Goal: Information Seeking & Learning: Learn about a topic

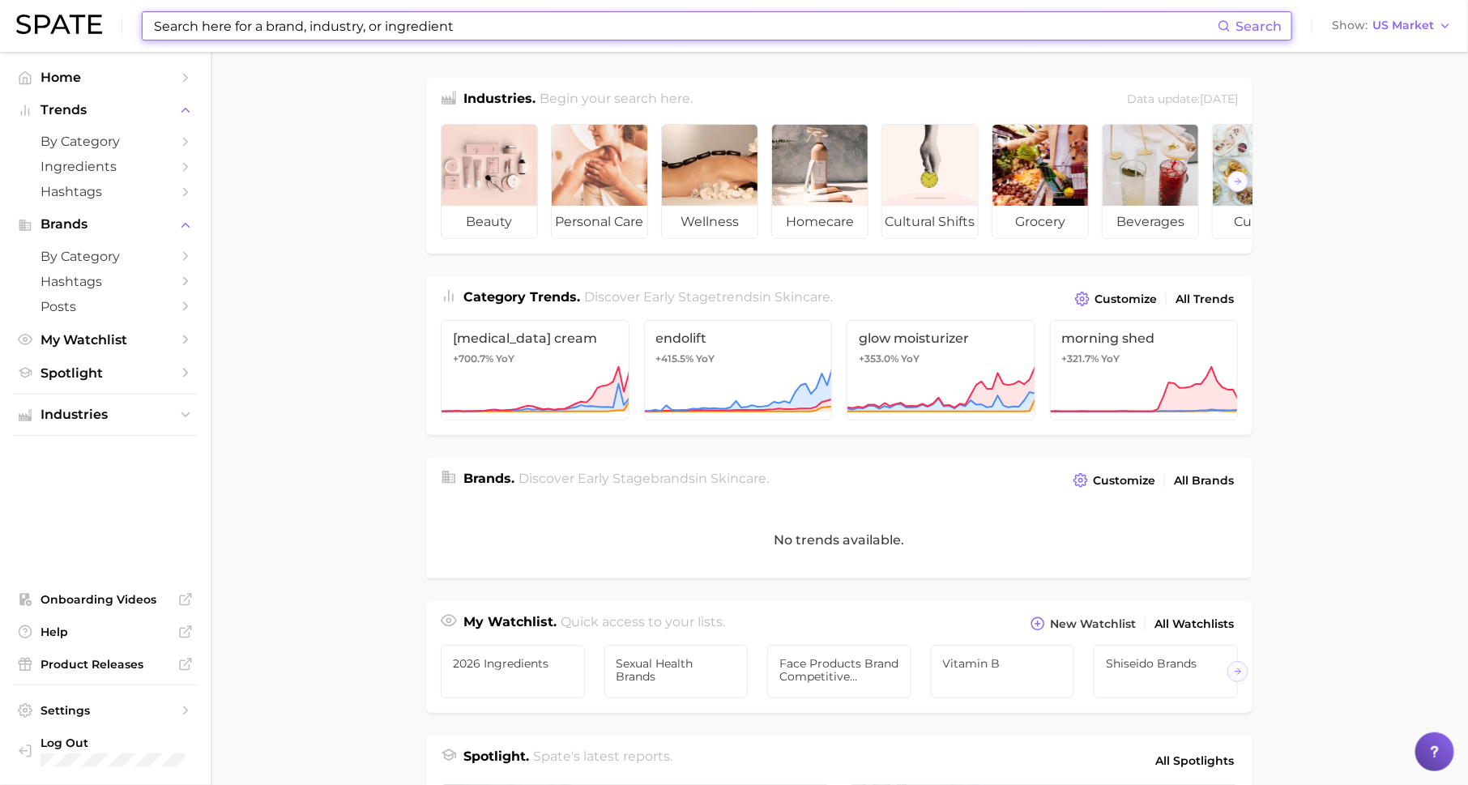
click at [283, 29] on input at bounding box center [684, 26] width 1065 height 28
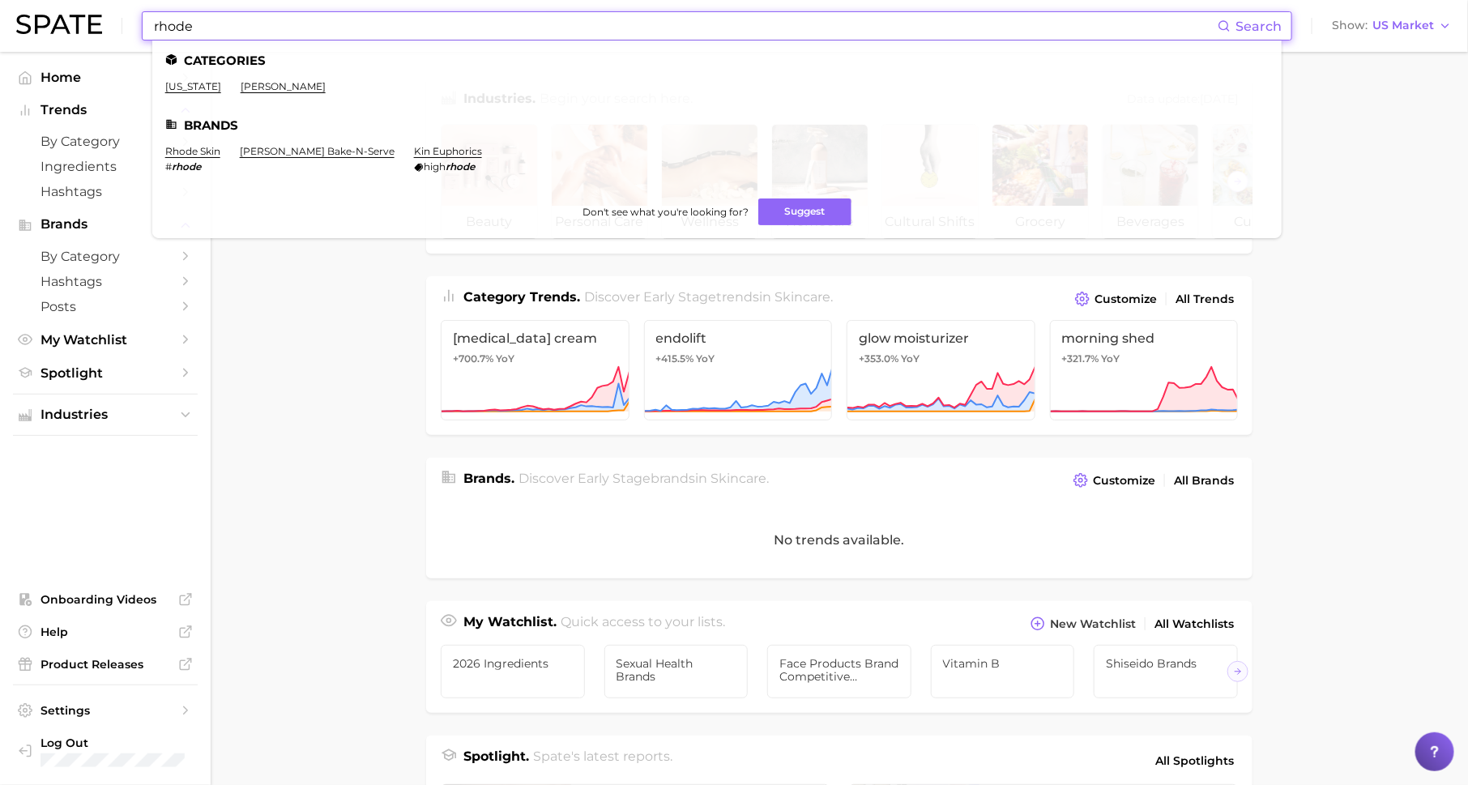
type input "rhode"
click at [196, 147] on link "rhode skin" at bounding box center [192, 151] width 55 height 12
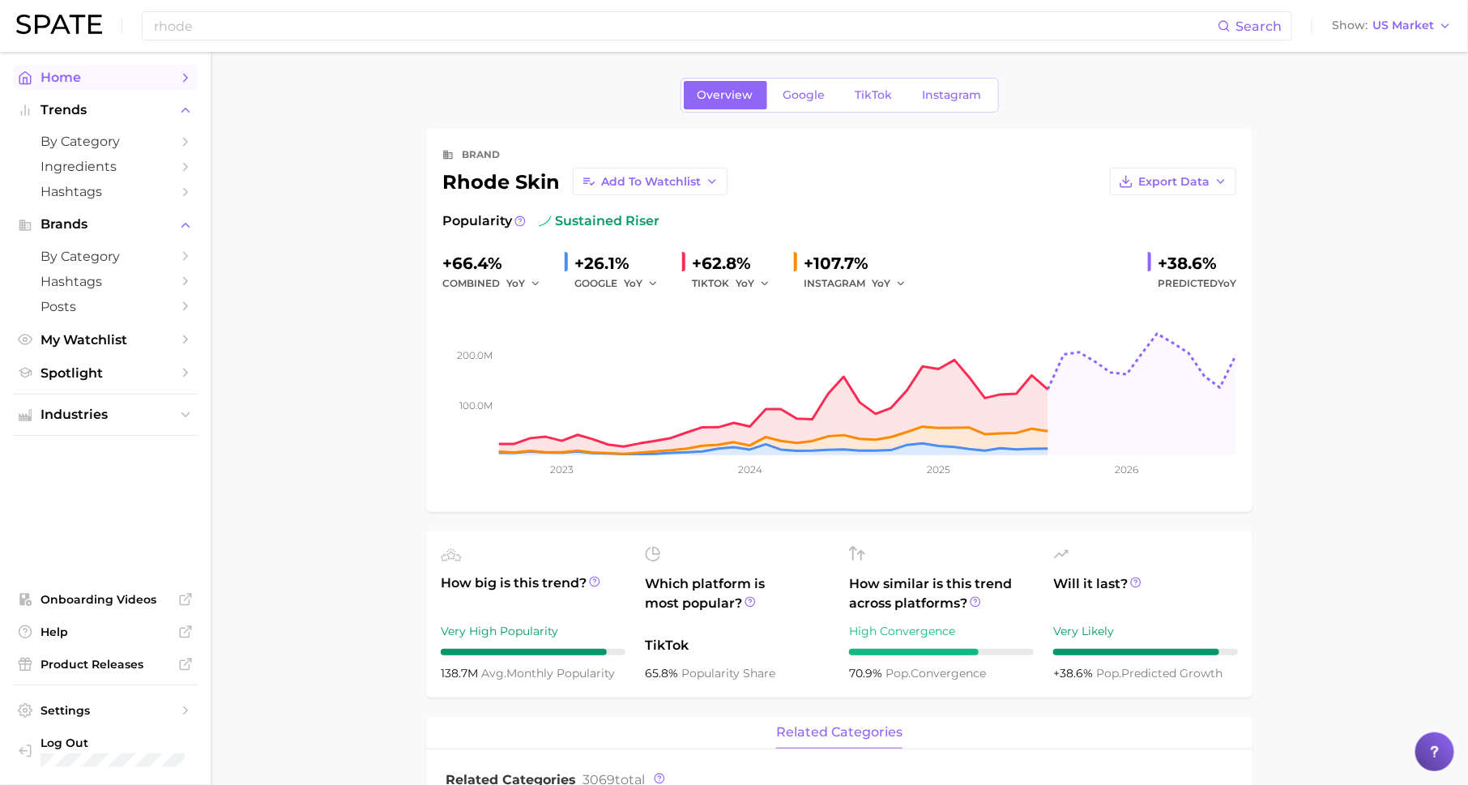
click at [168, 70] on span "Home" at bounding box center [106, 77] width 130 height 15
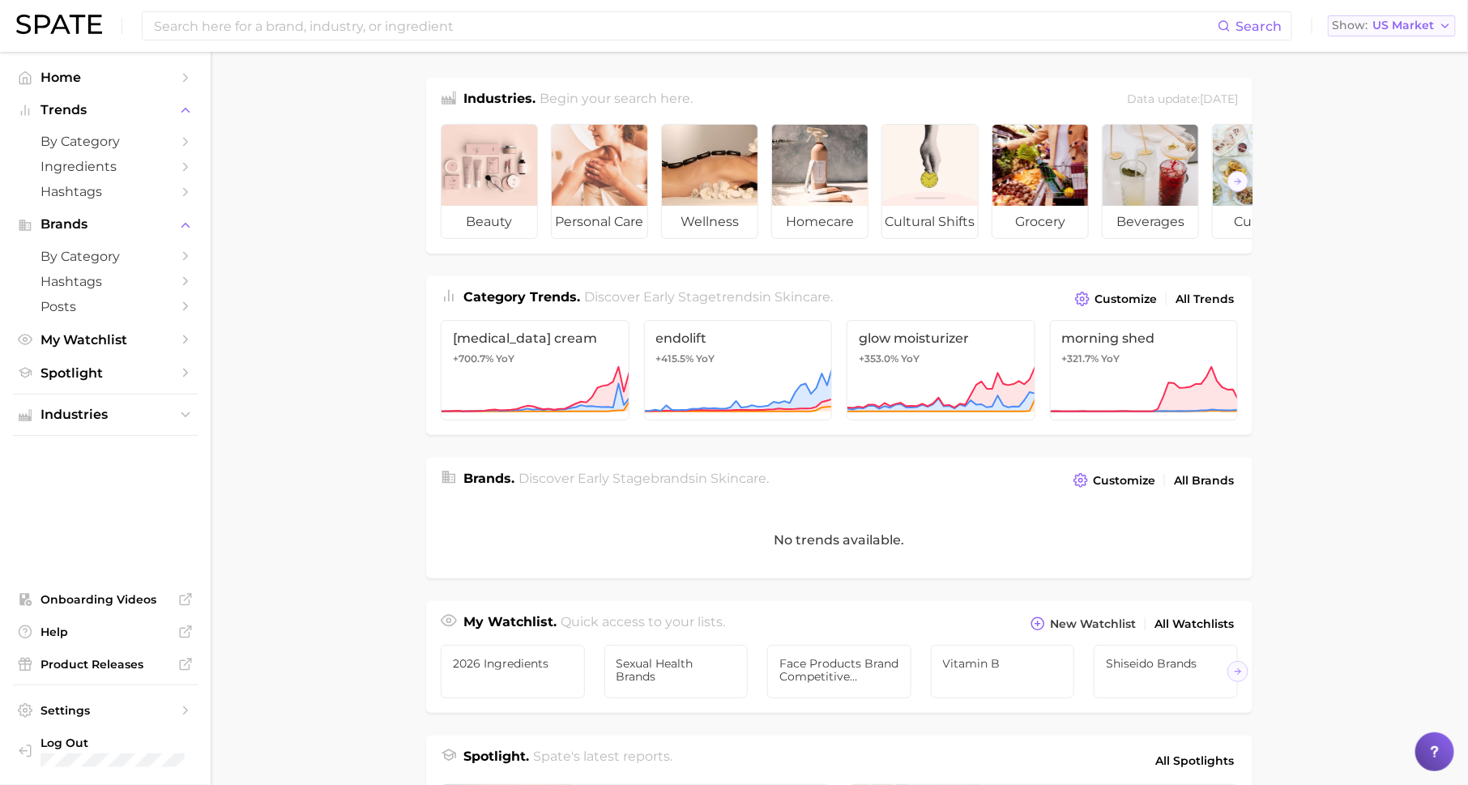
click at [1399, 23] on span "US Market" at bounding box center [1403, 25] width 62 height 9
click at [135, 411] on span "Industries" at bounding box center [106, 415] width 130 height 15
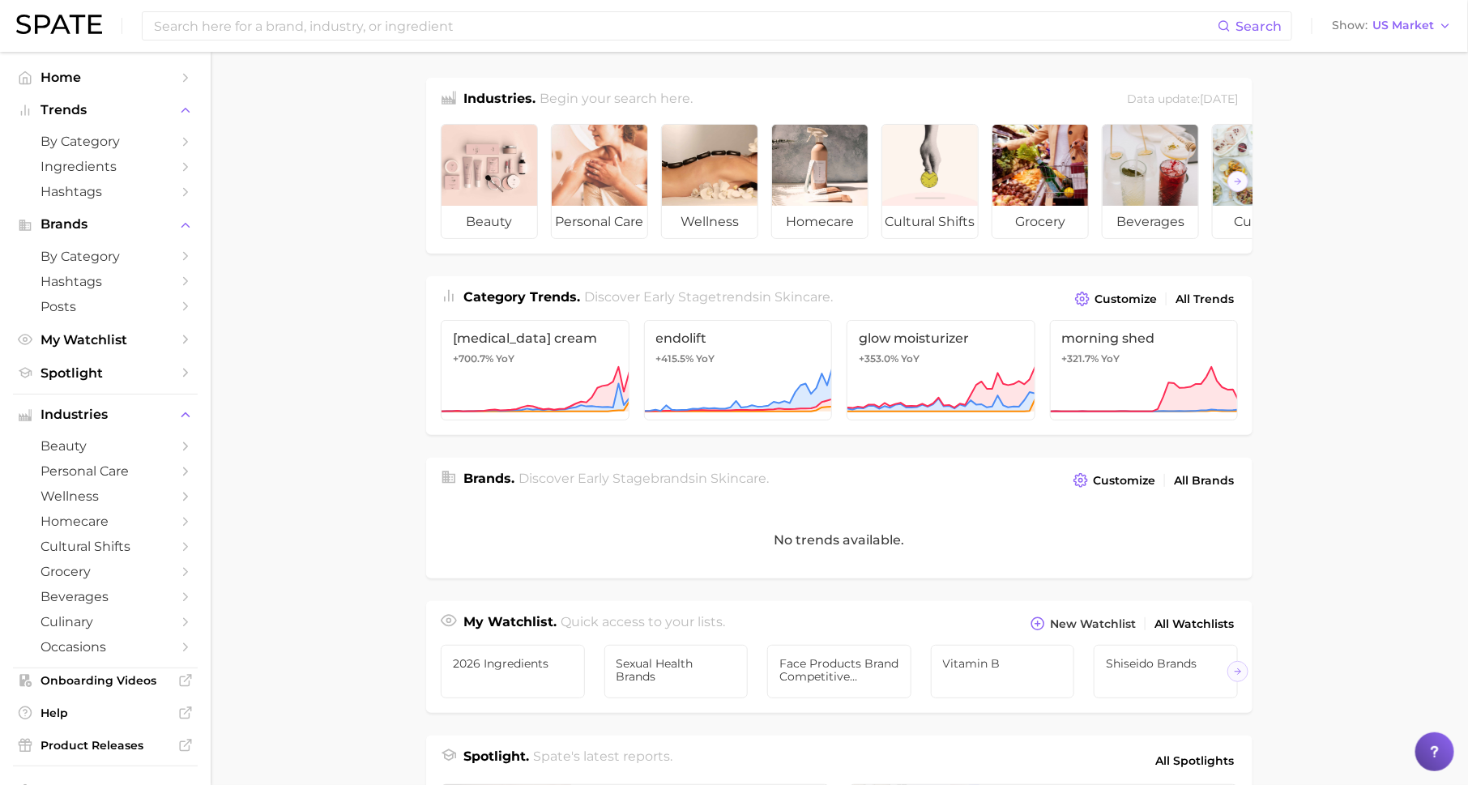
click at [158, 434] on li "Industries beauty personal care wellness homecare cultural shifts grocery bever…" at bounding box center [105, 531] width 185 height 257
click at [174, 447] on link "beauty" at bounding box center [105, 445] width 185 height 25
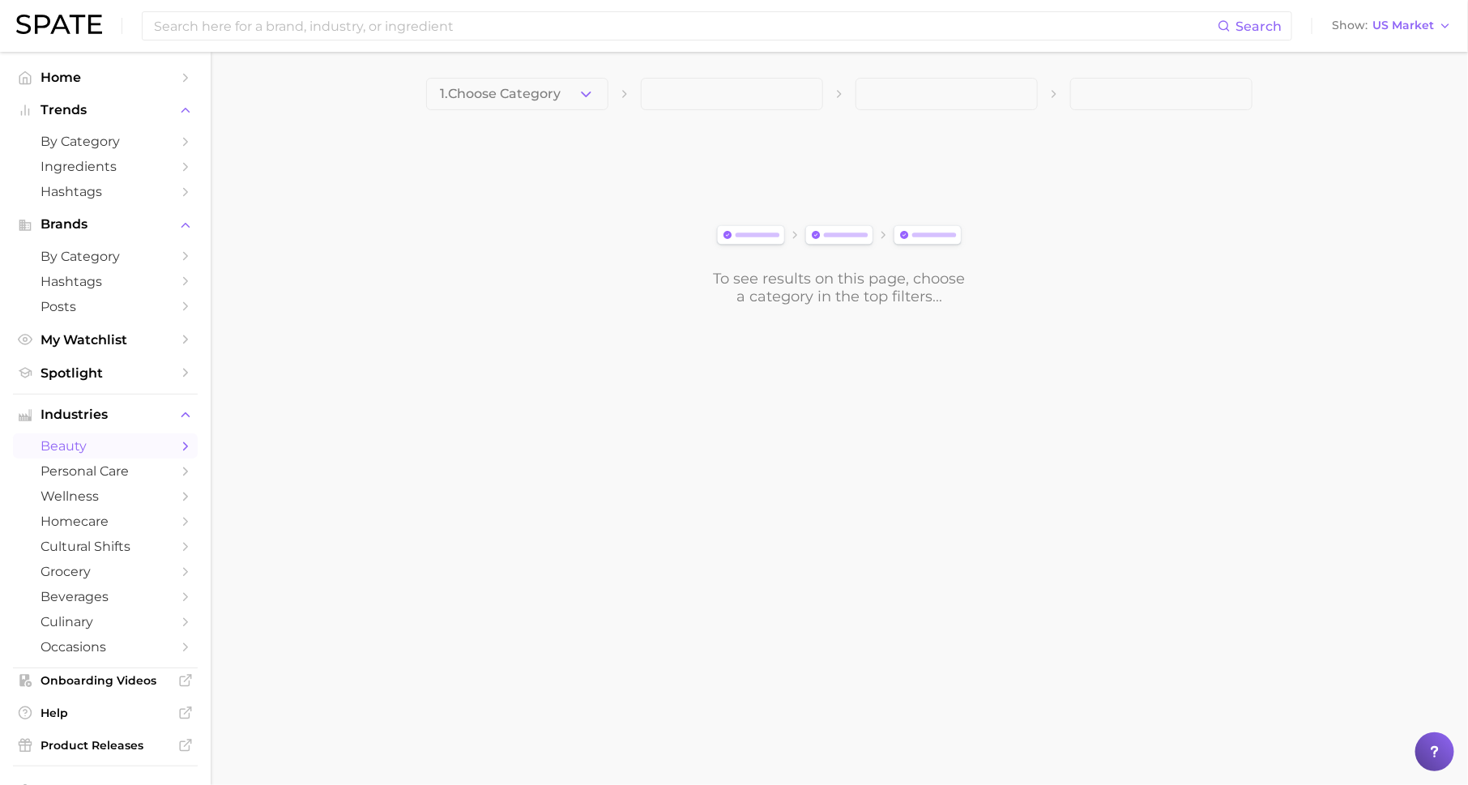
click at [574, 92] on button "1. Choose Category" at bounding box center [517, 94] width 182 height 32
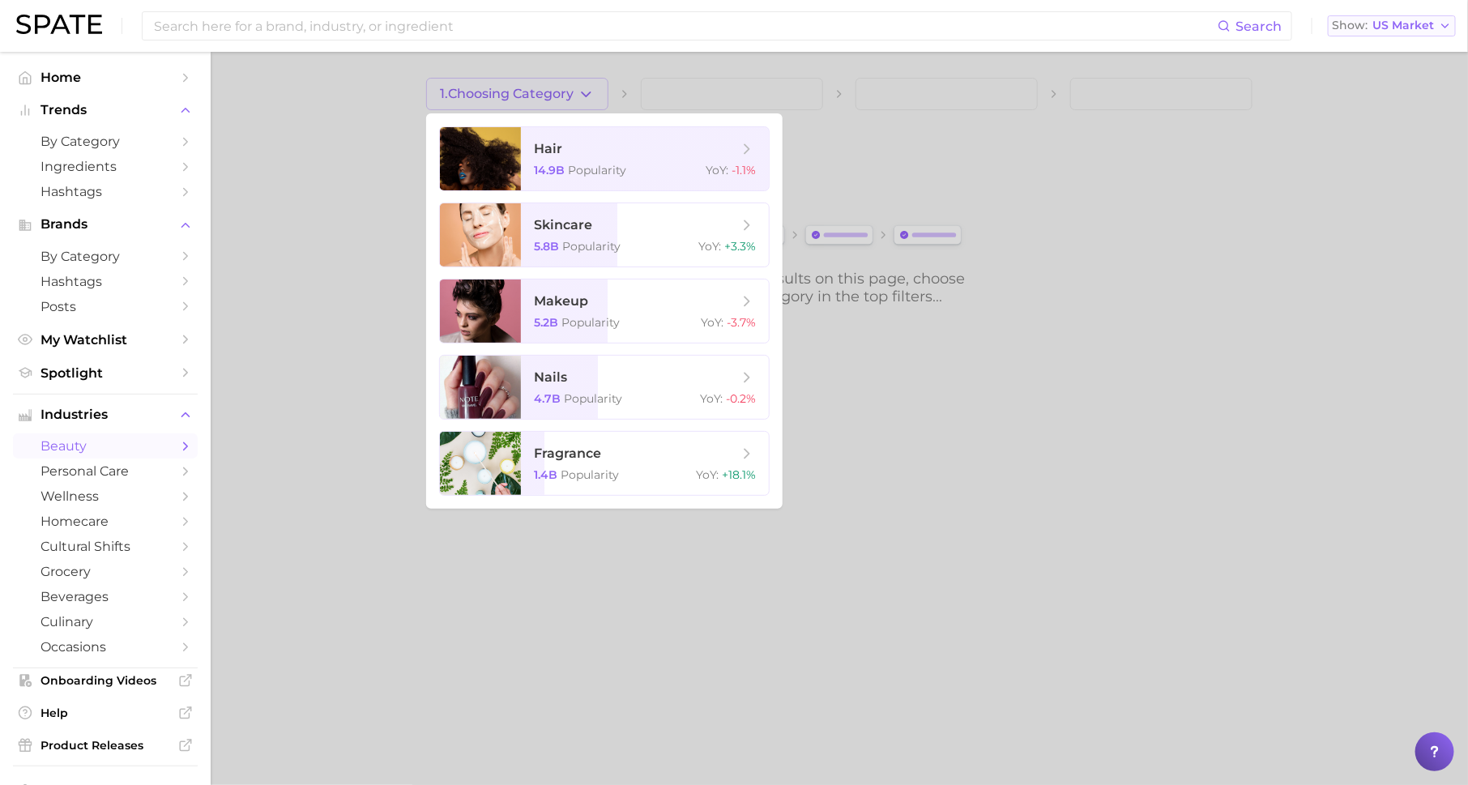
click at [1373, 20] on button "Show US Market" at bounding box center [1392, 25] width 128 height 21
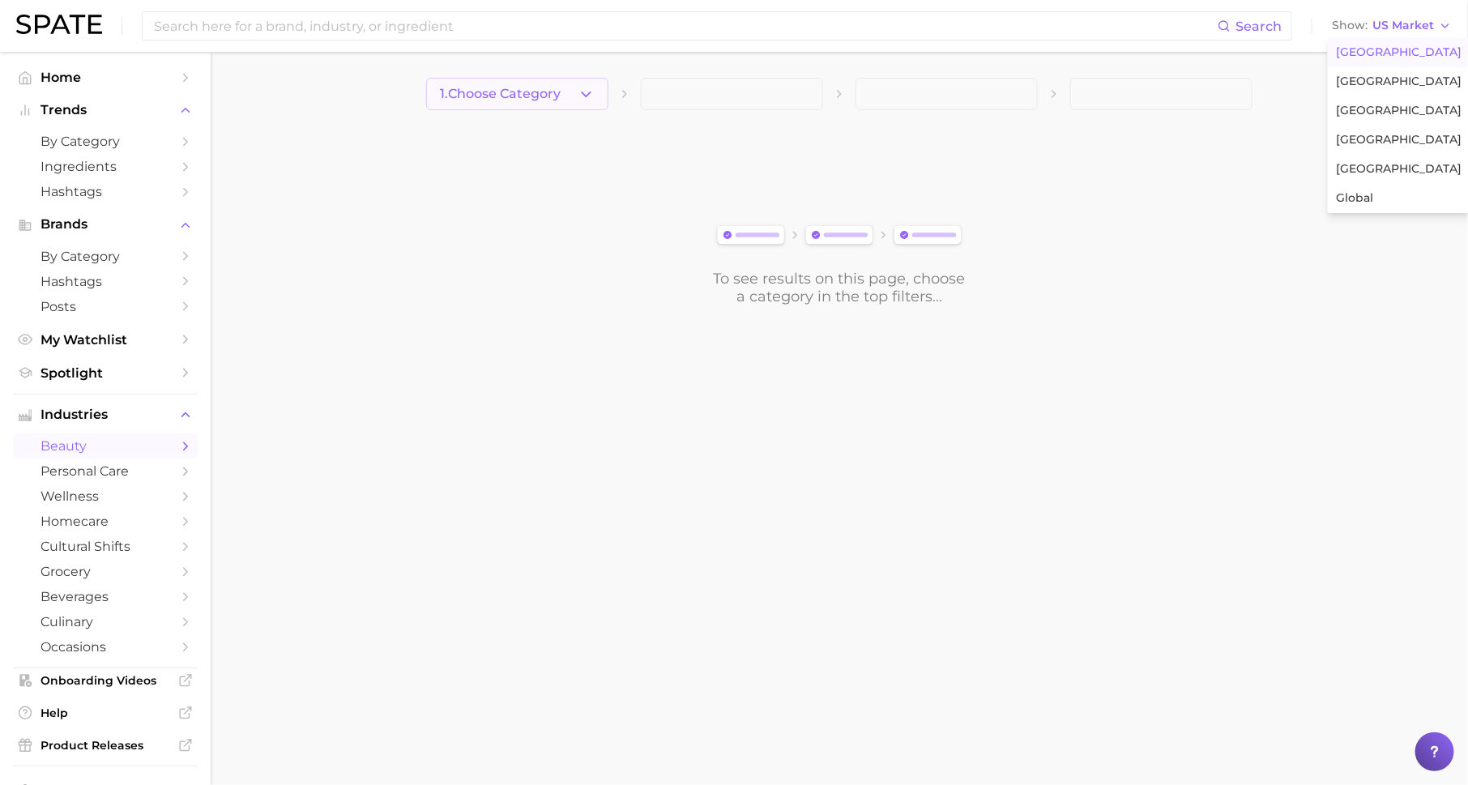
click at [595, 101] on button "1. Choose Category" at bounding box center [517, 94] width 182 height 32
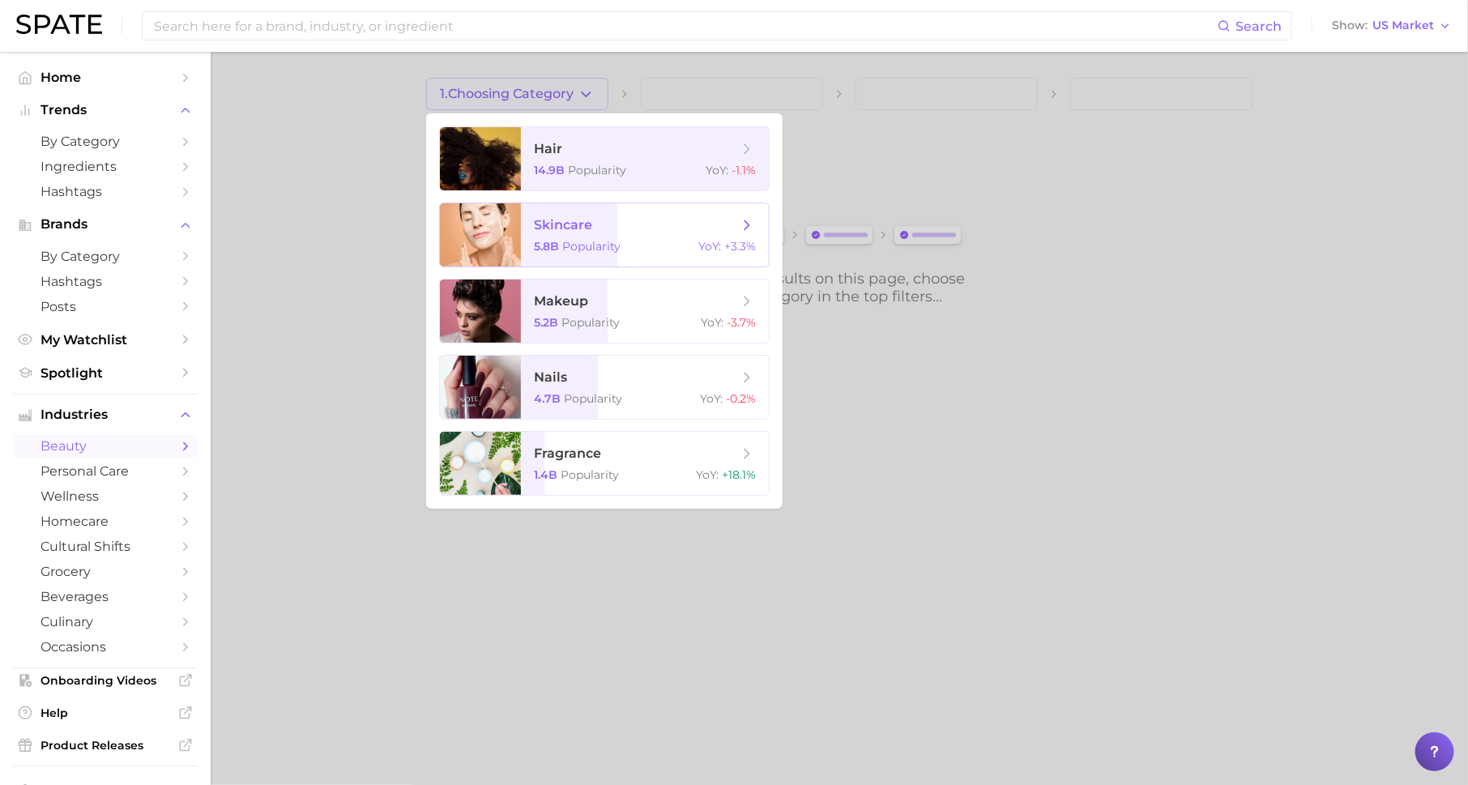
click at [634, 244] on div "5.8b Popularity YoY : +3.3%" at bounding box center [645, 246] width 222 height 15
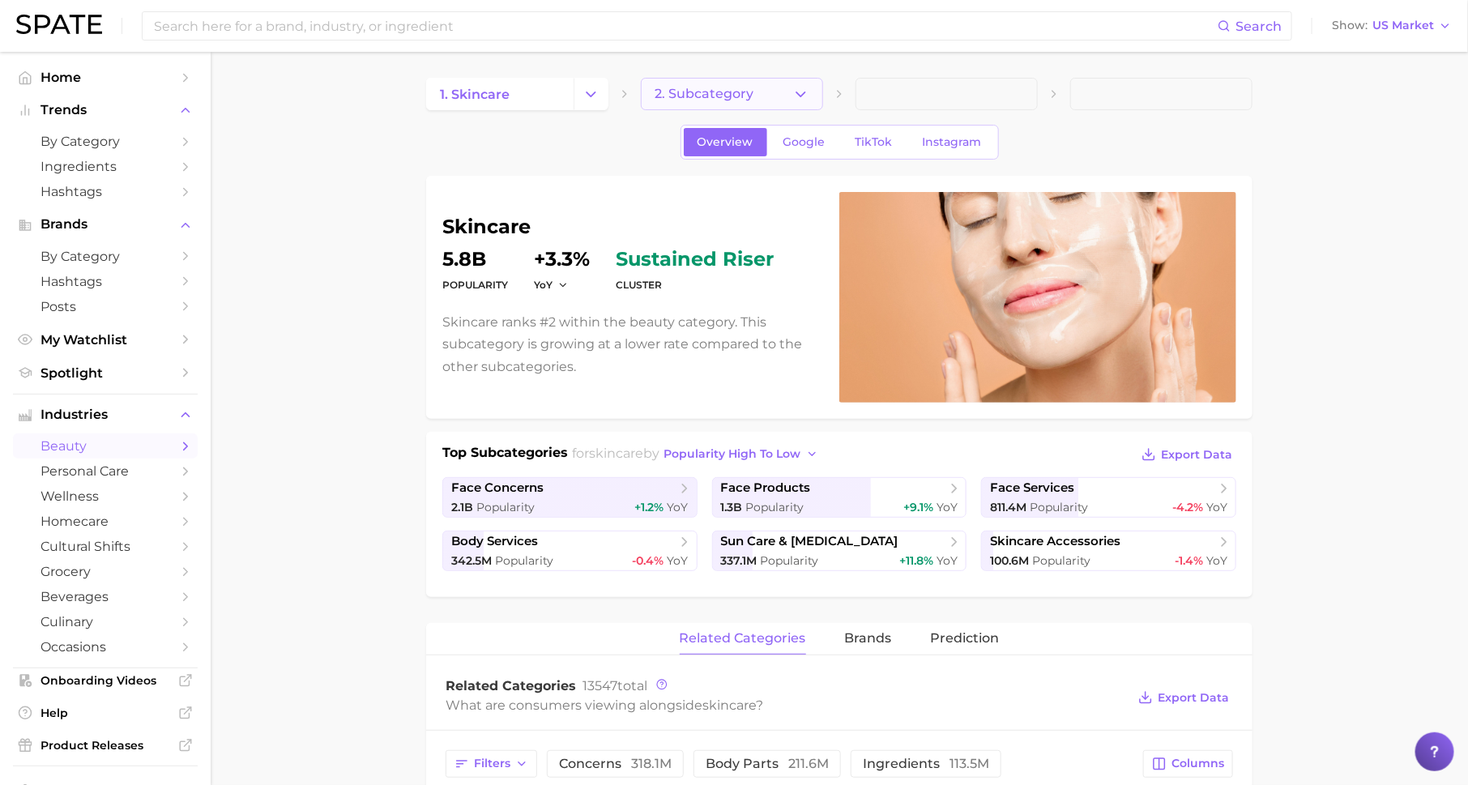
click at [758, 97] on button "2. Subcategory" at bounding box center [732, 94] width 182 height 32
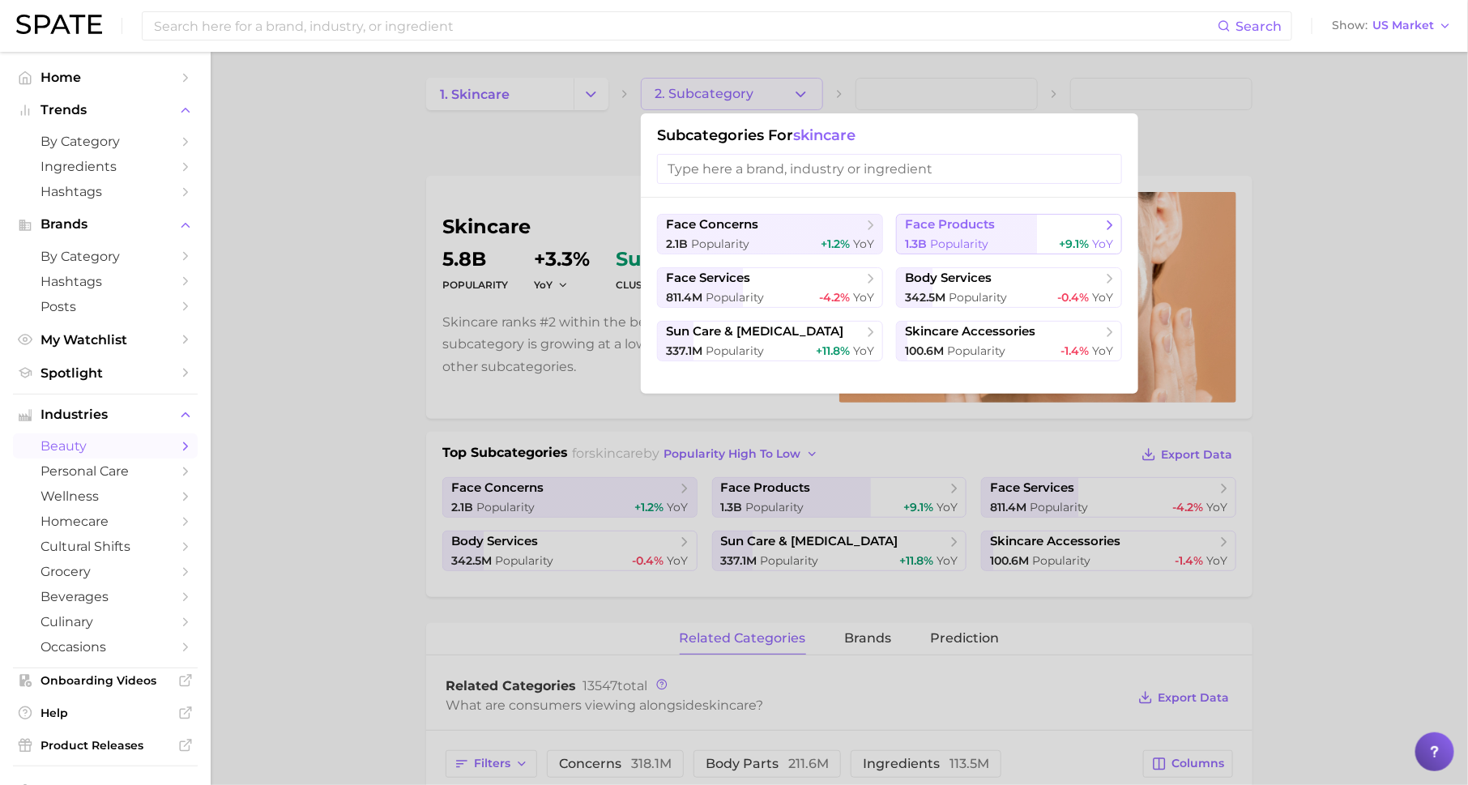
click at [919, 220] on span "face products" at bounding box center [950, 224] width 90 height 15
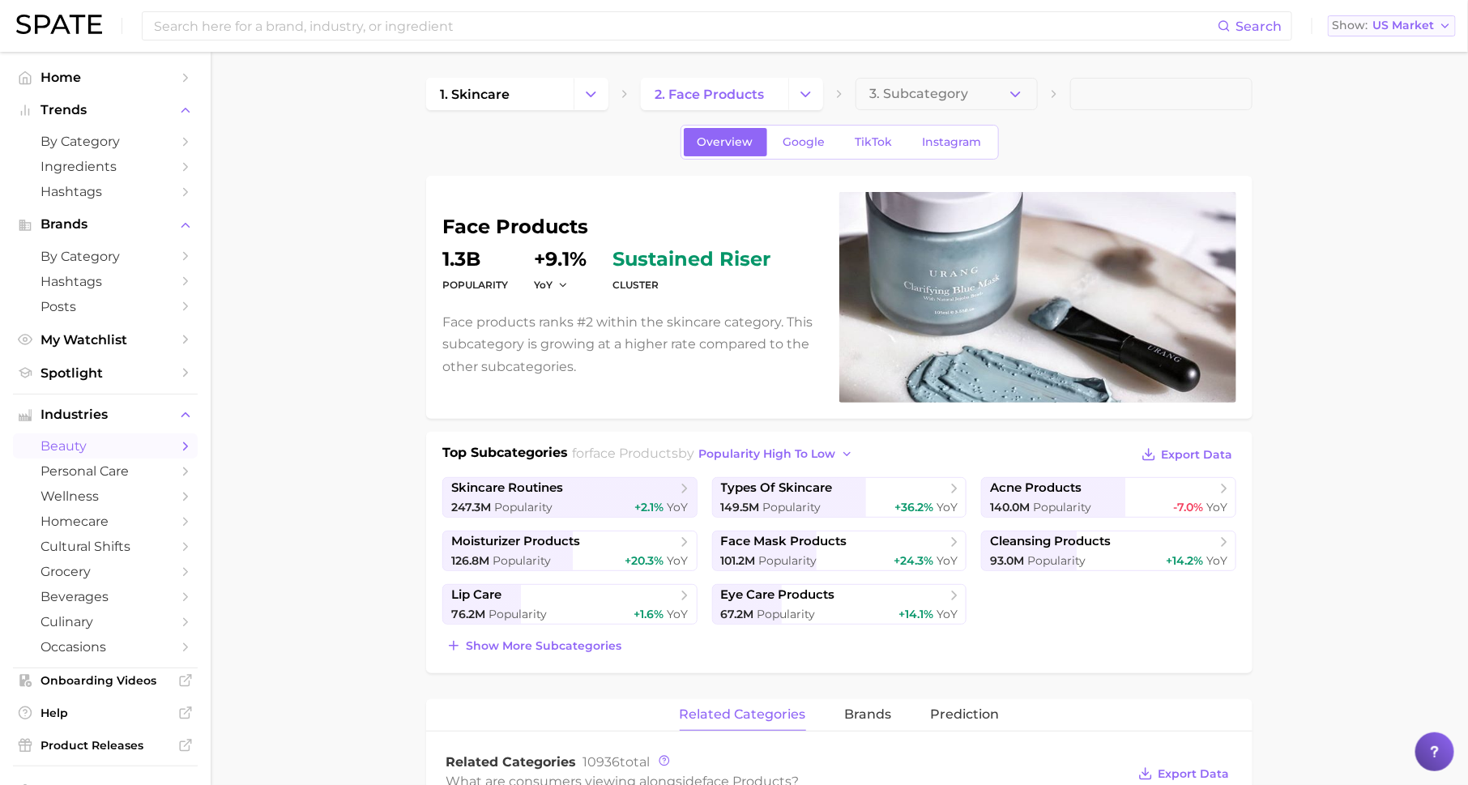
click at [1411, 21] on span "US Market" at bounding box center [1403, 25] width 62 height 9
click at [1389, 204] on button "Global" at bounding box center [1399, 198] width 142 height 29
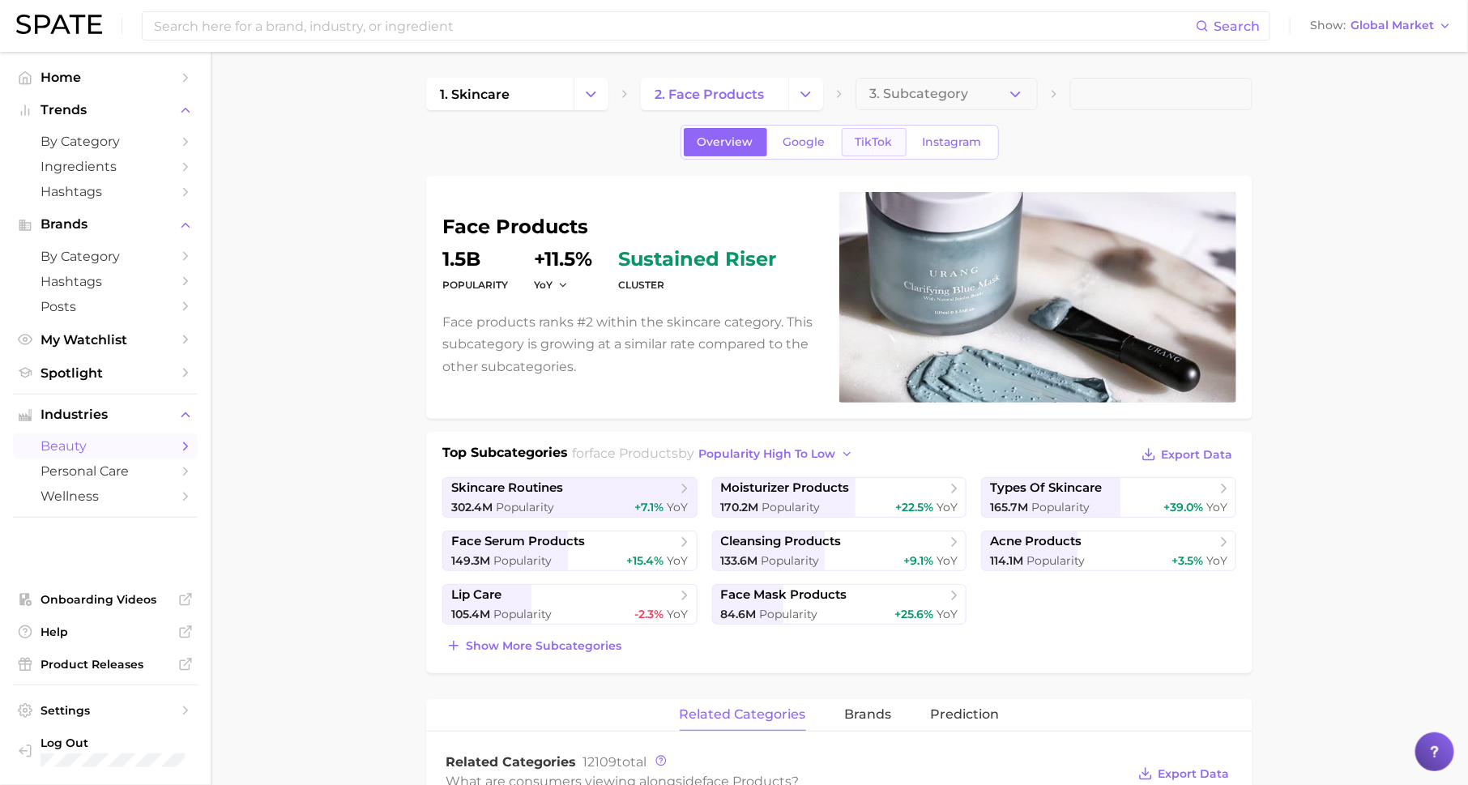
click at [881, 135] on span "TikTok" at bounding box center [874, 142] width 37 height 14
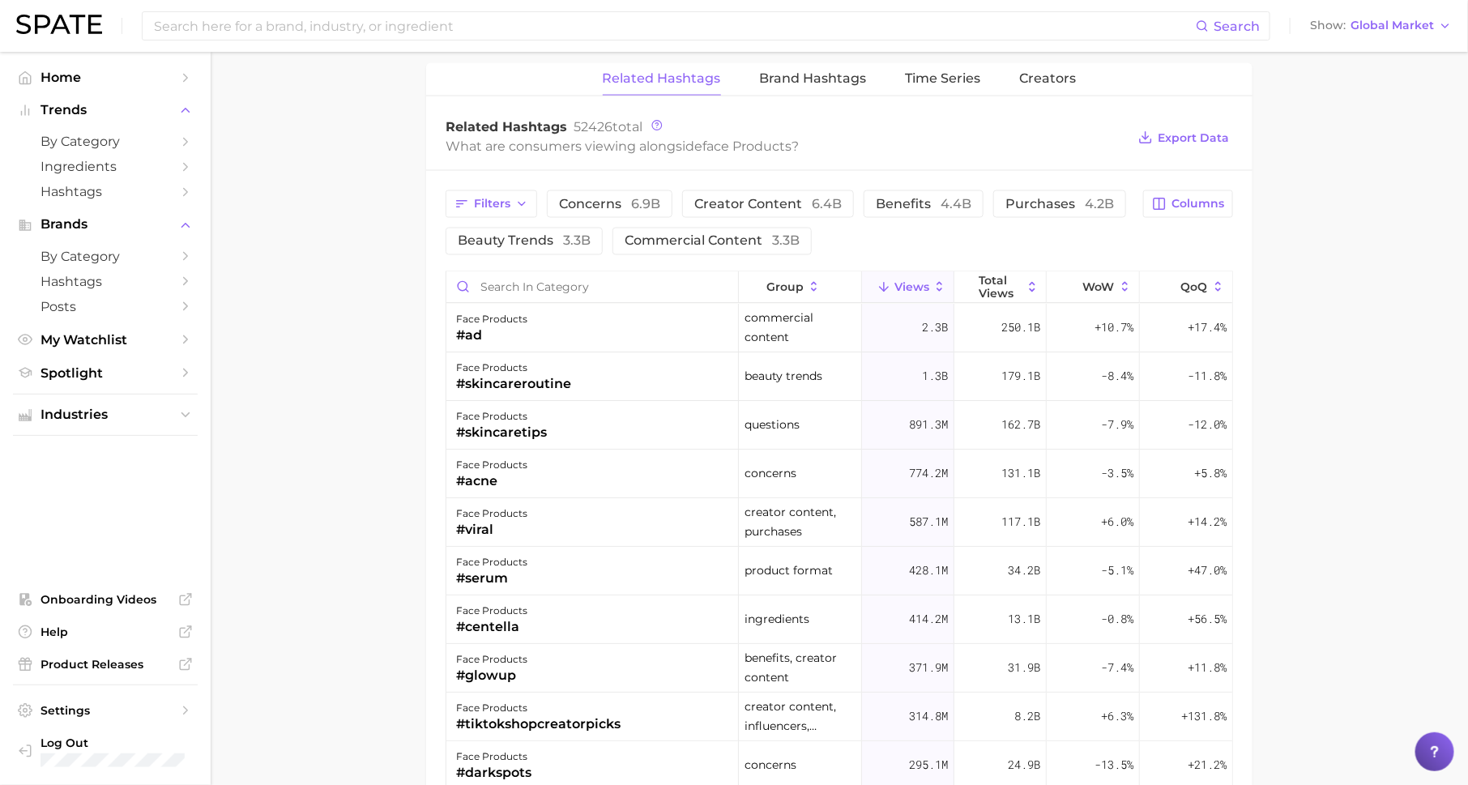
scroll to position [1232, 0]
click at [508, 194] on span "Filters" at bounding box center [492, 201] width 36 height 14
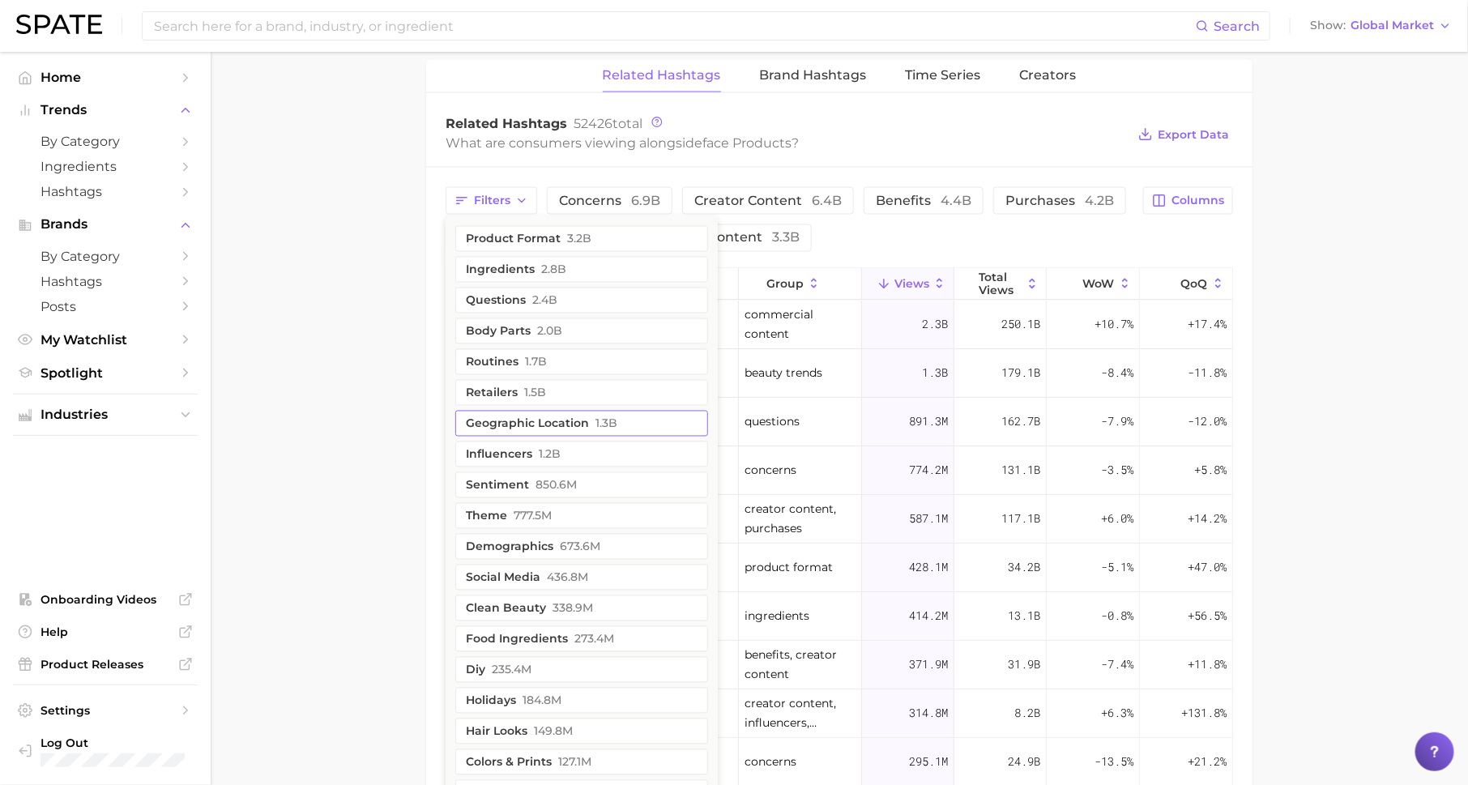
click at [578, 420] on button "geographic location 1.3b" at bounding box center [581, 424] width 253 height 26
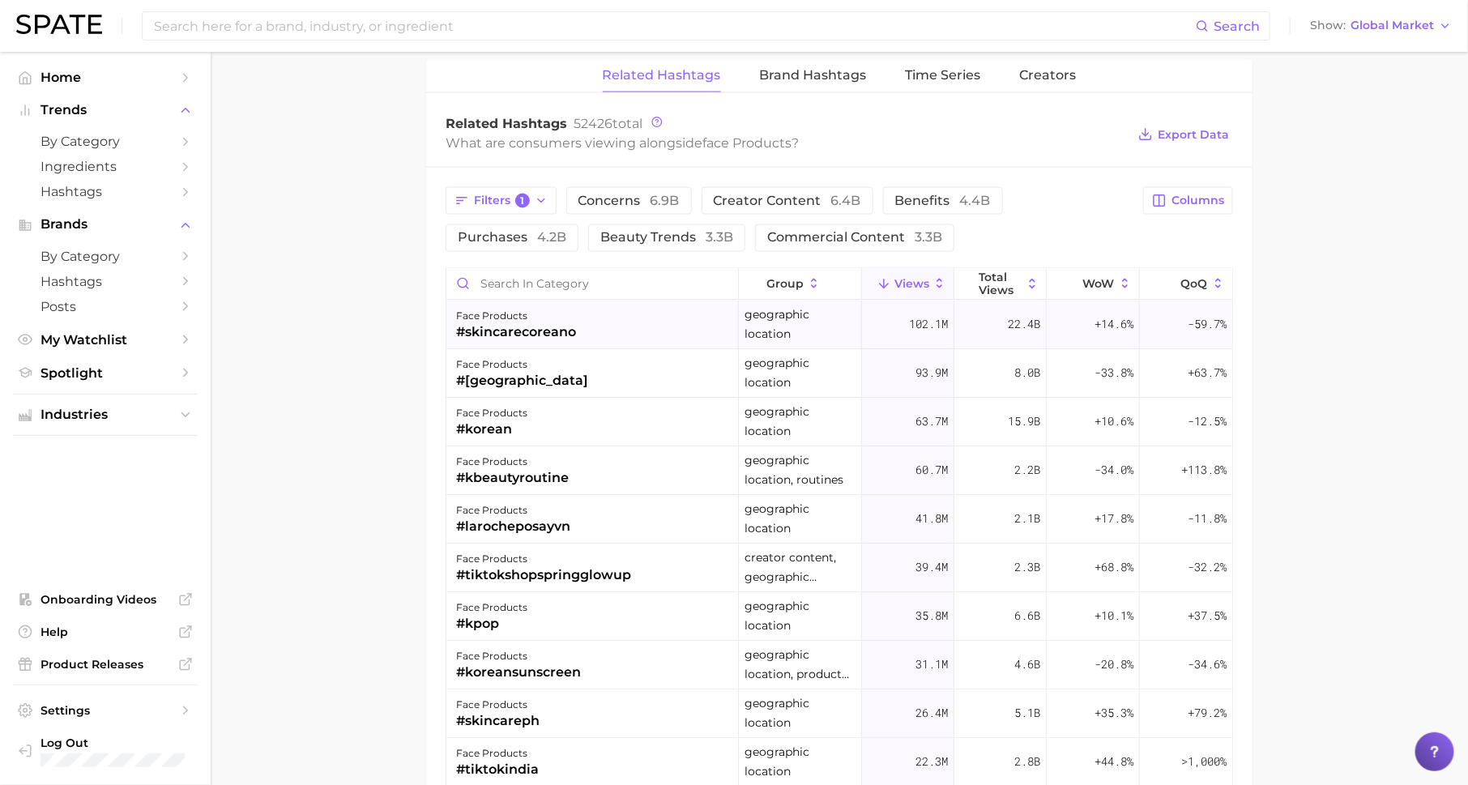
click at [546, 301] on div "face products #skincarecoreano" at bounding box center [592, 325] width 292 height 49
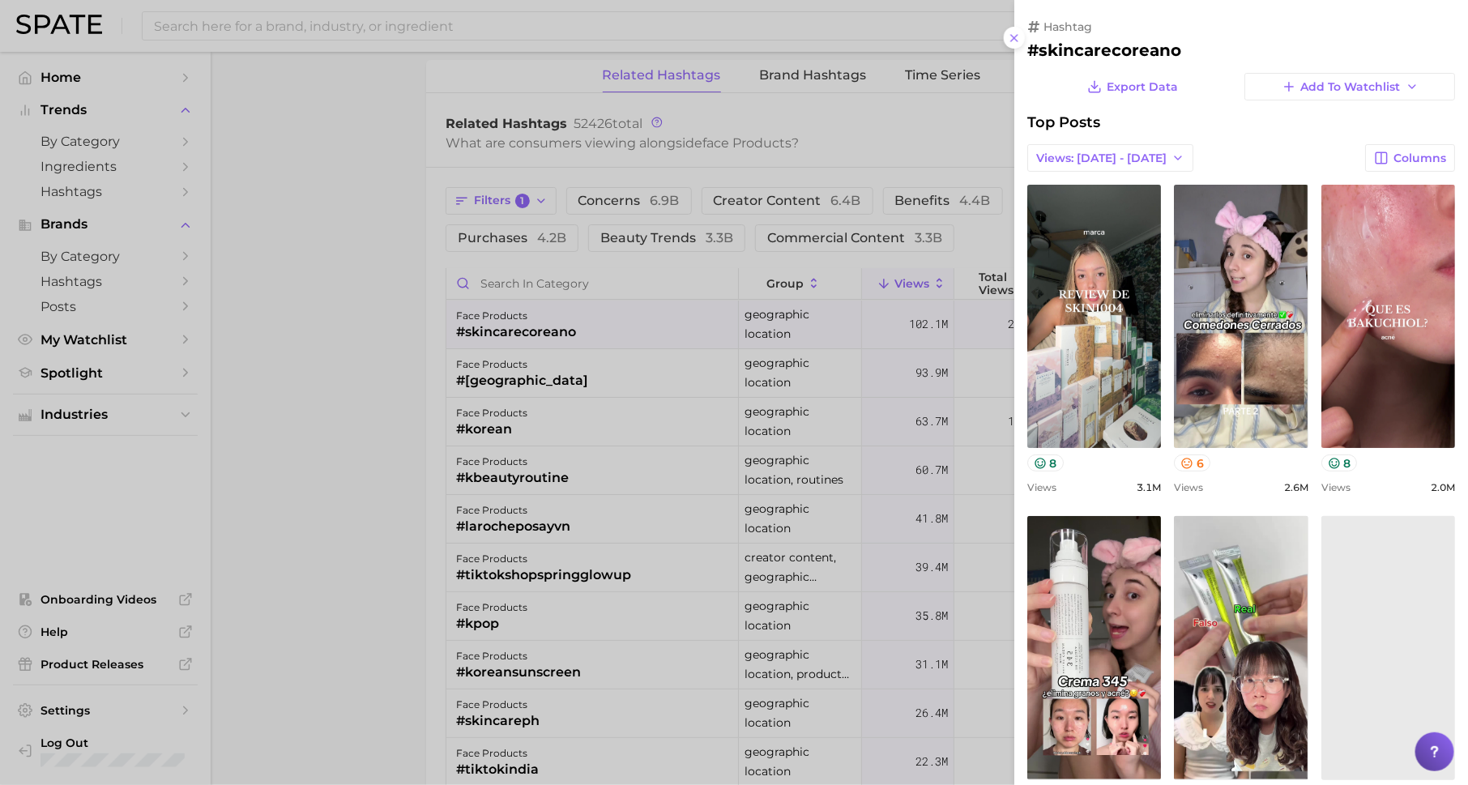
scroll to position [0, 0]
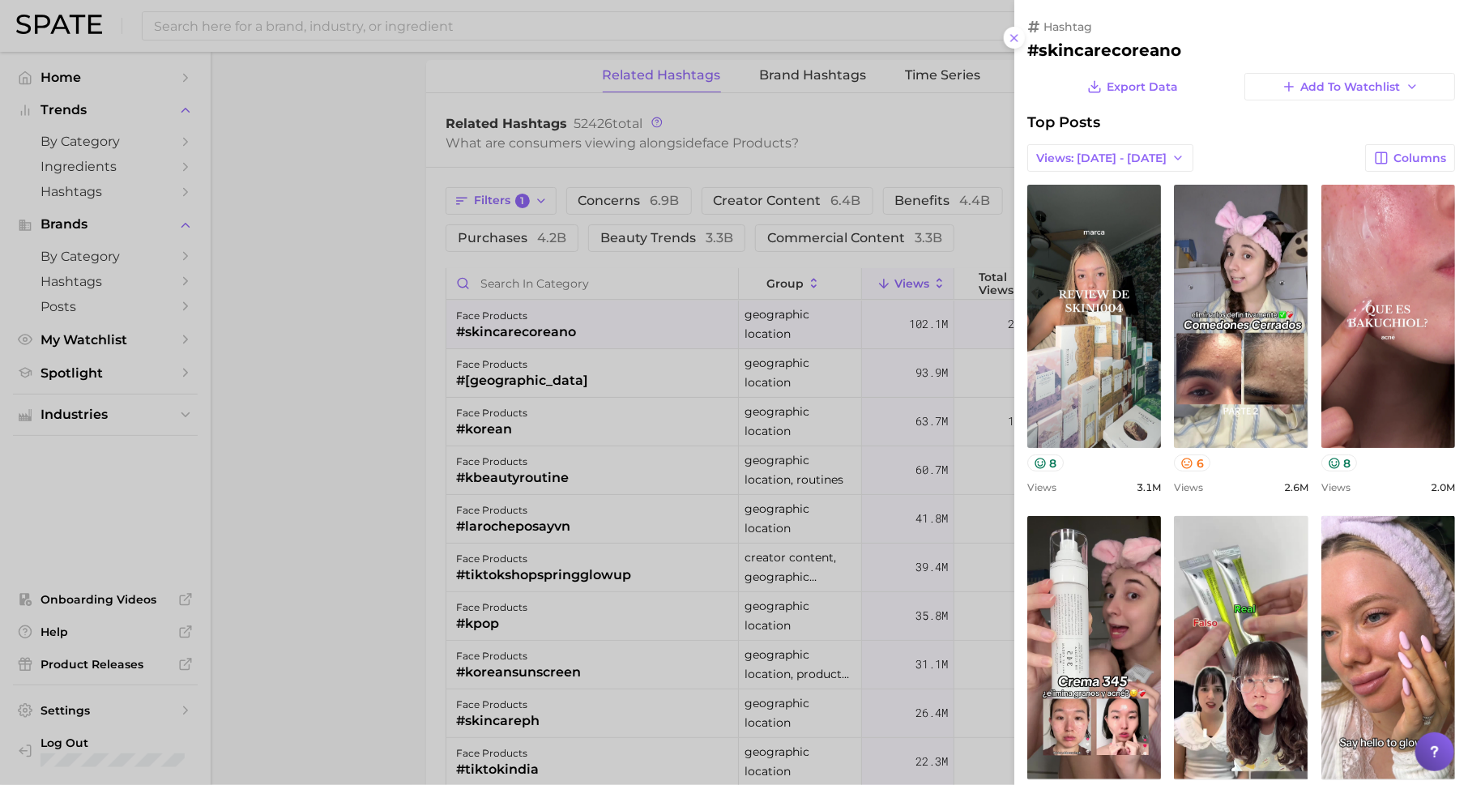
click at [553, 282] on div at bounding box center [734, 392] width 1468 height 785
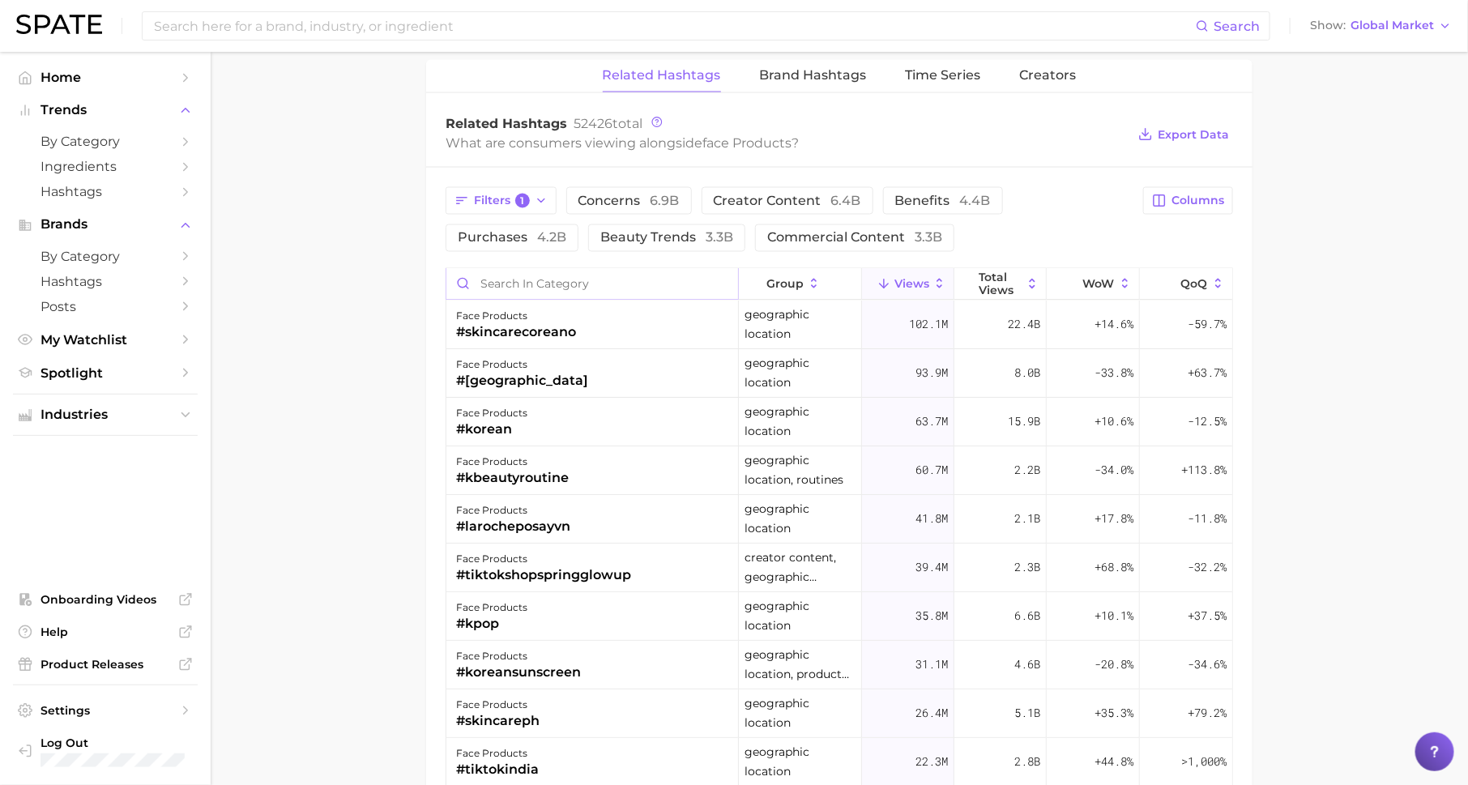
click at [561, 281] on input "Search in category" at bounding box center [592, 284] width 292 height 31
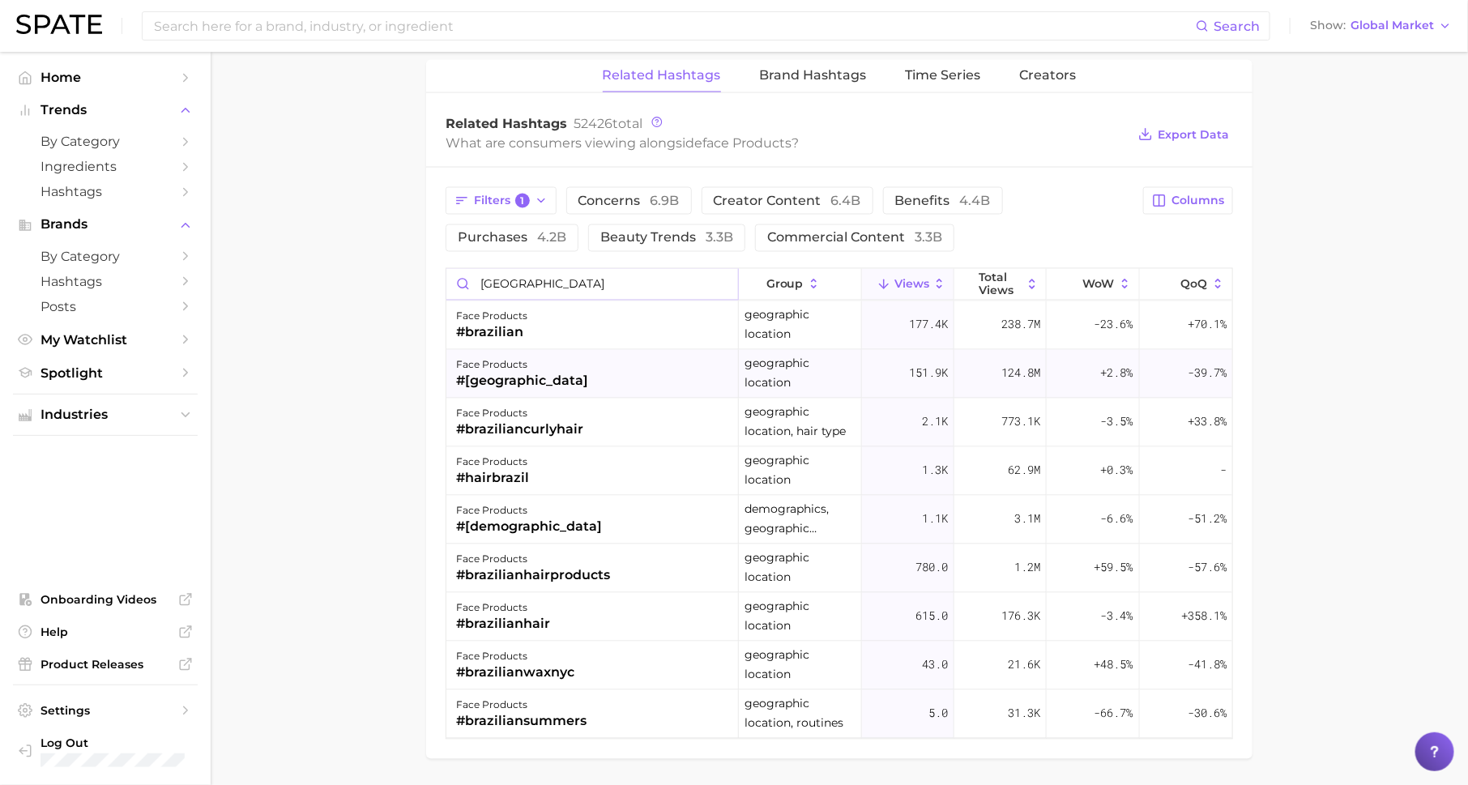
type input "[GEOGRAPHIC_DATA]"
click at [504, 374] on div "#[GEOGRAPHIC_DATA]" at bounding box center [522, 381] width 132 height 19
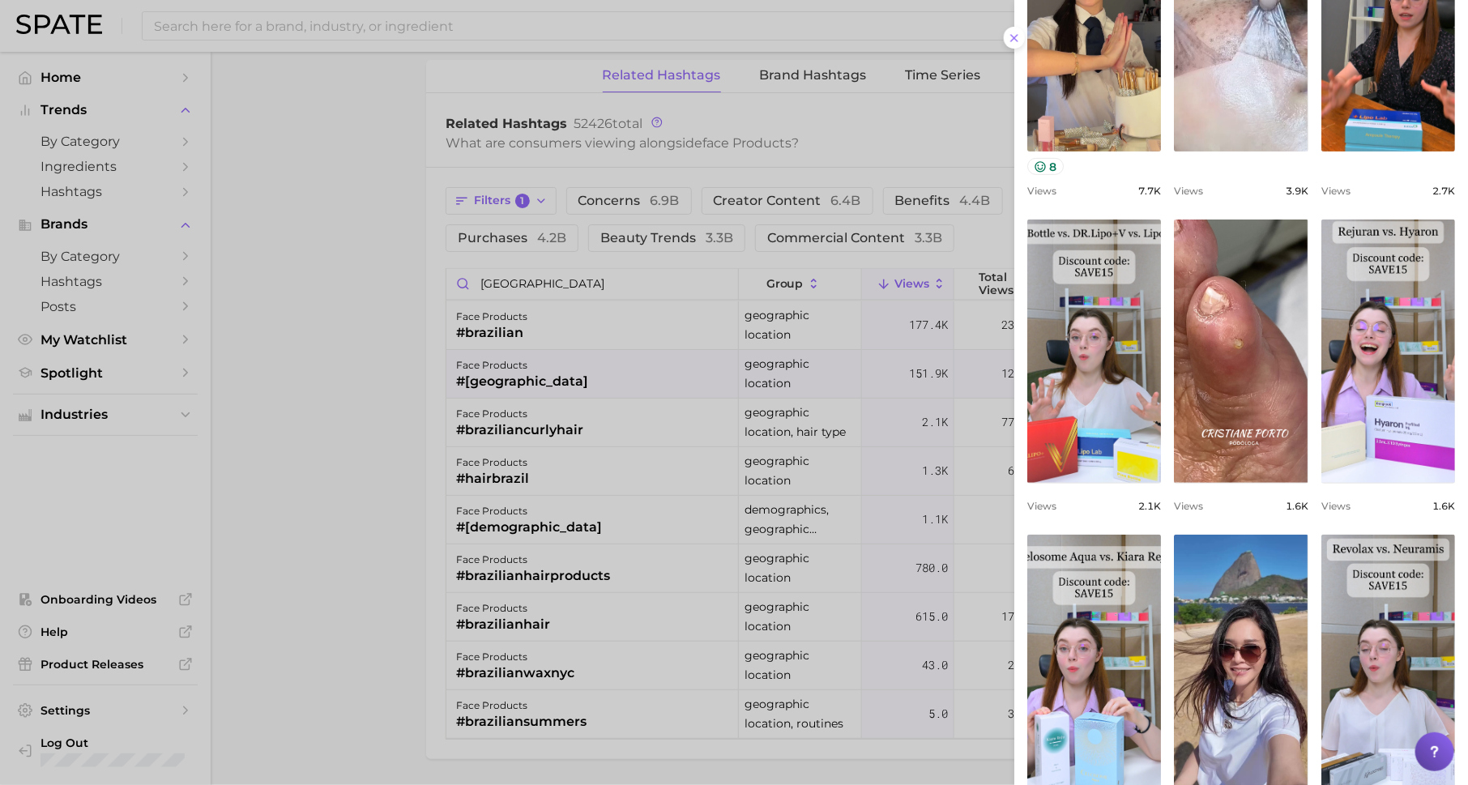
scroll to position [392, 0]
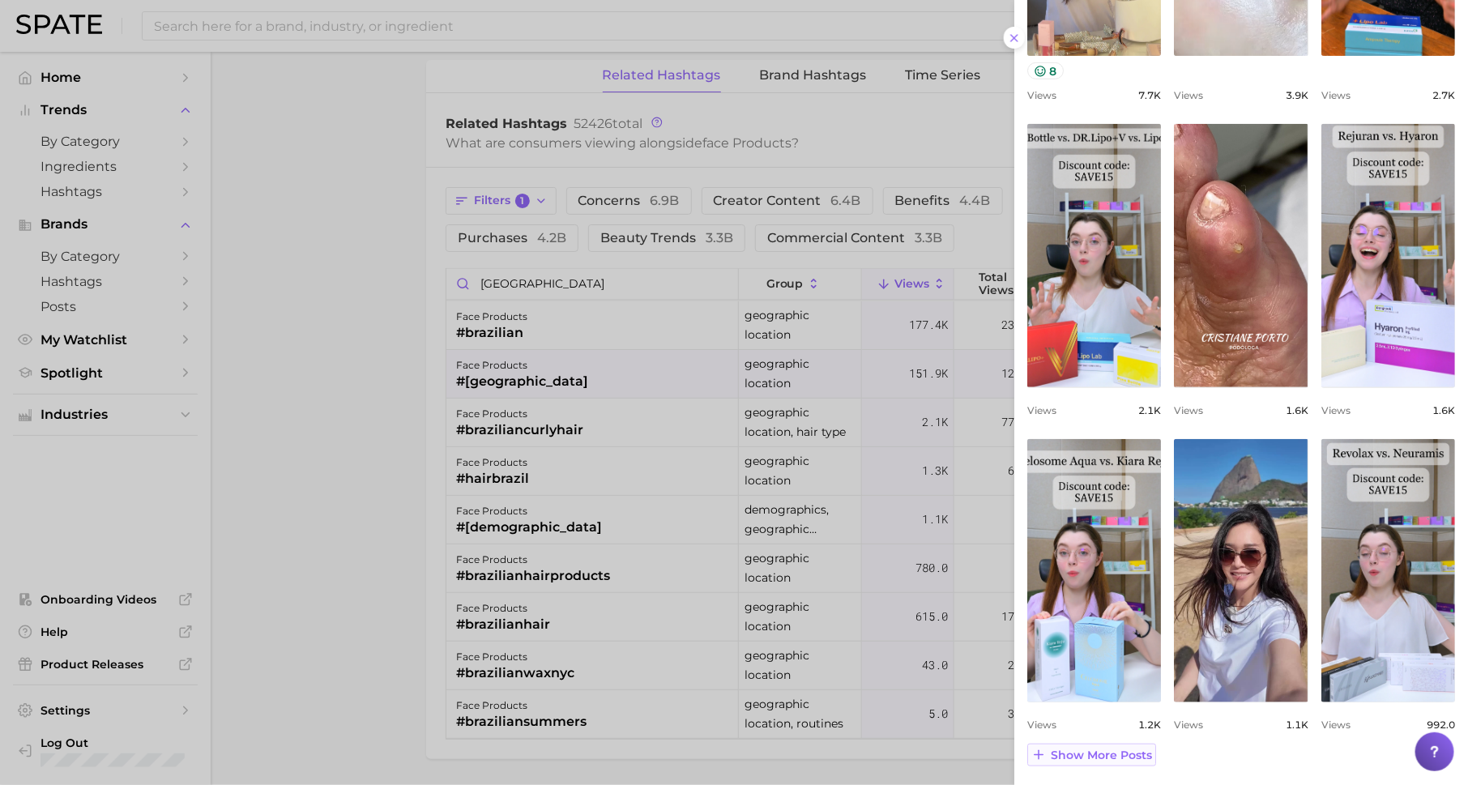
click at [1135, 753] on span "Show more posts" at bounding box center [1101, 756] width 101 height 14
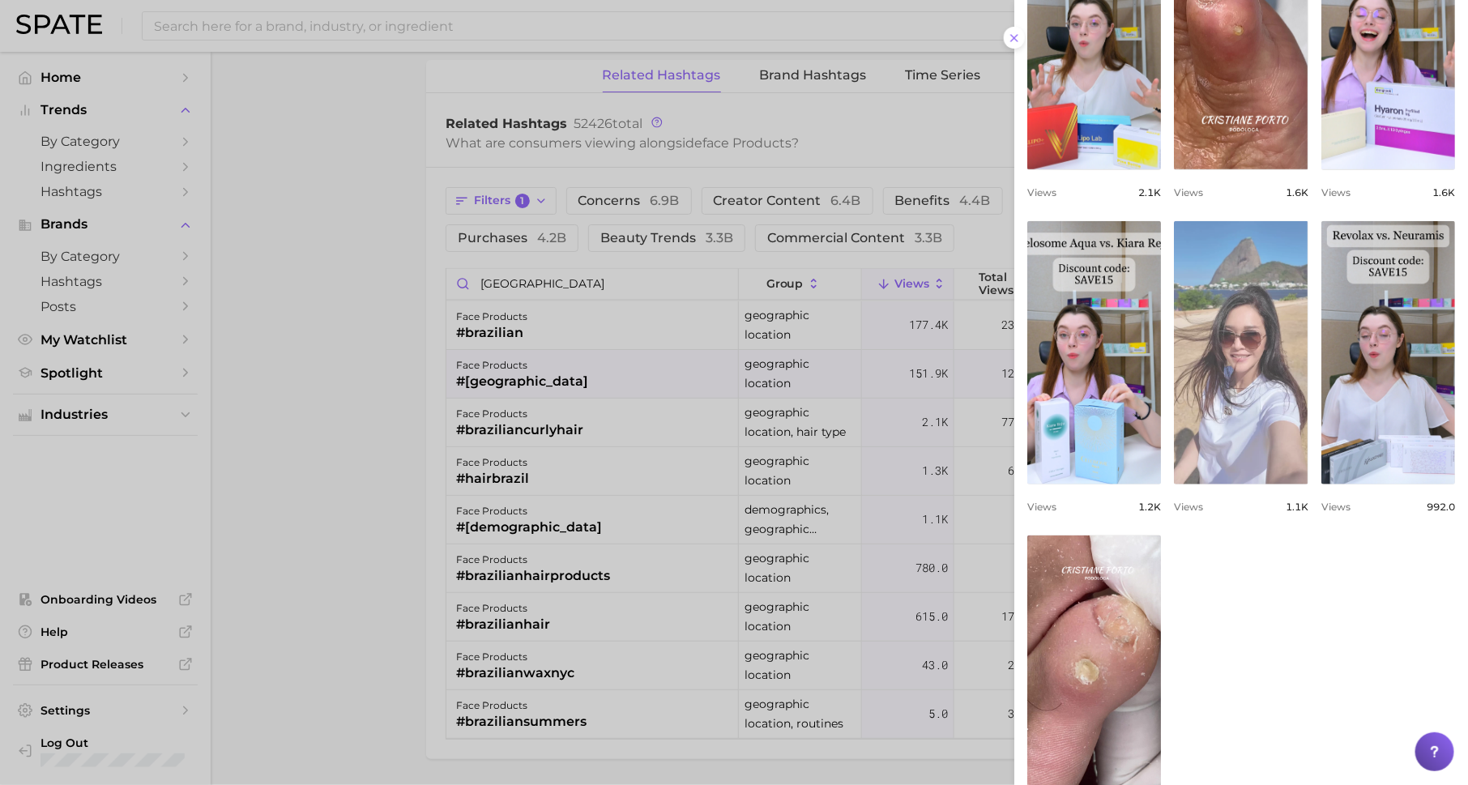
scroll to position [0, 0]
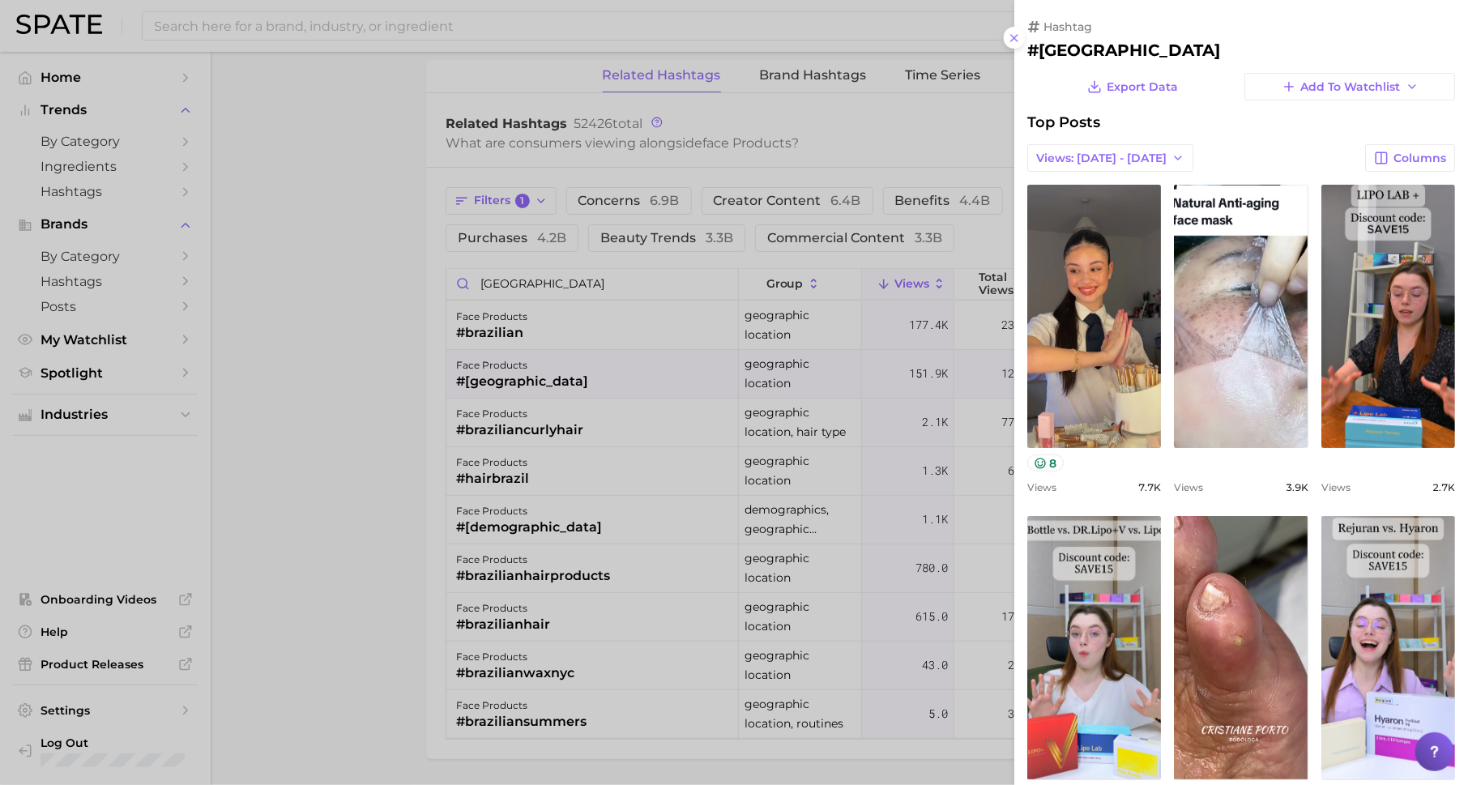
click at [642, 467] on div at bounding box center [734, 392] width 1468 height 785
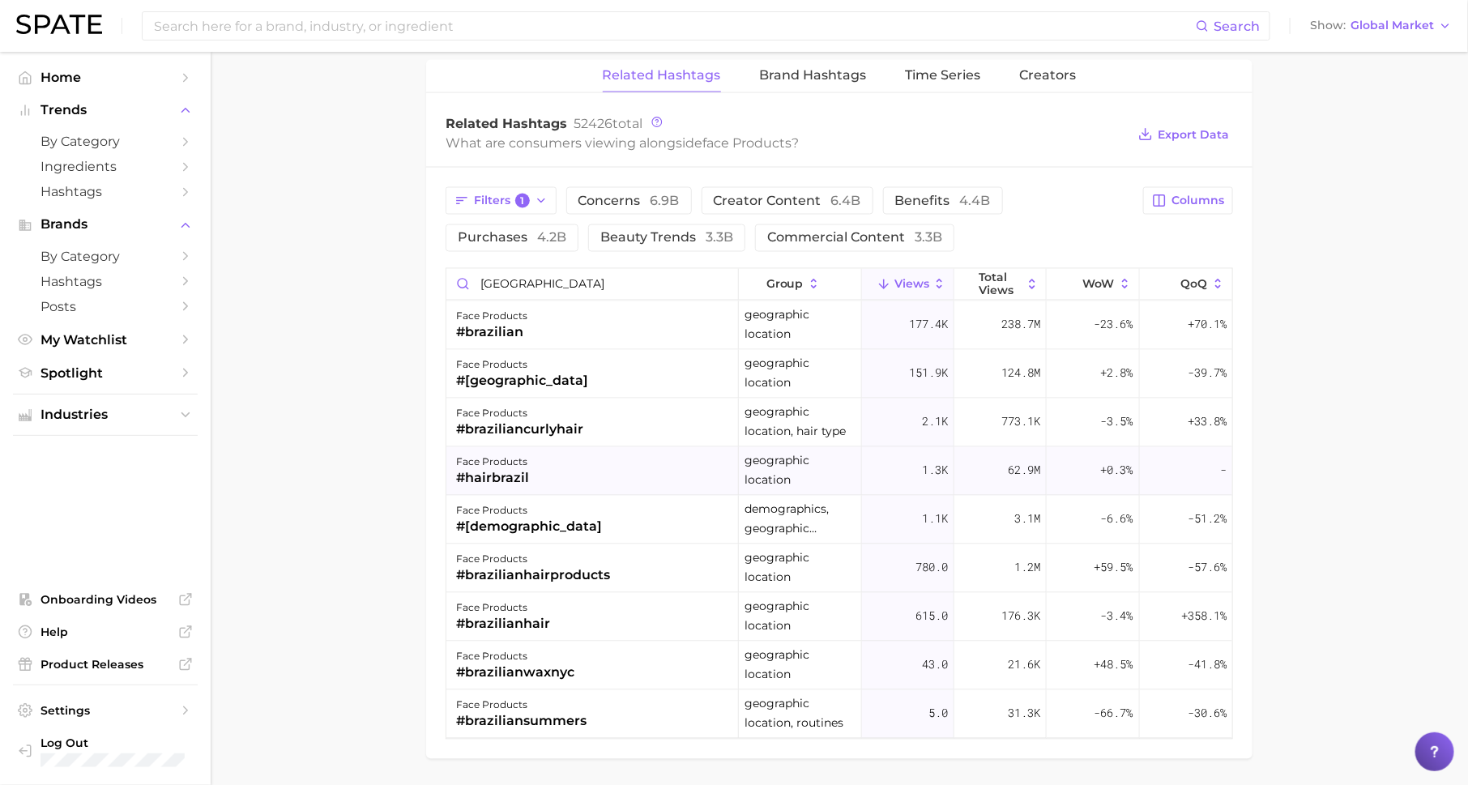
click at [558, 472] on div "face products #hairbrazil" at bounding box center [592, 471] width 292 height 49
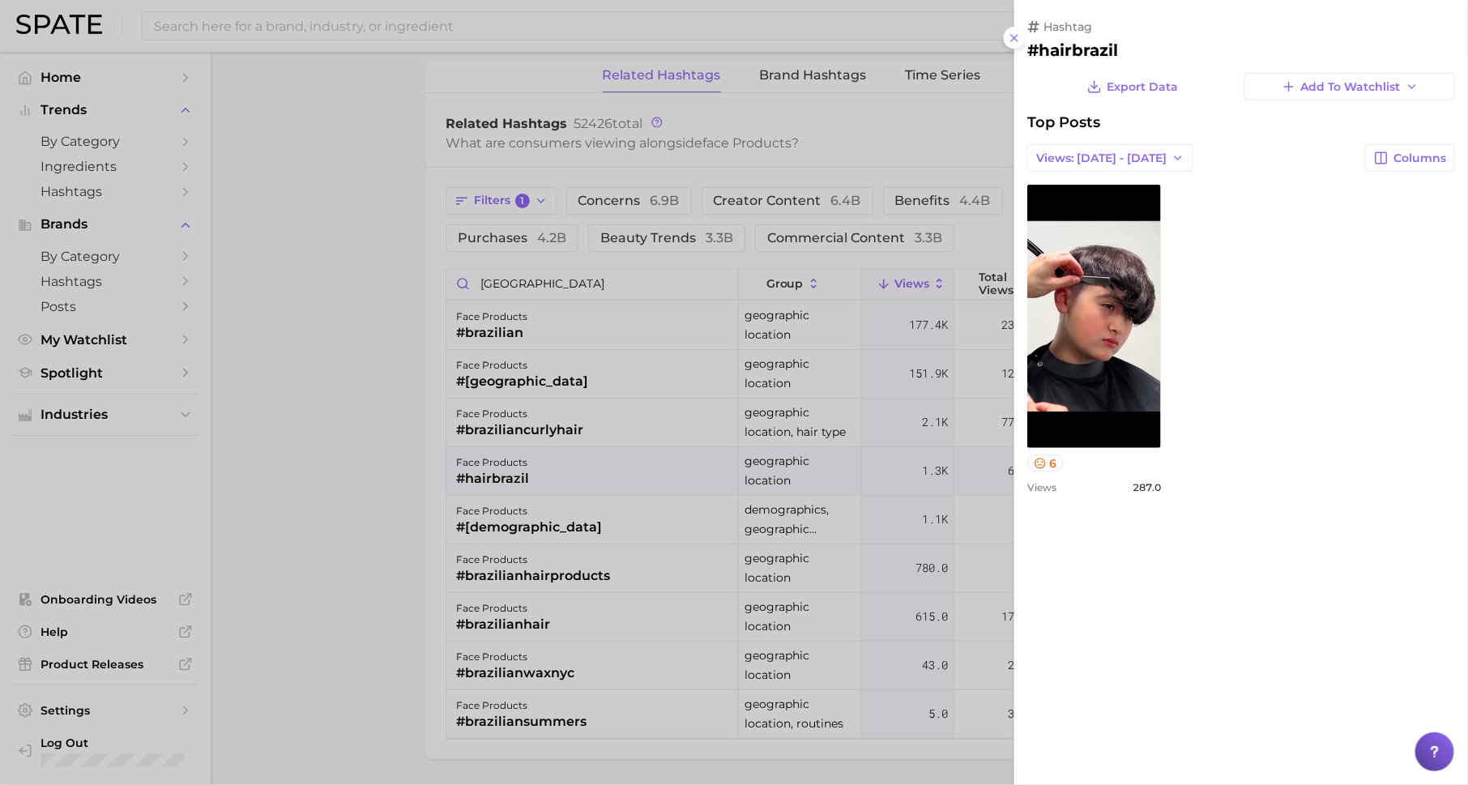
click at [504, 600] on div at bounding box center [734, 392] width 1468 height 785
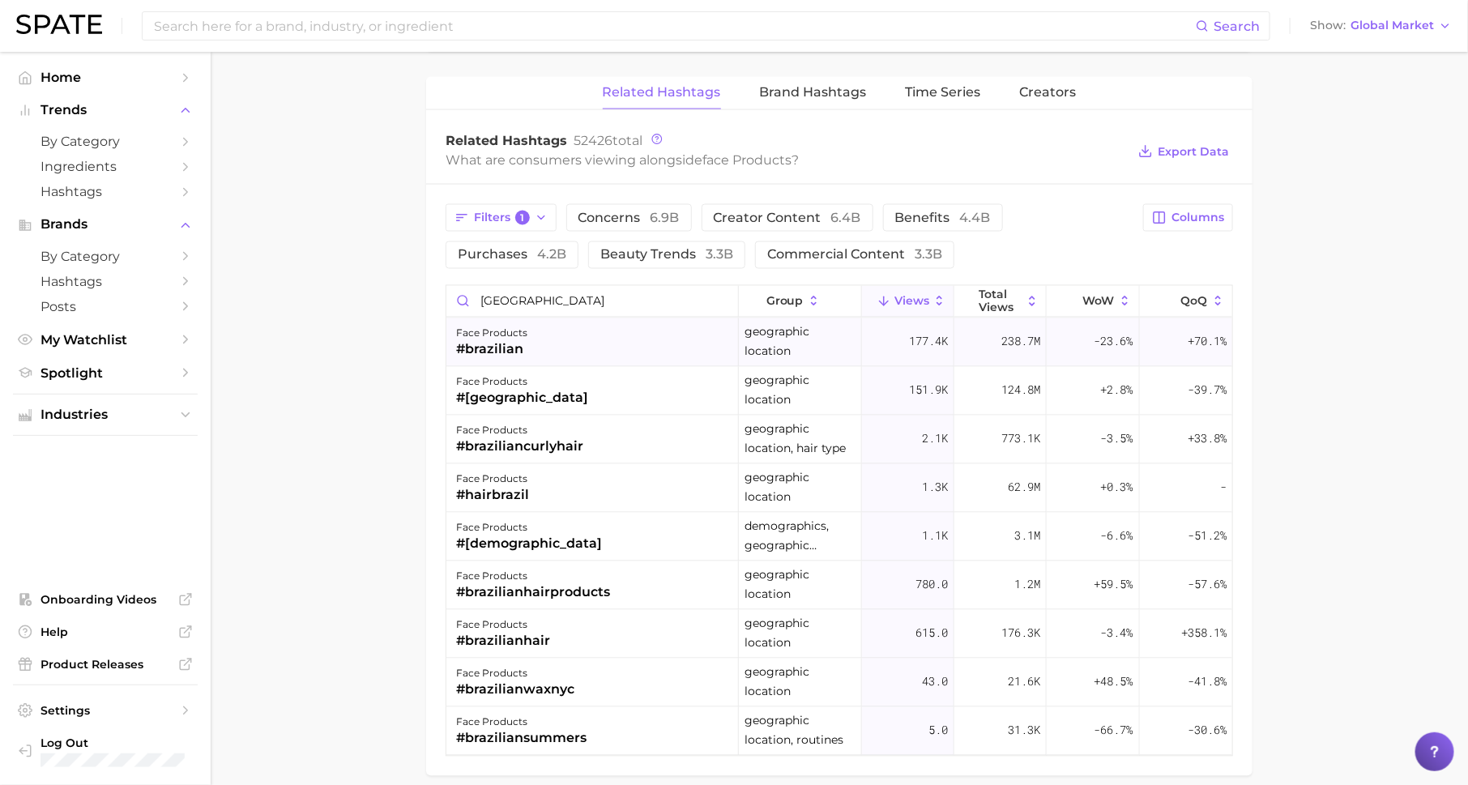
click at [615, 334] on div "face products #brazilian" at bounding box center [592, 342] width 292 height 49
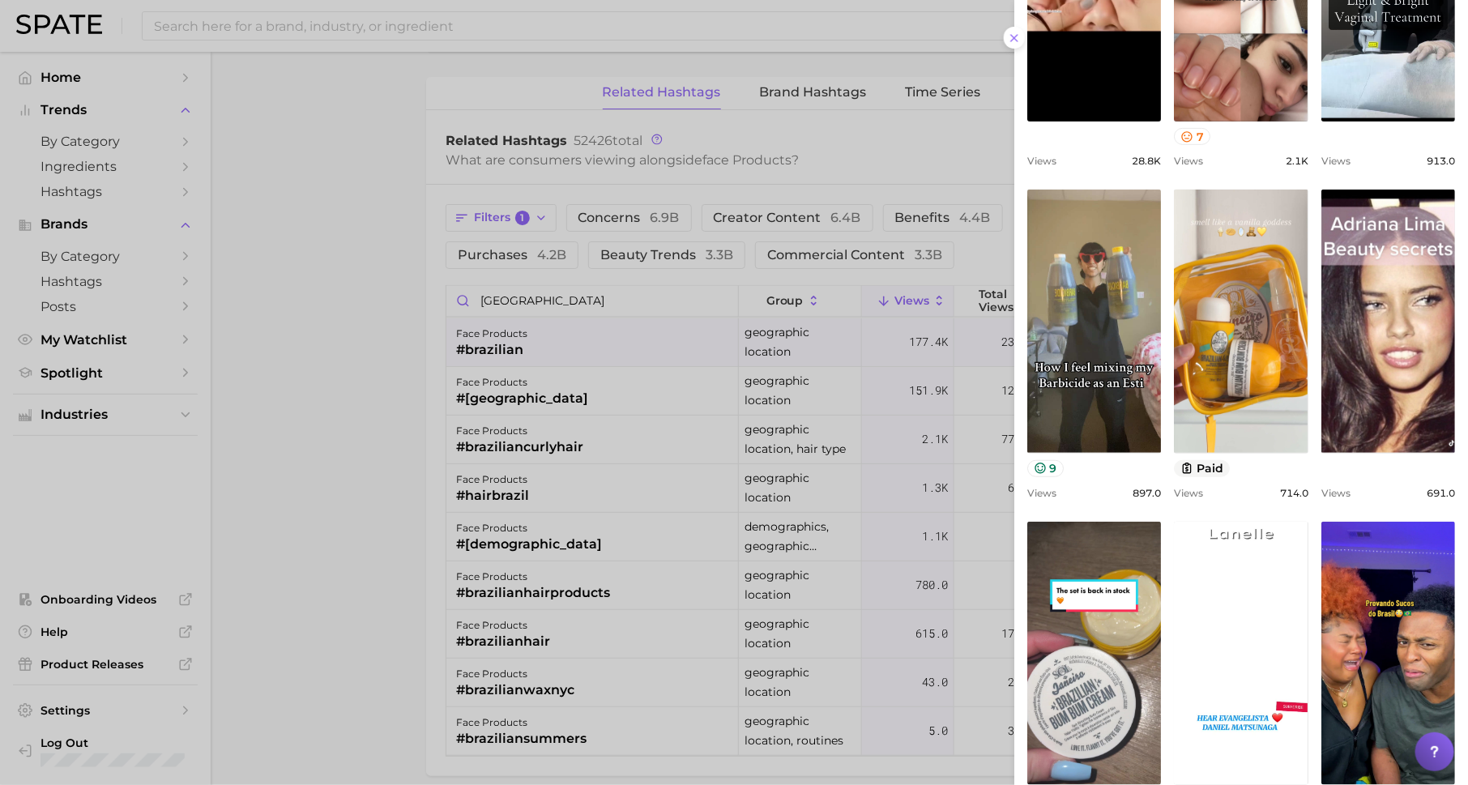
click at [756, 390] on div at bounding box center [734, 392] width 1468 height 785
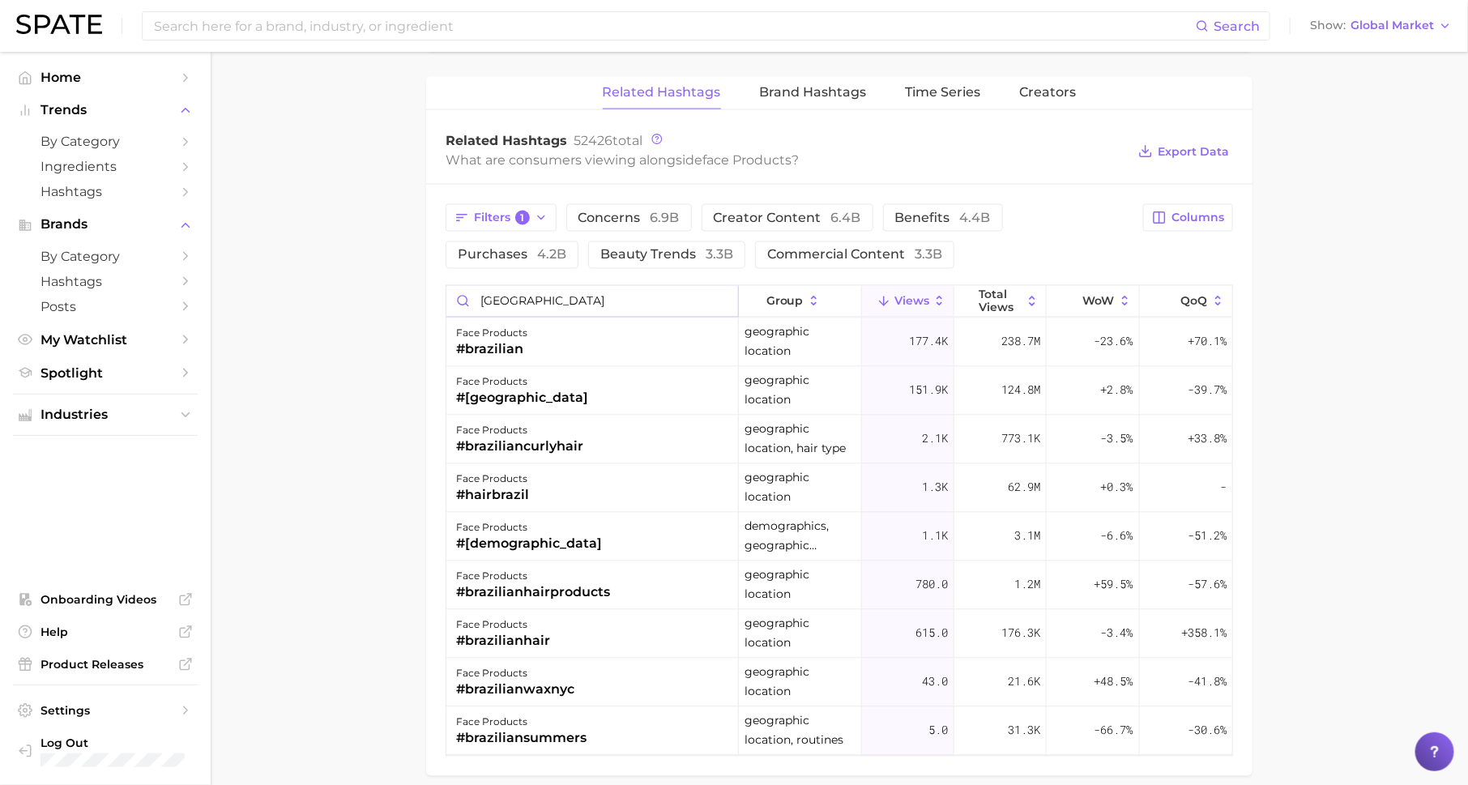
click at [724, 298] on input "[GEOGRAPHIC_DATA]" at bounding box center [592, 301] width 292 height 31
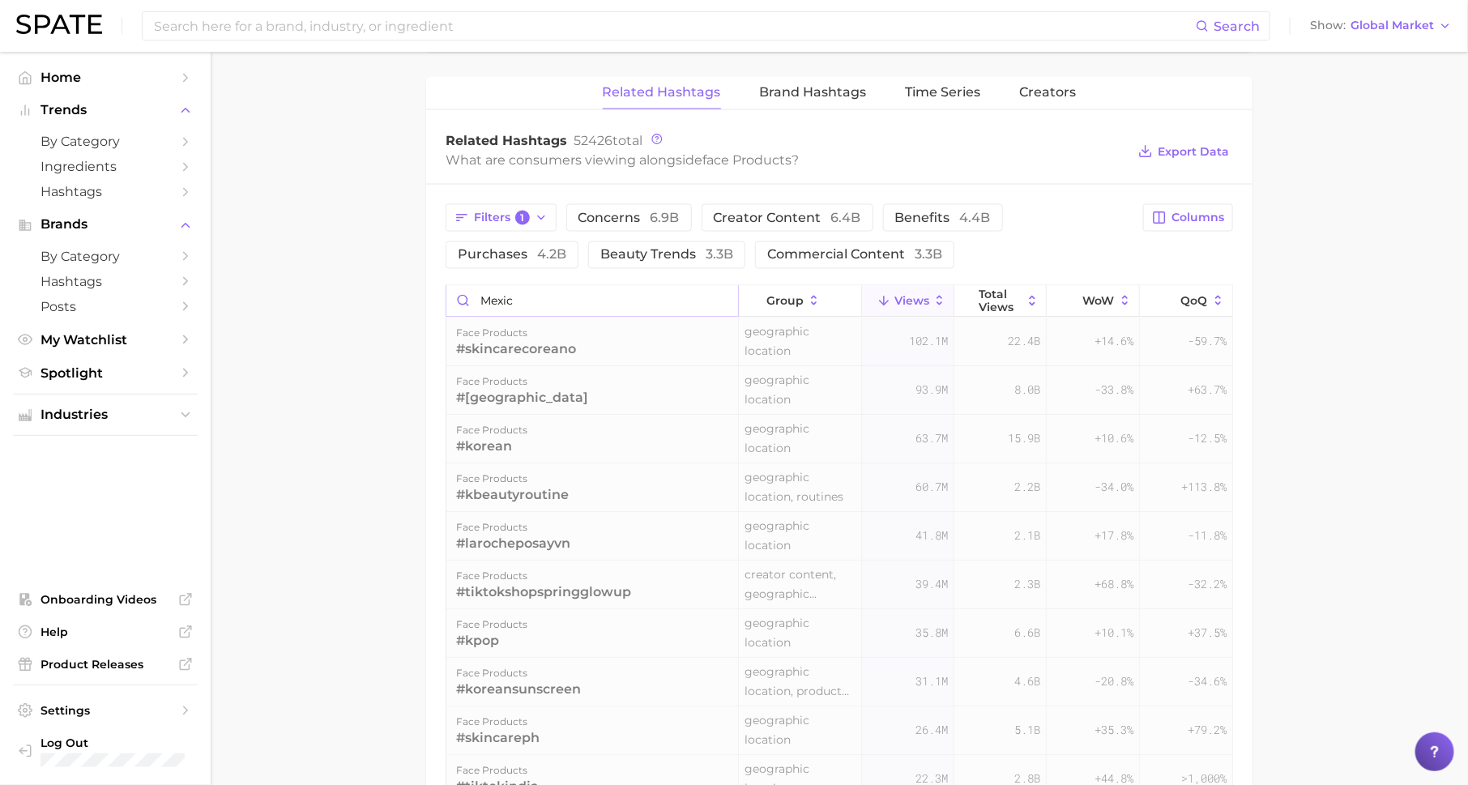
type input "[GEOGRAPHIC_DATA]"
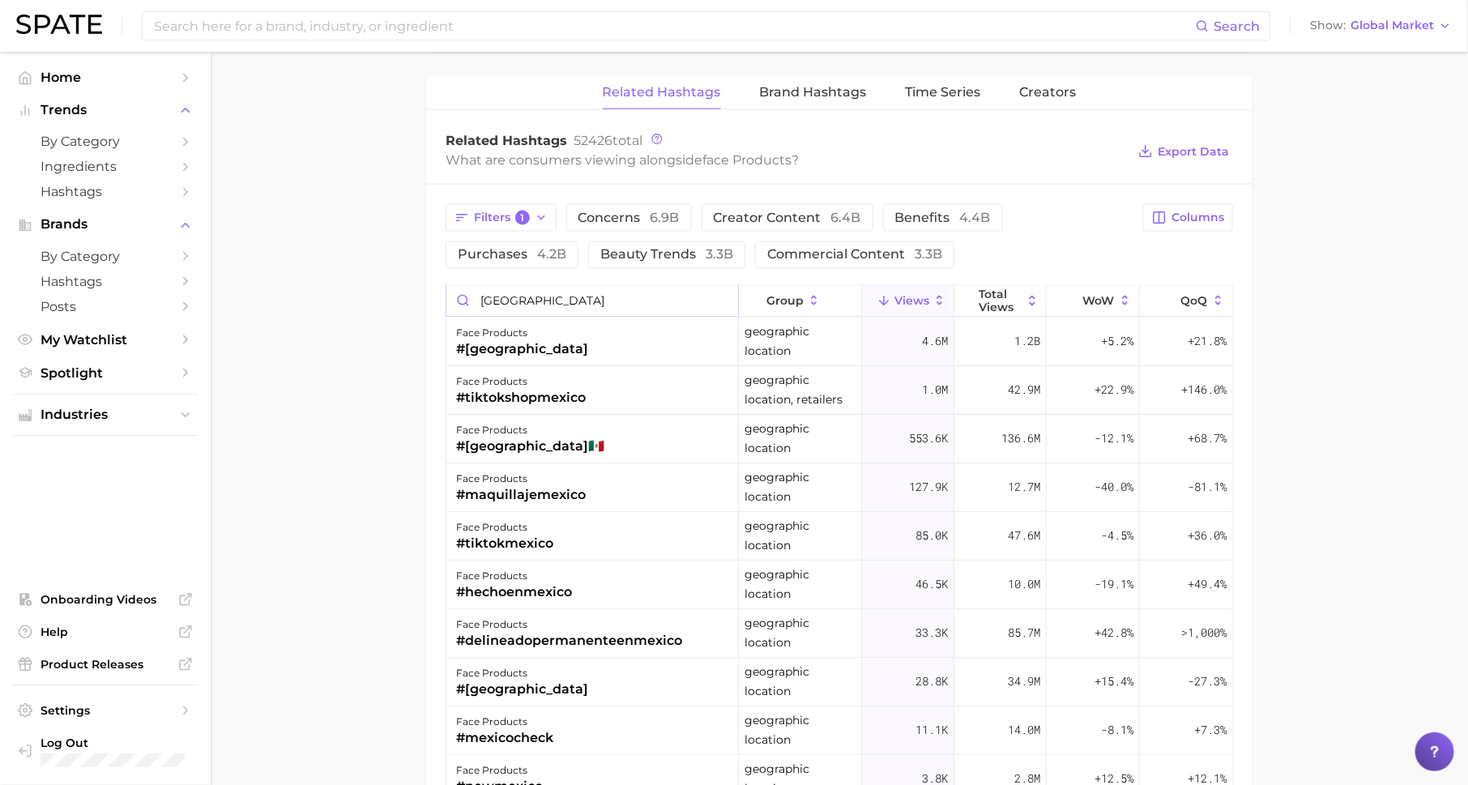
click at [721, 296] on input "[GEOGRAPHIC_DATA]" at bounding box center [592, 301] width 292 height 31
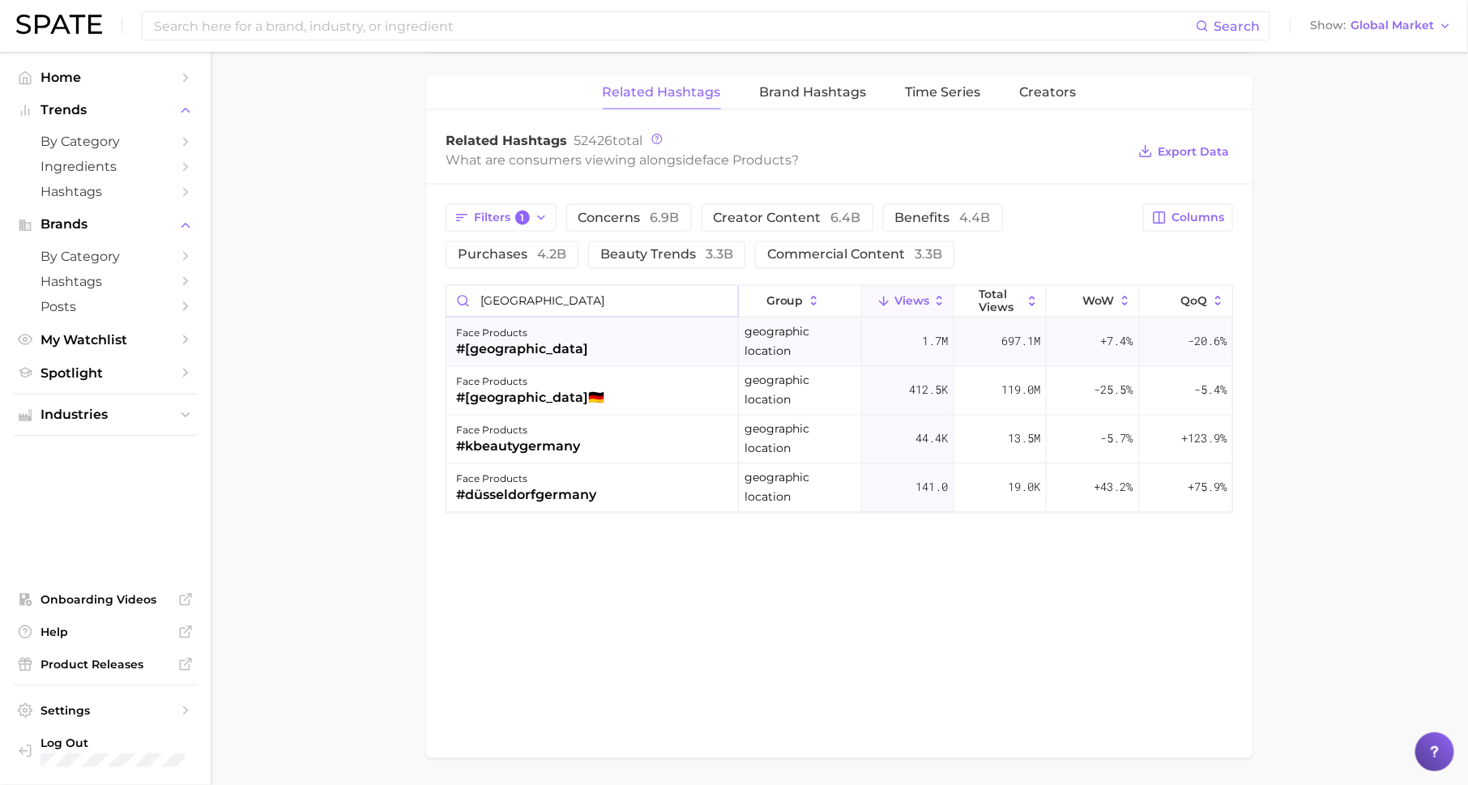
type input "[GEOGRAPHIC_DATA]"
click at [561, 327] on div "face products #[GEOGRAPHIC_DATA]" at bounding box center [592, 342] width 292 height 49
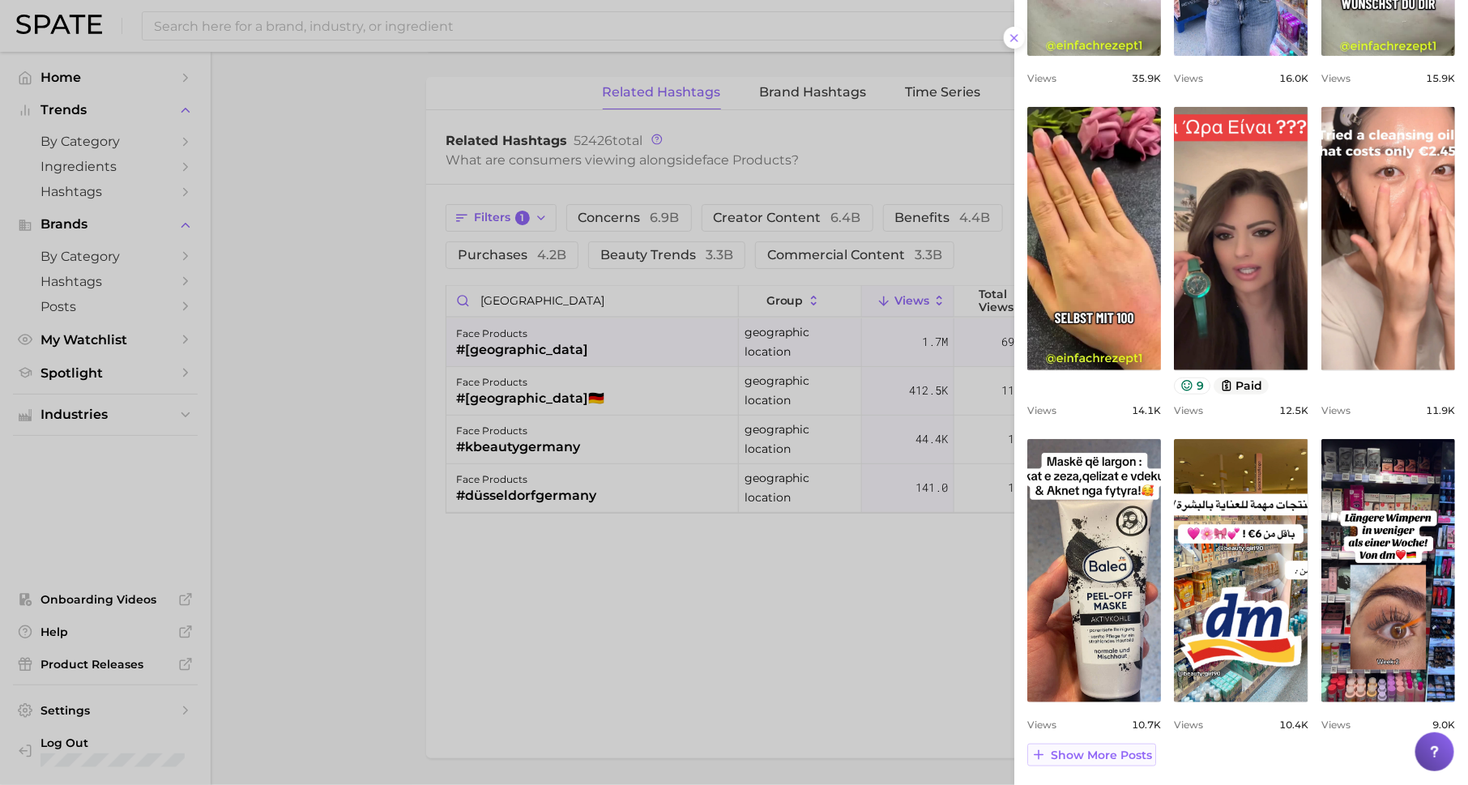
click at [1124, 751] on span "Show more posts" at bounding box center [1101, 756] width 101 height 14
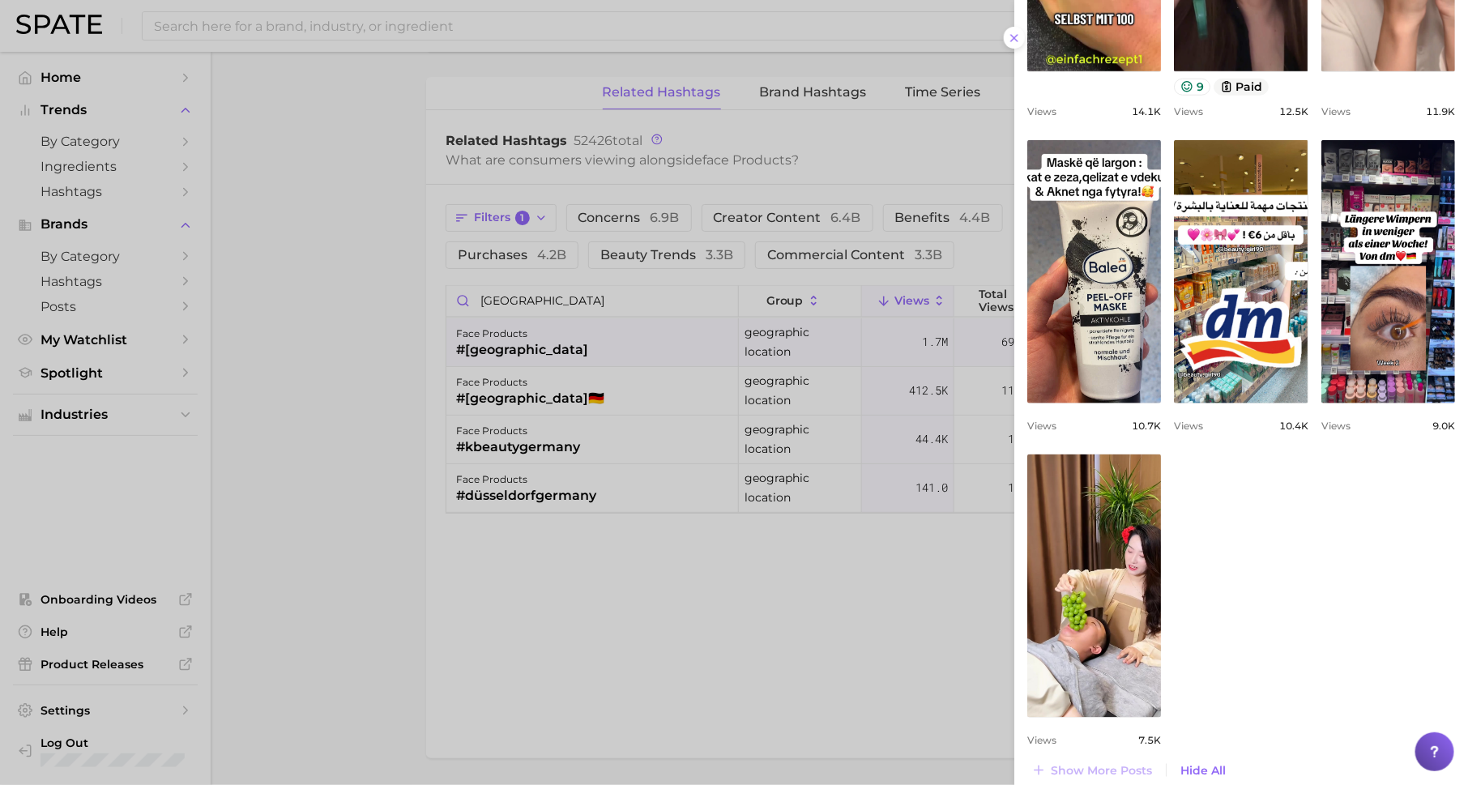
click at [773, 652] on div at bounding box center [734, 392] width 1468 height 785
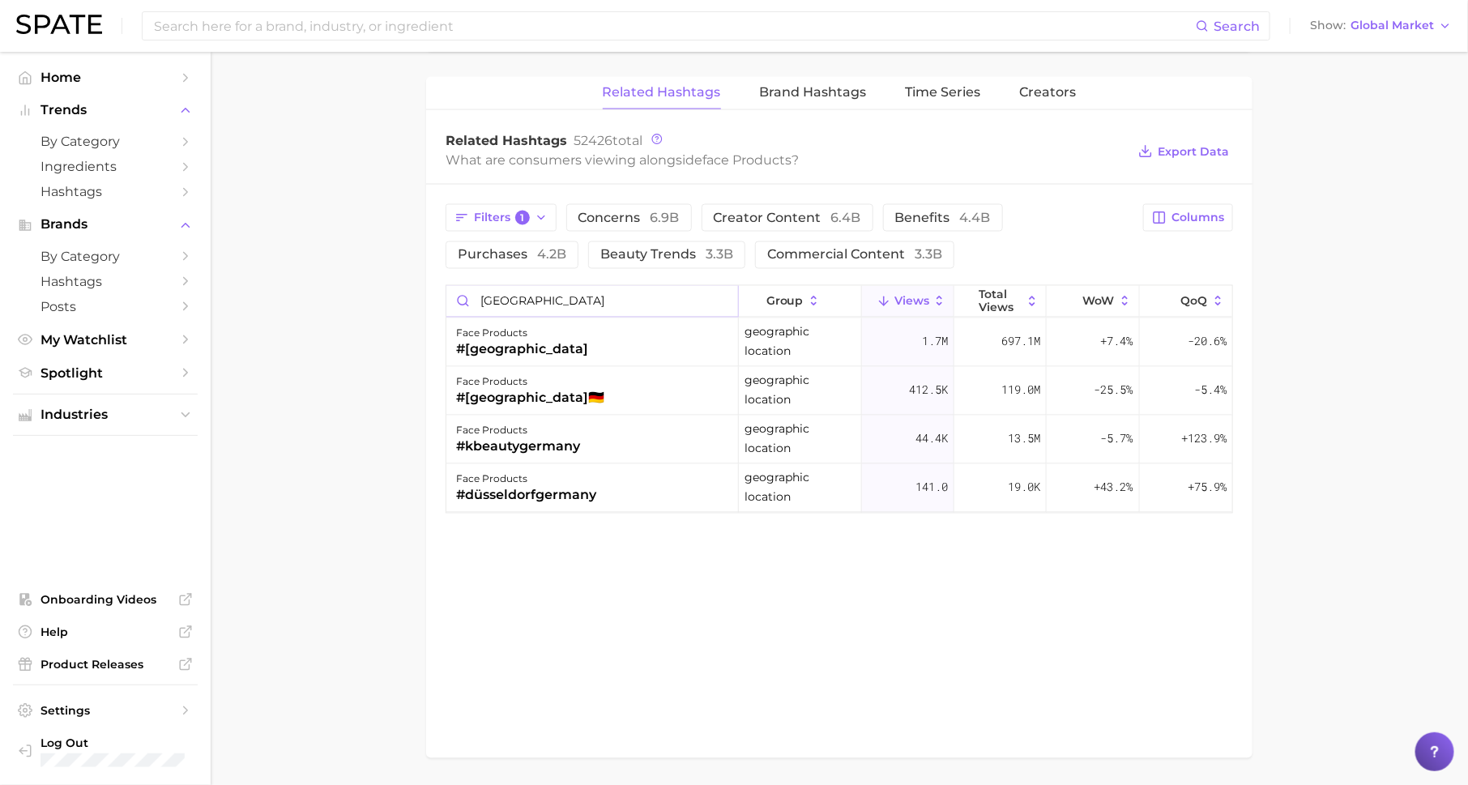
click at [720, 295] on input "[GEOGRAPHIC_DATA]" at bounding box center [592, 301] width 292 height 31
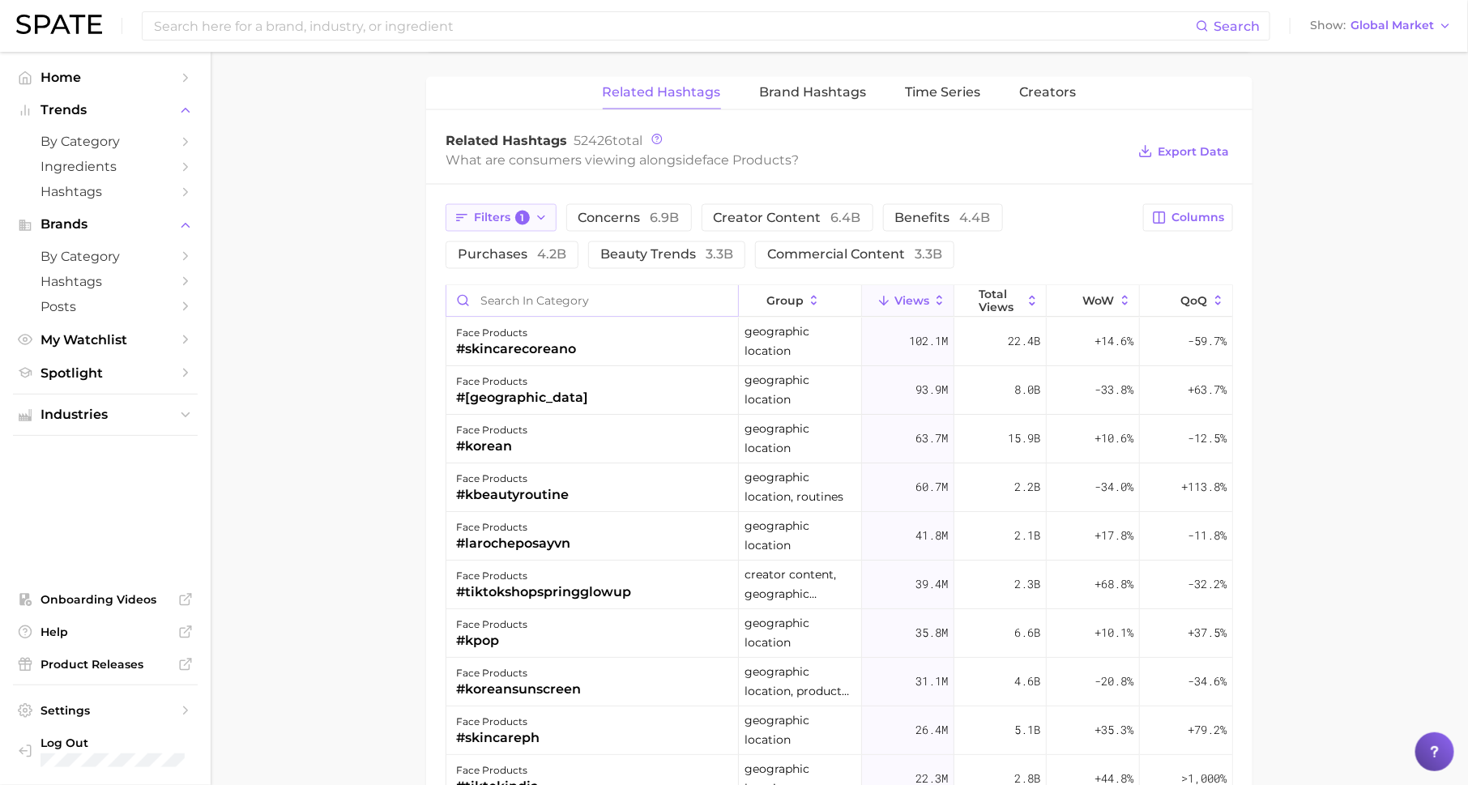
click at [525, 211] on span "1" at bounding box center [522, 218] width 15 height 15
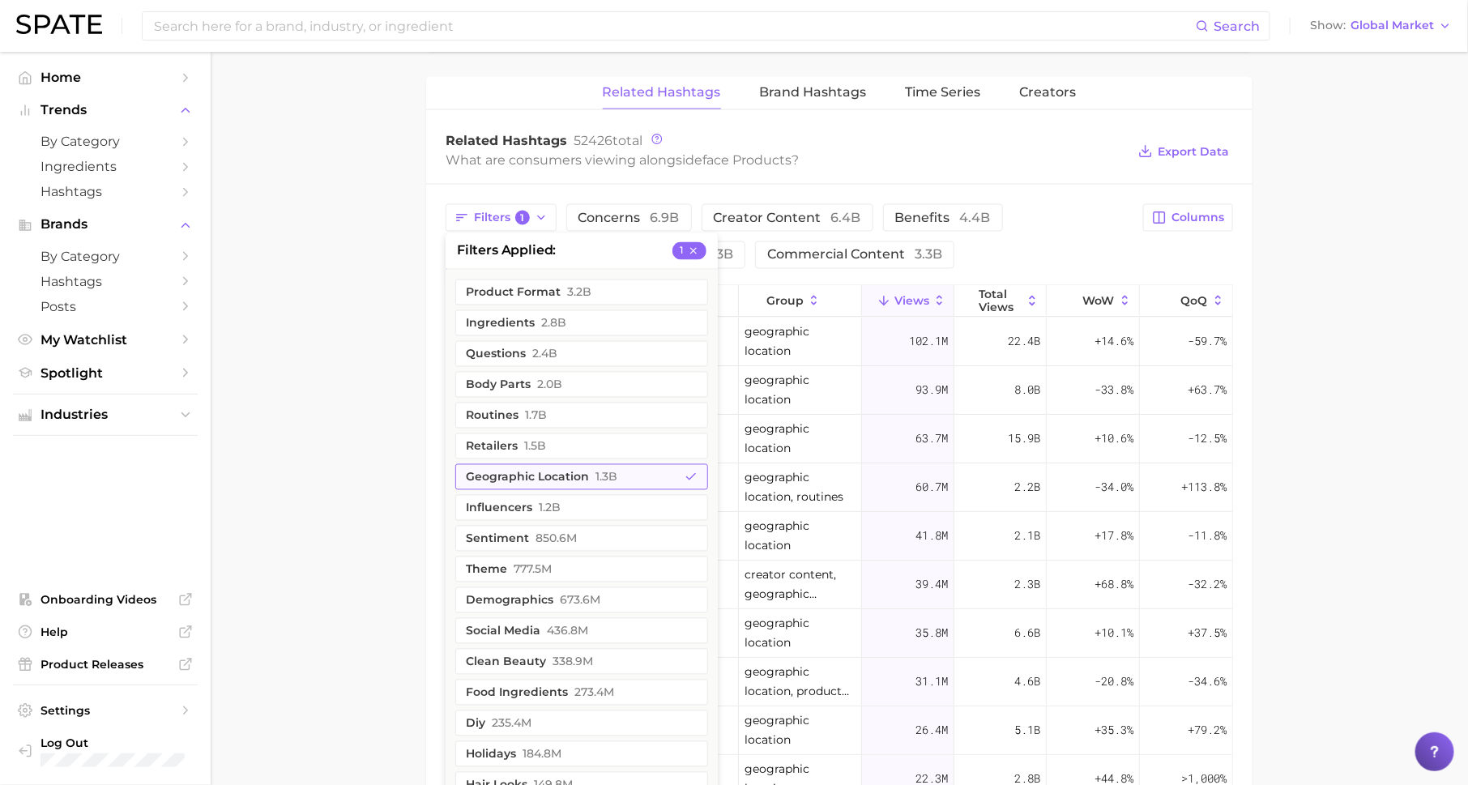
click at [630, 469] on button "geographic location 1.3b" at bounding box center [581, 477] width 253 height 26
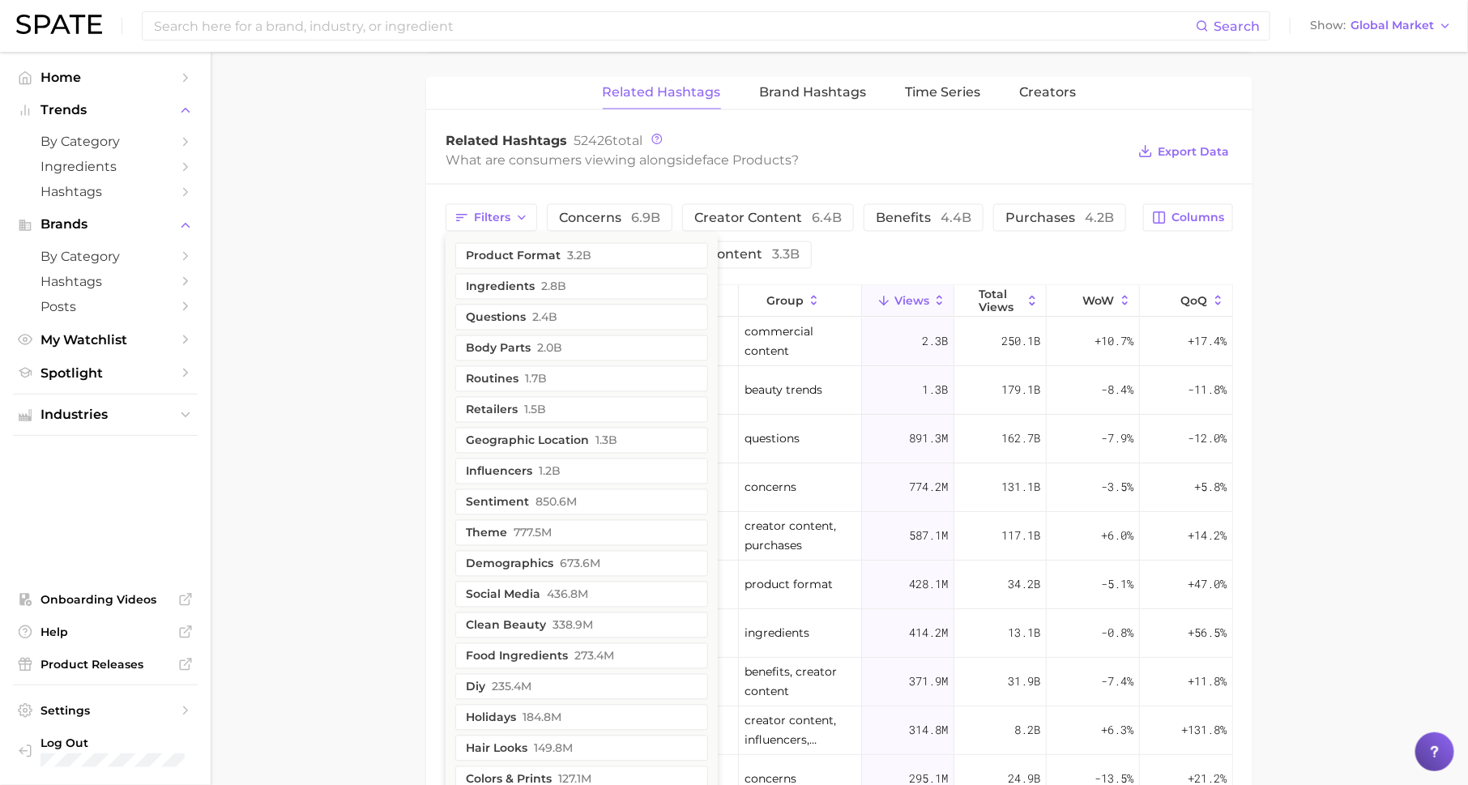
click at [1133, 259] on div "Filters product format 3.2b ingredients 2.8b questions 2.4b body parts 2.0b rou…" at bounding box center [790, 236] width 688 height 65
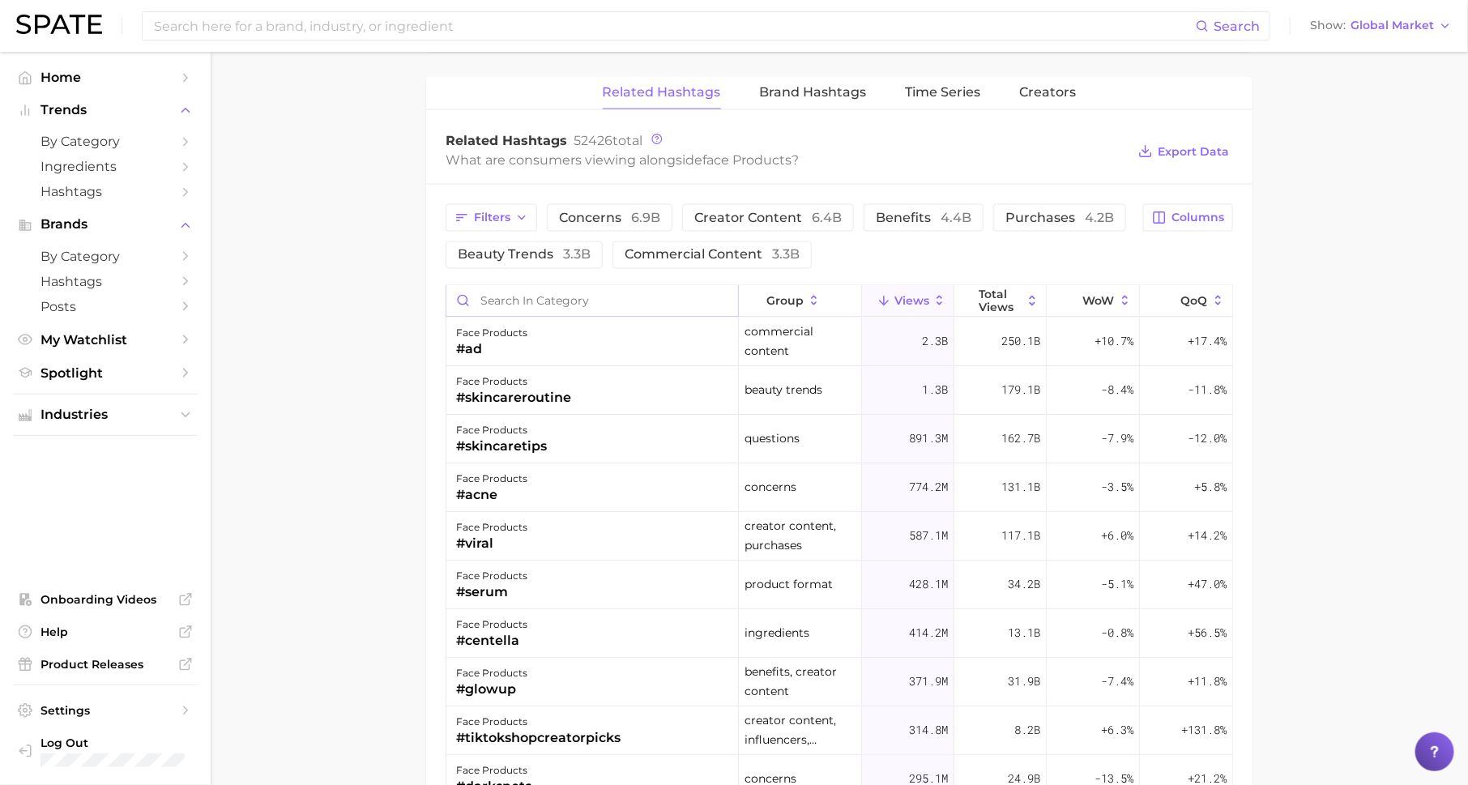
click at [613, 299] on input "Search in category" at bounding box center [592, 301] width 292 height 31
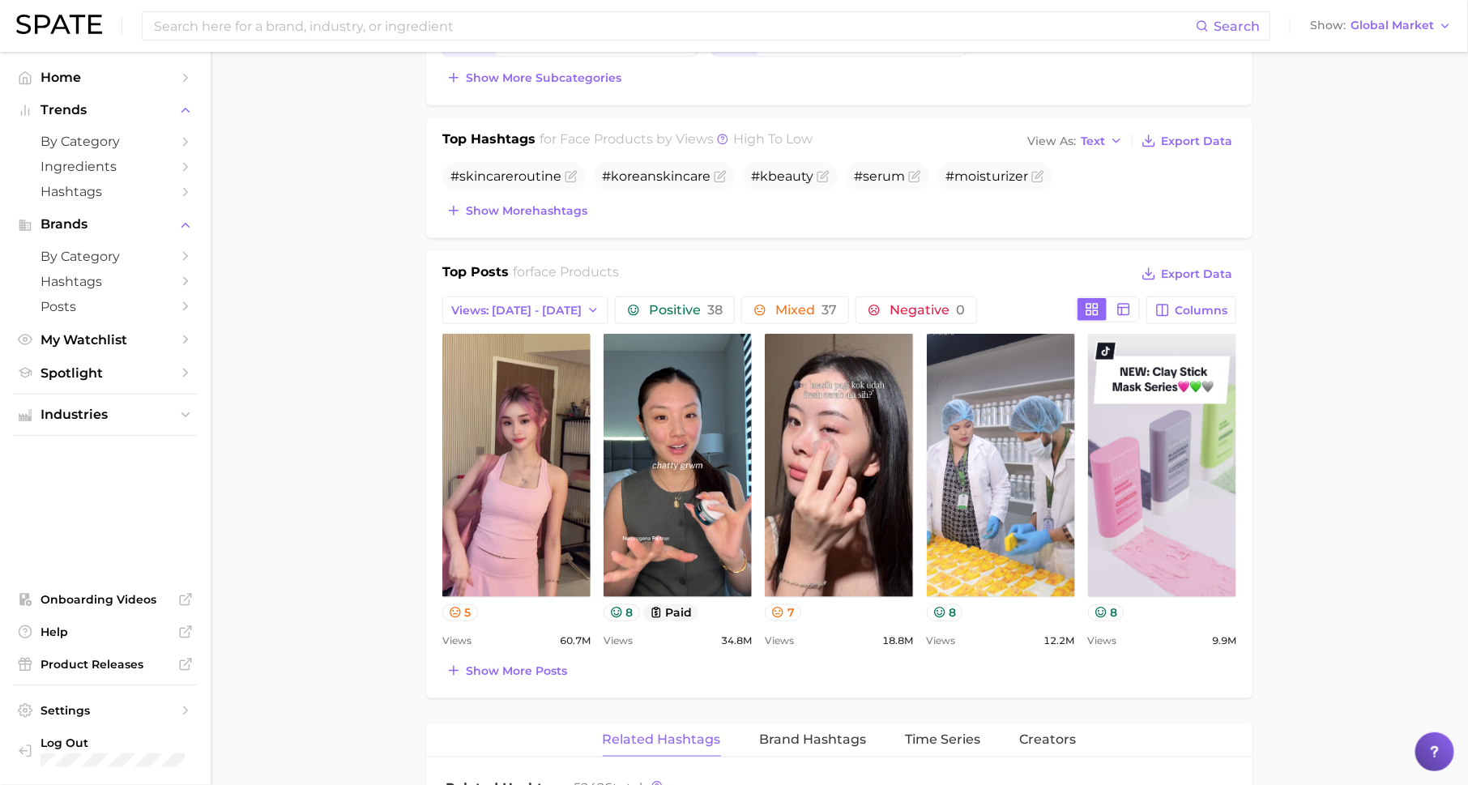
scroll to position [536, 0]
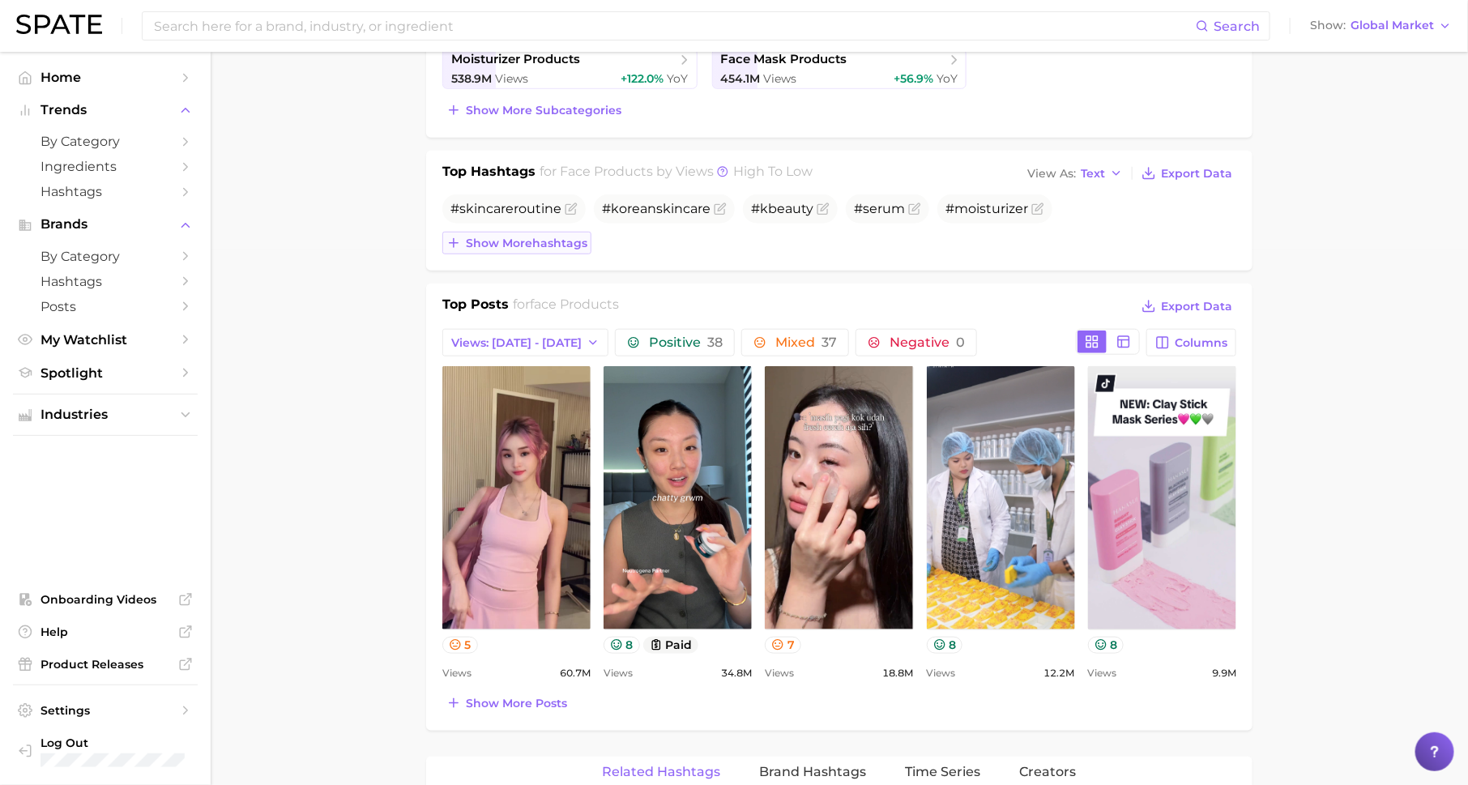
type input "[GEOGRAPHIC_DATA]"
click at [561, 241] on span "Show more hashtags" at bounding box center [527, 244] width 122 height 14
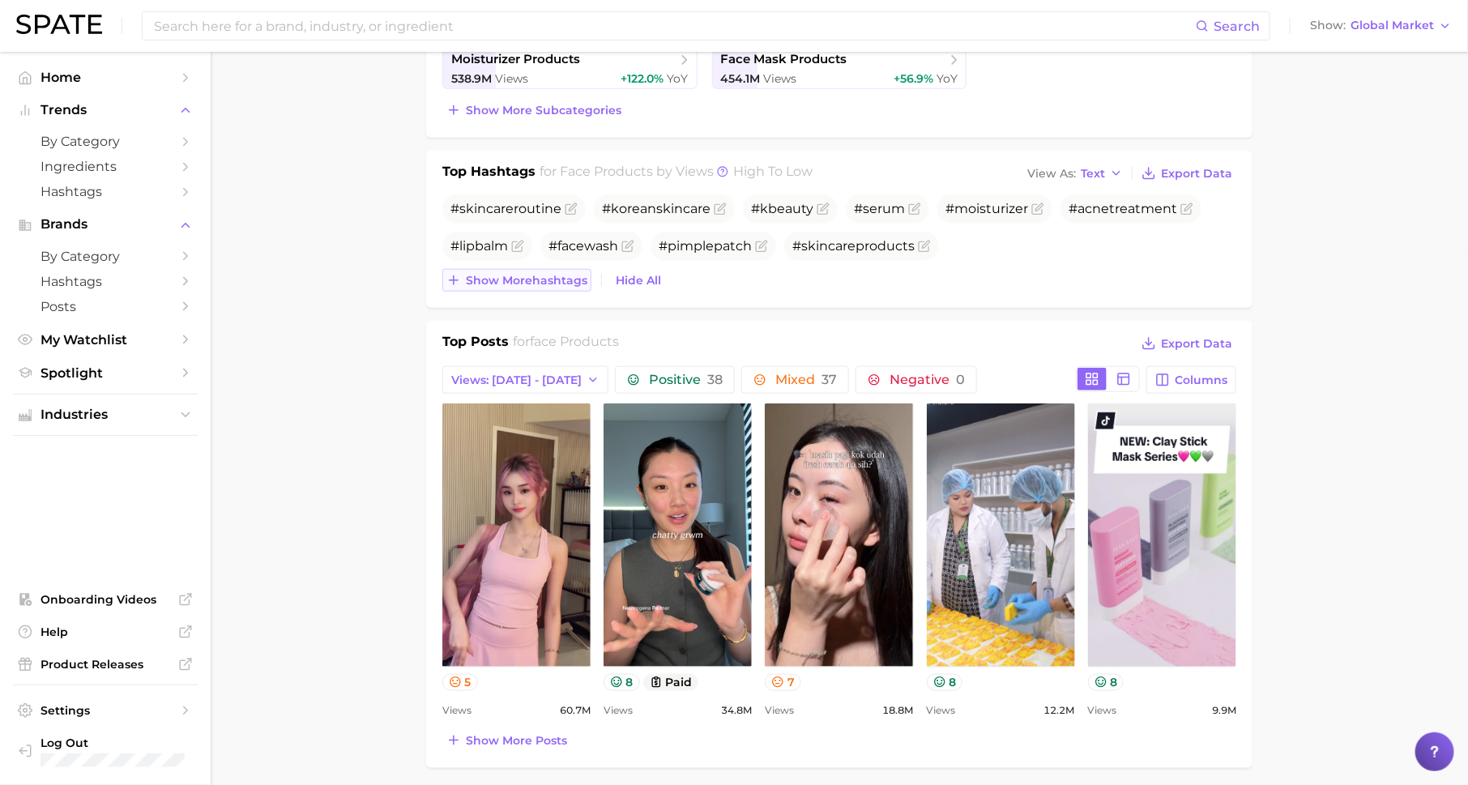
click at [545, 275] on span "Show more hashtags" at bounding box center [527, 281] width 122 height 14
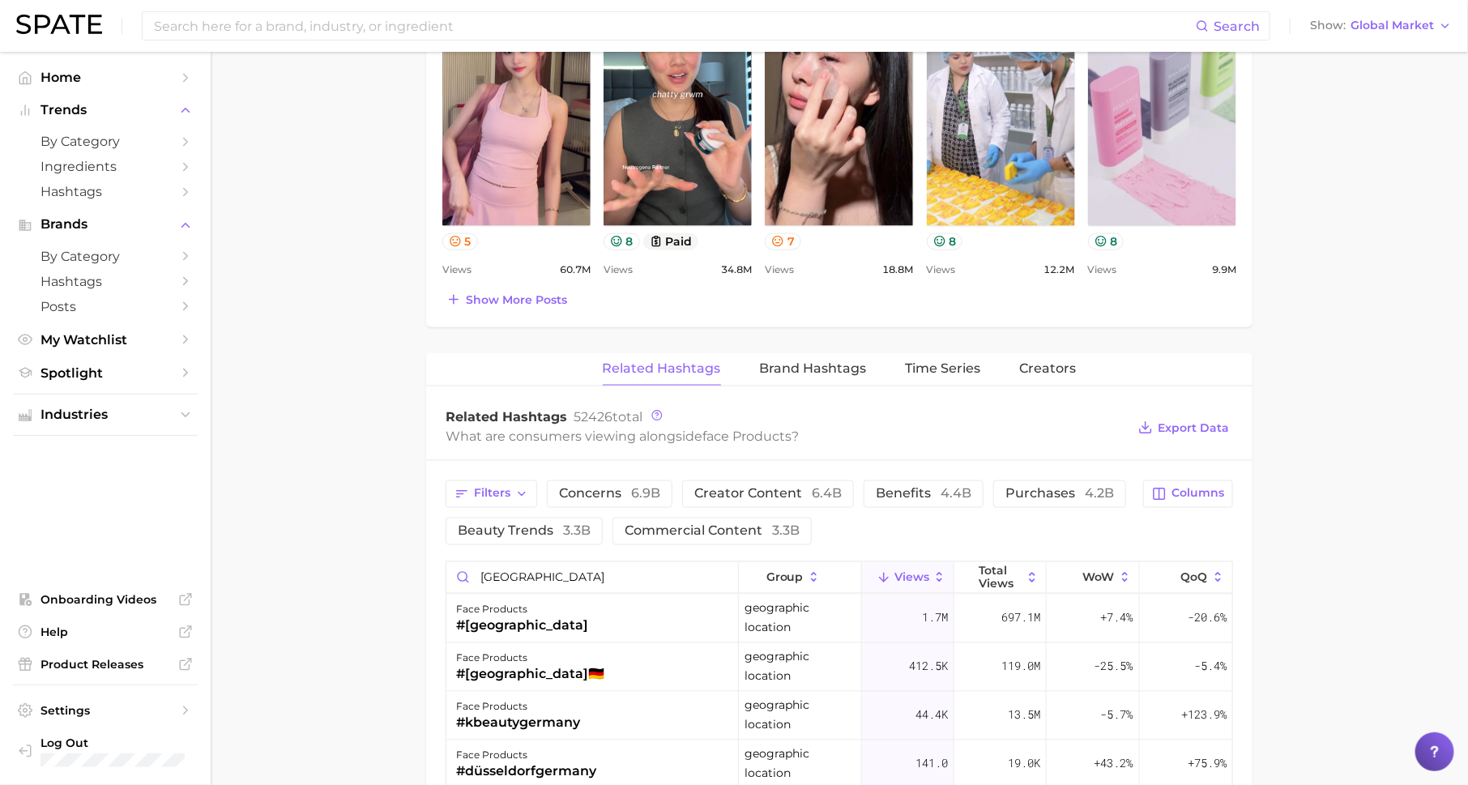
scroll to position [1253, 0]
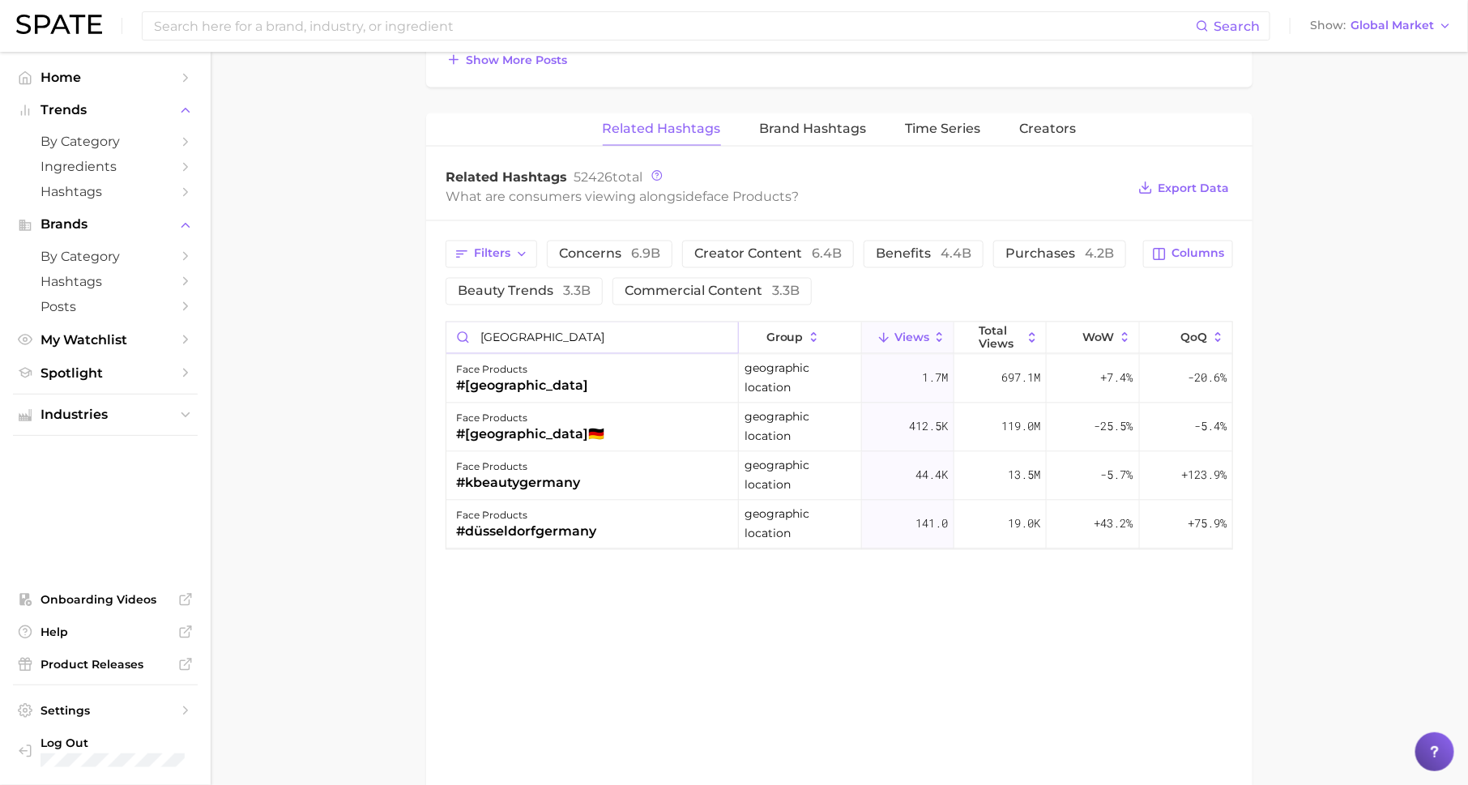
click at [723, 334] on input "[GEOGRAPHIC_DATA]" at bounding box center [592, 337] width 292 height 31
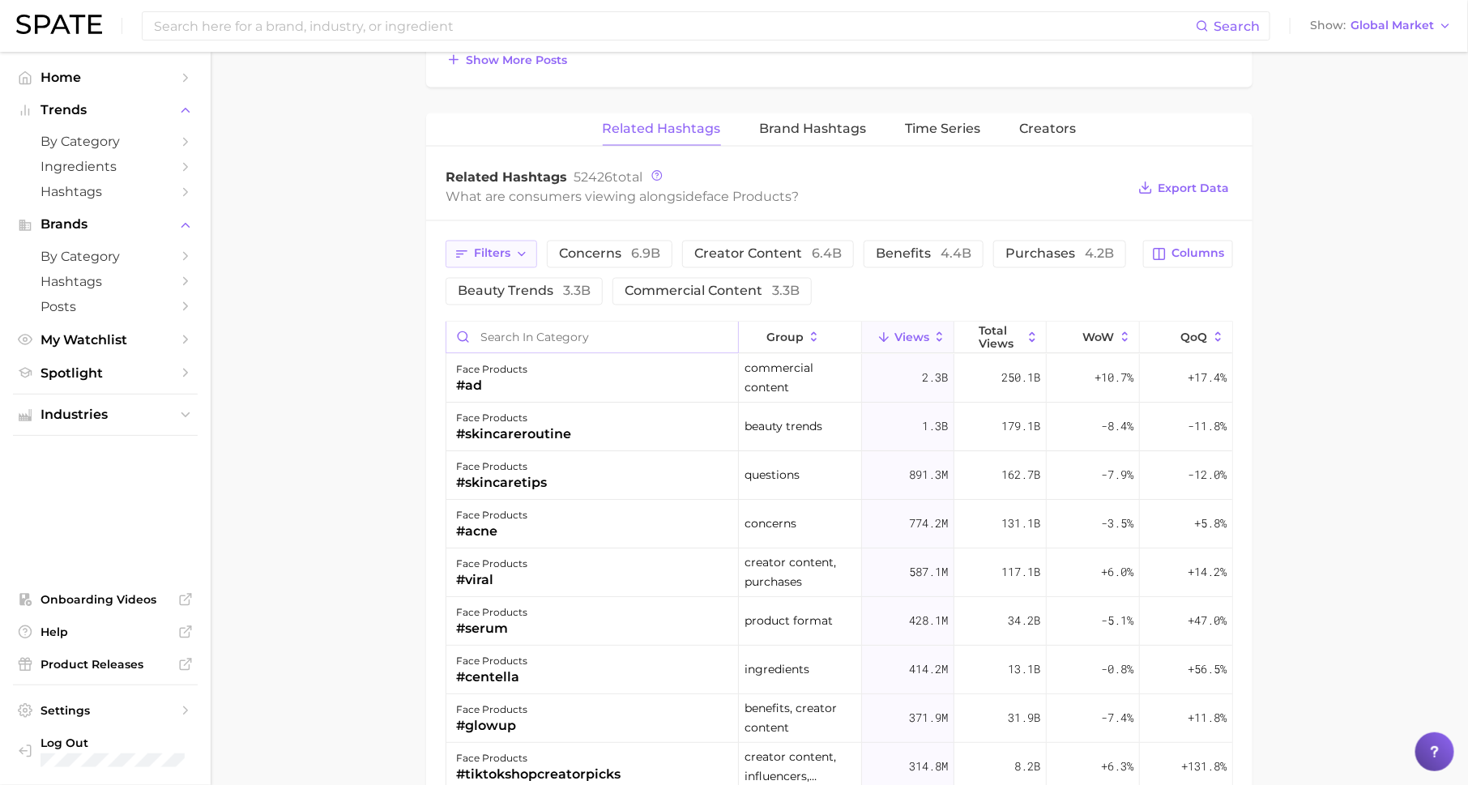
click at [486, 249] on span "Filters" at bounding box center [492, 254] width 36 height 14
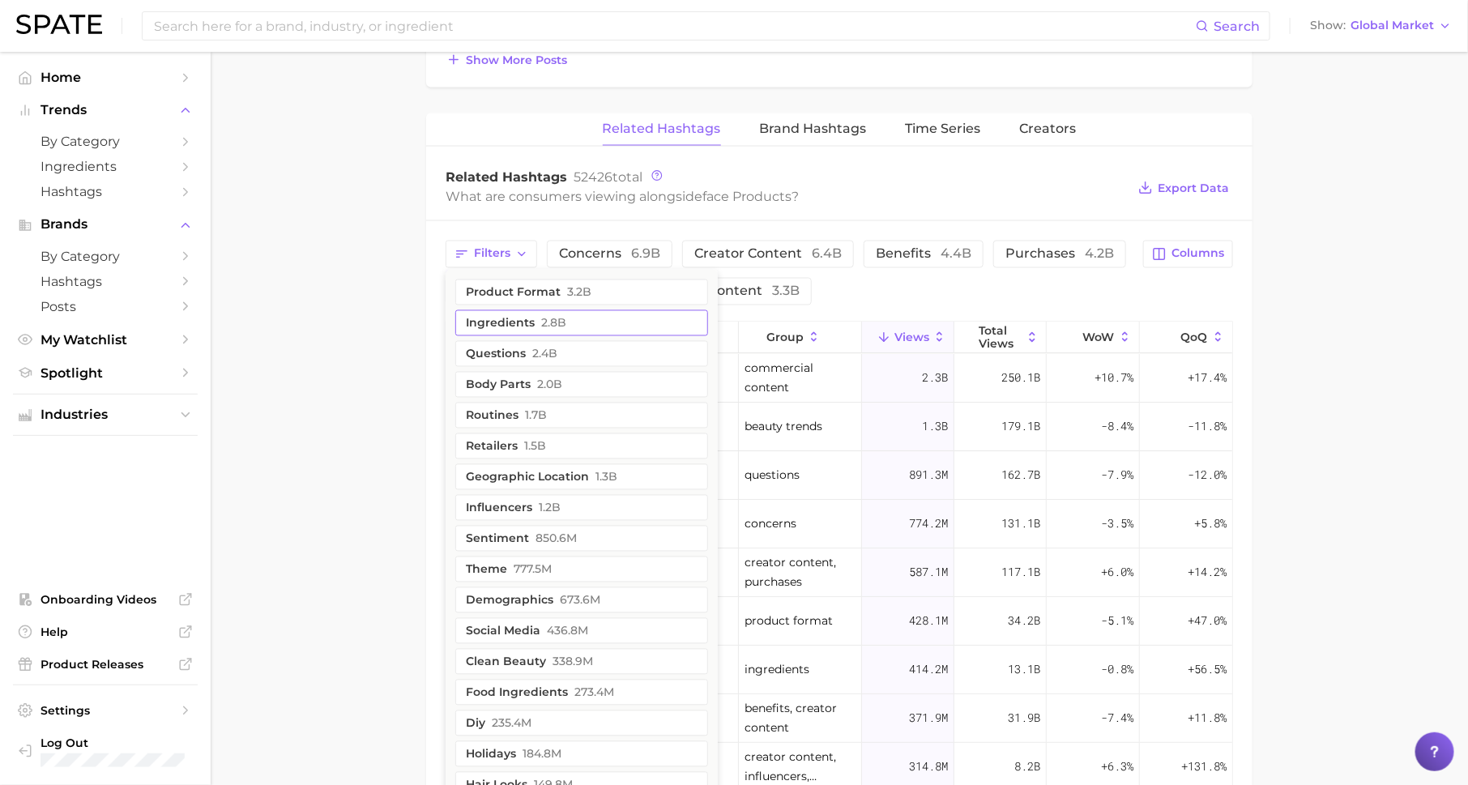
click at [525, 314] on button "ingredients 2.8b" at bounding box center [581, 323] width 253 height 26
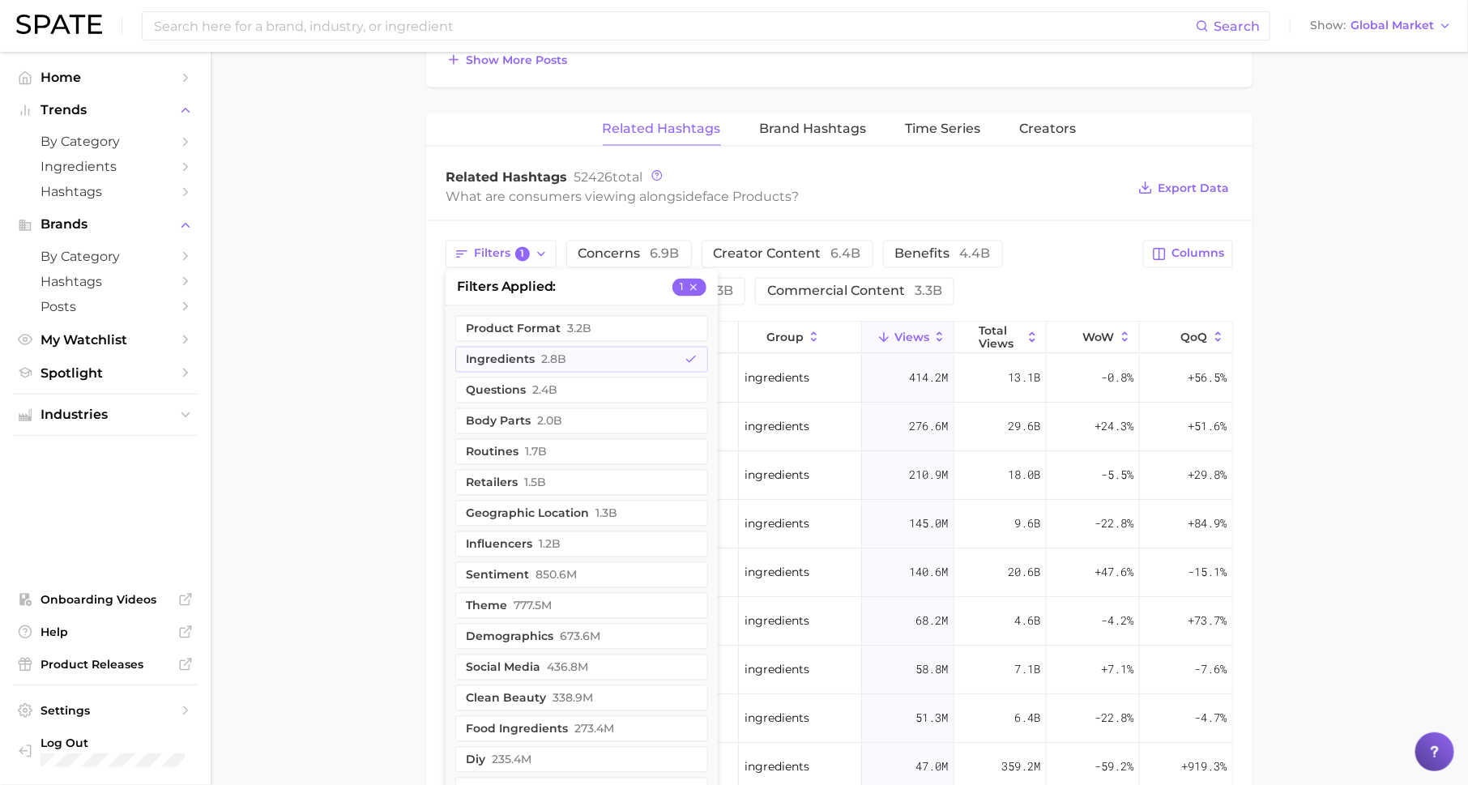
click at [354, 354] on main "1. skincare 2. face products 3. Subcategory Overview Google TikTok Instagram fa…" at bounding box center [839, 2] width 1257 height 2409
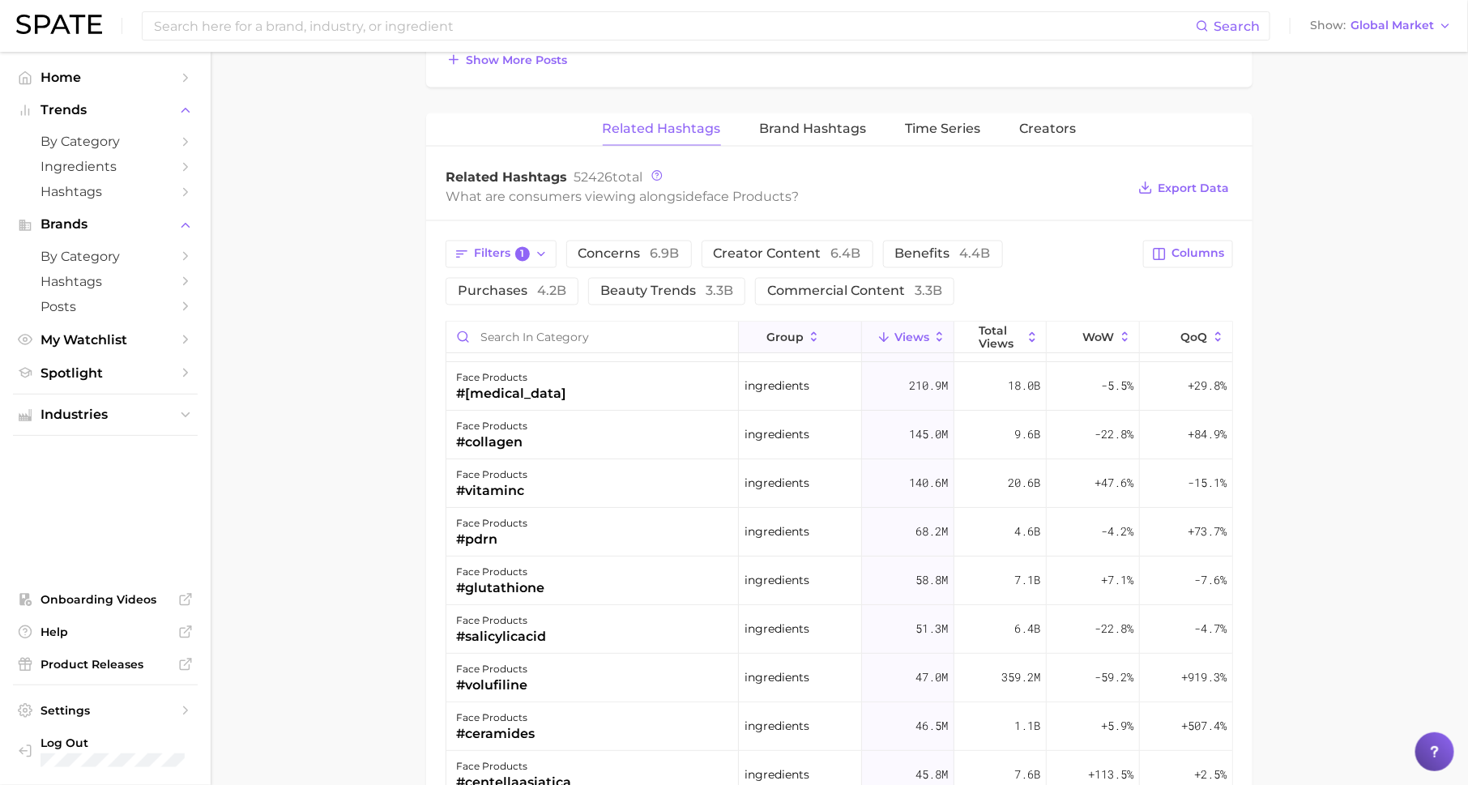
scroll to position [0, 0]
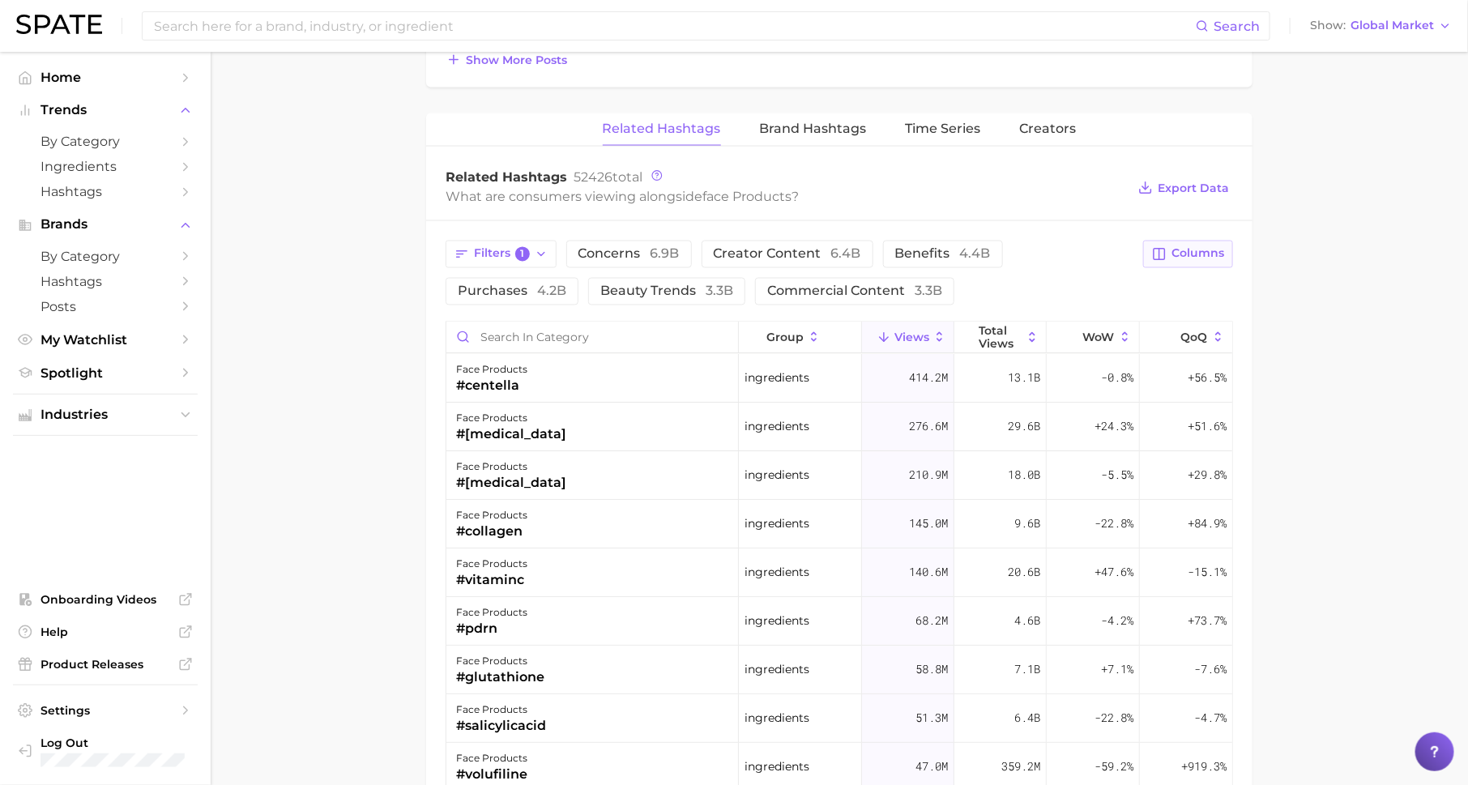
click at [1193, 241] on button "Columns" at bounding box center [1188, 255] width 90 height 28
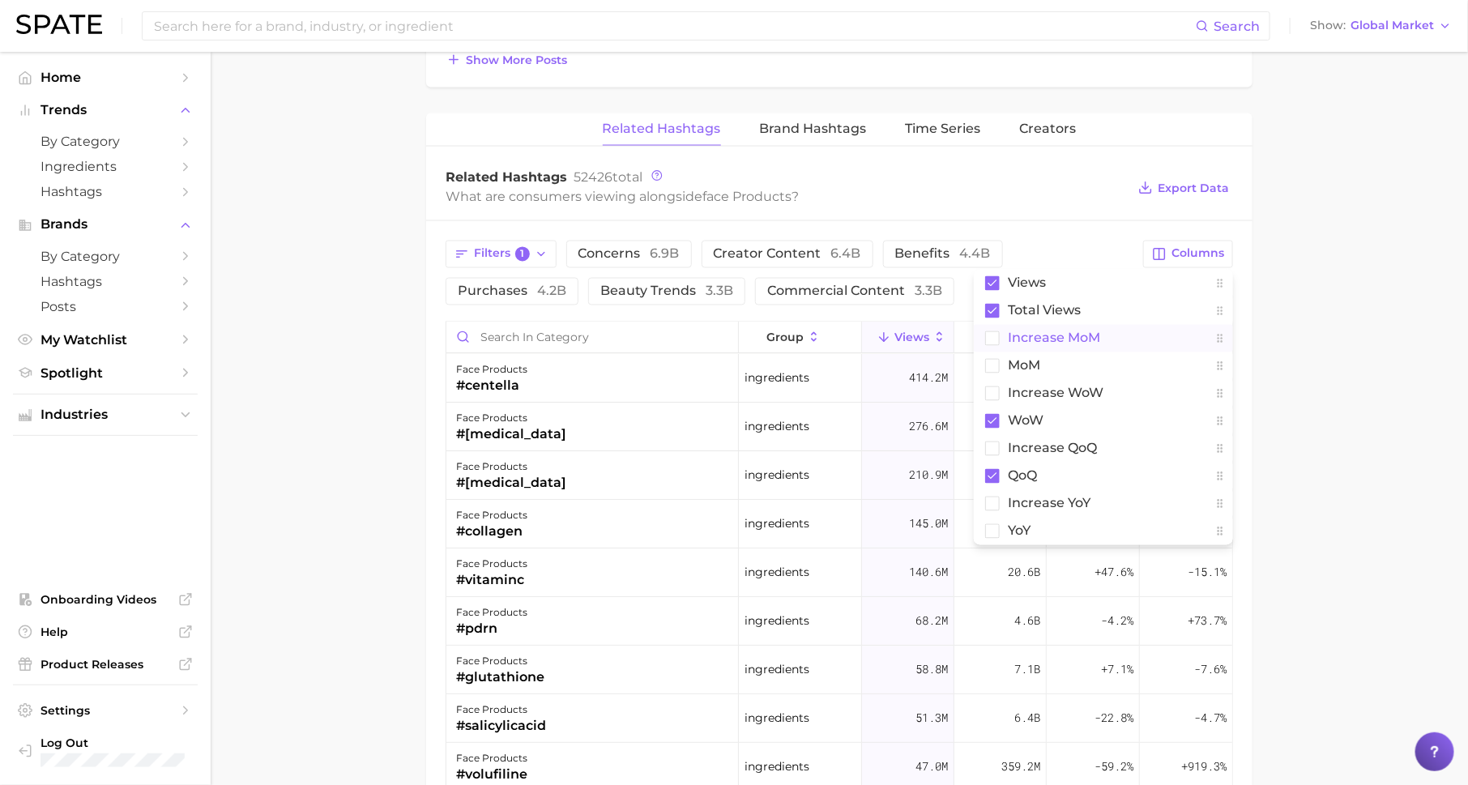
drag, startPoint x: 1144, startPoint y: 329, endPoint x: 1227, endPoint y: 344, distance: 84.9
click at [1144, 329] on button "increase MoM" at bounding box center [1103, 339] width 259 height 28
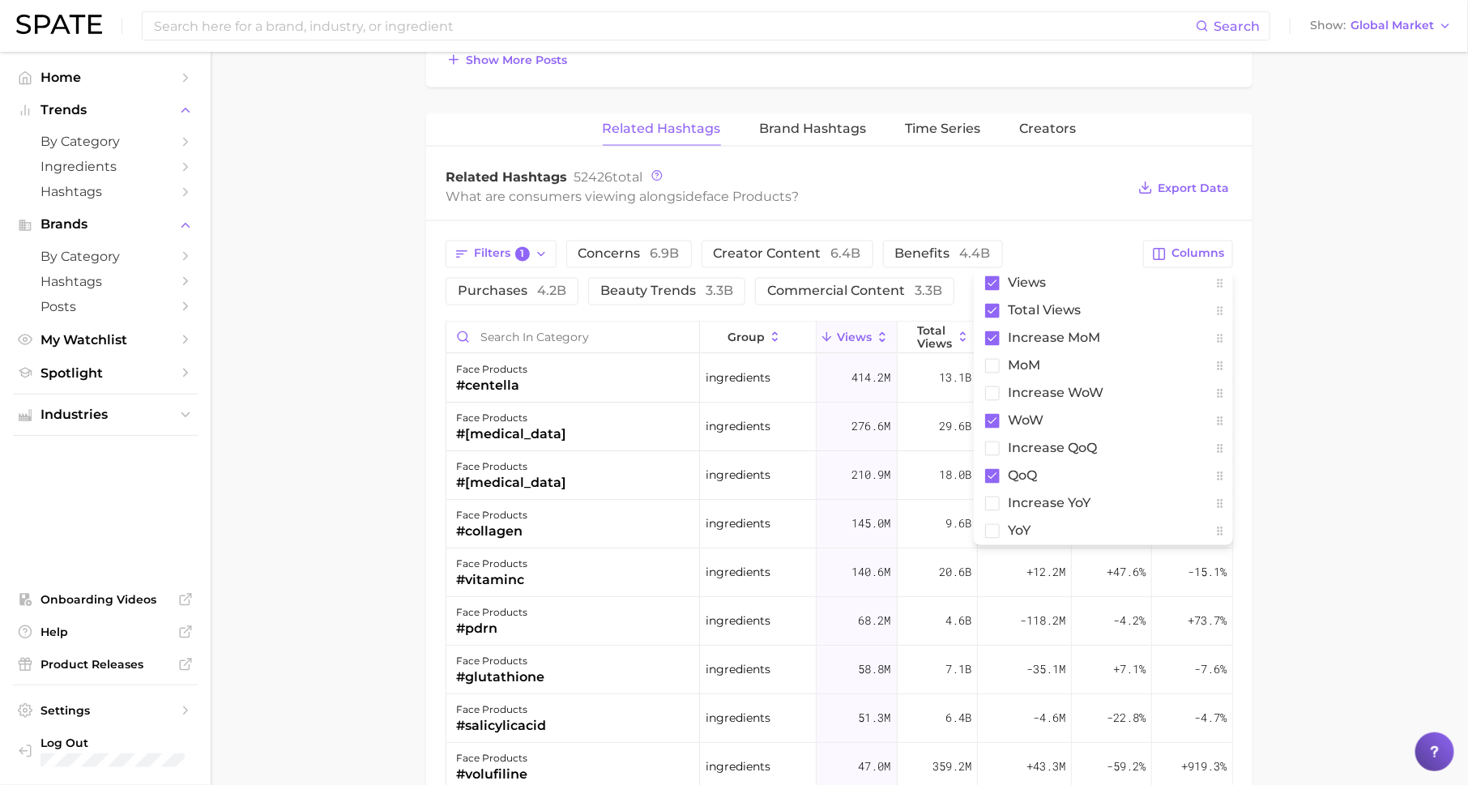
click at [1286, 340] on main "1. skincare 2. face products 3. Subcategory Overview Google TikTok Instagram fa…" at bounding box center [839, 2] width 1257 height 2409
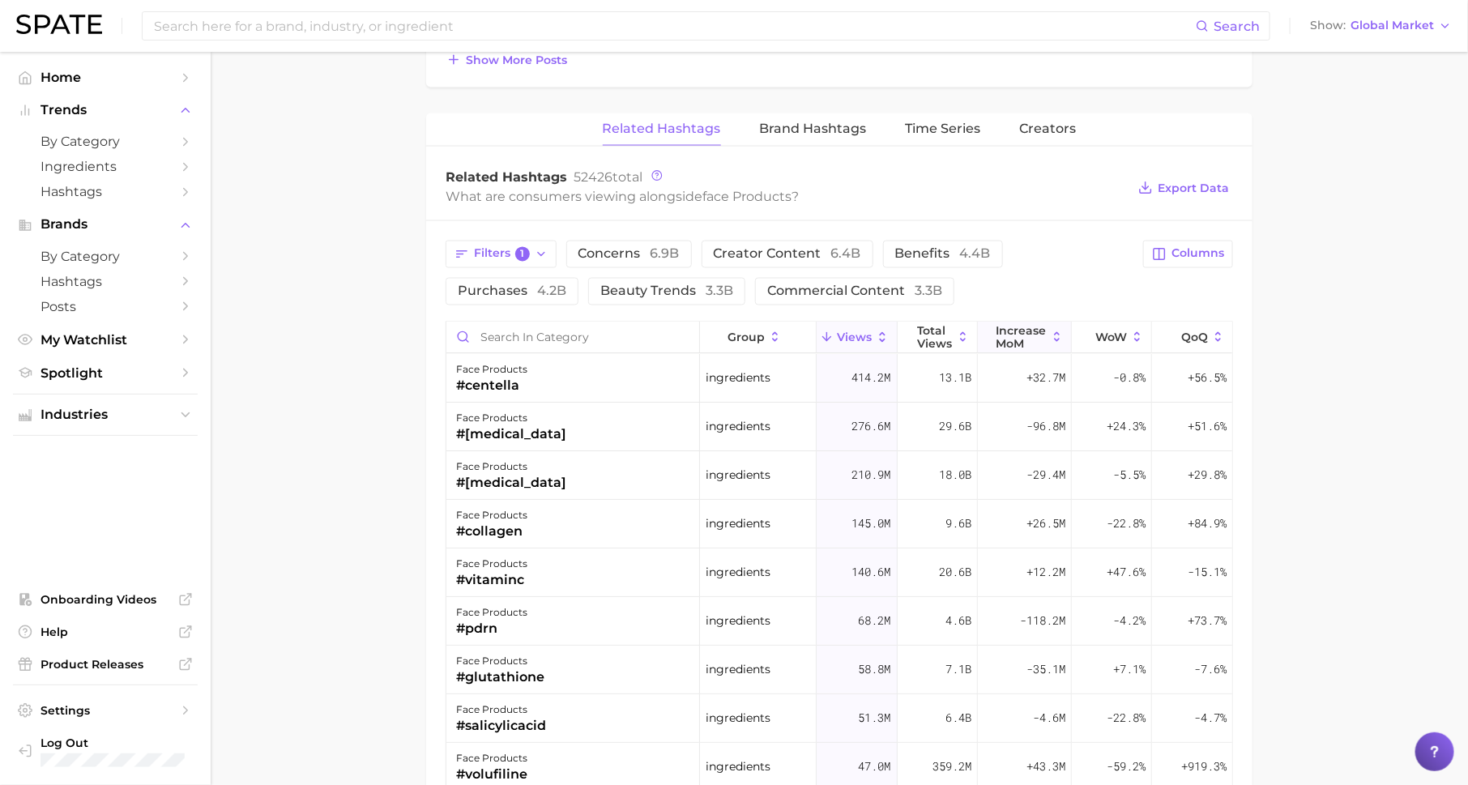
click at [1027, 330] on span "increase MoM" at bounding box center [1022, 338] width 50 height 26
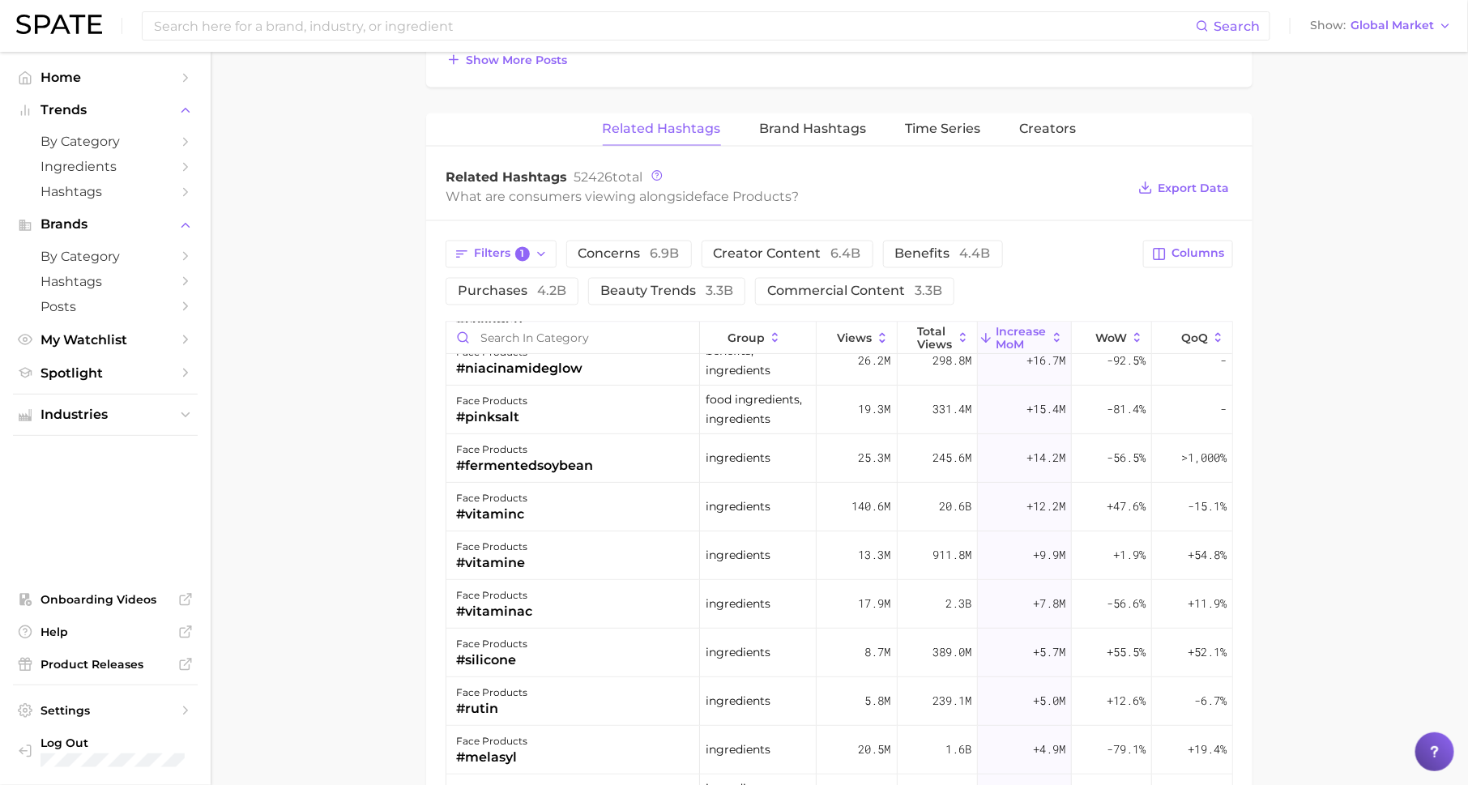
scroll to position [228, 0]
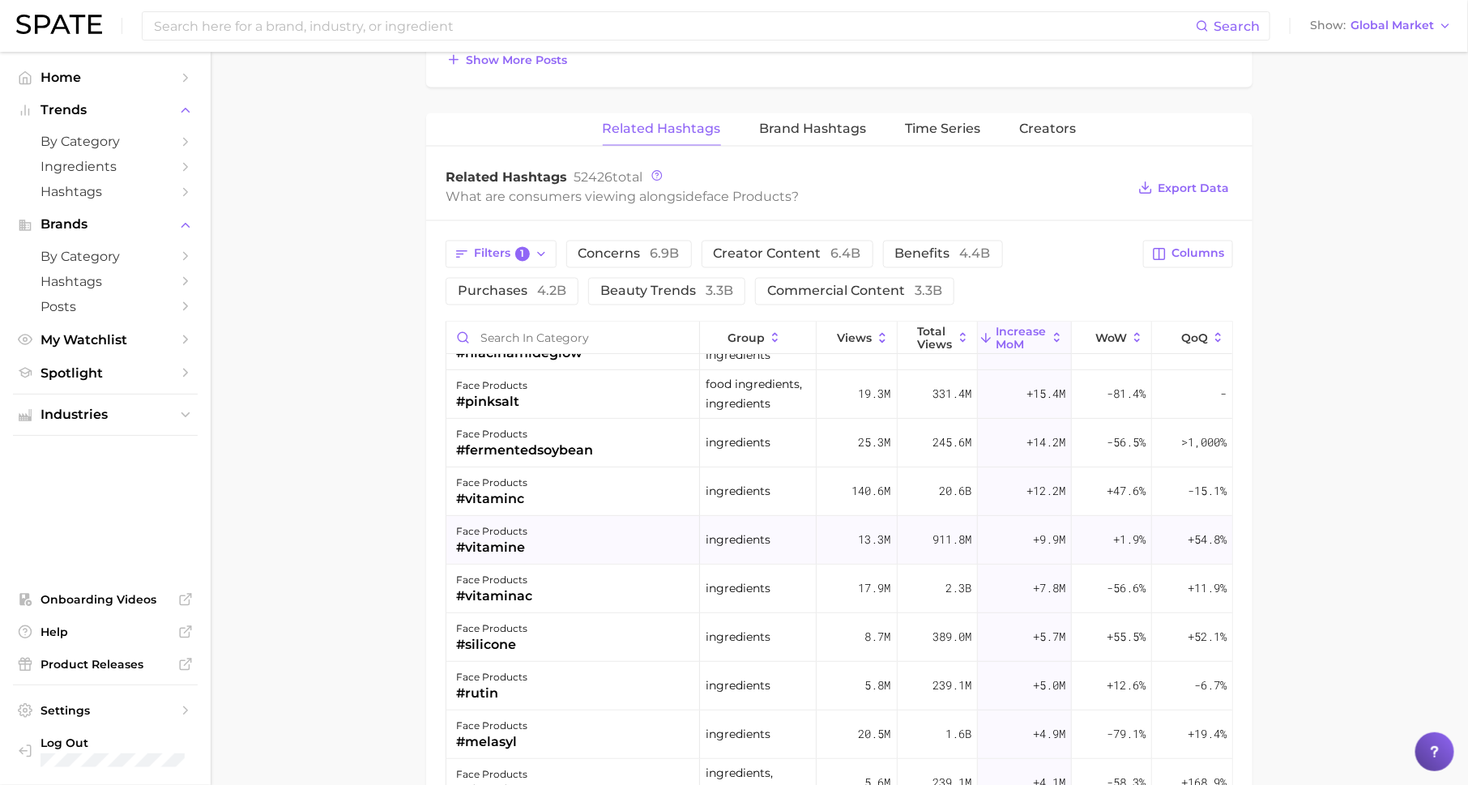
click at [472, 539] on div "#vitamine" at bounding box center [491, 547] width 71 height 19
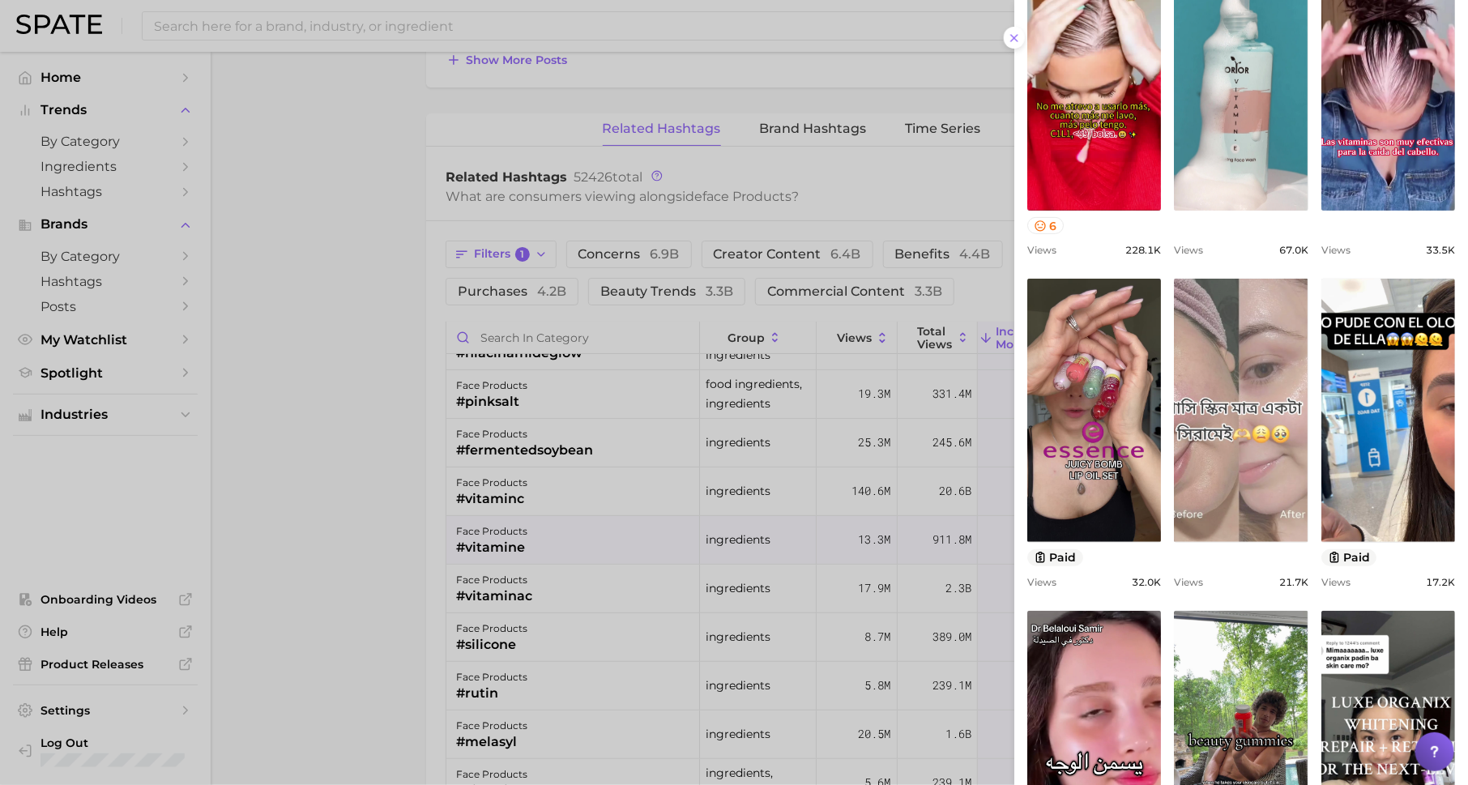
scroll to position [350, 0]
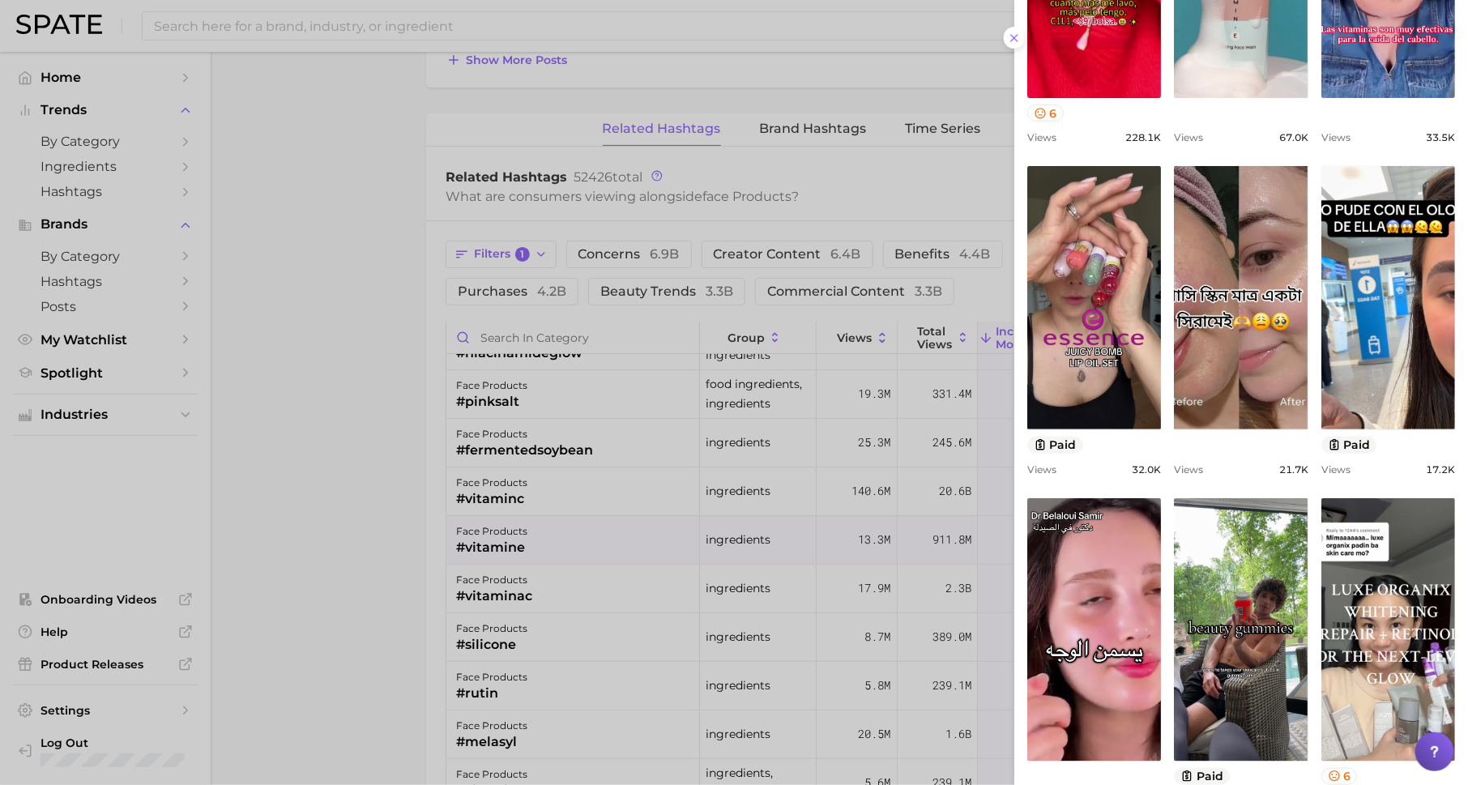
click at [789, 614] on div at bounding box center [734, 392] width 1468 height 785
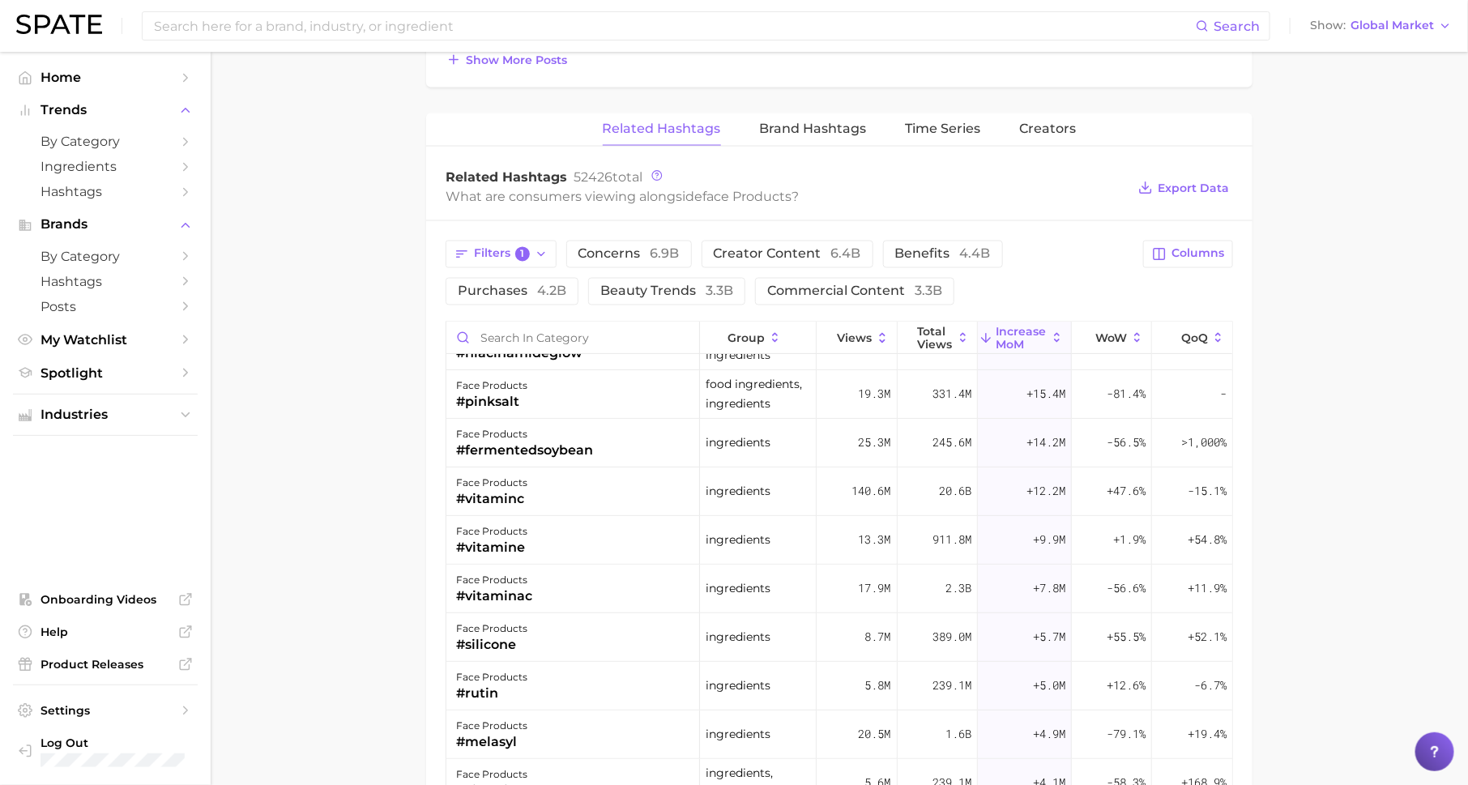
scroll to position [164, 0]
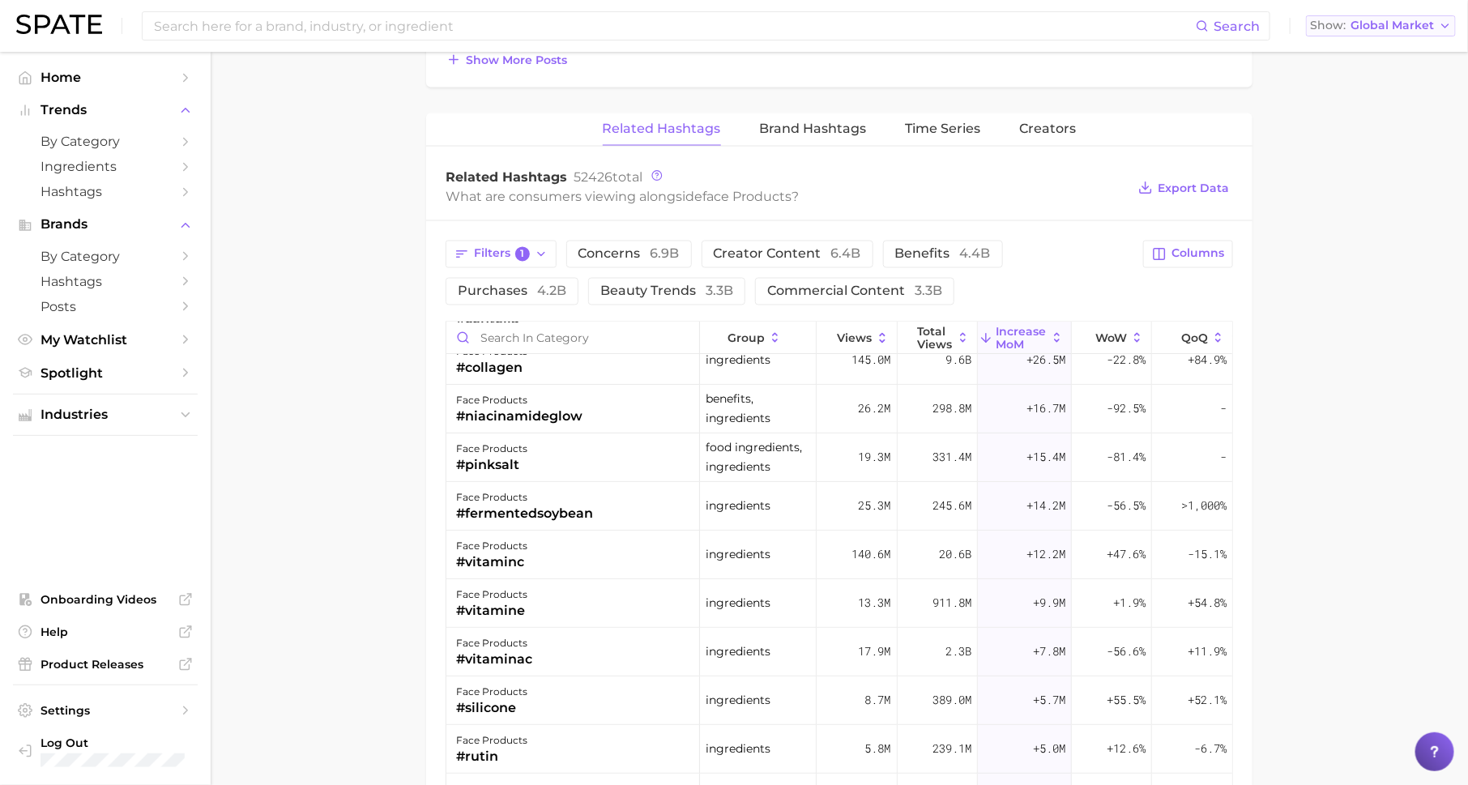
click at [1383, 26] on span "Global Market" at bounding box center [1392, 25] width 83 height 9
click at [1335, 109] on span "[GEOGRAPHIC_DATA]" at bounding box center [1377, 111] width 126 height 14
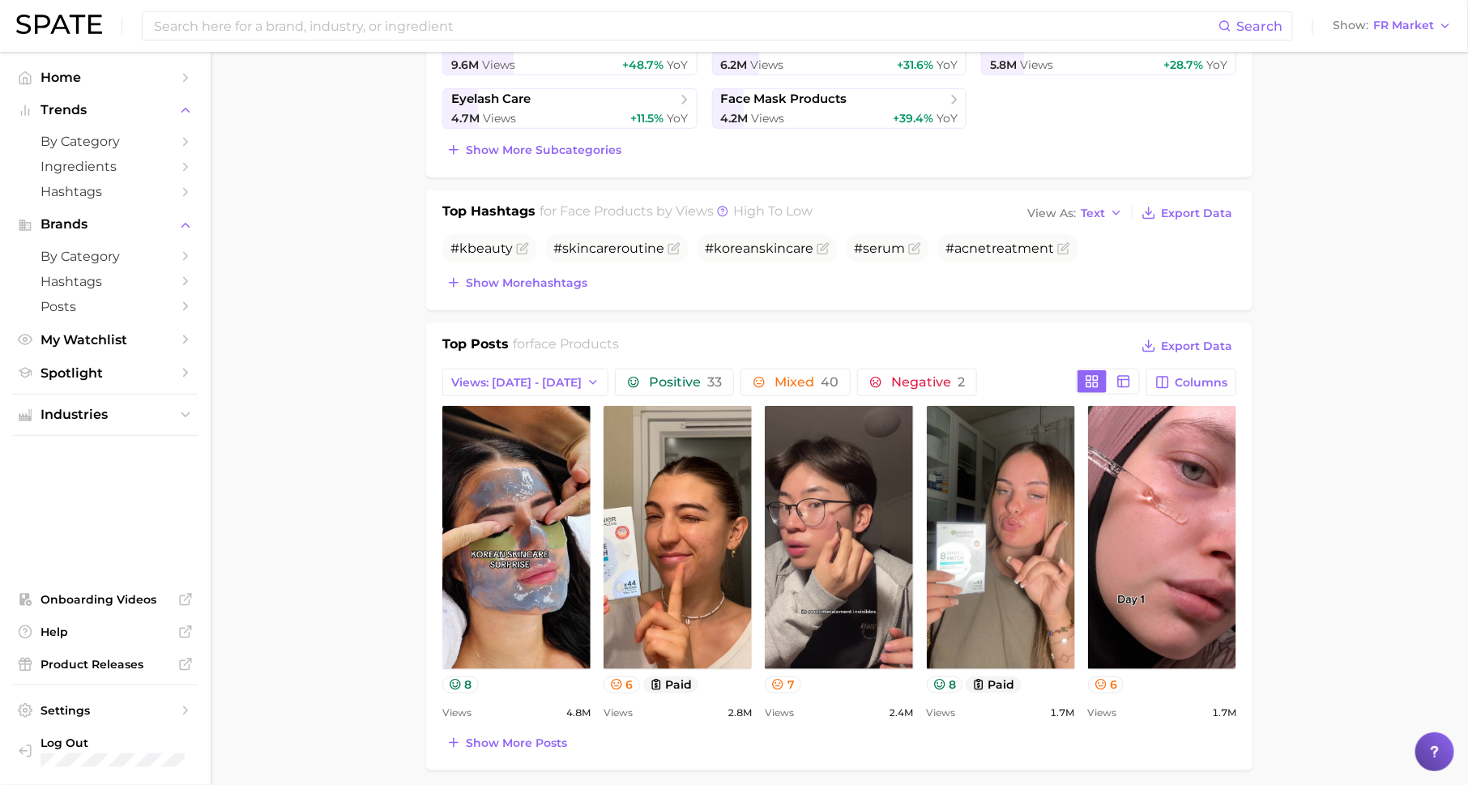
scroll to position [493, 0]
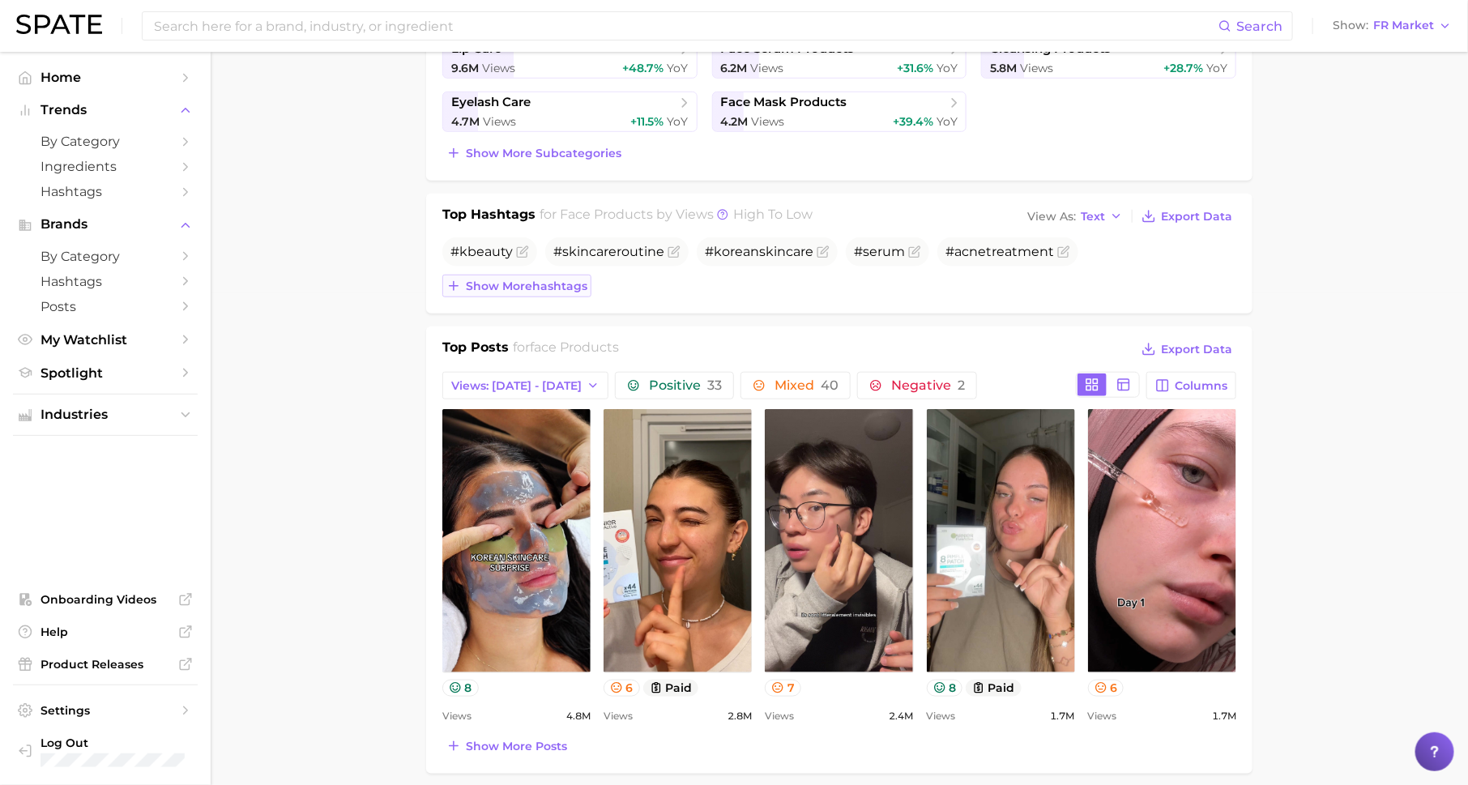
click at [548, 286] on span "Show more hashtags" at bounding box center [527, 287] width 122 height 14
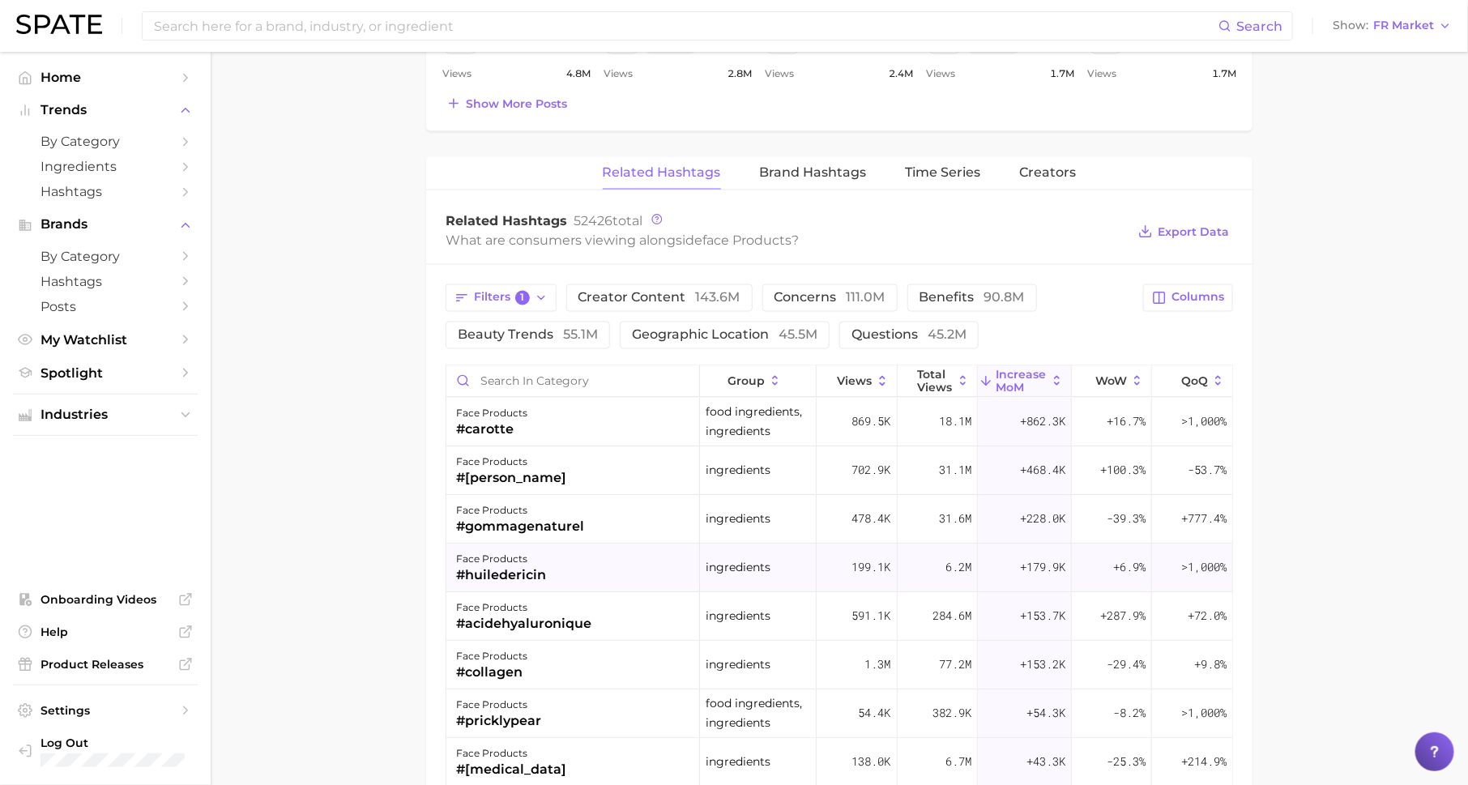
scroll to position [1159, 0]
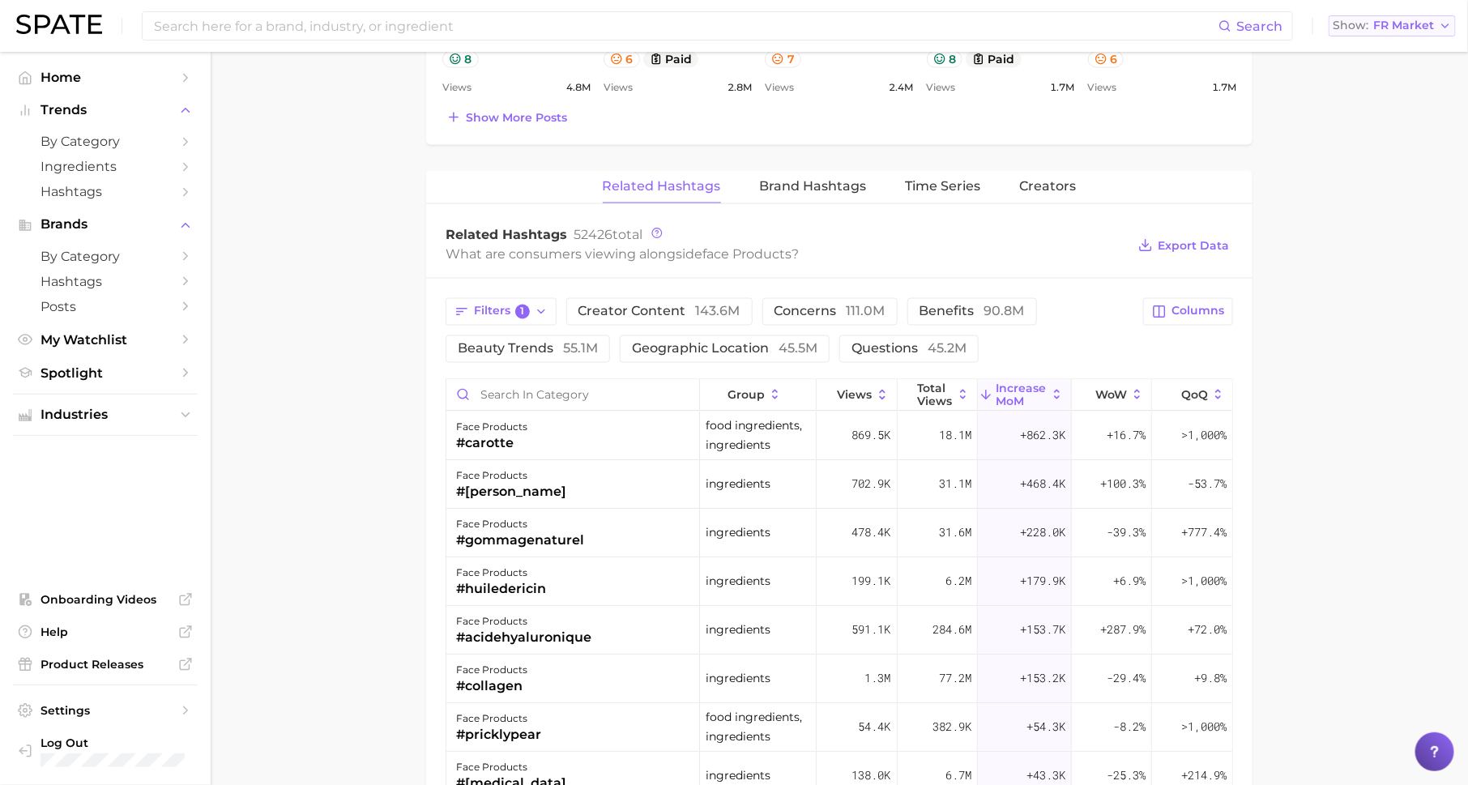
click at [1426, 21] on span "FR Market" at bounding box center [1403, 25] width 61 height 9
click at [920, 243] on div "What are consumers viewing alongside face products ?" at bounding box center [786, 254] width 681 height 22
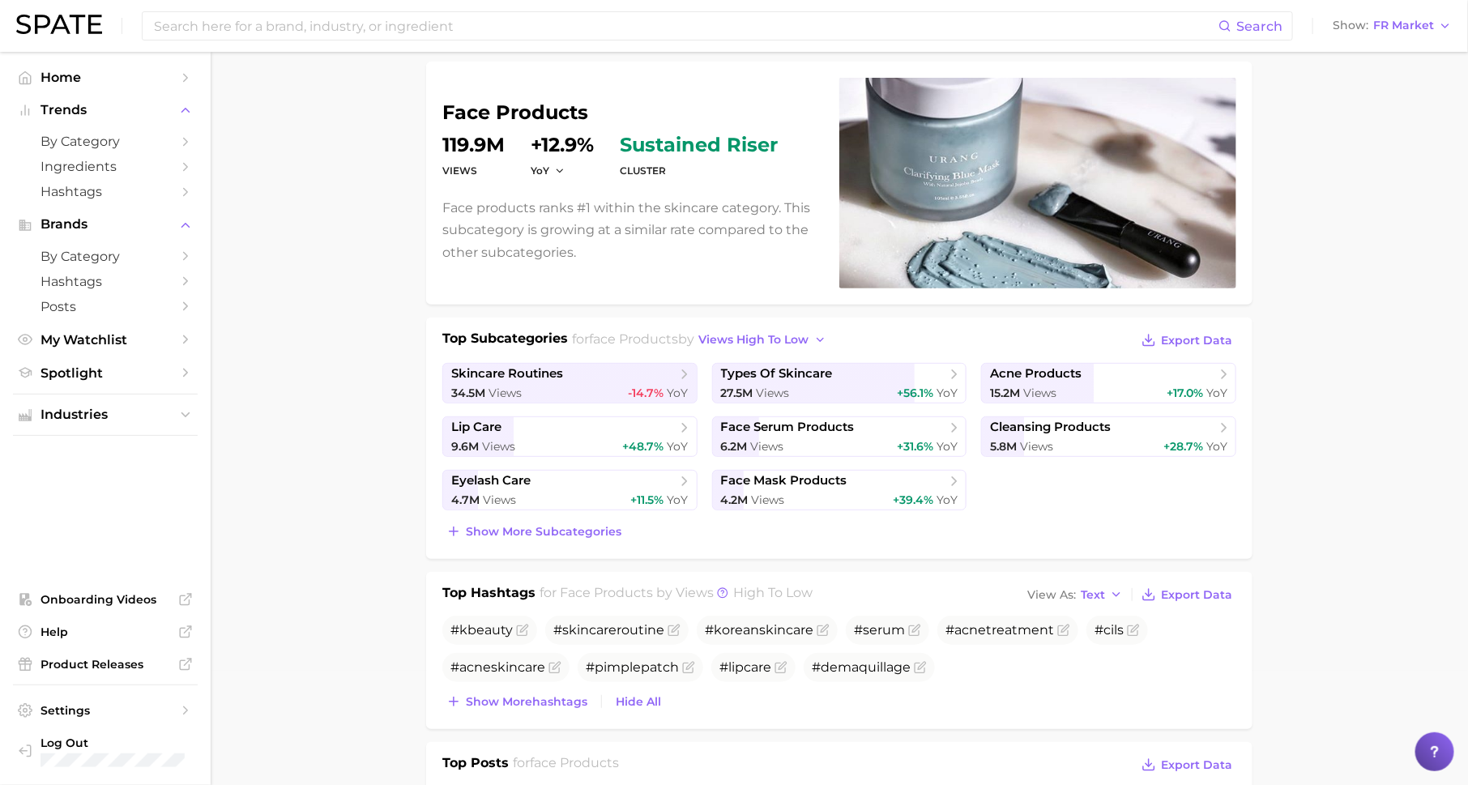
scroll to position [0, 0]
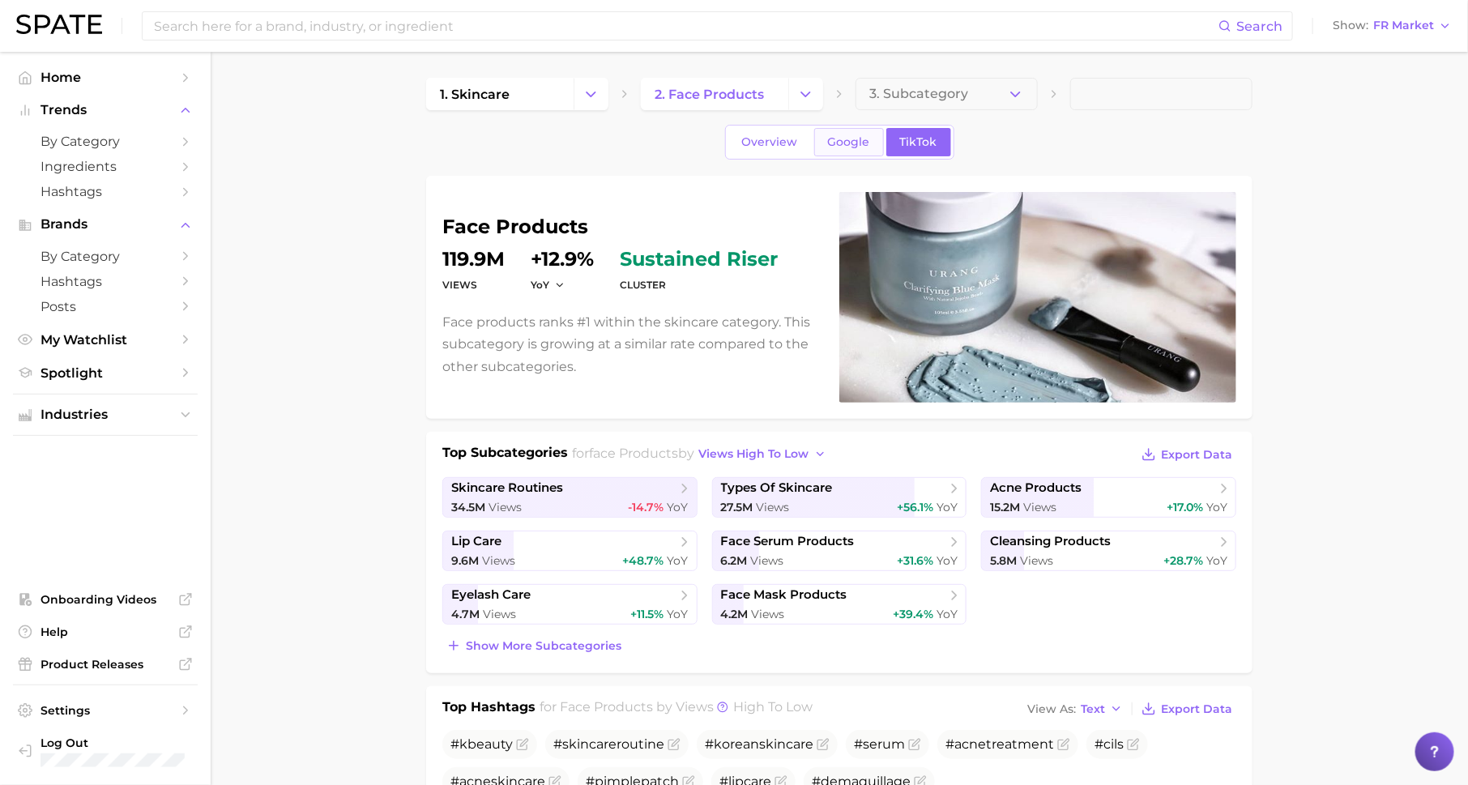
click at [838, 139] on span "Google" at bounding box center [849, 142] width 42 height 14
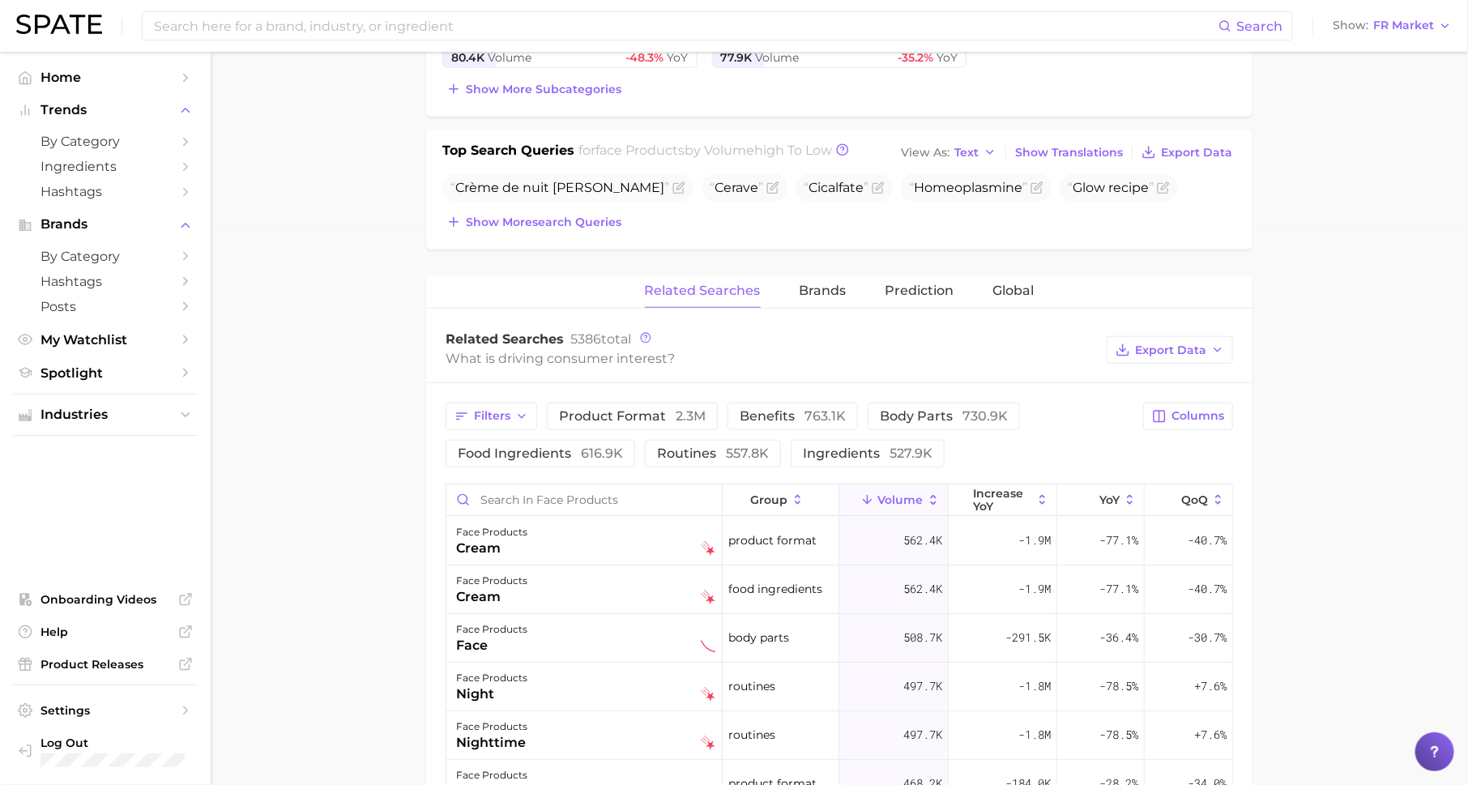
scroll to position [571, 0]
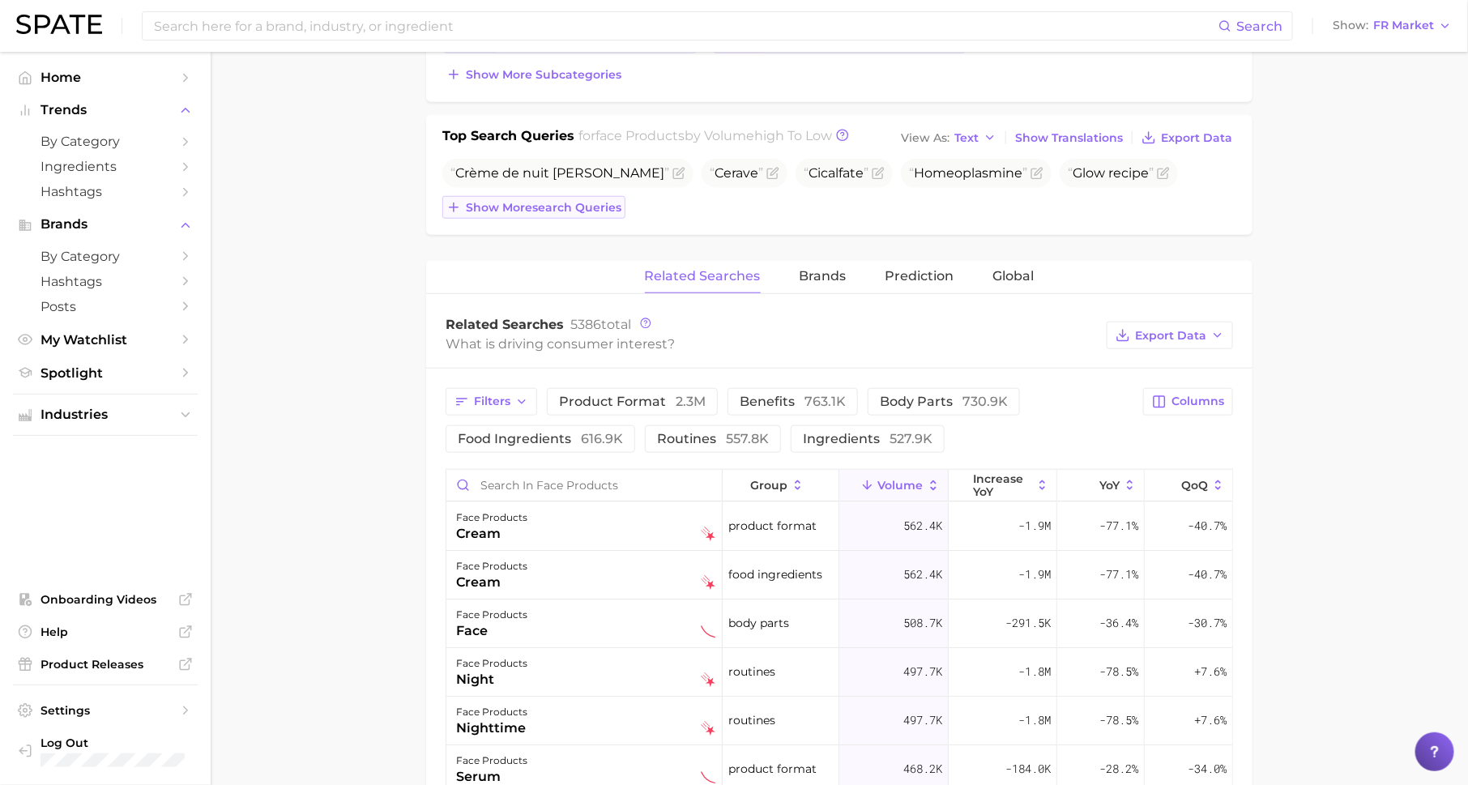
click at [582, 201] on span "Show more search queries" at bounding box center [544, 208] width 156 height 14
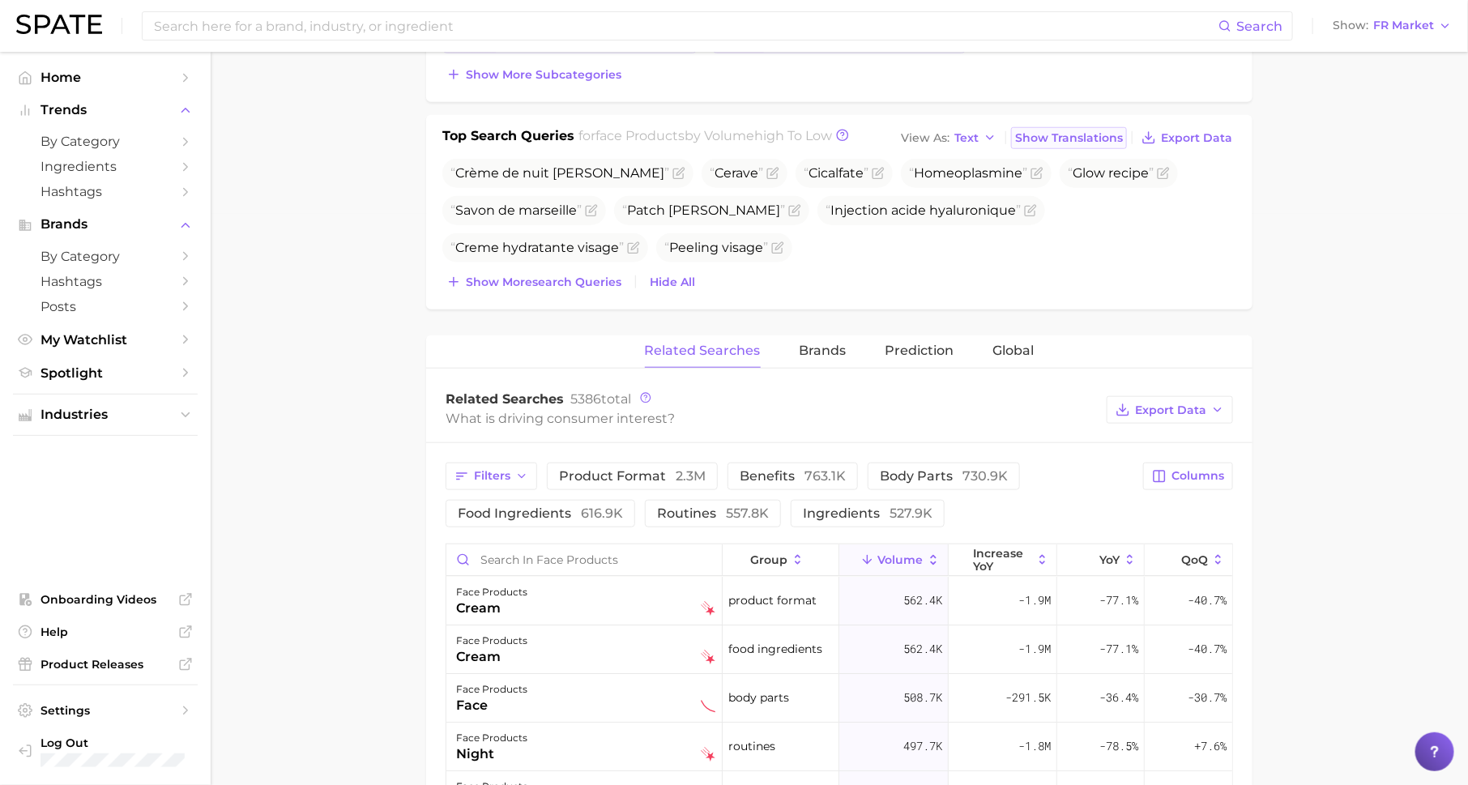
click at [1070, 131] on span "Show Translations" at bounding box center [1069, 138] width 108 height 14
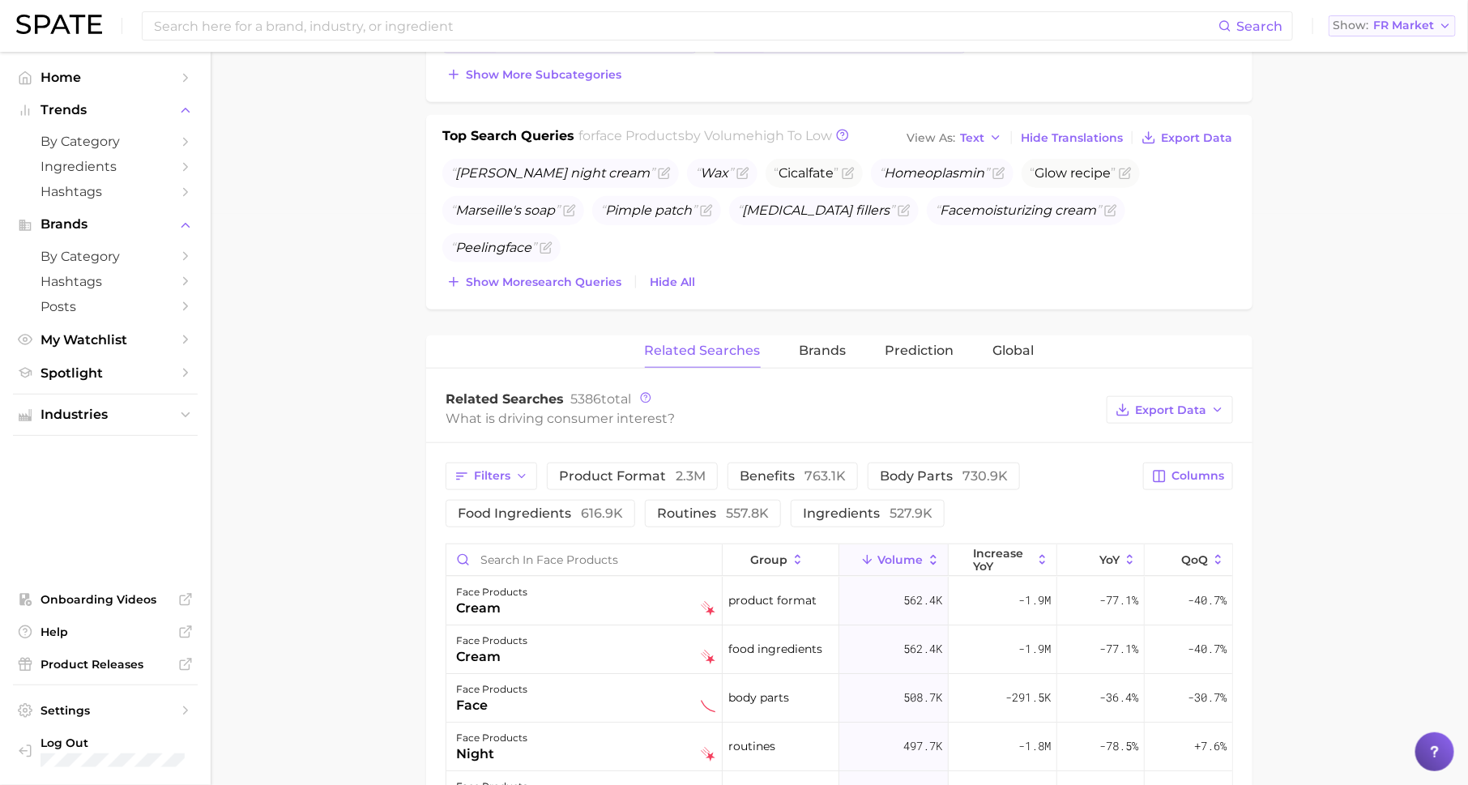
click at [1419, 27] on span "FR Market" at bounding box center [1403, 25] width 61 height 9
click at [1394, 139] on span "[GEOGRAPHIC_DATA]" at bounding box center [1400, 140] width 126 height 14
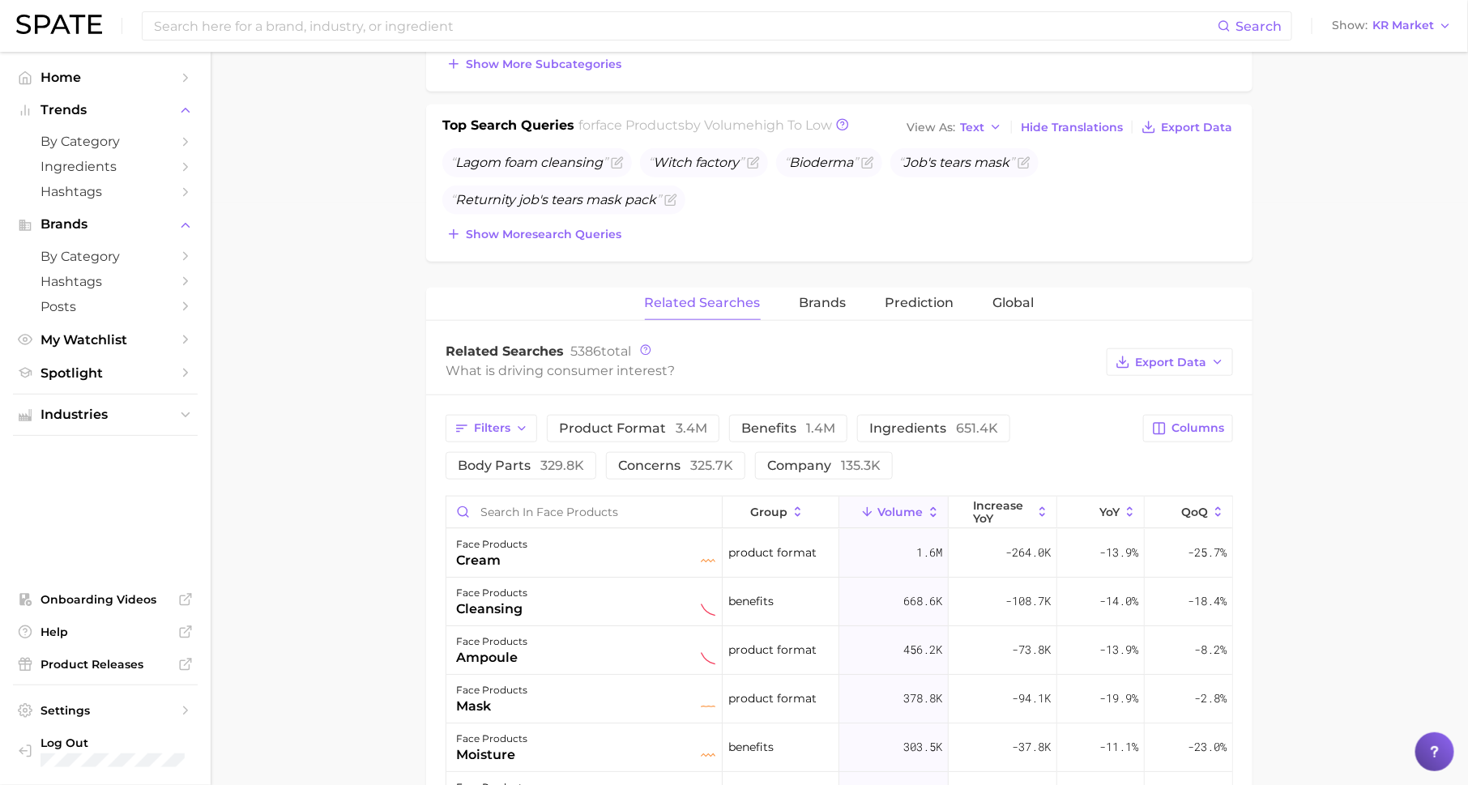
scroll to position [580, 0]
click at [570, 234] on span "Show more search queries" at bounding box center [544, 236] width 156 height 14
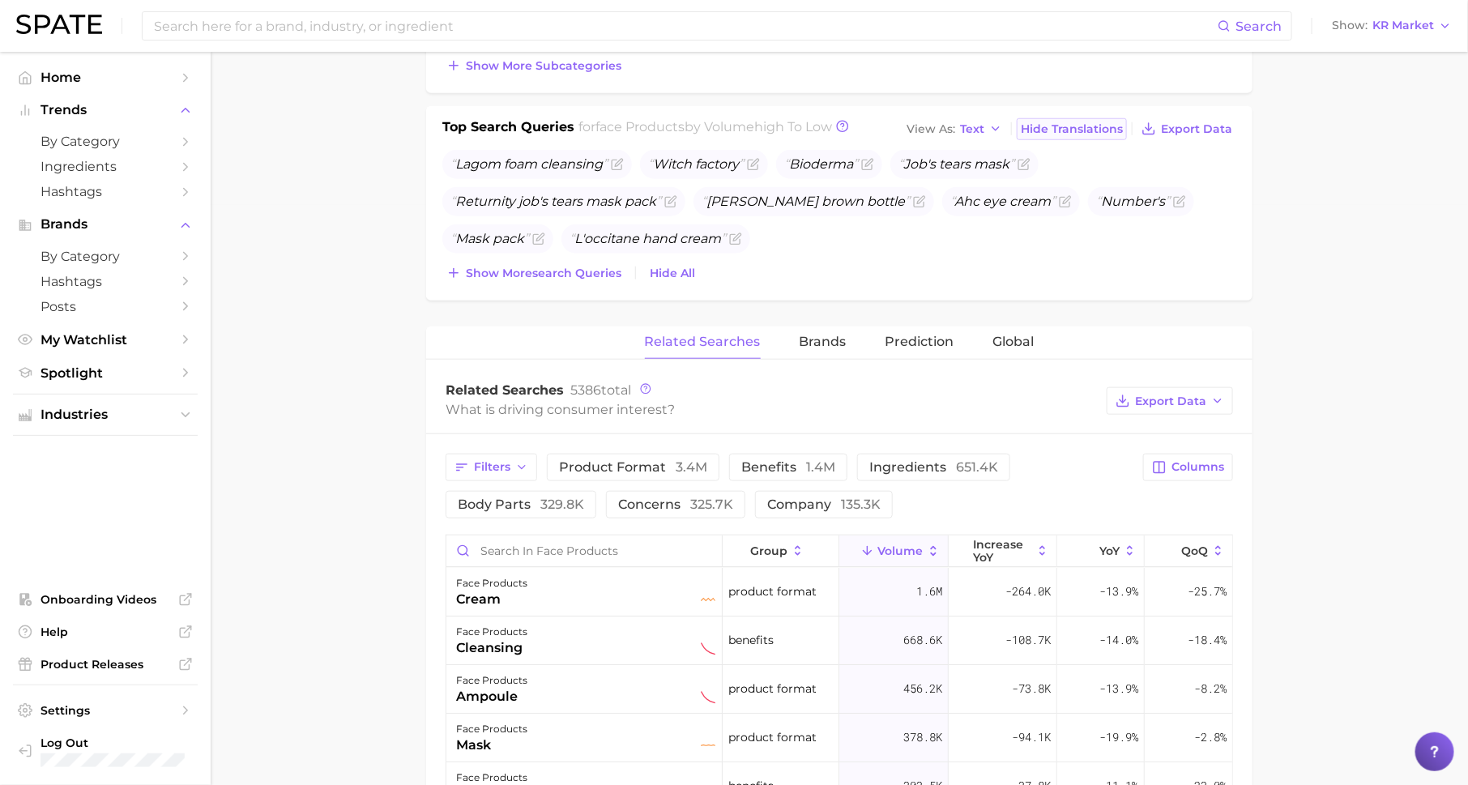
click at [1065, 124] on span "Hide Translations" at bounding box center [1072, 129] width 102 height 14
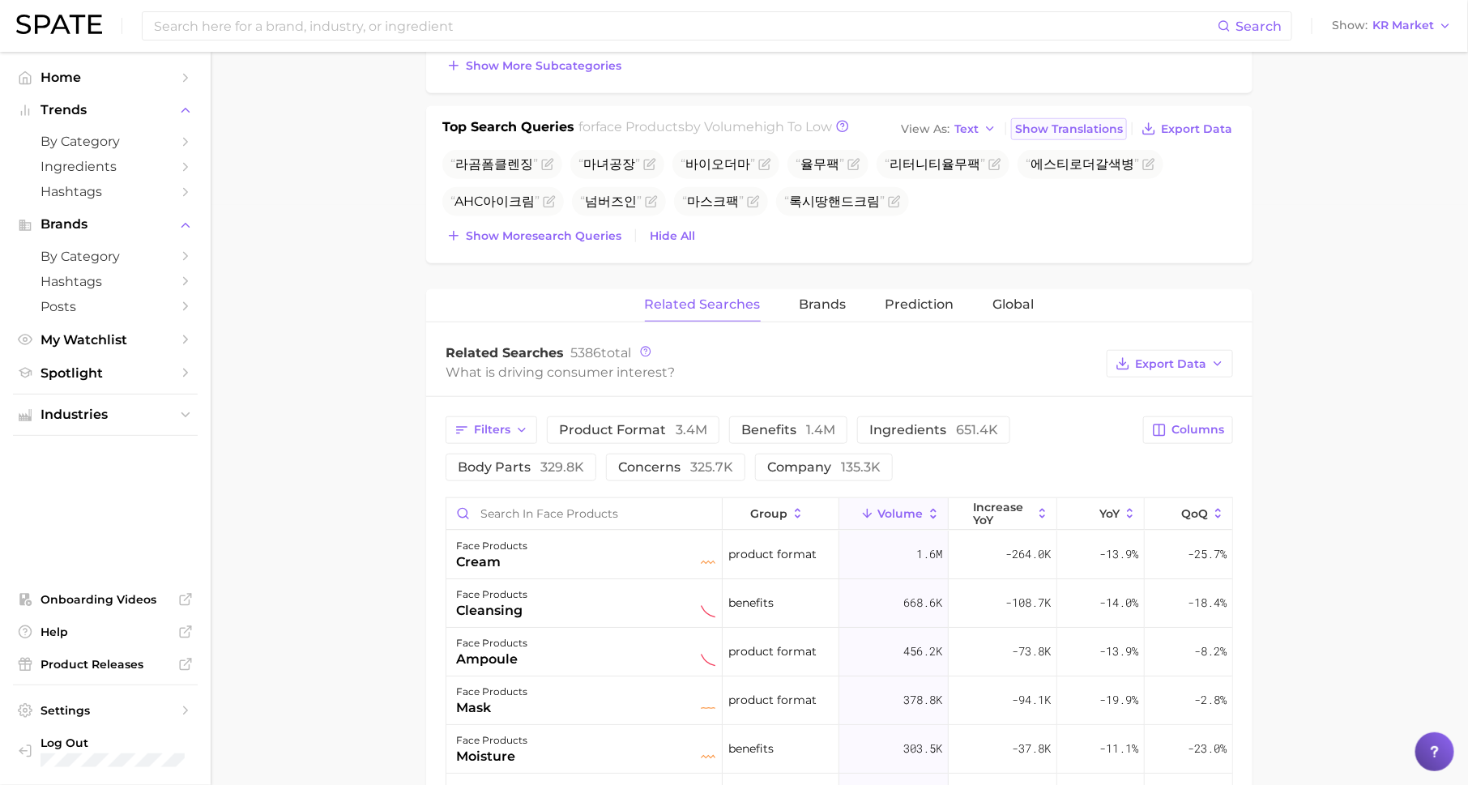
click at [1063, 122] on span "Show Translations" at bounding box center [1069, 129] width 108 height 14
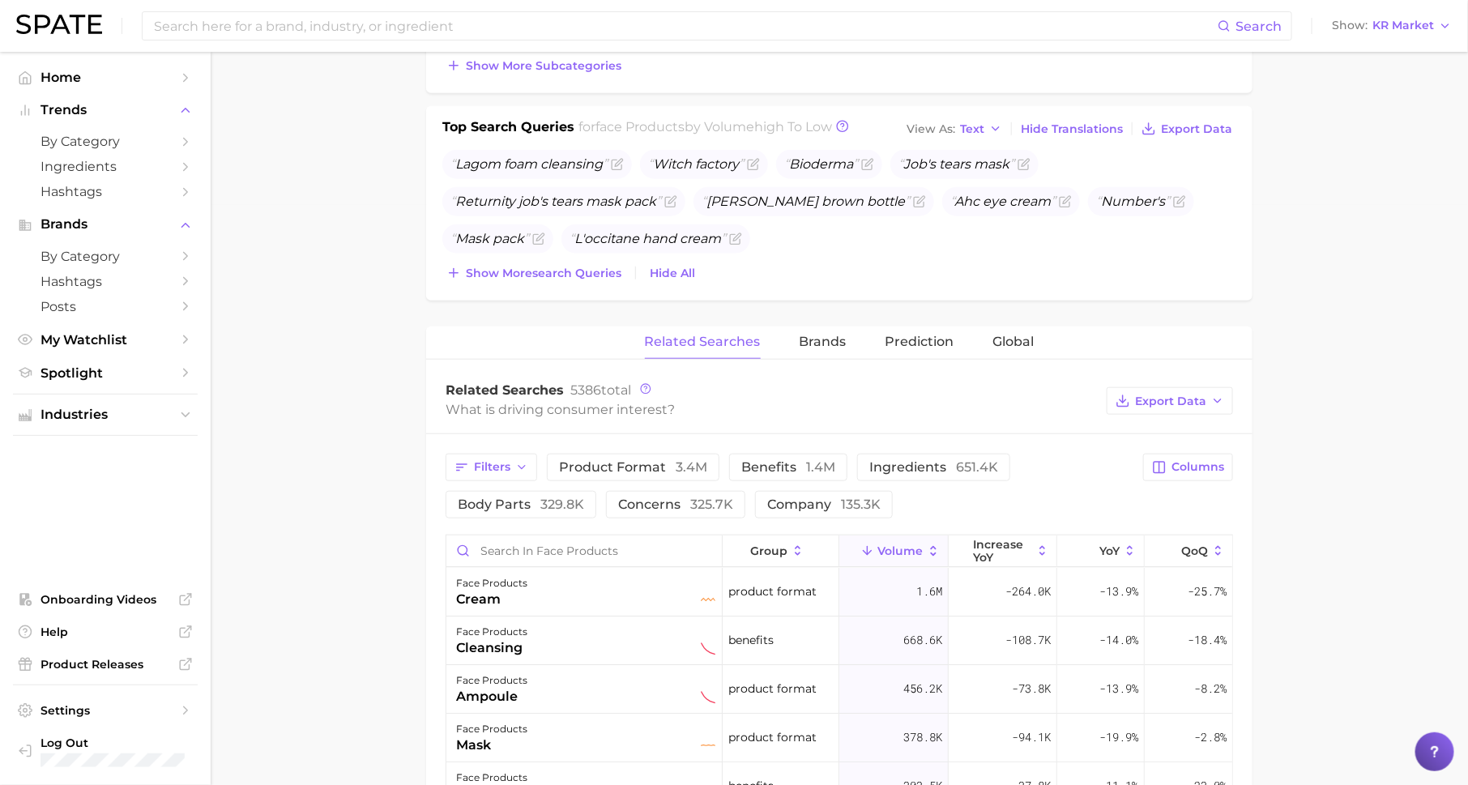
scroll to position [628, 0]
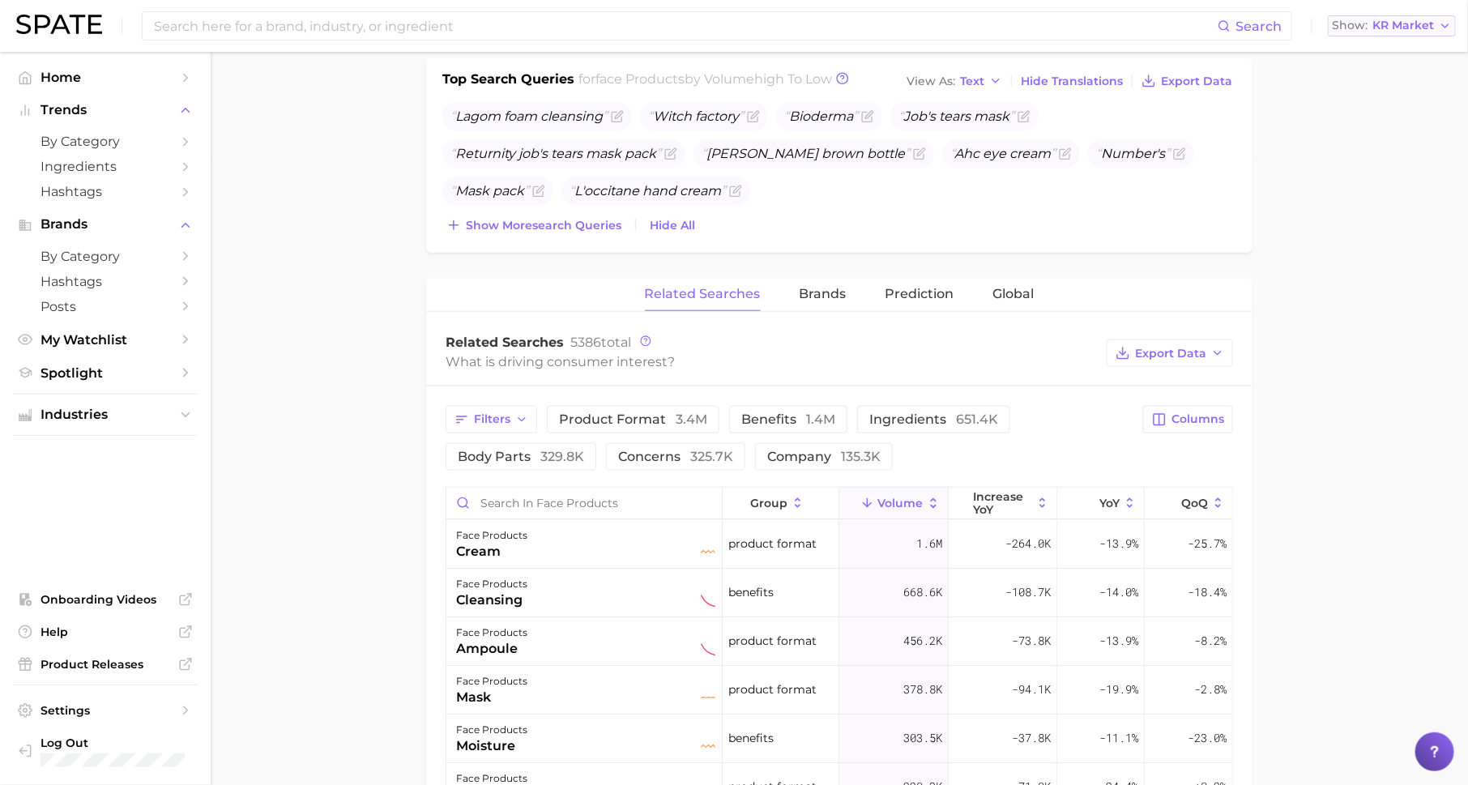
click at [1405, 26] on span "KR Market" at bounding box center [1403, 25] width 62 height 9
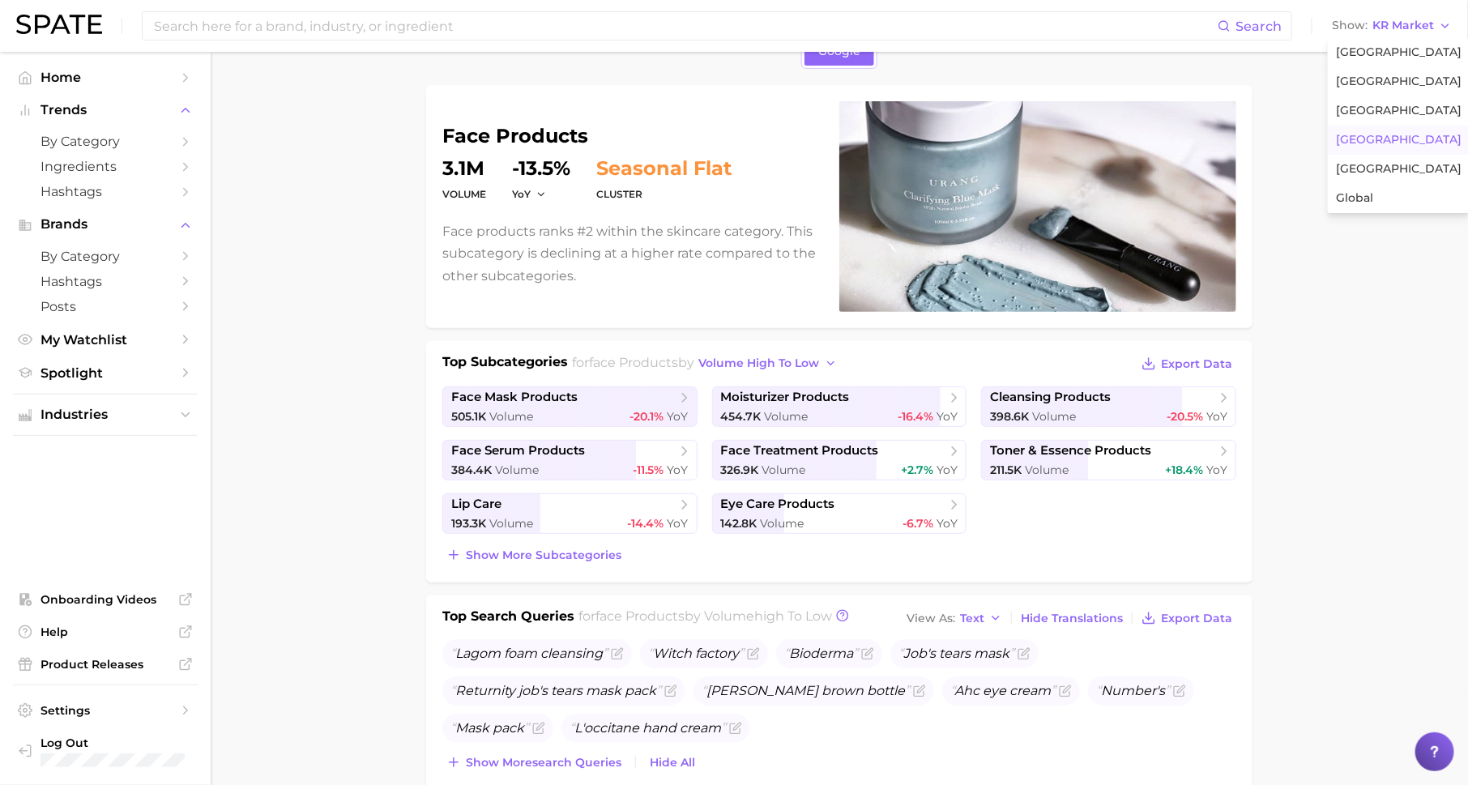
scroll to position [0, 0]
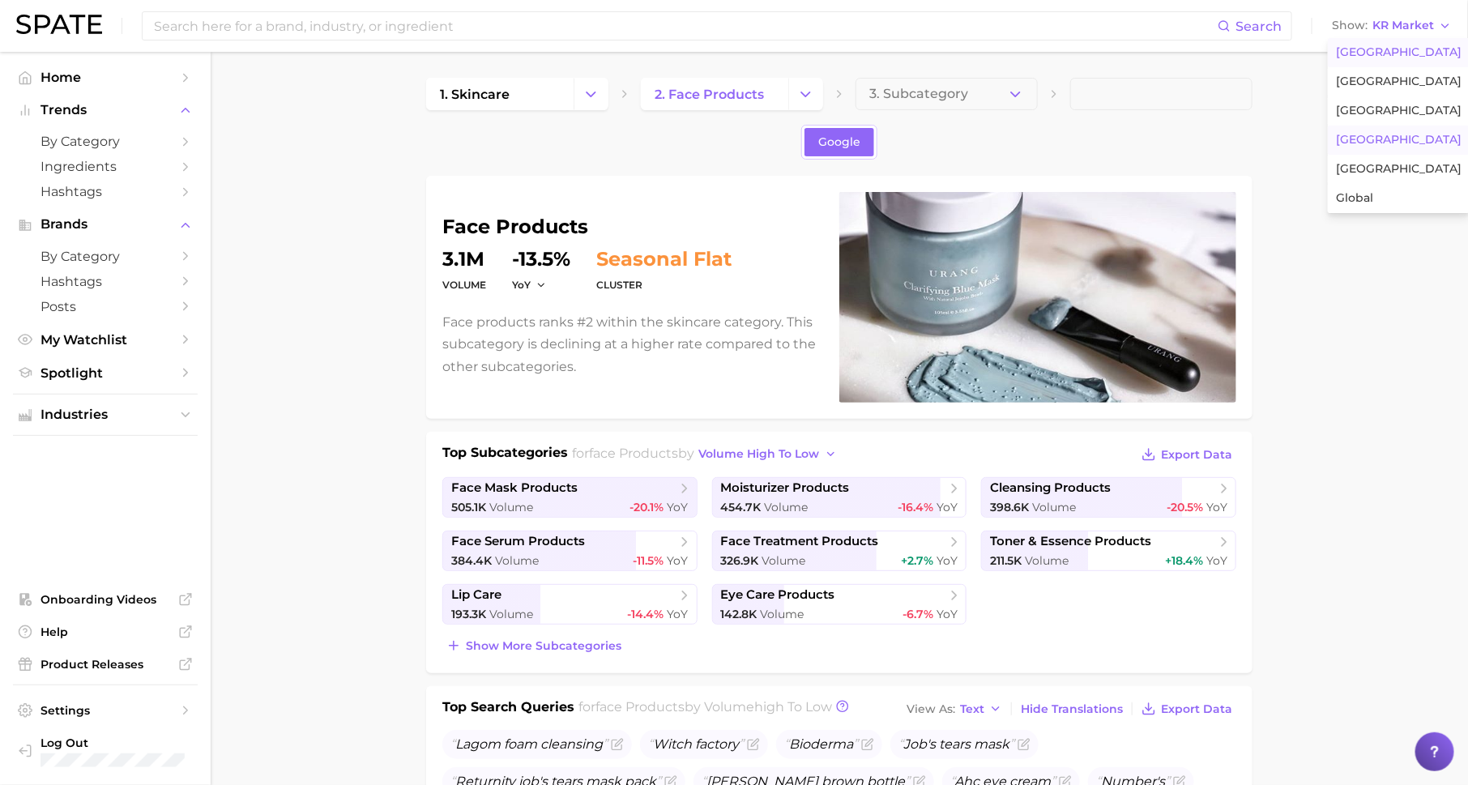
click at [1351, 60] on button "[GEOGRAPHIC_DATA]" at bounding box center [1399, 52] width 142 height 29
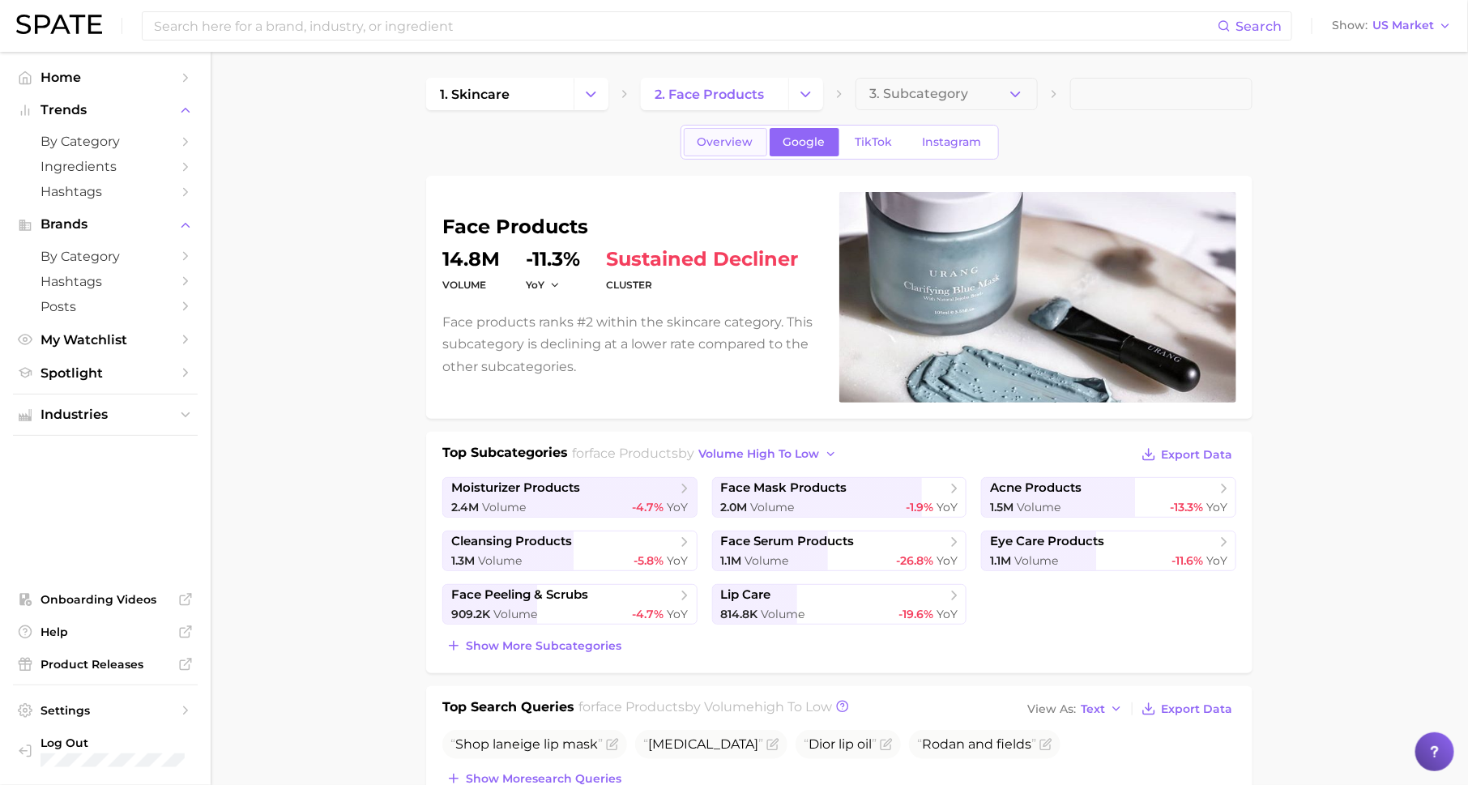
click at [712, 135] on span "Overview" at bounding box center [726, 142] width 56 height 14
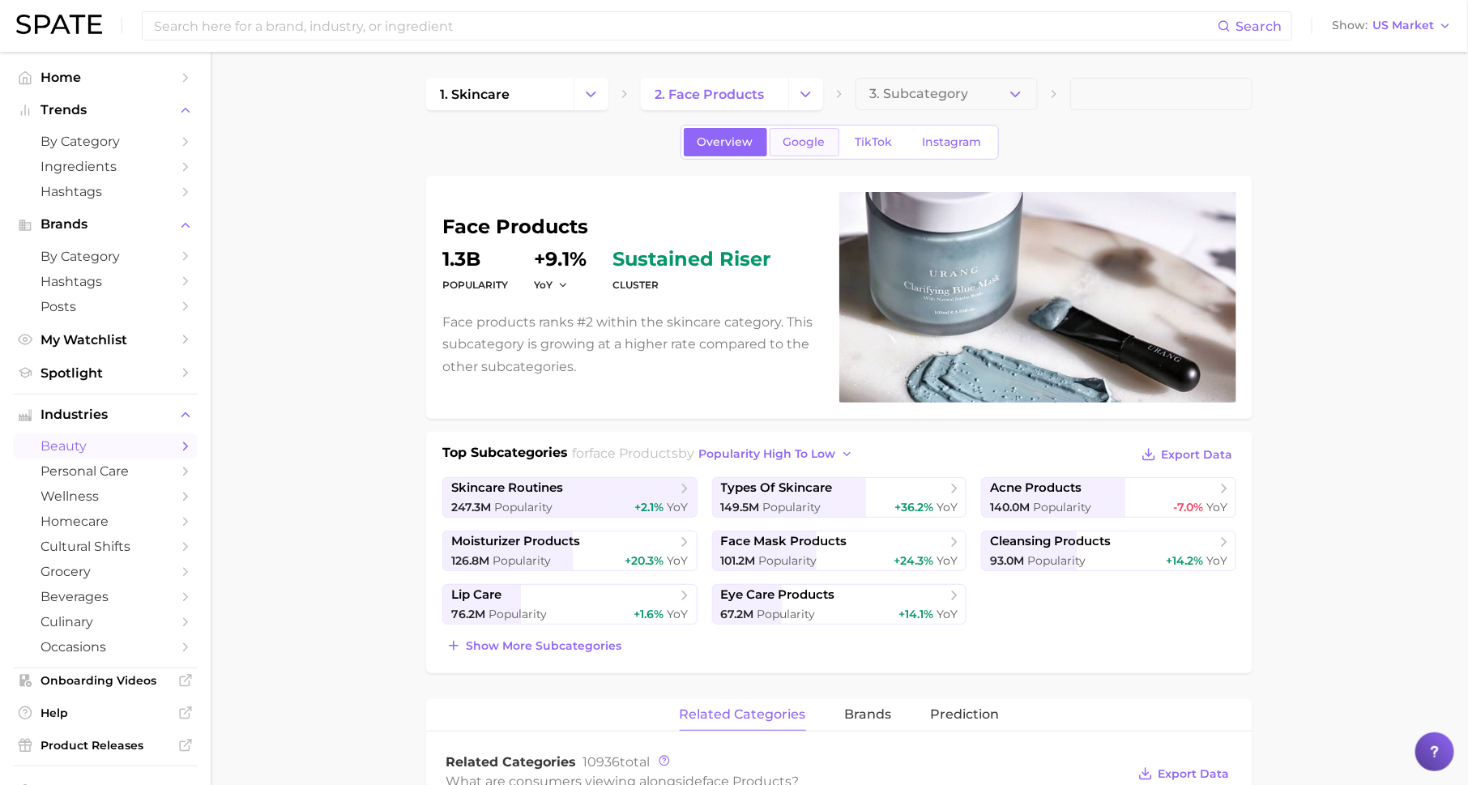
click at [804, 148] on link "Google" at bounding box center [805, 142] width 70 height 28
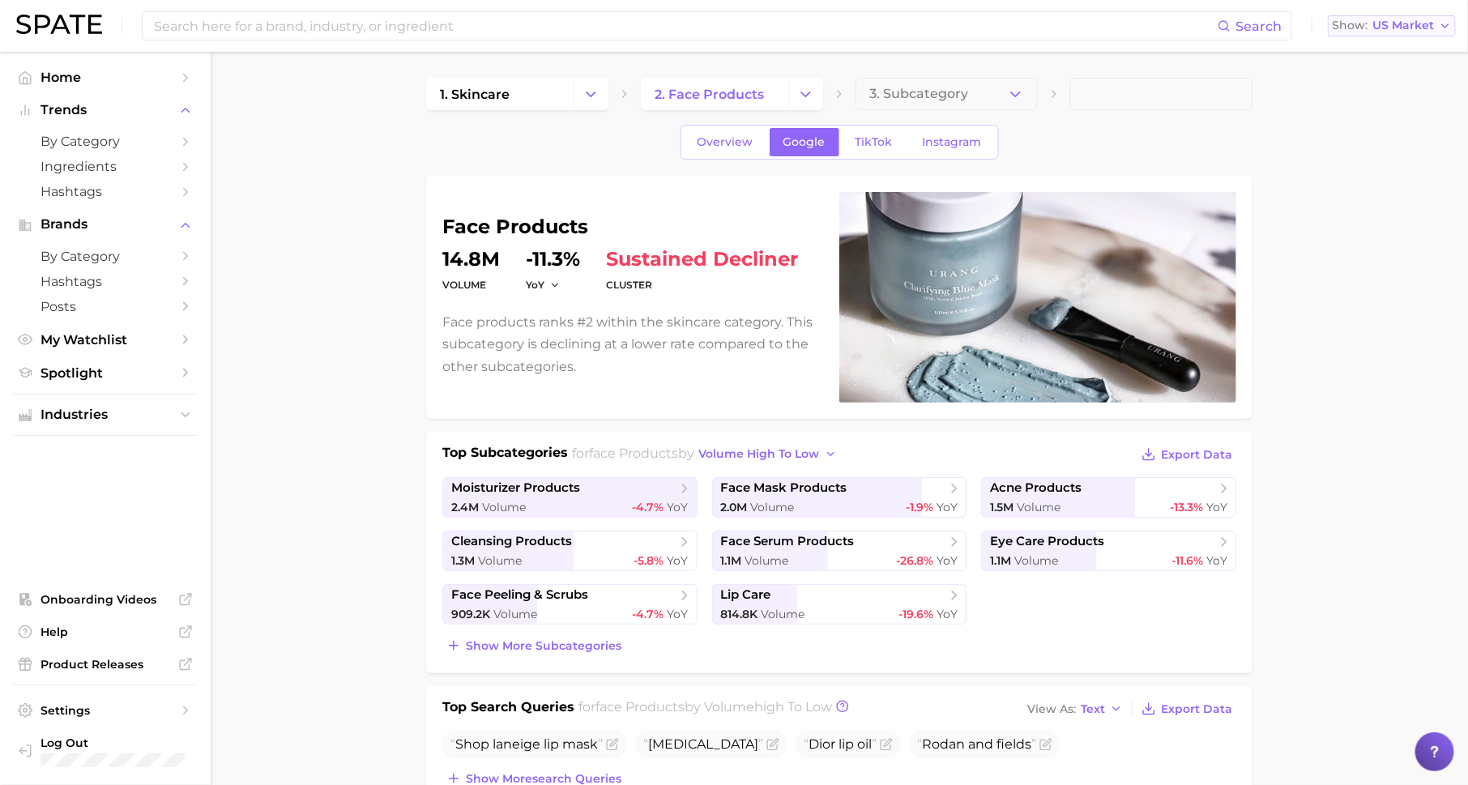
click at [1391, 24] on span "US Market" at bounding box center [1403, 25] width 62 height 9
click at [1378, 100] on button "[GEOGRAPHIC_DATA]" at bounding box center [1399, 110] width 142 height 29
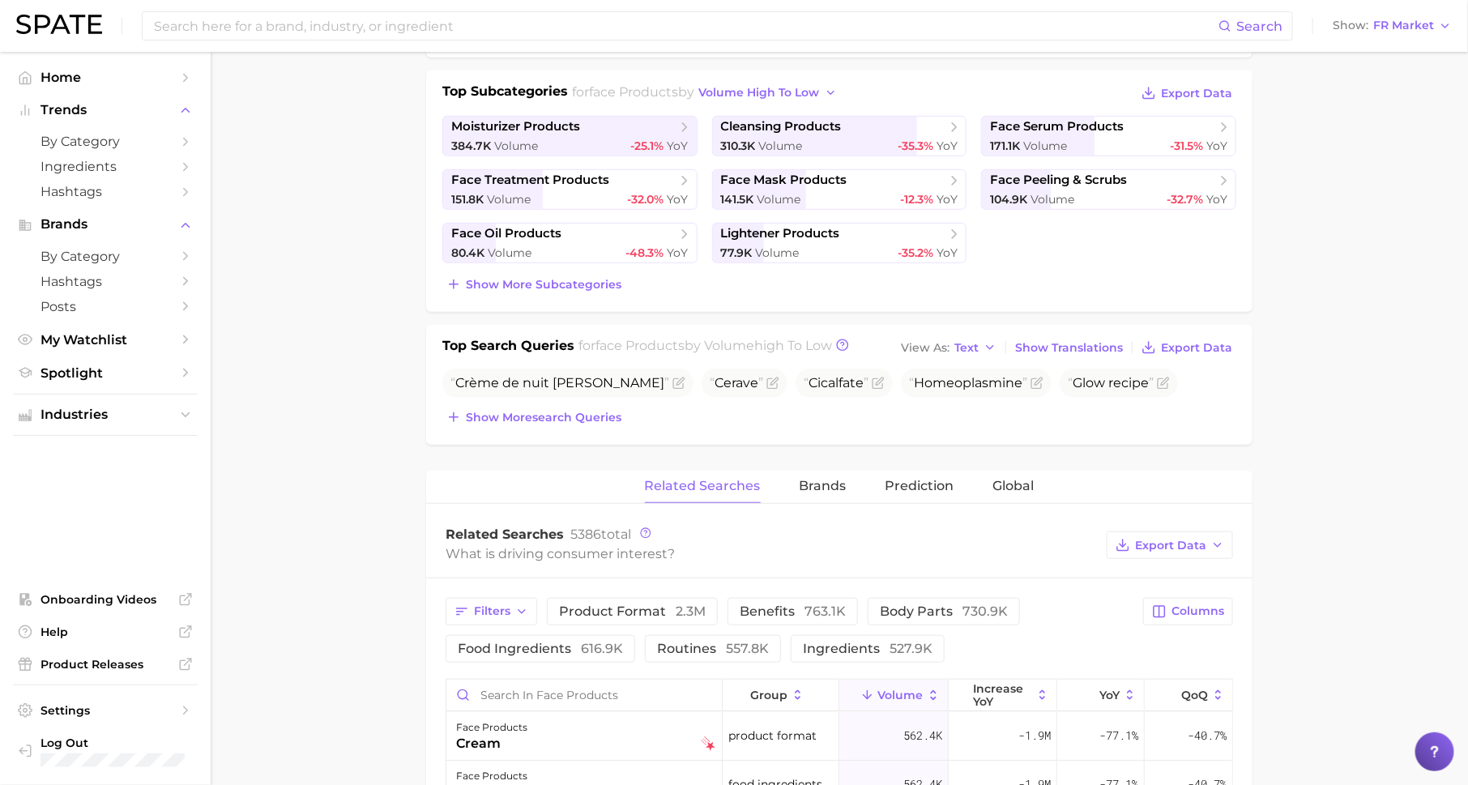
scroll to position [541, 0]
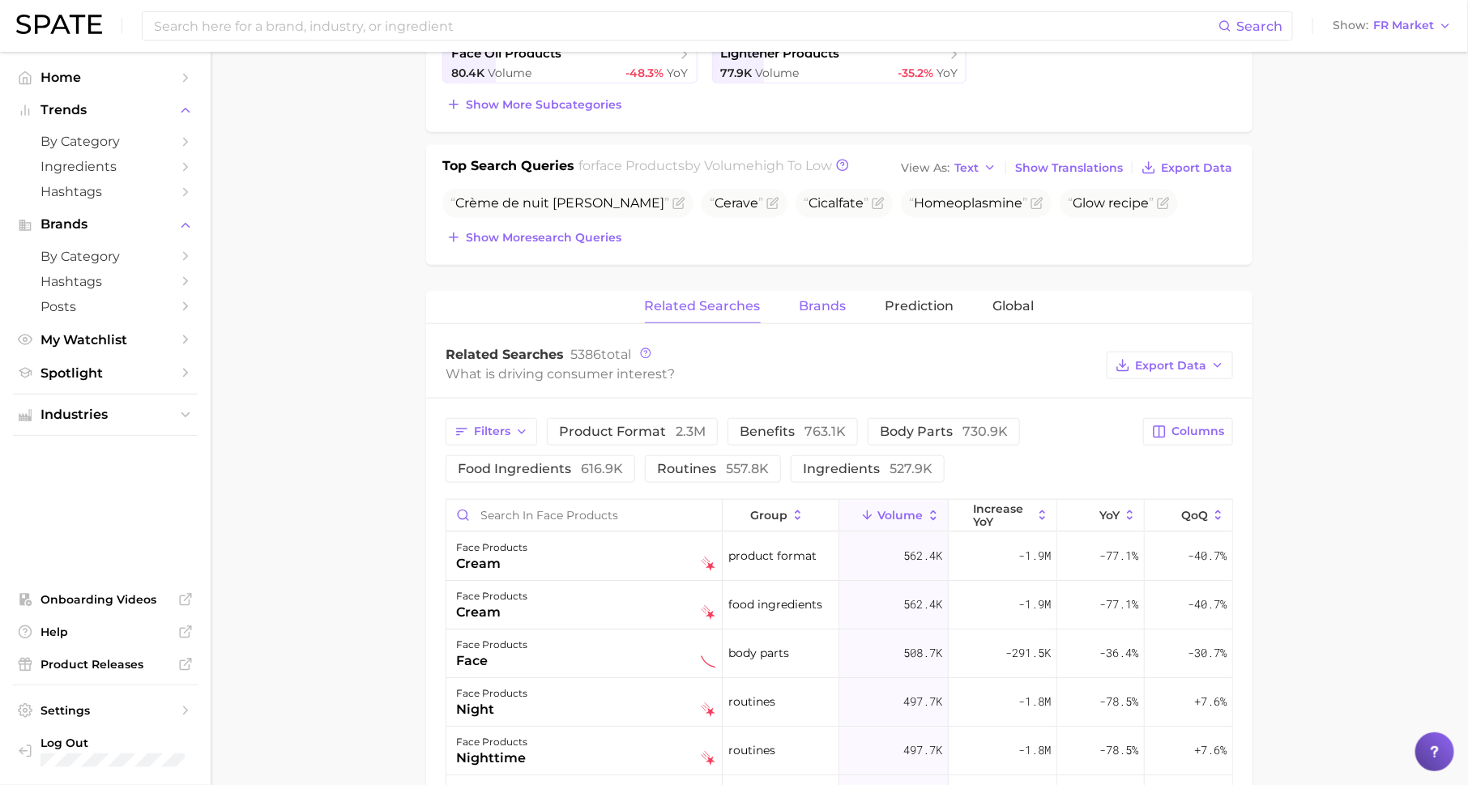
click at [807, 306] on span "Brands" at bounding box center [823, 306] width 47 height 15
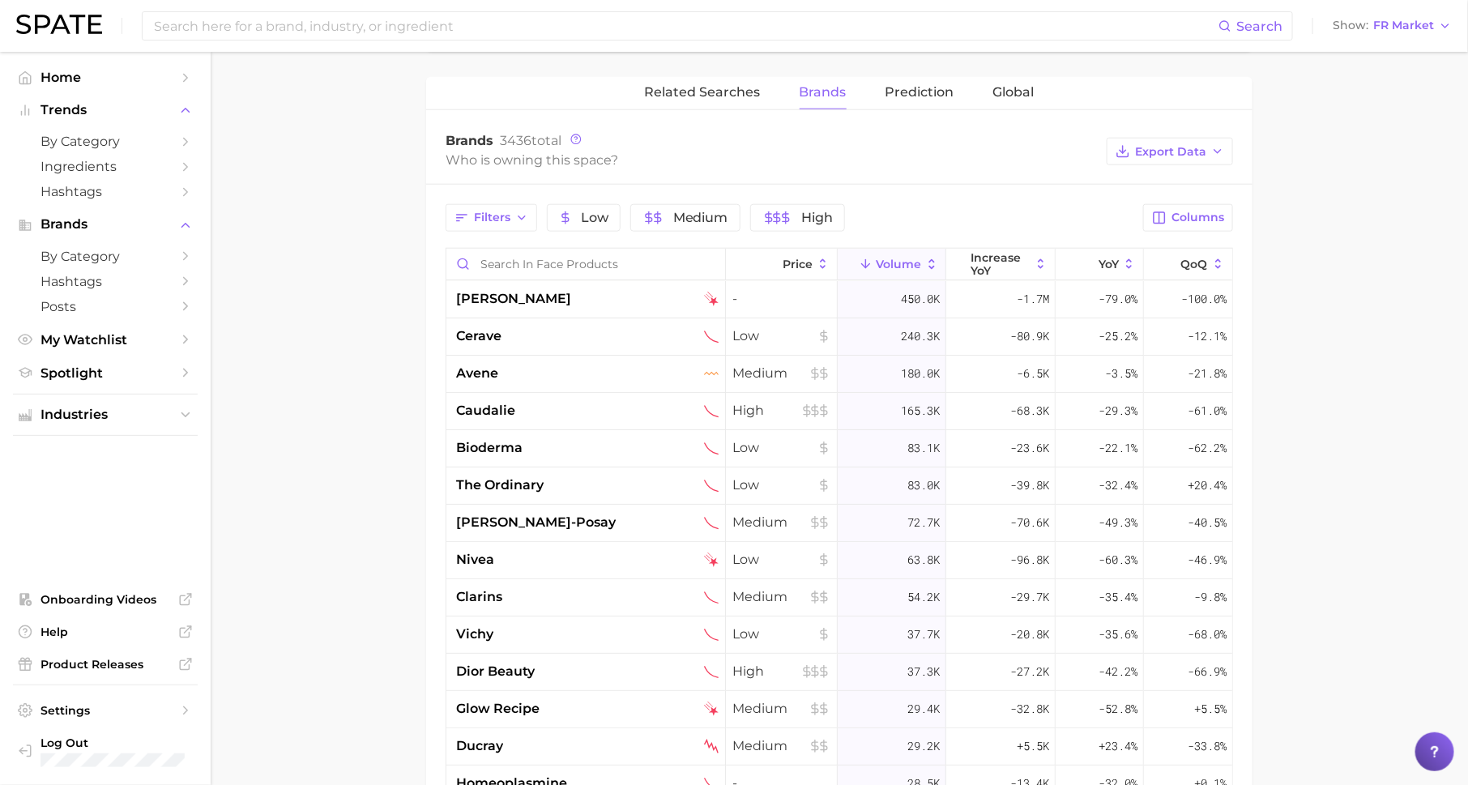
scroll to position [780, 0]
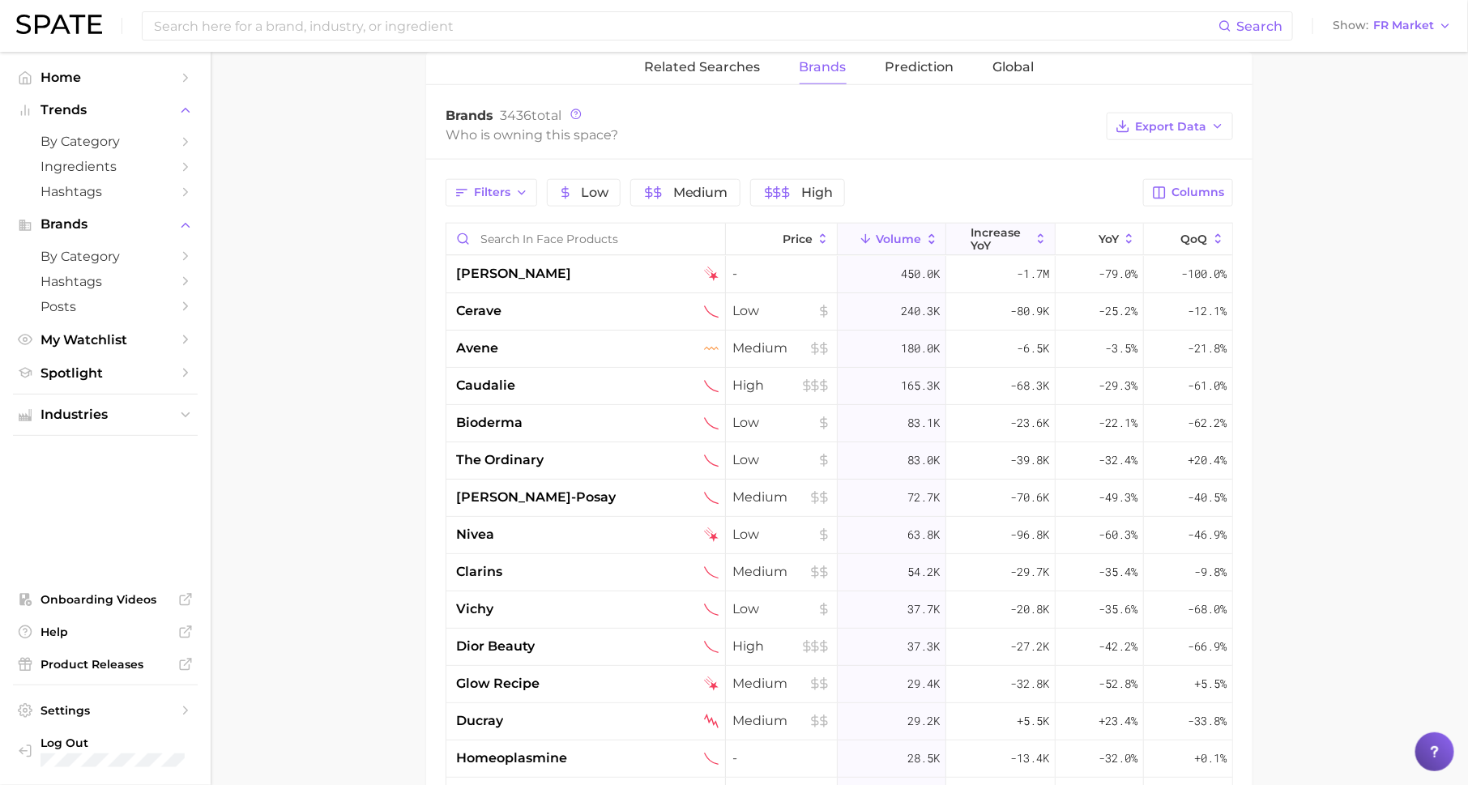
click at [980, 229] on span "increase YoY" at bounding box center [1000, 239] width 59 height 26
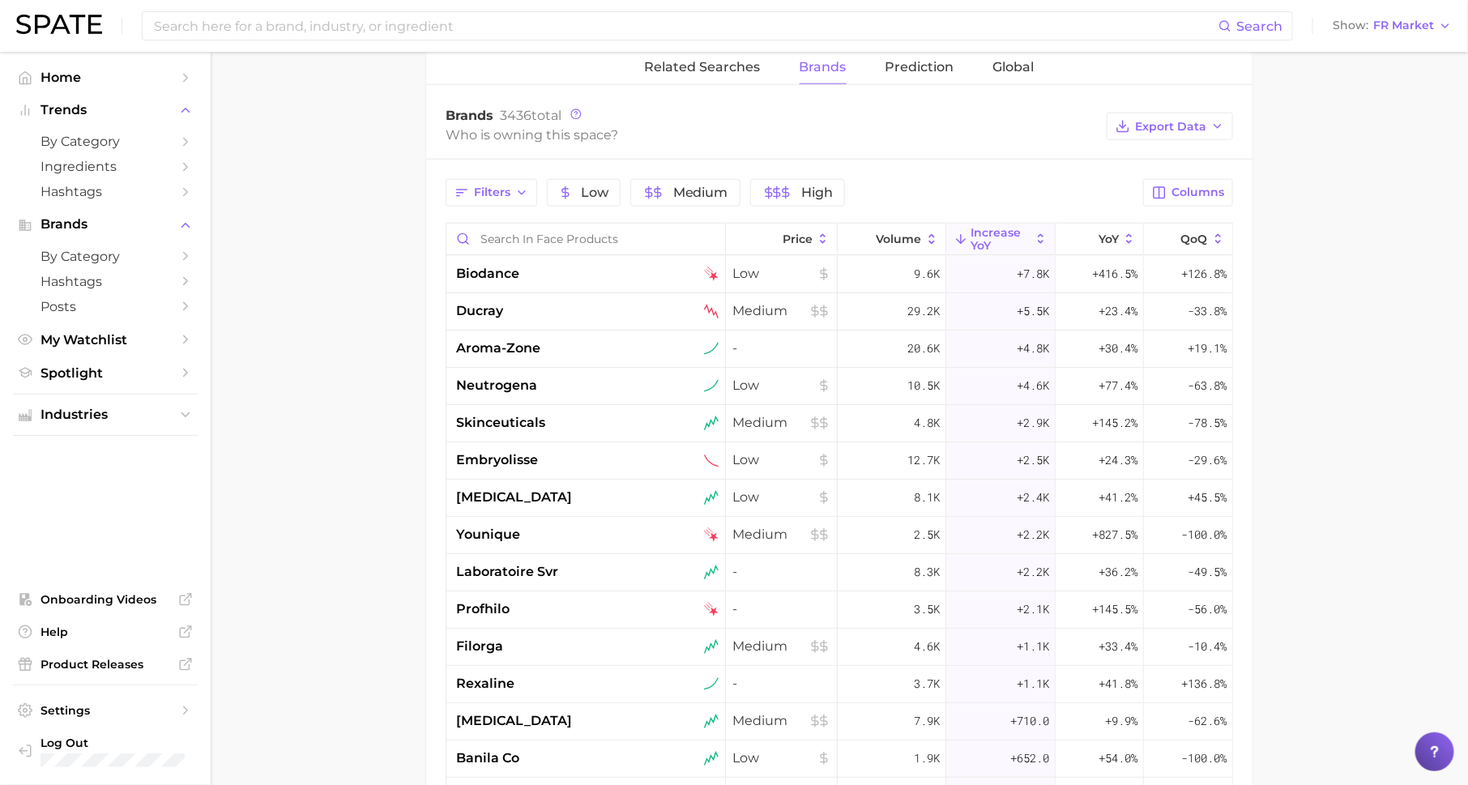
click at [1394, 36] on div "Search Show FR Market" at bounding box center [734, 26] width 1436 height 52
click at [1397, 23] on span "FR Market" at bounding box center [1403, 25] width 61 height 9
click at [1399, 76] on span "[GEOGRAPHIC_DATA]" at bounding box center [1400, 82] width 126 height 14
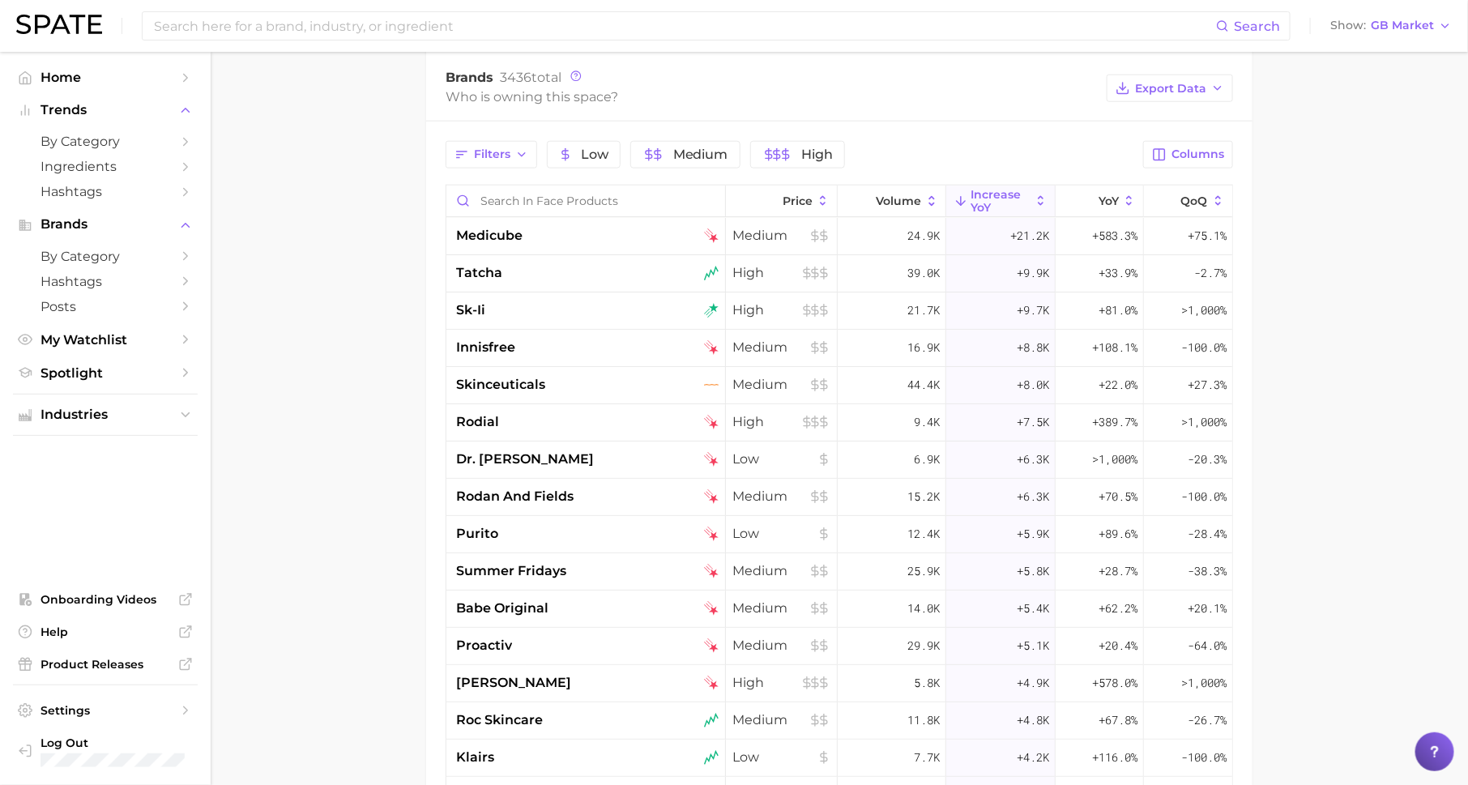
scroll to position [840, 0]
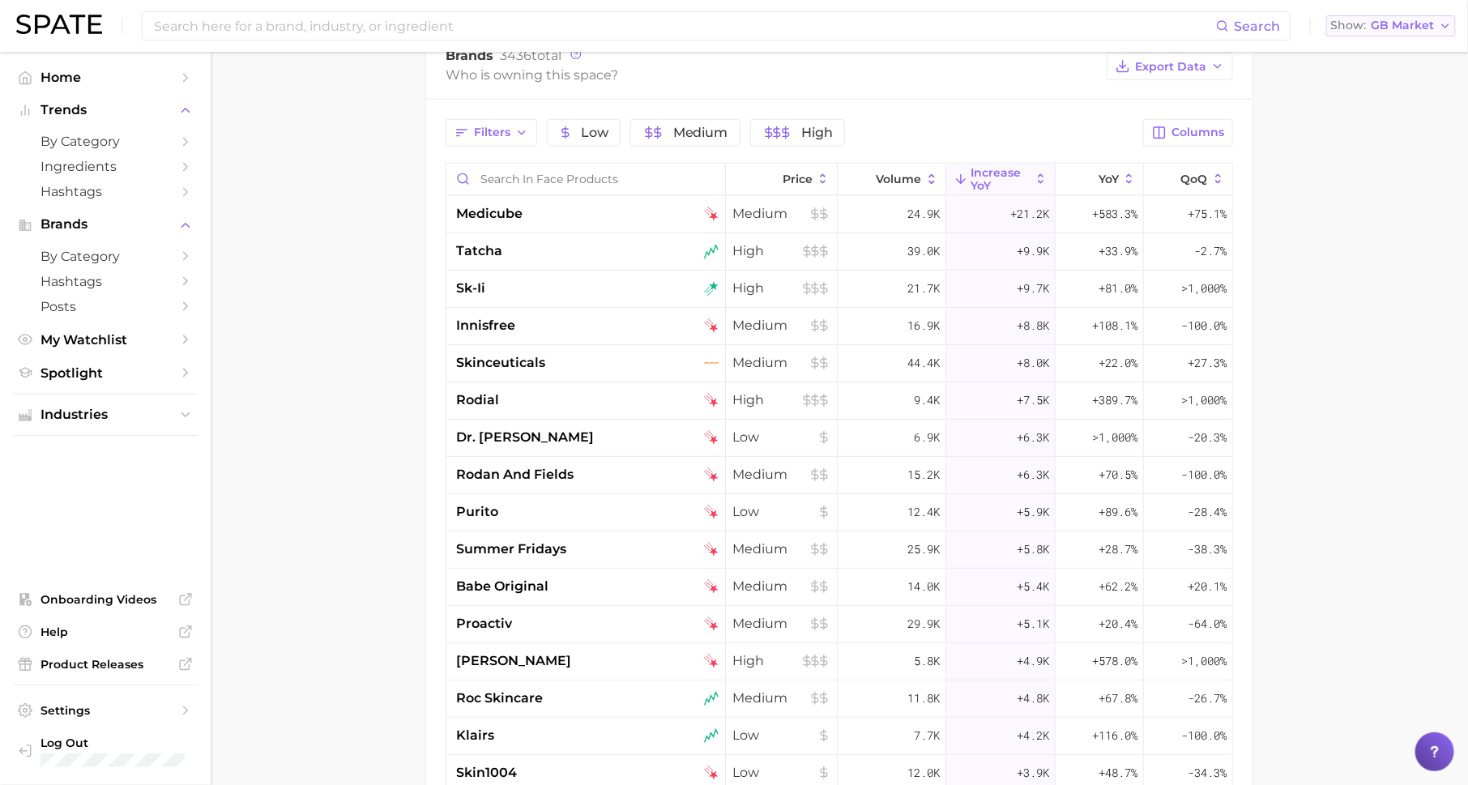
click at [1394, 32] on button "Show GB Market" at bounding box center [1391, 25] width 130 height 21
click at [1369, 114] on span "[GEOGRAPHIC_DATA]" at bounding box center [1397, 111] width 126 height 14
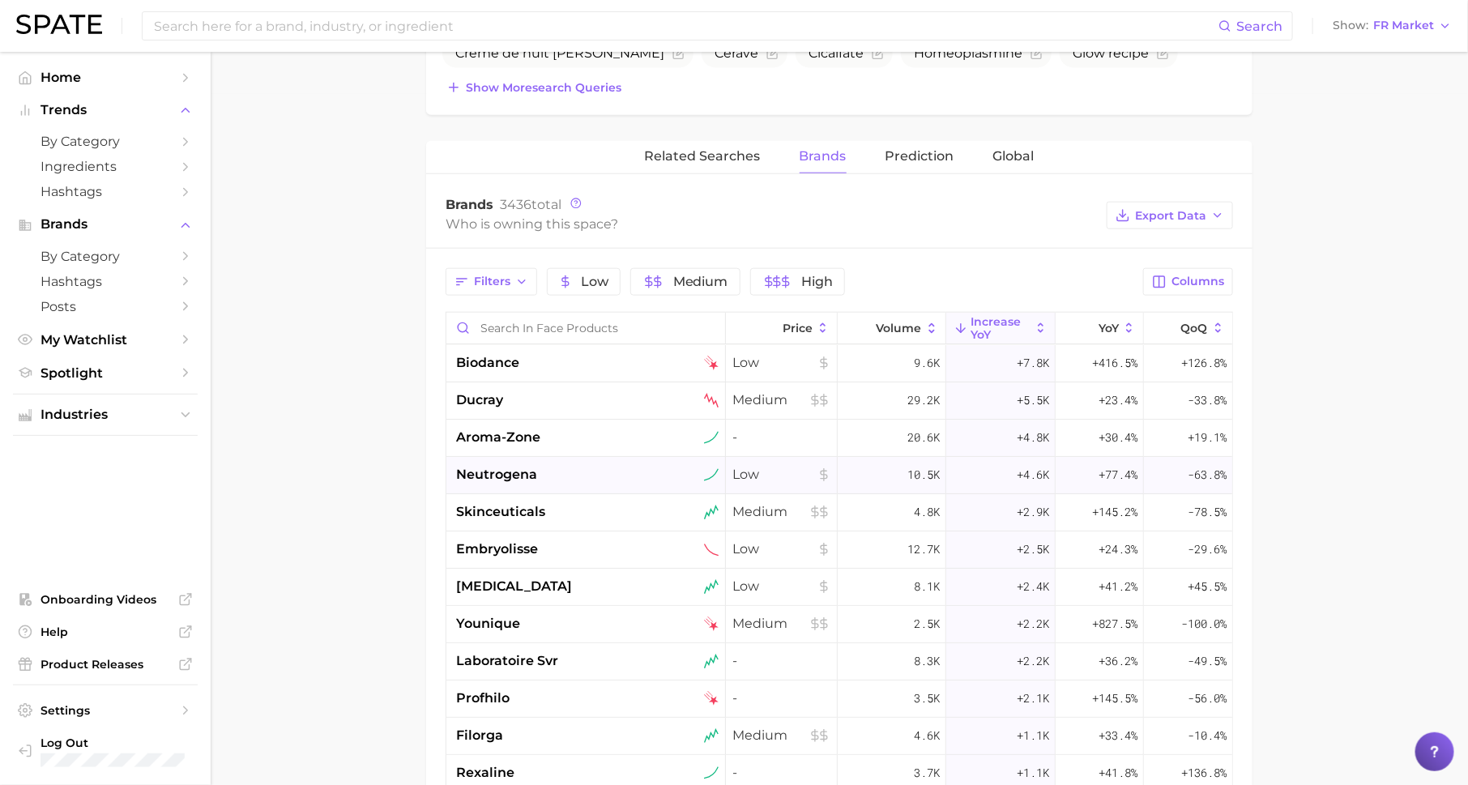
click at [510, 465] on span "neutrogena" at bounding box center [496, 474] width 81 height 19
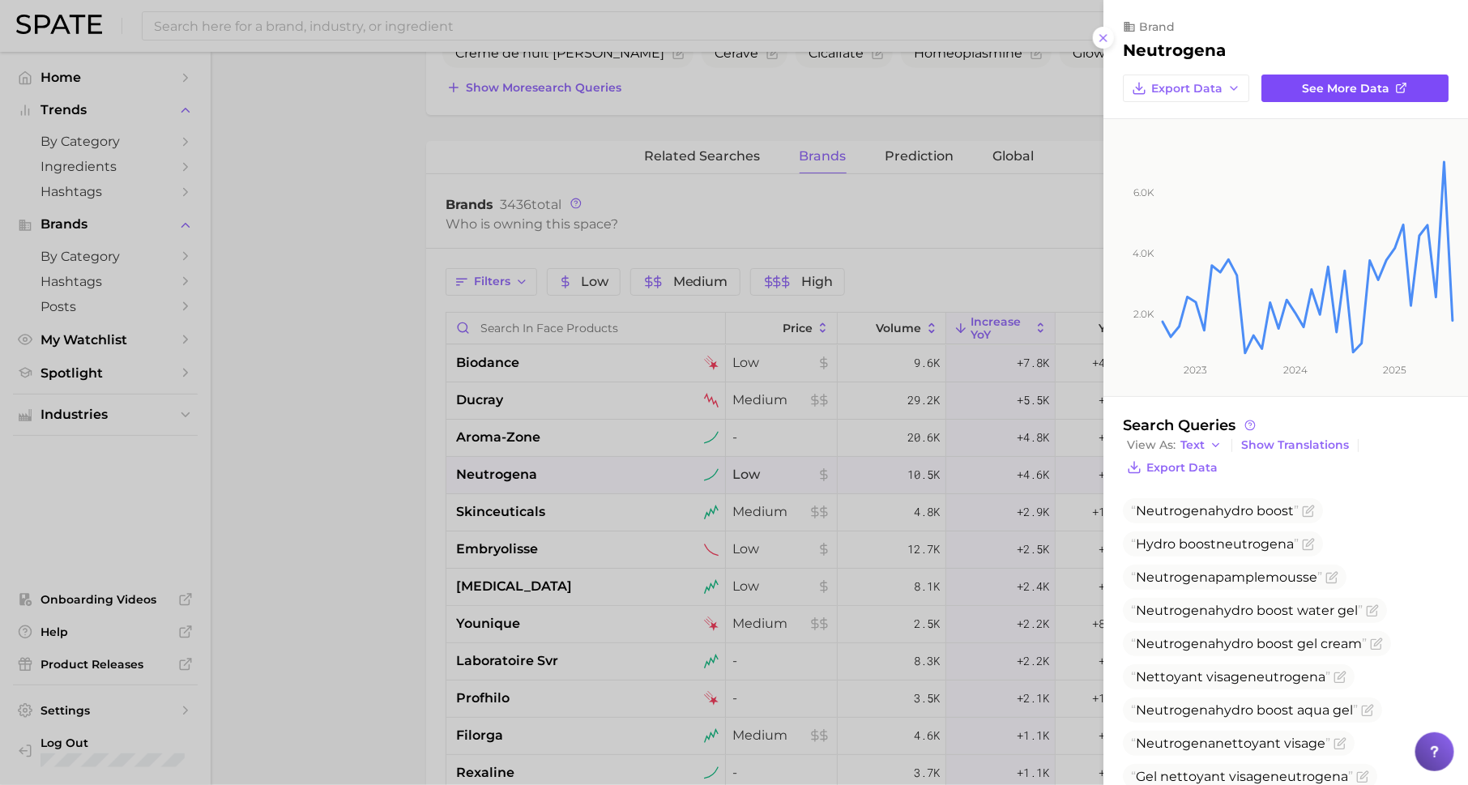
click at [1288, 90] on link "See more data" at bounding box center [1354, 89] width 187 height 28
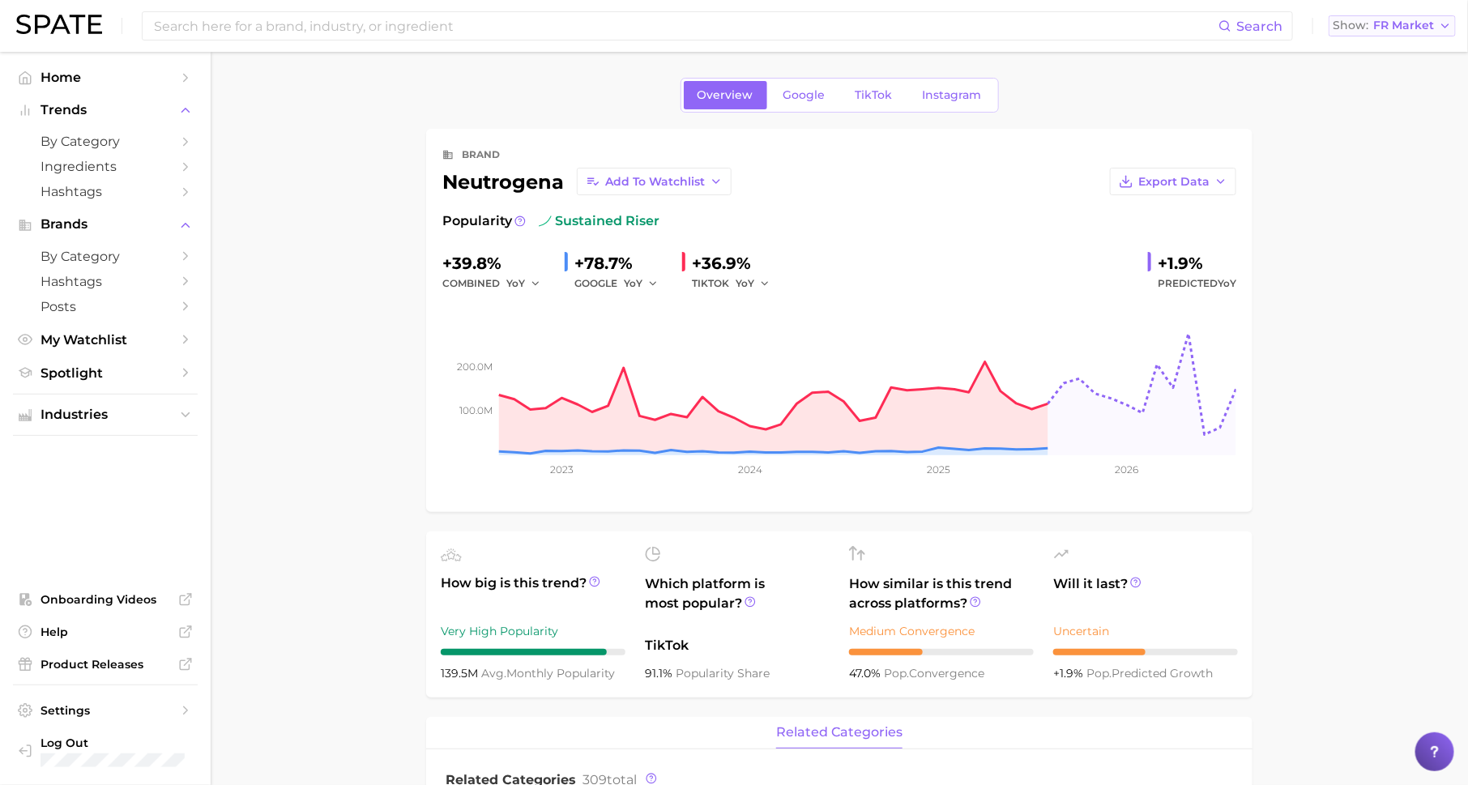
click at [1416, 29] on span "FR Market" at bounding box center [1403, 25] width 61 height 9
click at [1398, 53] on span "[GEOGRAPHIC_DATA]" at bounding box center [1400, 52] width 126 height 14
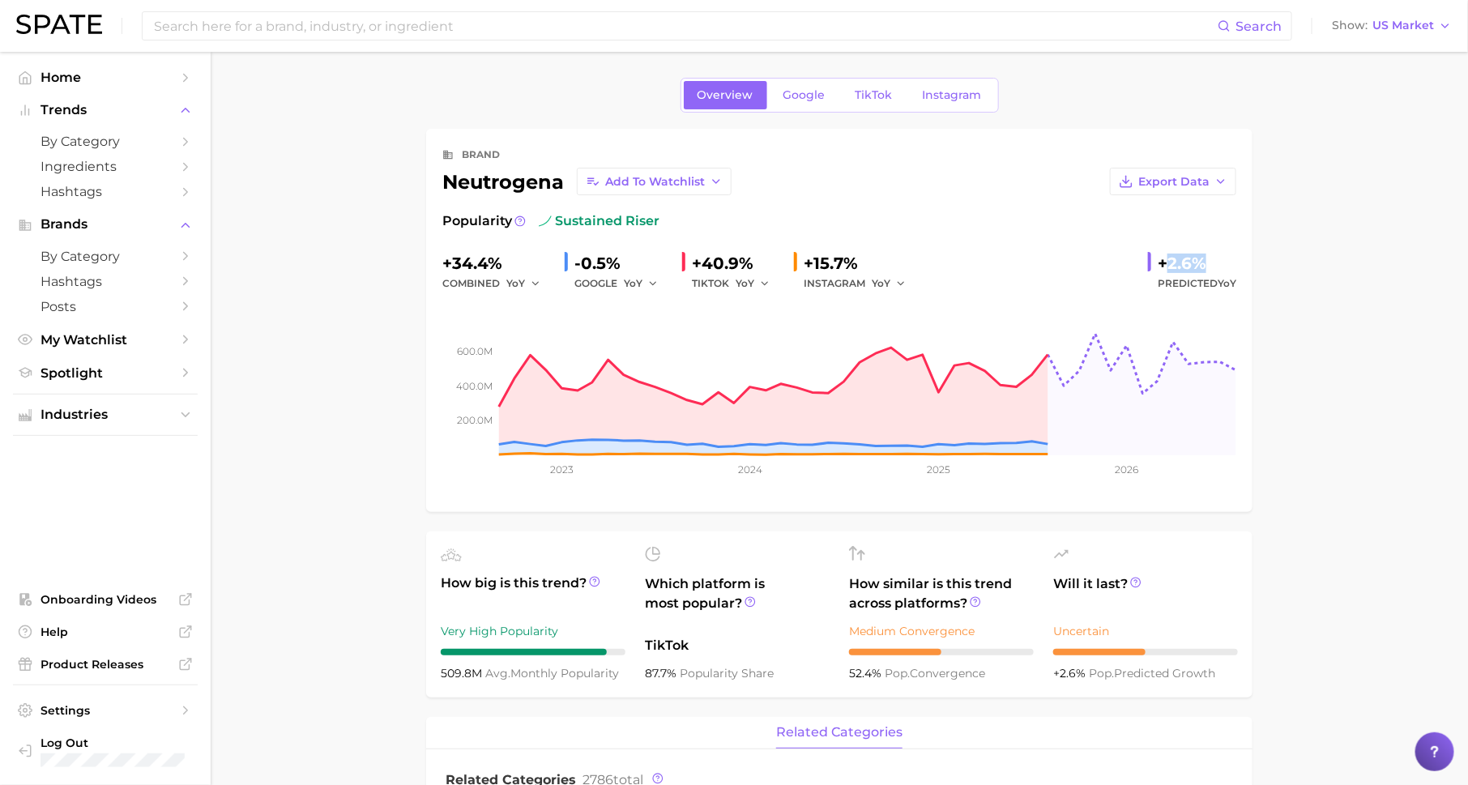
drag, startPoint x: 1163, startPoint y: 263, endPoint x: 1206, endPoint y: 267, distance: 43.9
click at [1206, 267] on div "+2.6%" at bounding box center [1197, 263] width 79 height 26
click at [686, 175] on span "Add to Watchlist" at bounding box center [655, 182] width 100 height 14
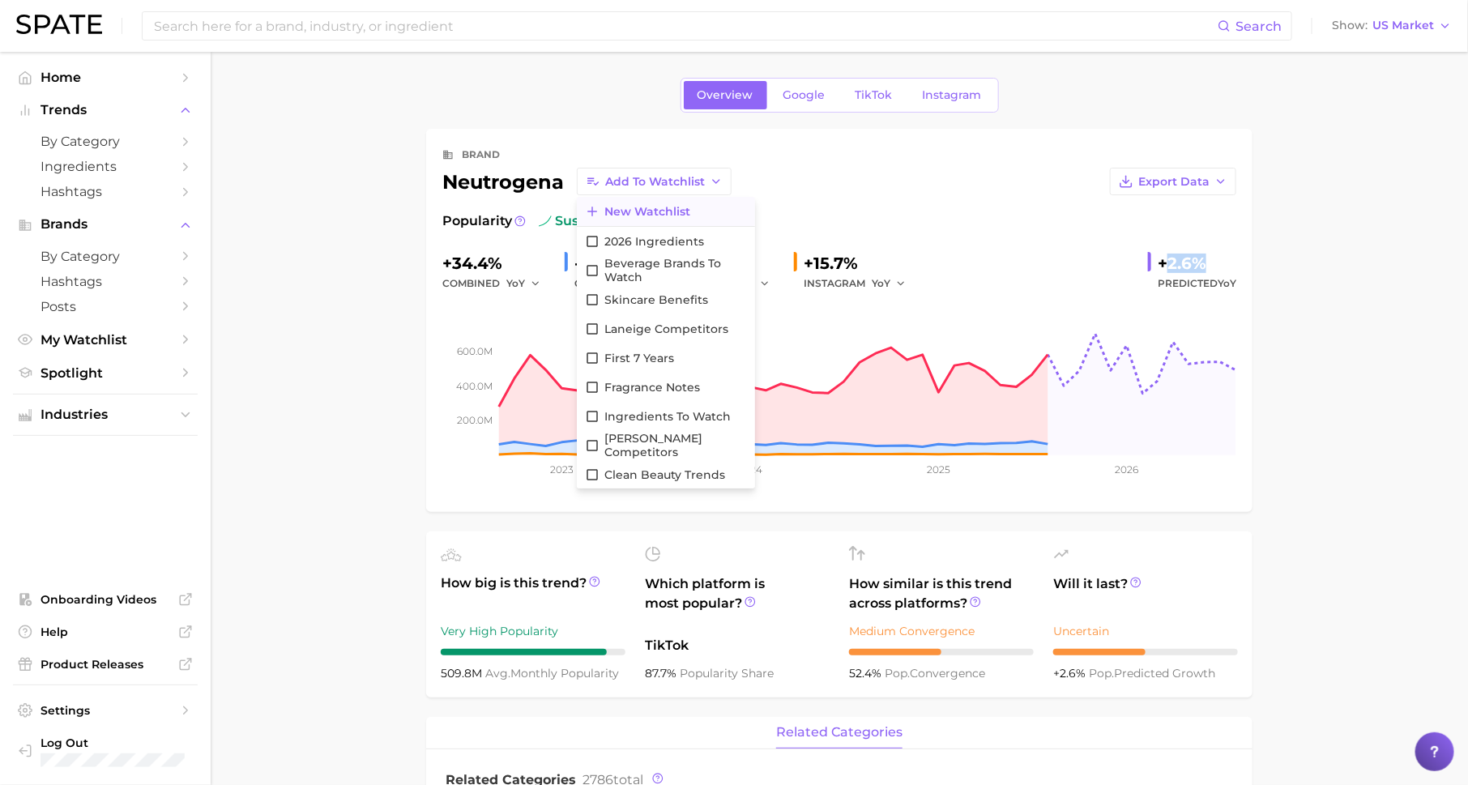
click at [677, 205] on span "New Watchlist" at bounding box center [647, 212] width 86 height 14
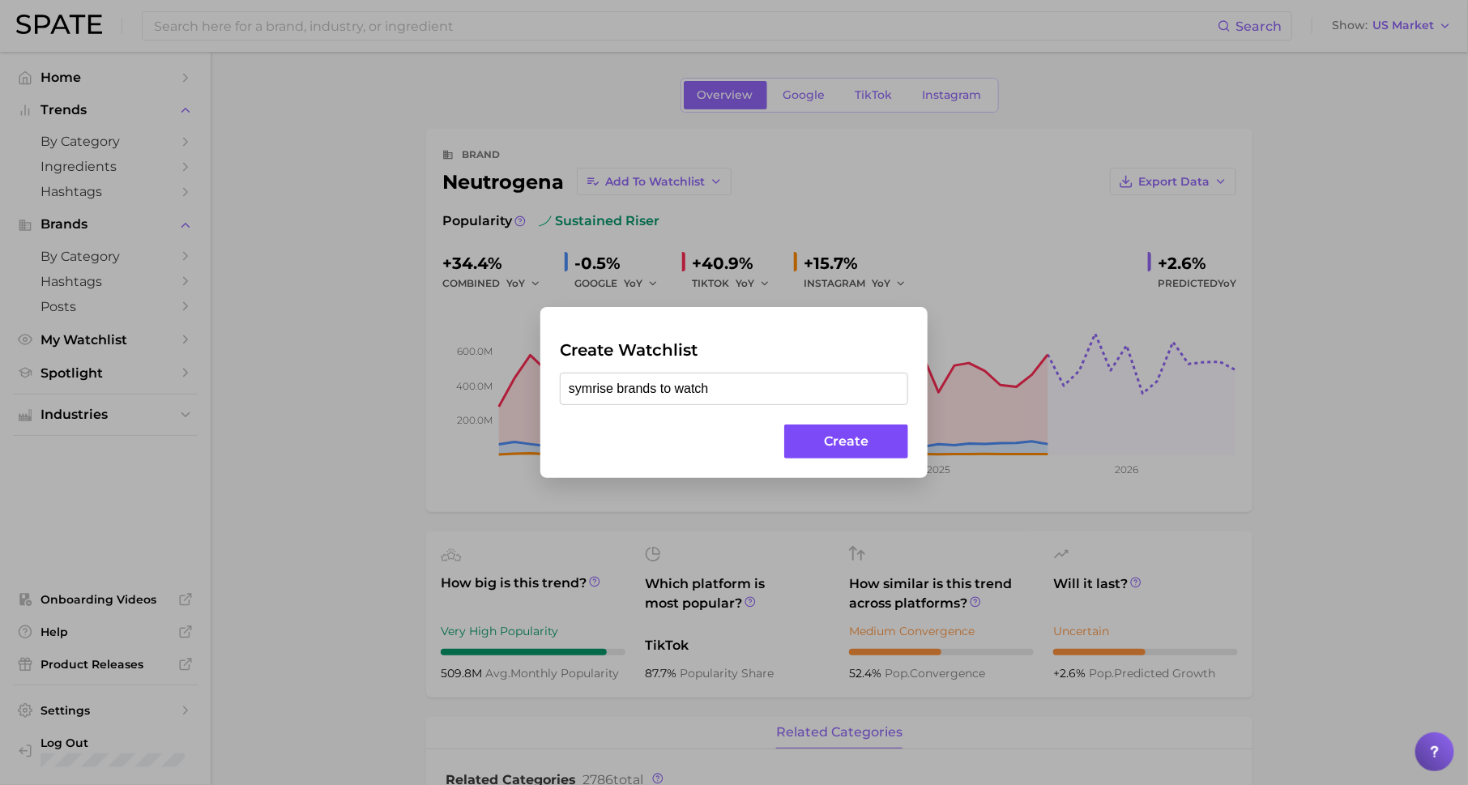
type input "symrise brands to watch"
click at [851, 446] on button "Create" at bounding box center [846, 442] width 124 height 35
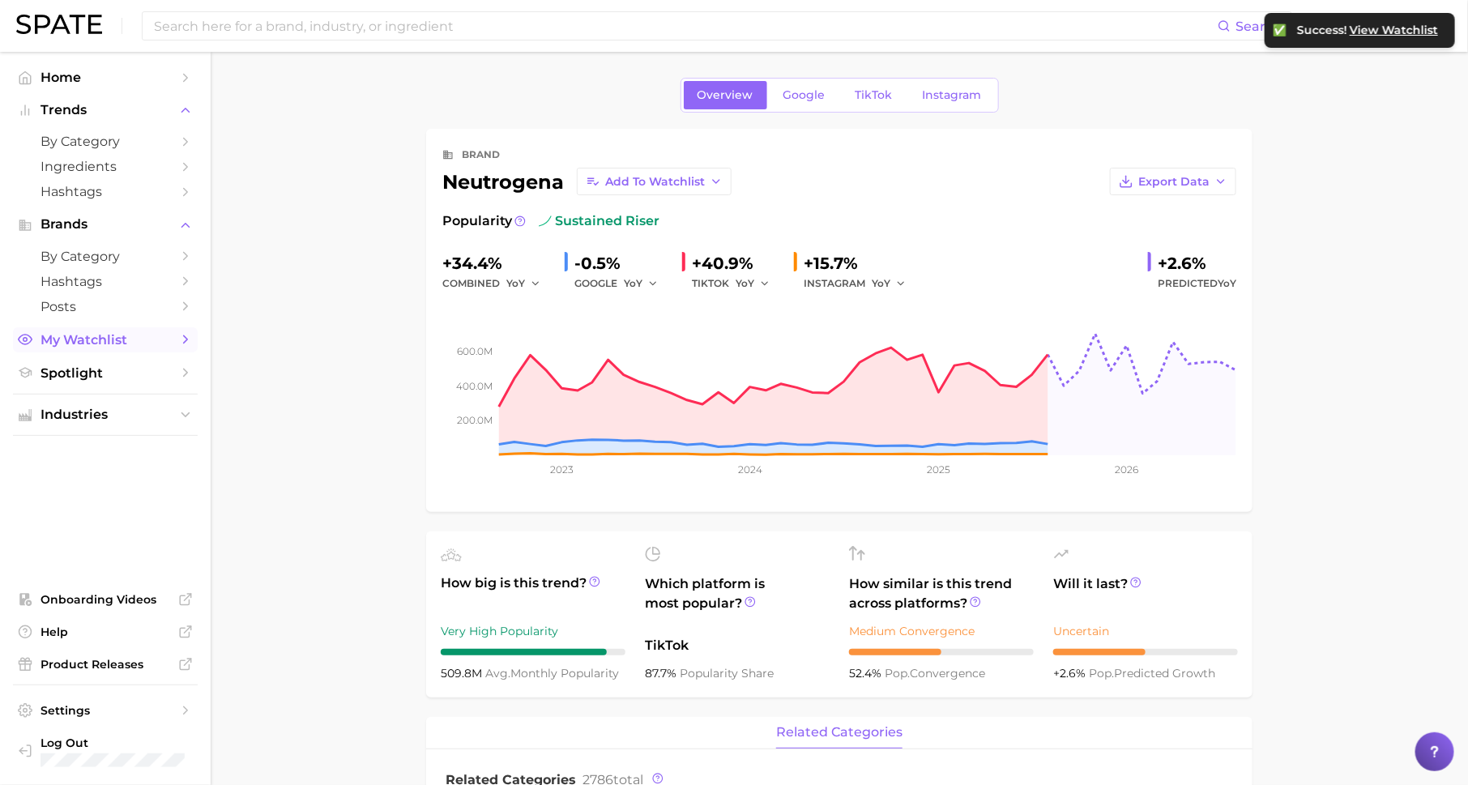
click at [137, 345] on span "My Watchlist" at bounding box center [106, 339] width 130 height 15
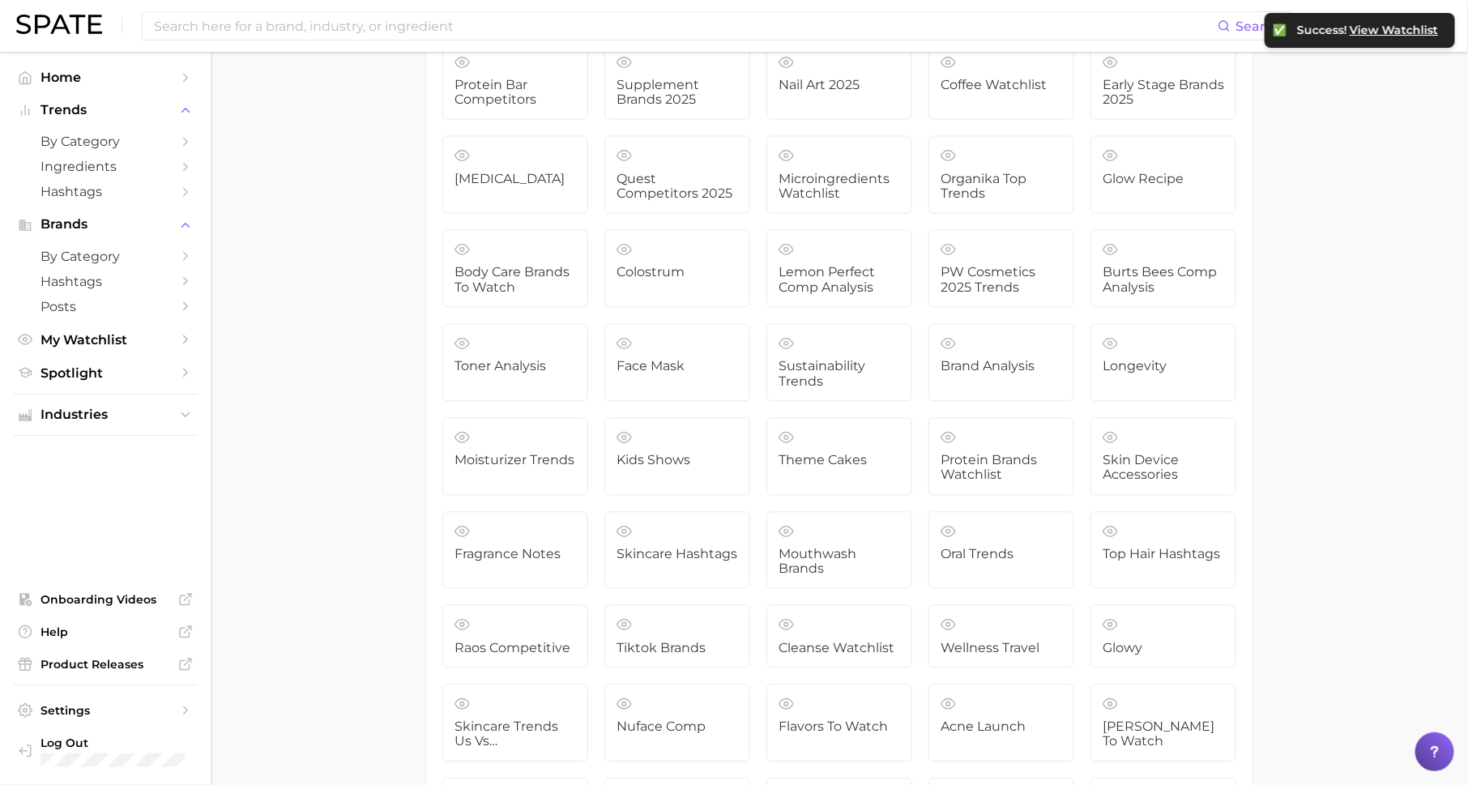
scroll to position [4752, 0]
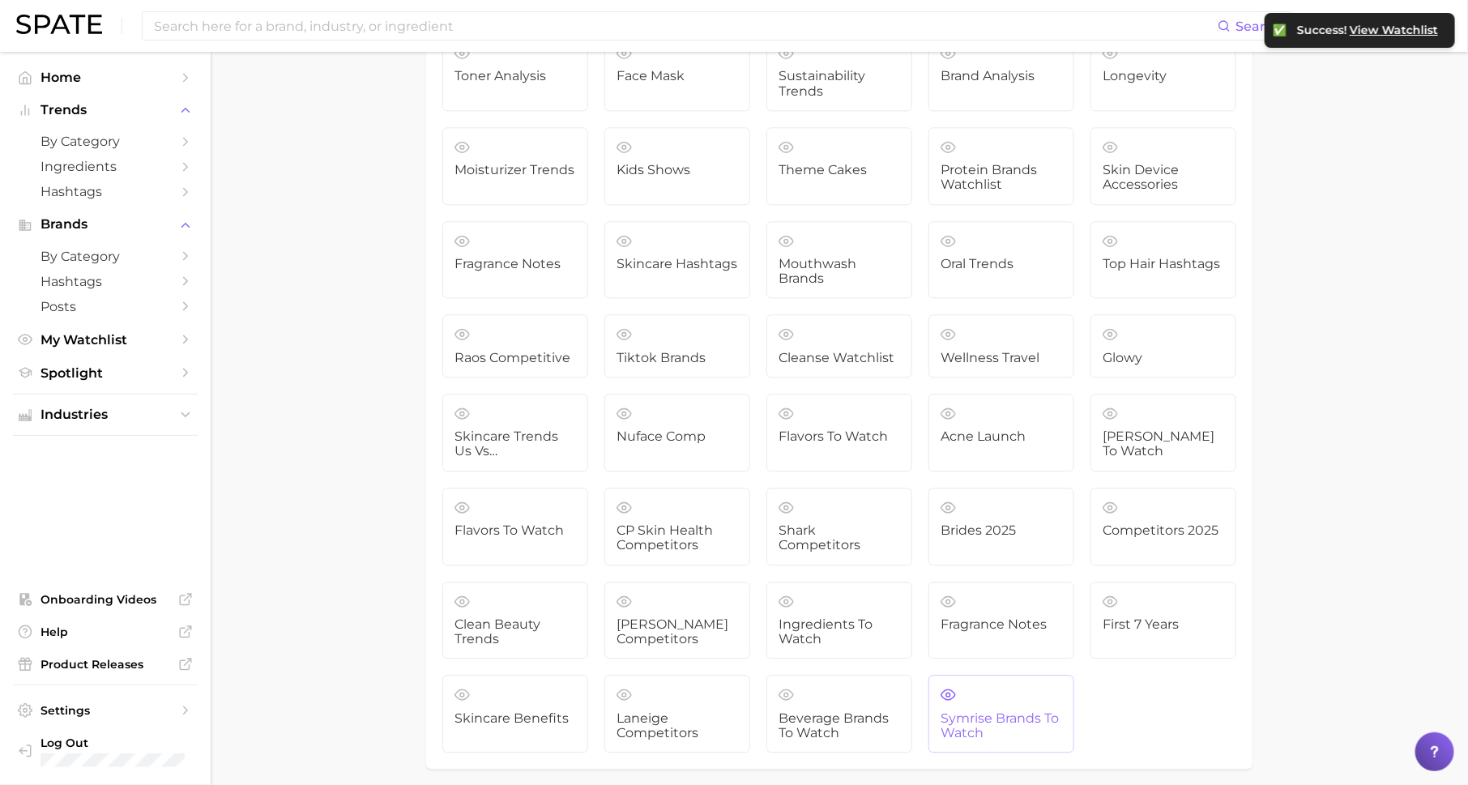
click at [994, 675] on link "symrise brands to watch" at bounding box center [1001, 714] width 146 height 78
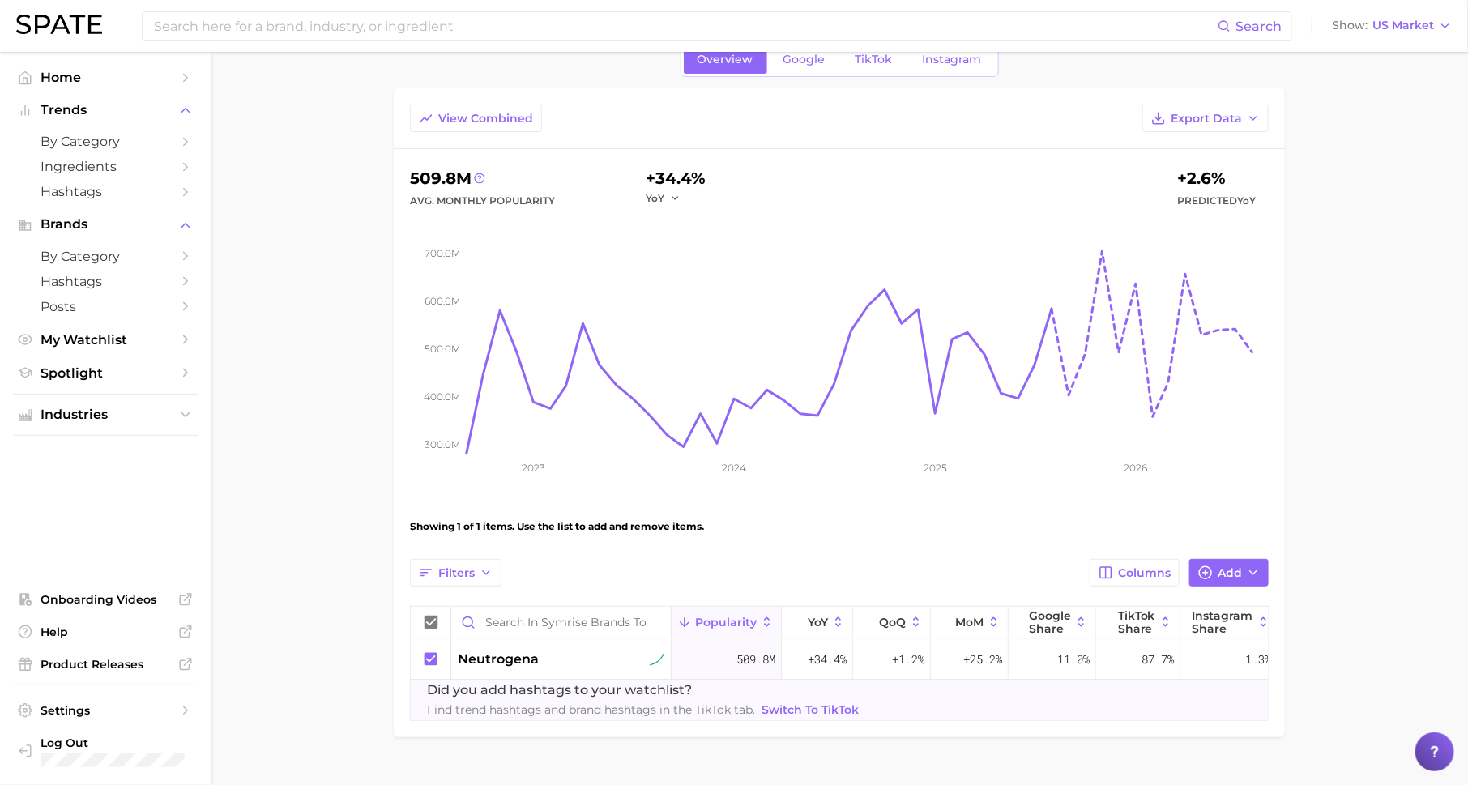
scroll to position [105, 0]
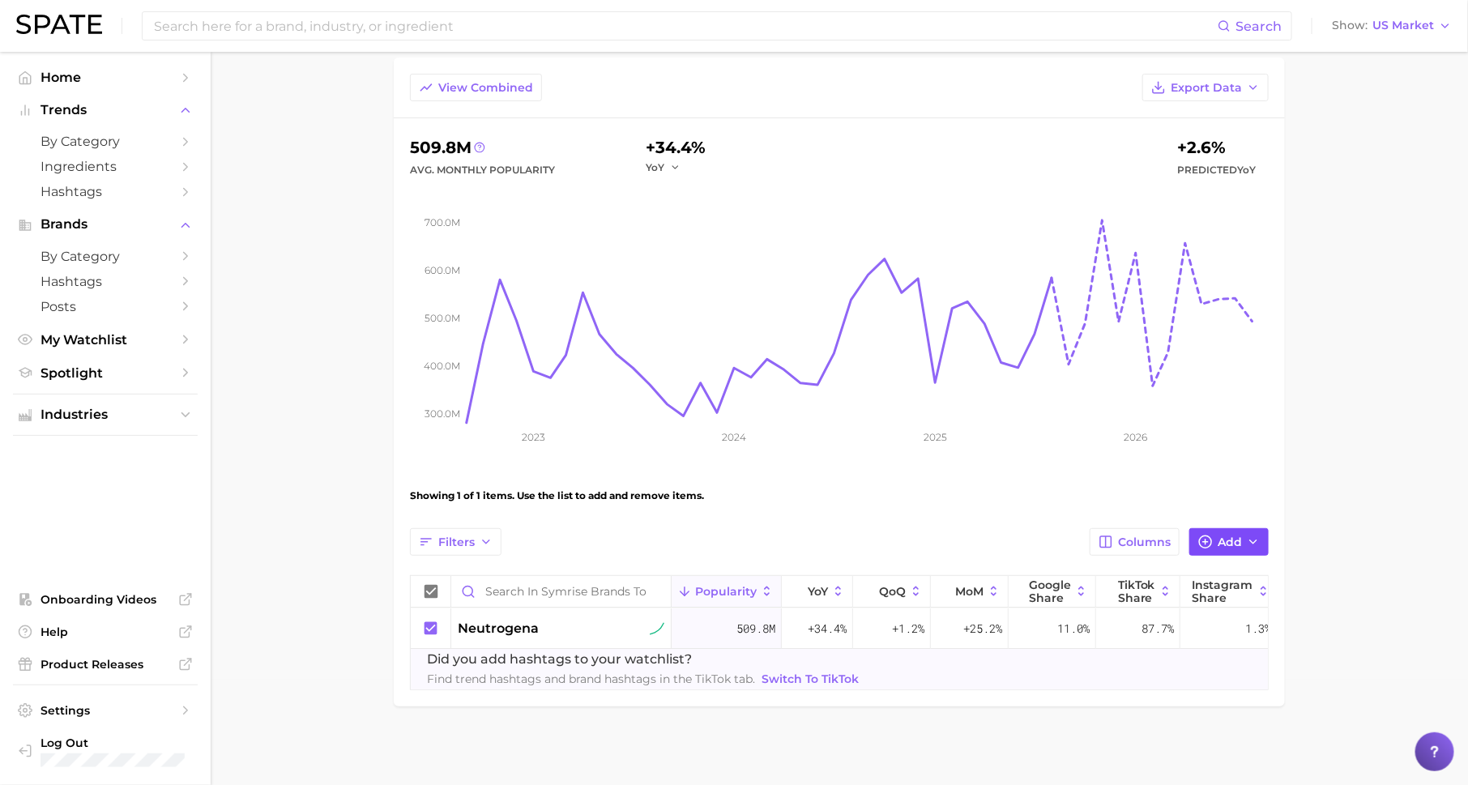
click at [1208, 548] on button "Add" at bounding box center [1228, 542] width 79 height 28
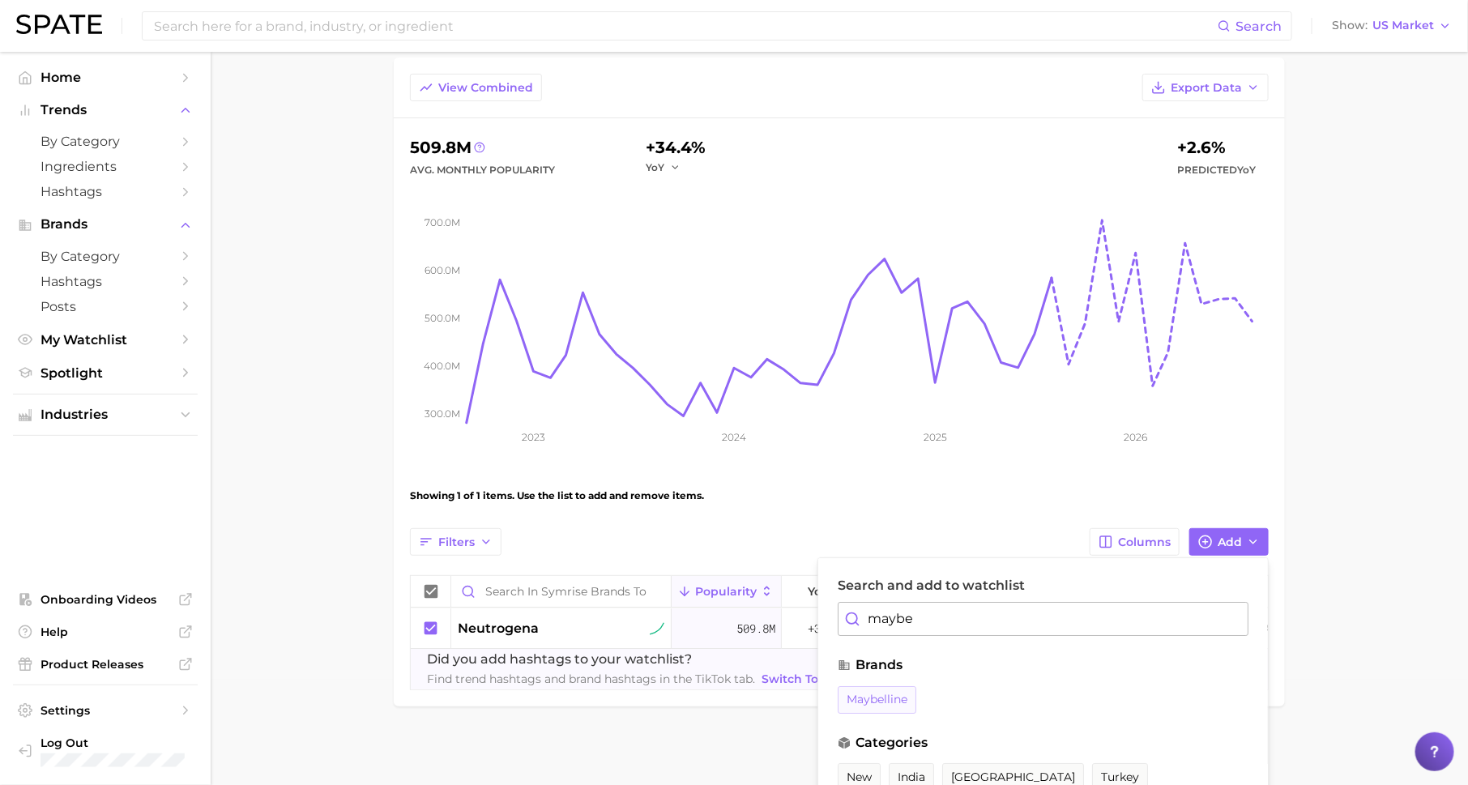
type input "maybe"
click at [878, 686] on button "maybelline" at bounding box center [877, 700] width 79 height 28
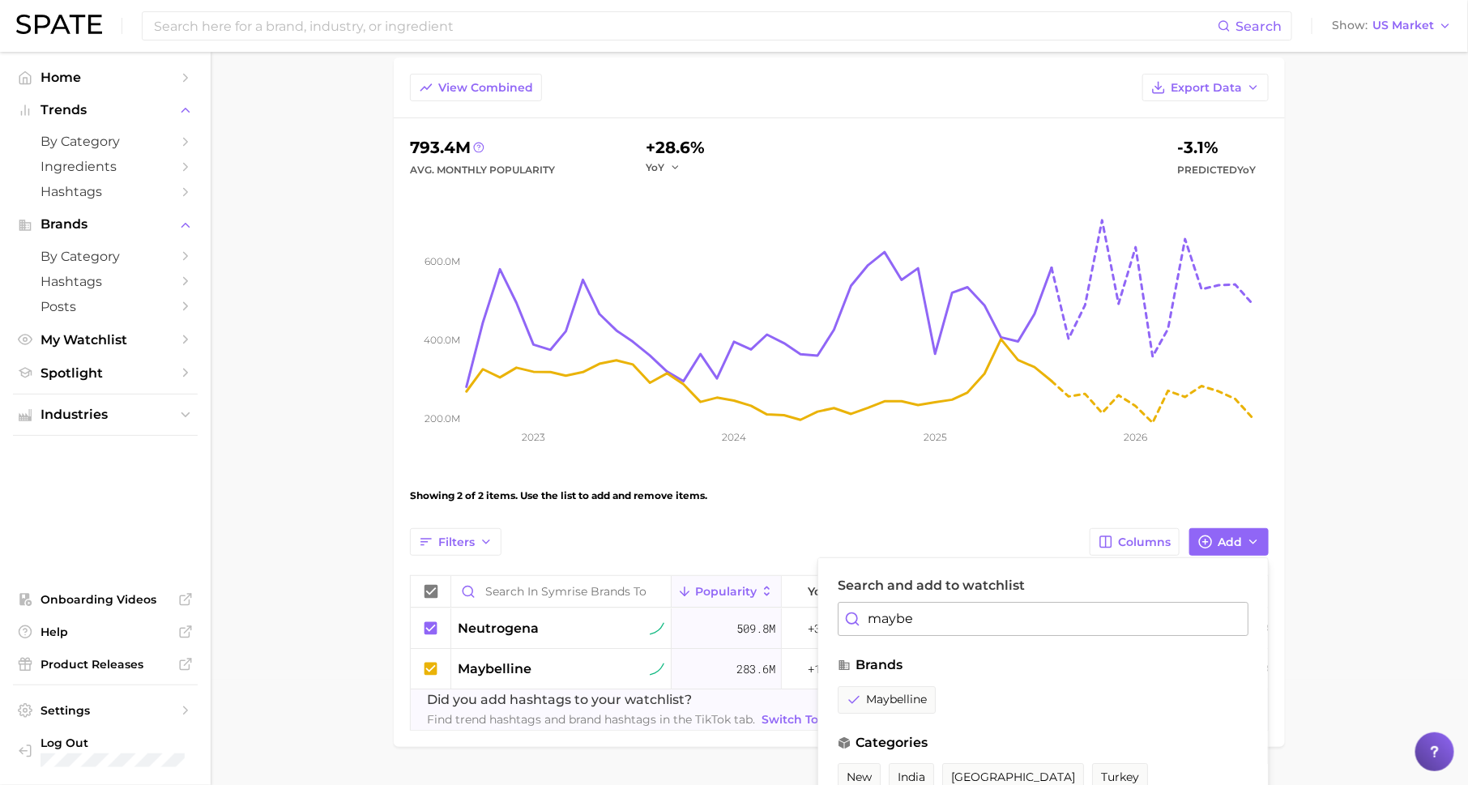
click at [800, 514] on div "Showing 2 of 2 items. Use the list to add and remove items." at bounding box center [839, 495] width 859 height 45
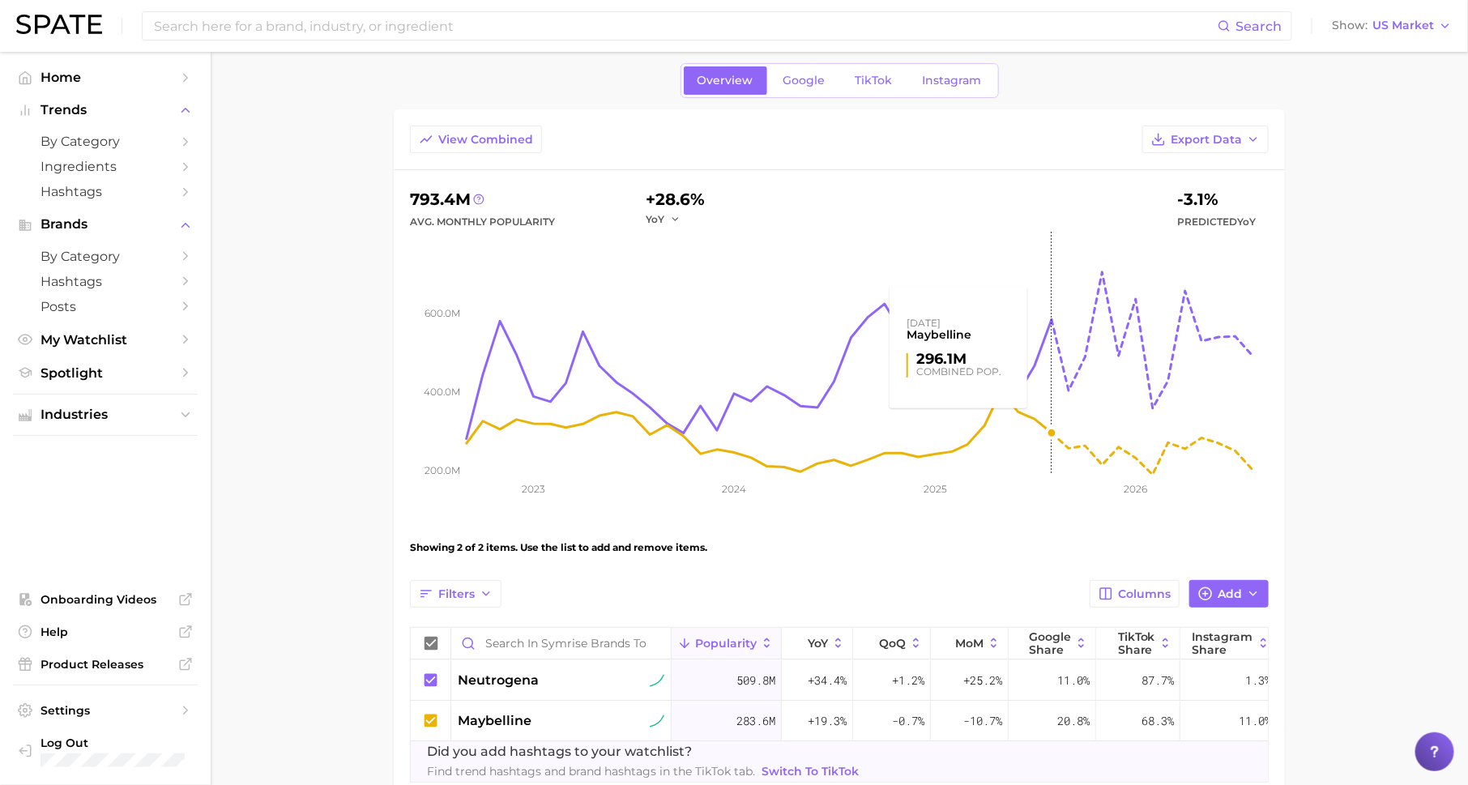
scroll to position [23, 0]
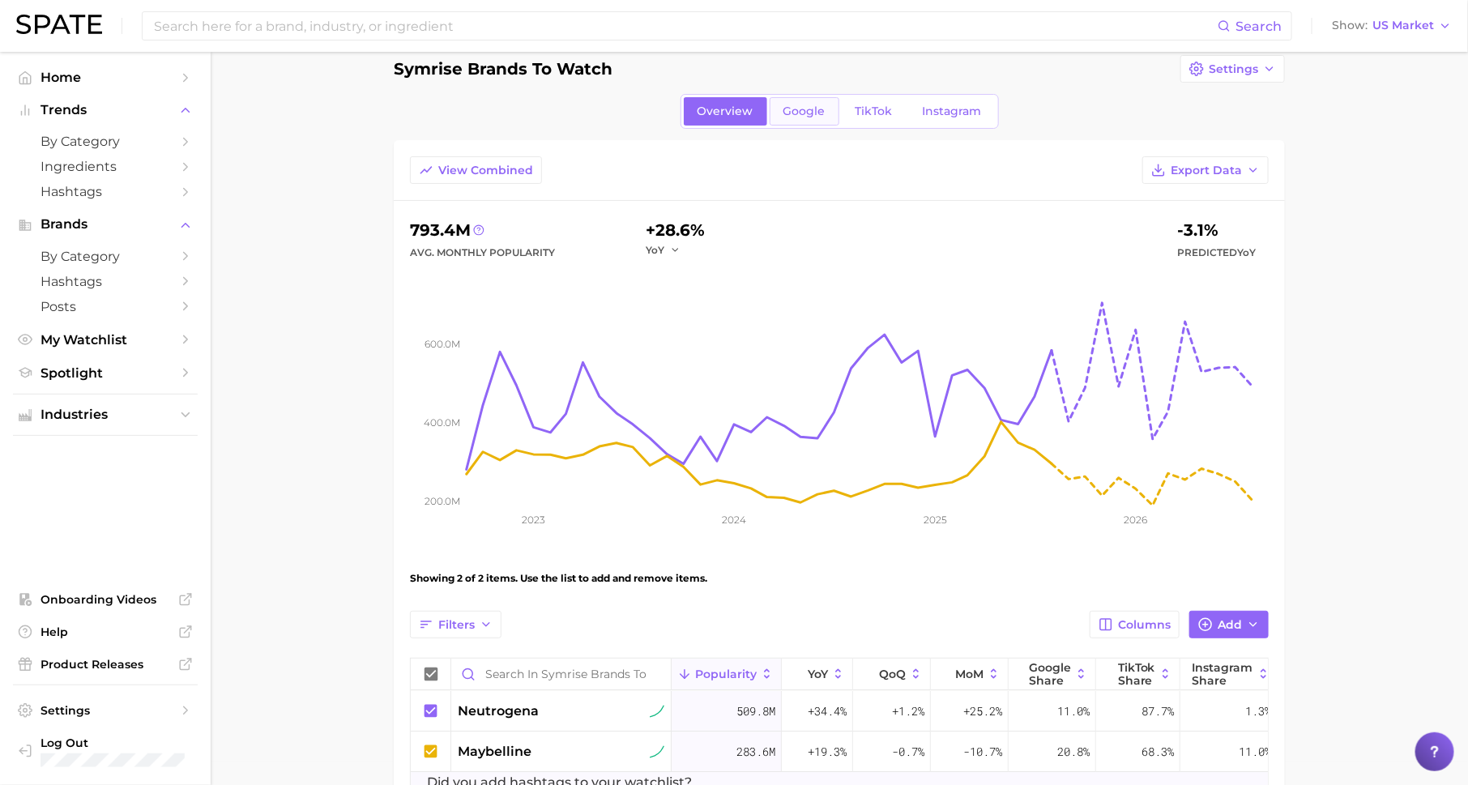
click at [777, 105] on link "Google" at bounding box center [805, 111] width 70 height 28
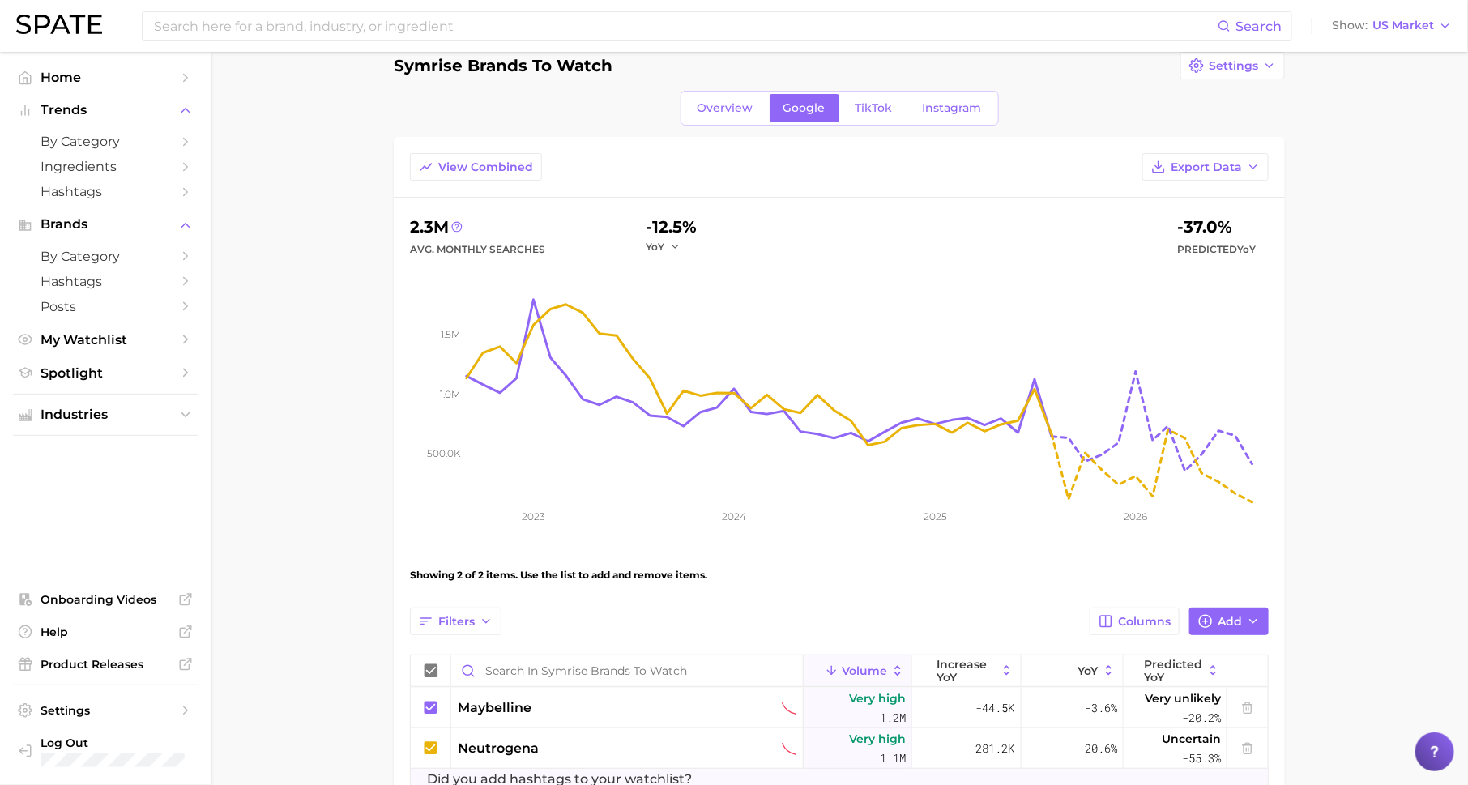
scroll to position [29, 0]
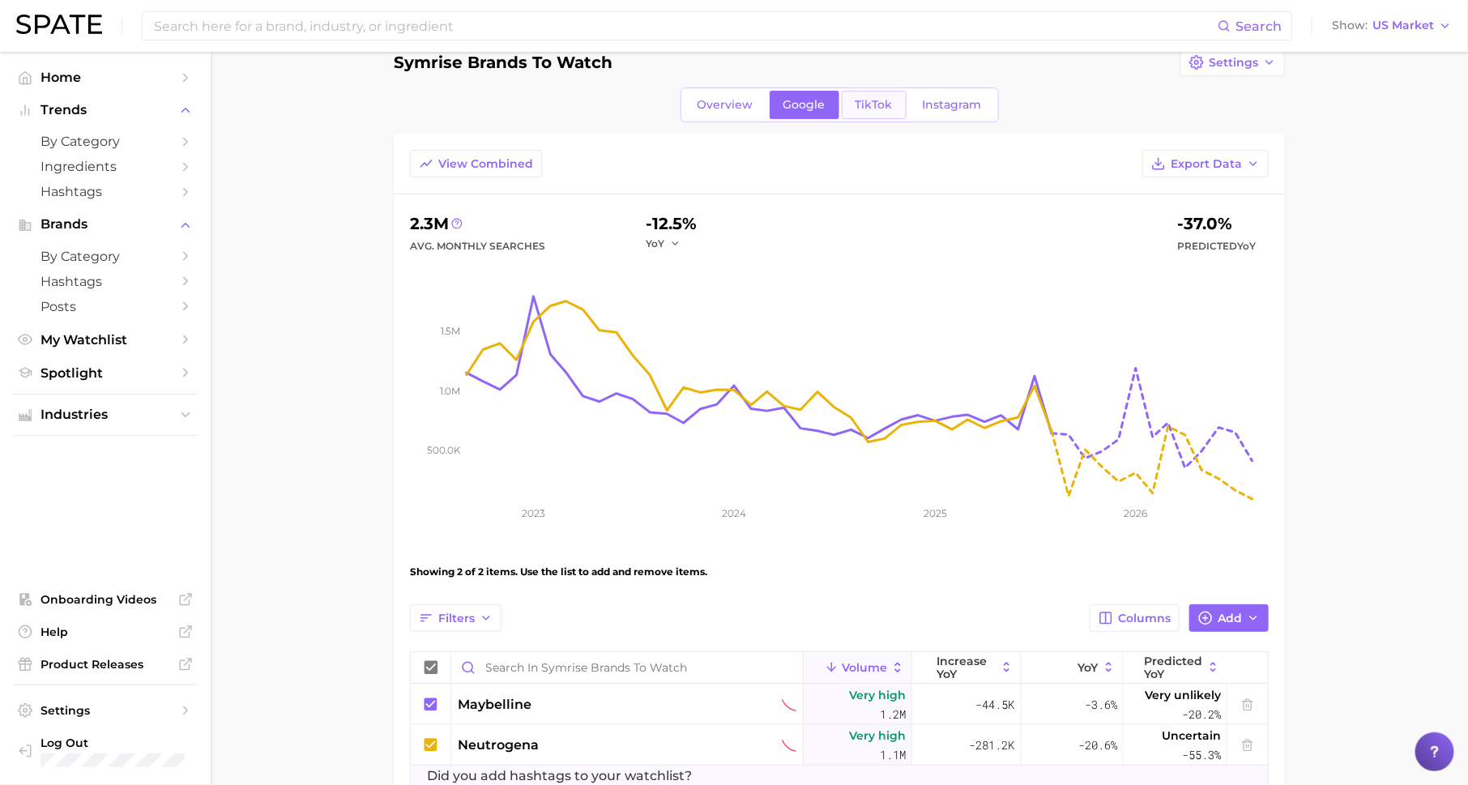
click at [873, 100] on span "TikTok" at bounding box center [874, 105] width 37 height 14
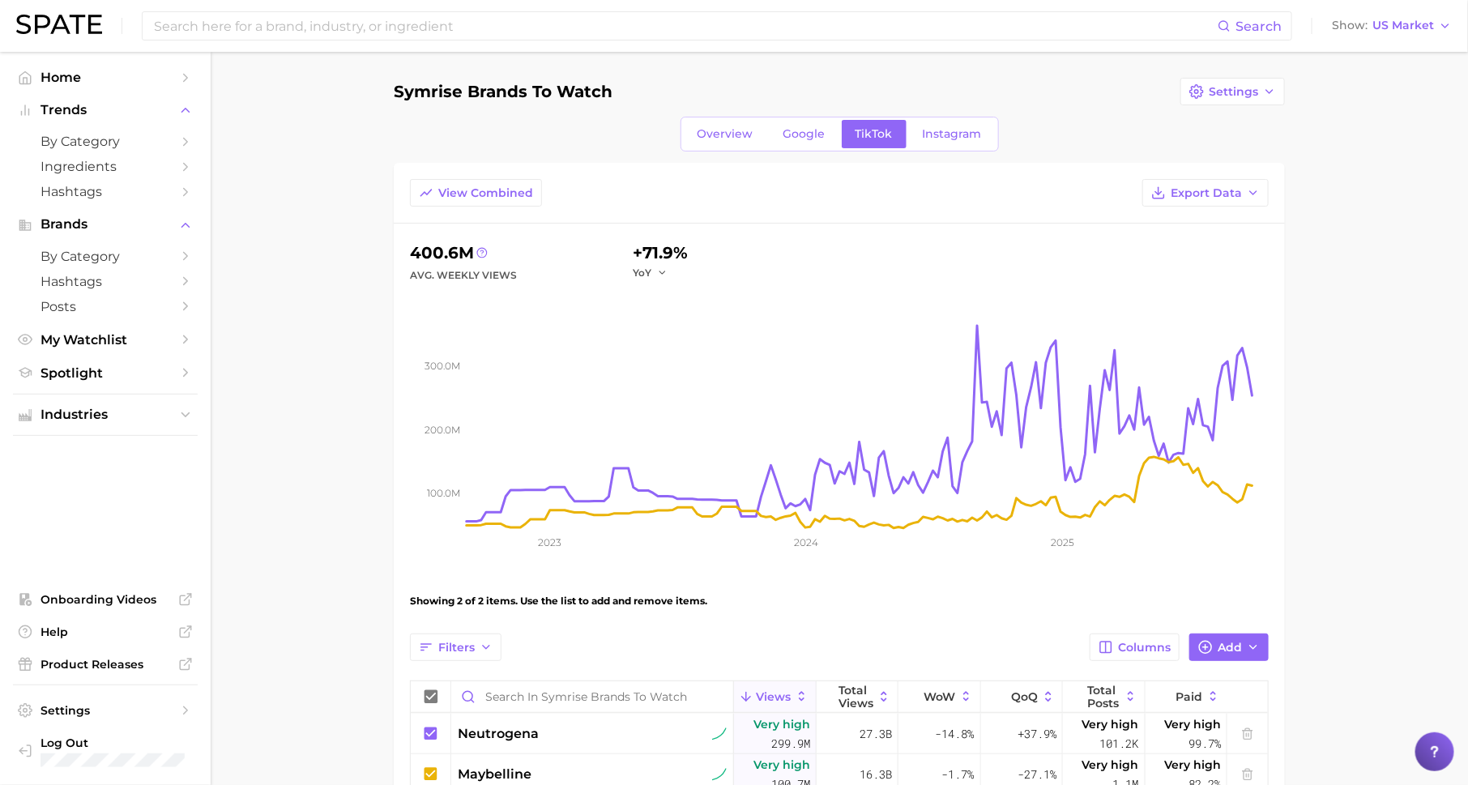
click at [949, 118] on div "Overview Google TikTok Instagram" at bounding box center [840, 134] width 318 height 35
click at [953, 134] on span "Instagram" at bounding box center [952, 134] width 59 height 14
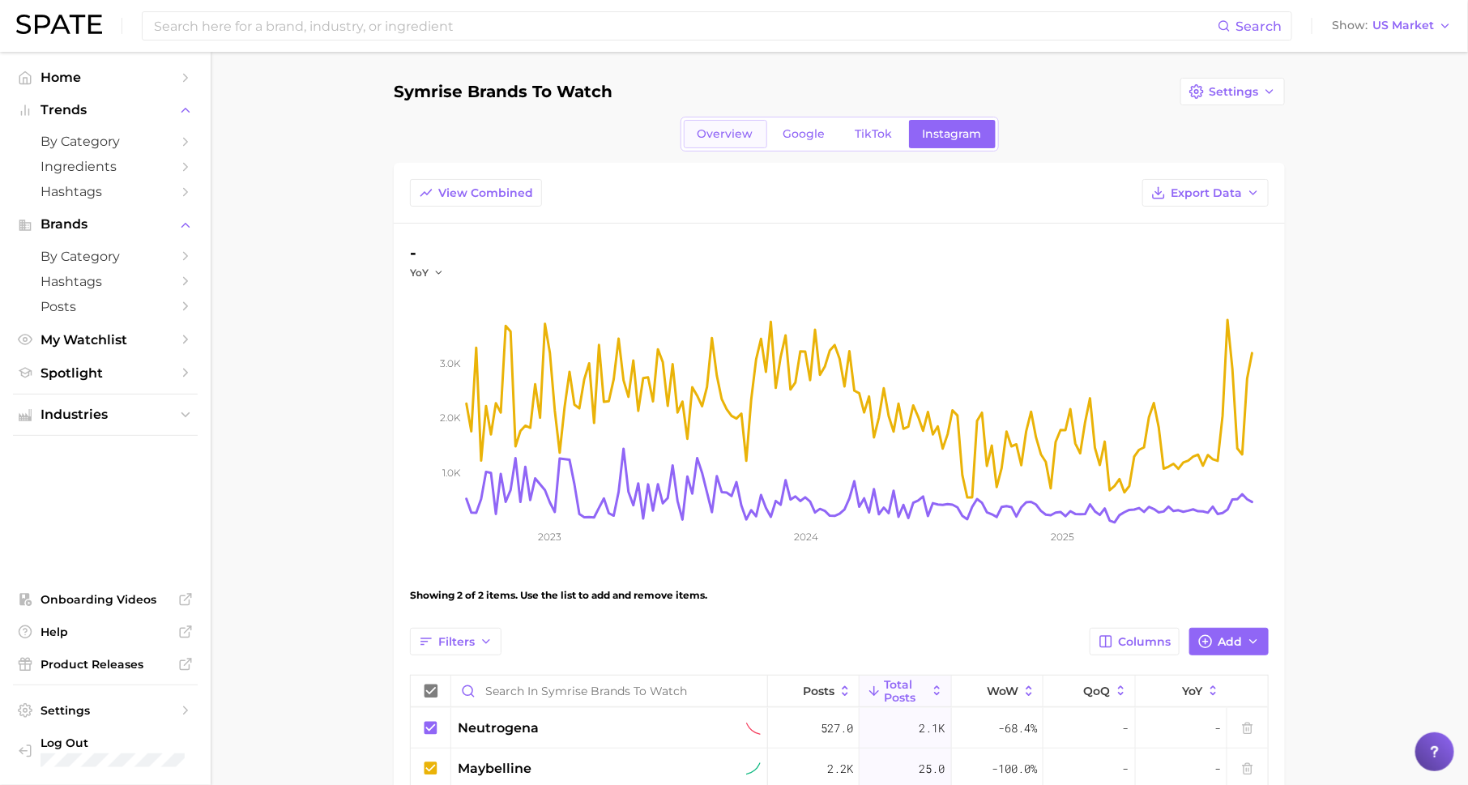
click at [714, 141] on link "Overview" at bounding box center [725, 134] width 83 height 28
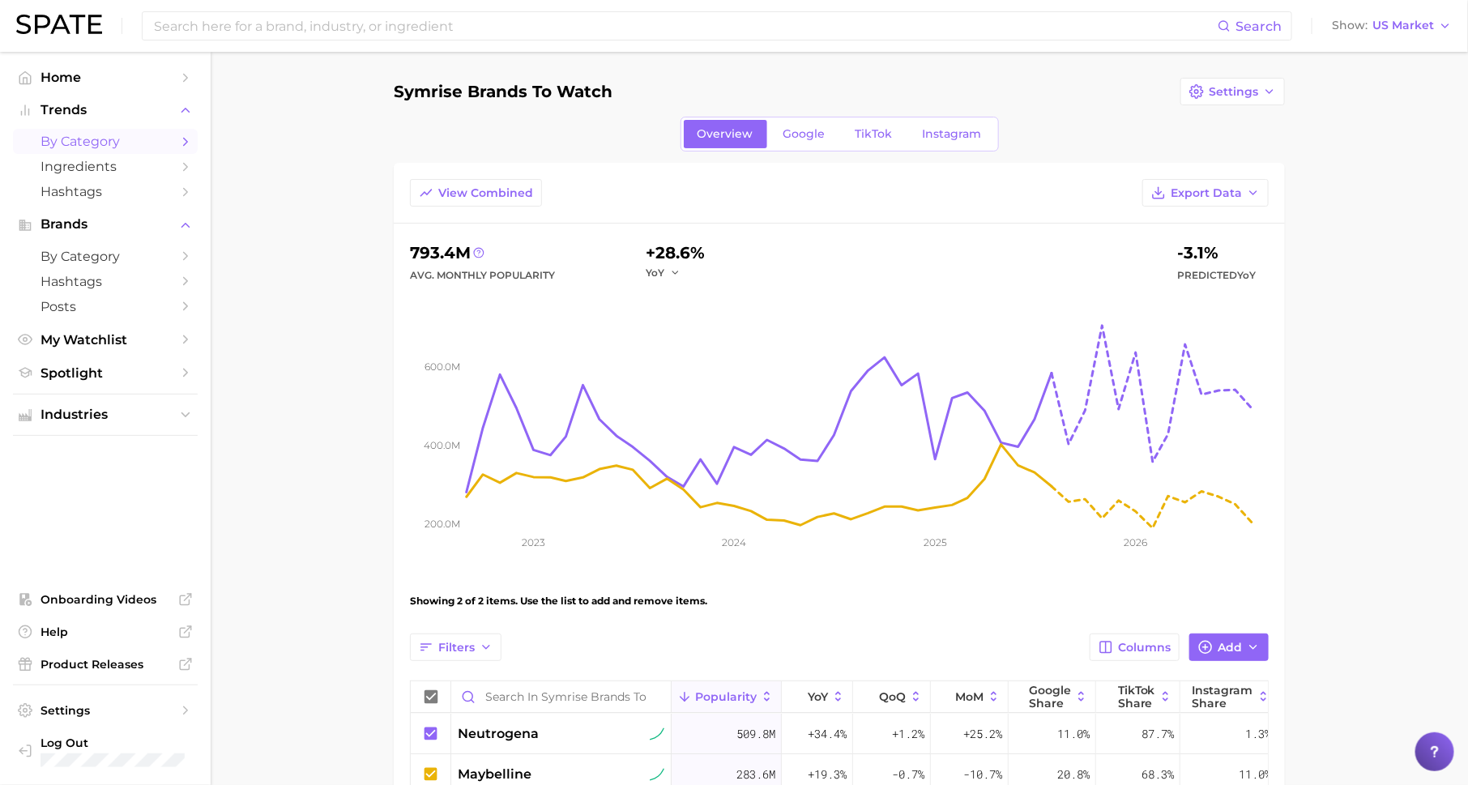
click at [160, 136] on span "by Category" at bounding box center [106, 141] width 130 height 15
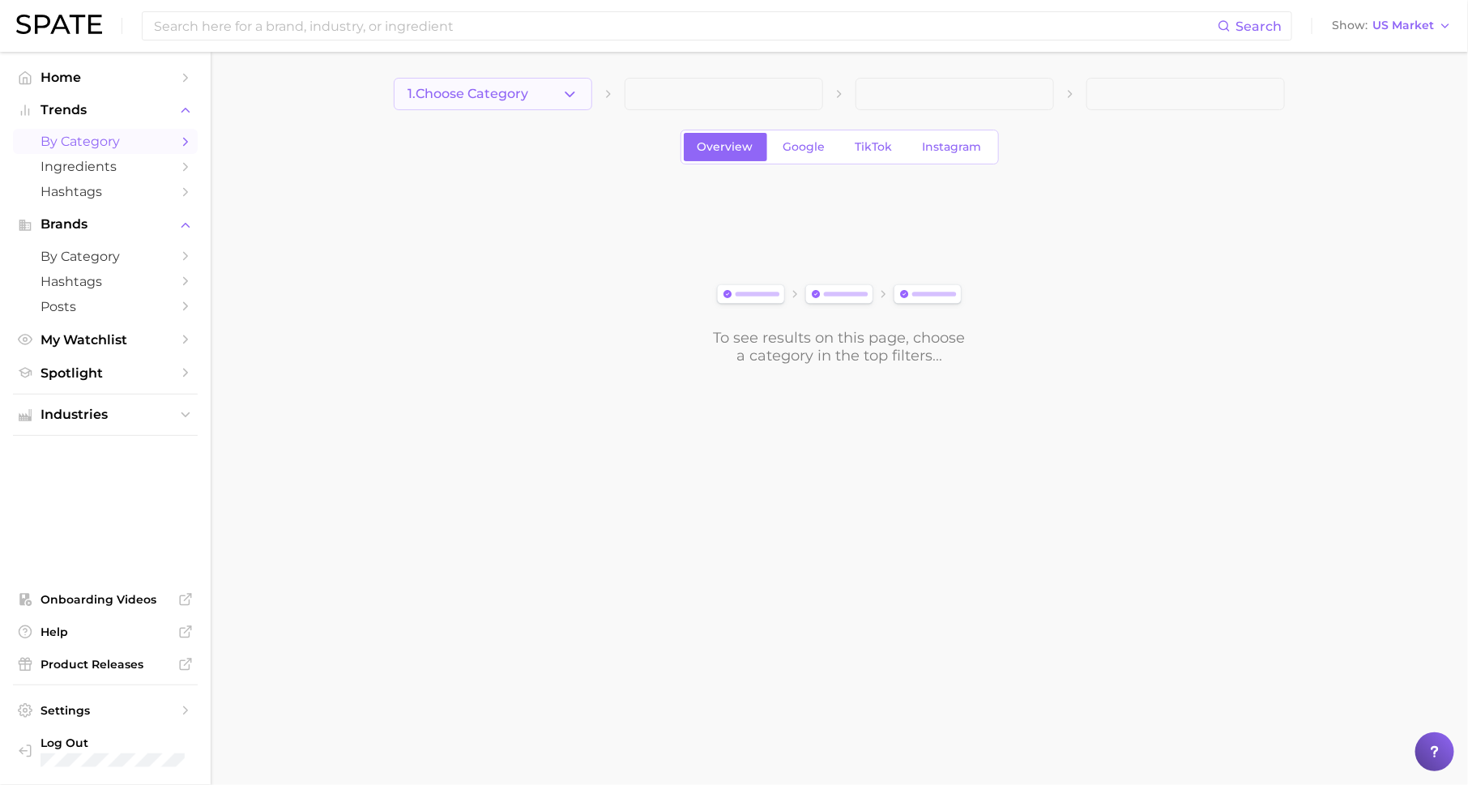
click at [428, 92] on span "1. Choose Category" at bounding box center [468, 94] width 121 height 15
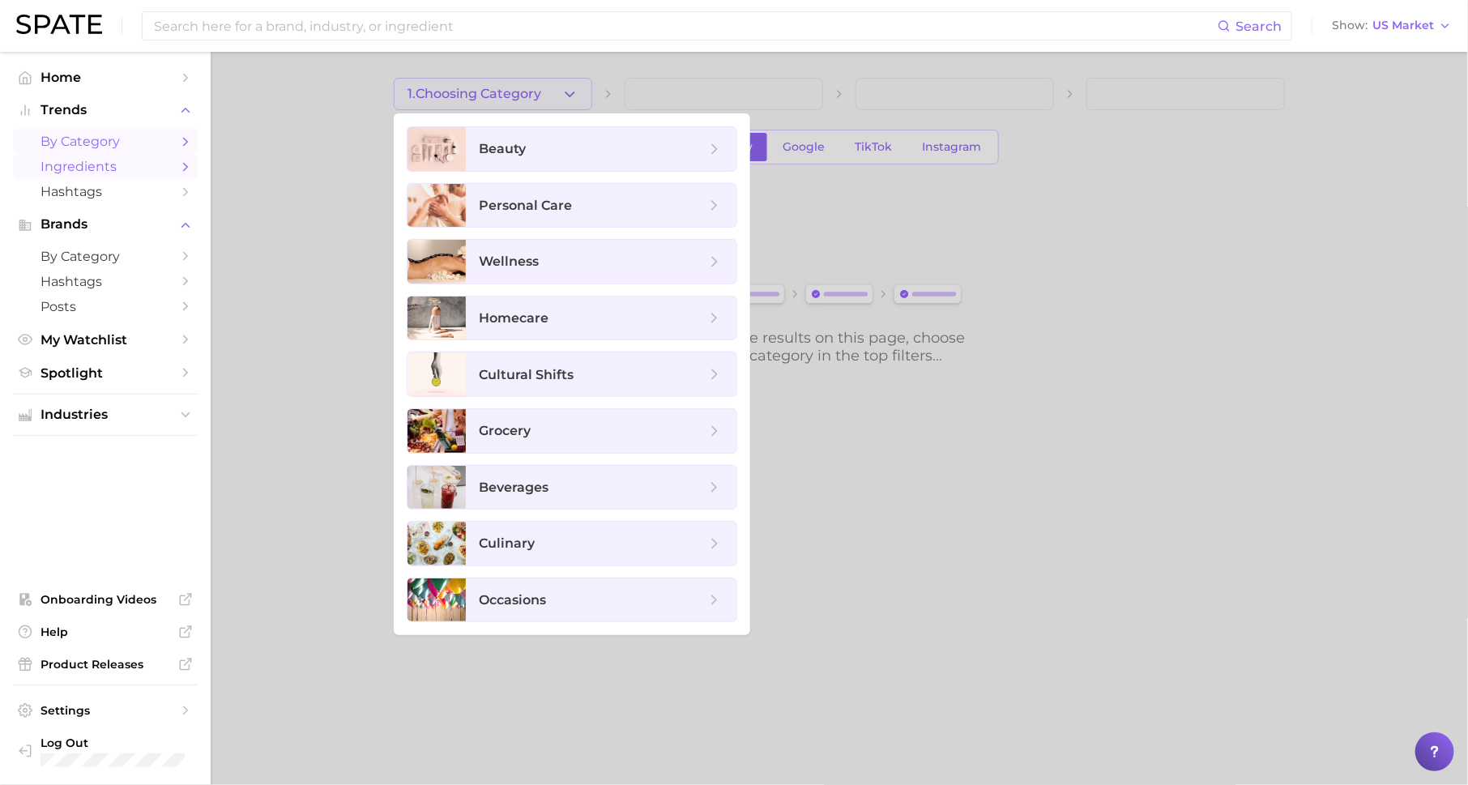
click at [182, 168] on icon "Sidebar" at bounding box center [185, 167] width 15 height 15
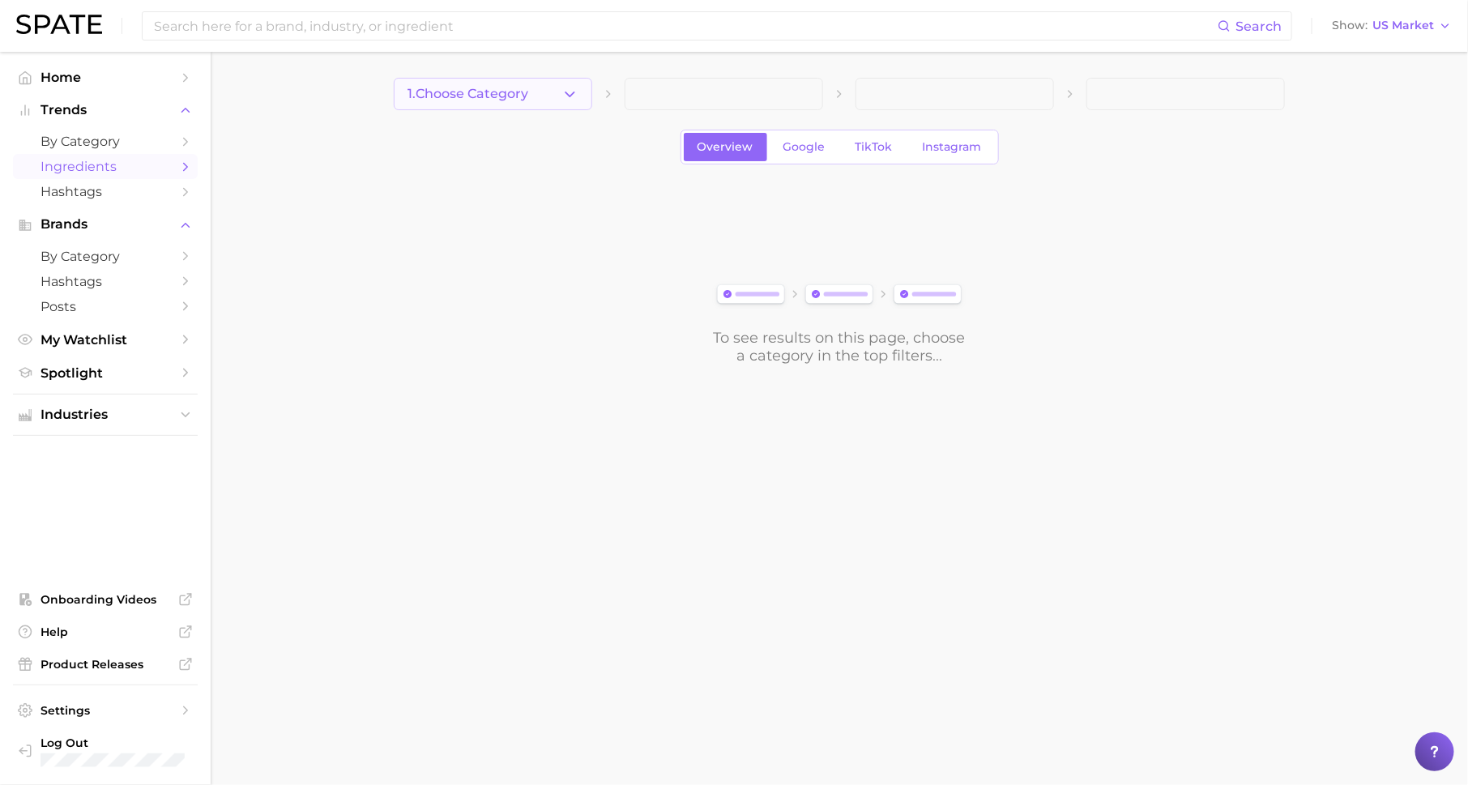
click at [528, 96] on span "1. Choose Category" at bounding box center [468, 94] width 121 height 15
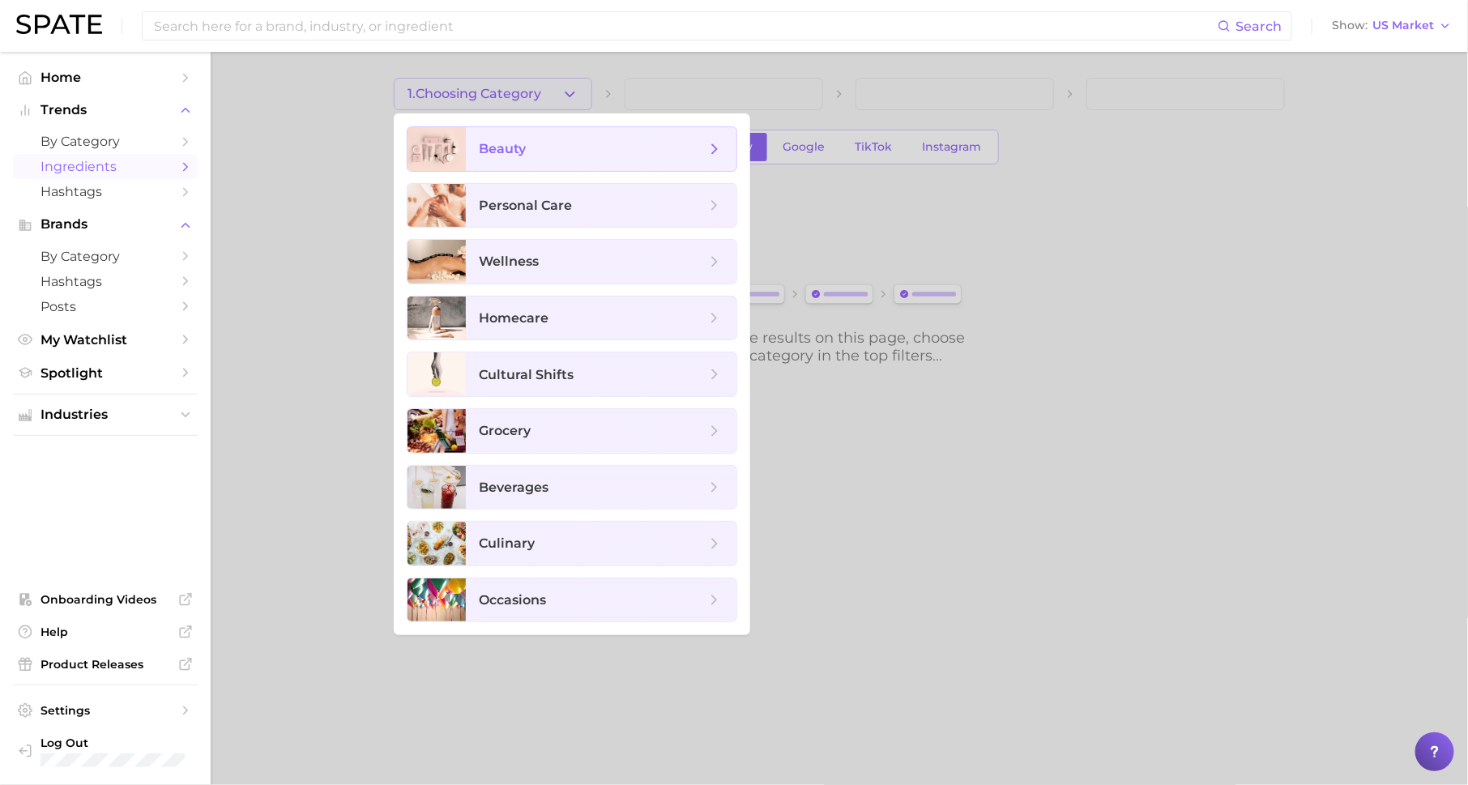
click at [573, 153] on span "beauty" at bounding box center [592, 149] width 227 height 18
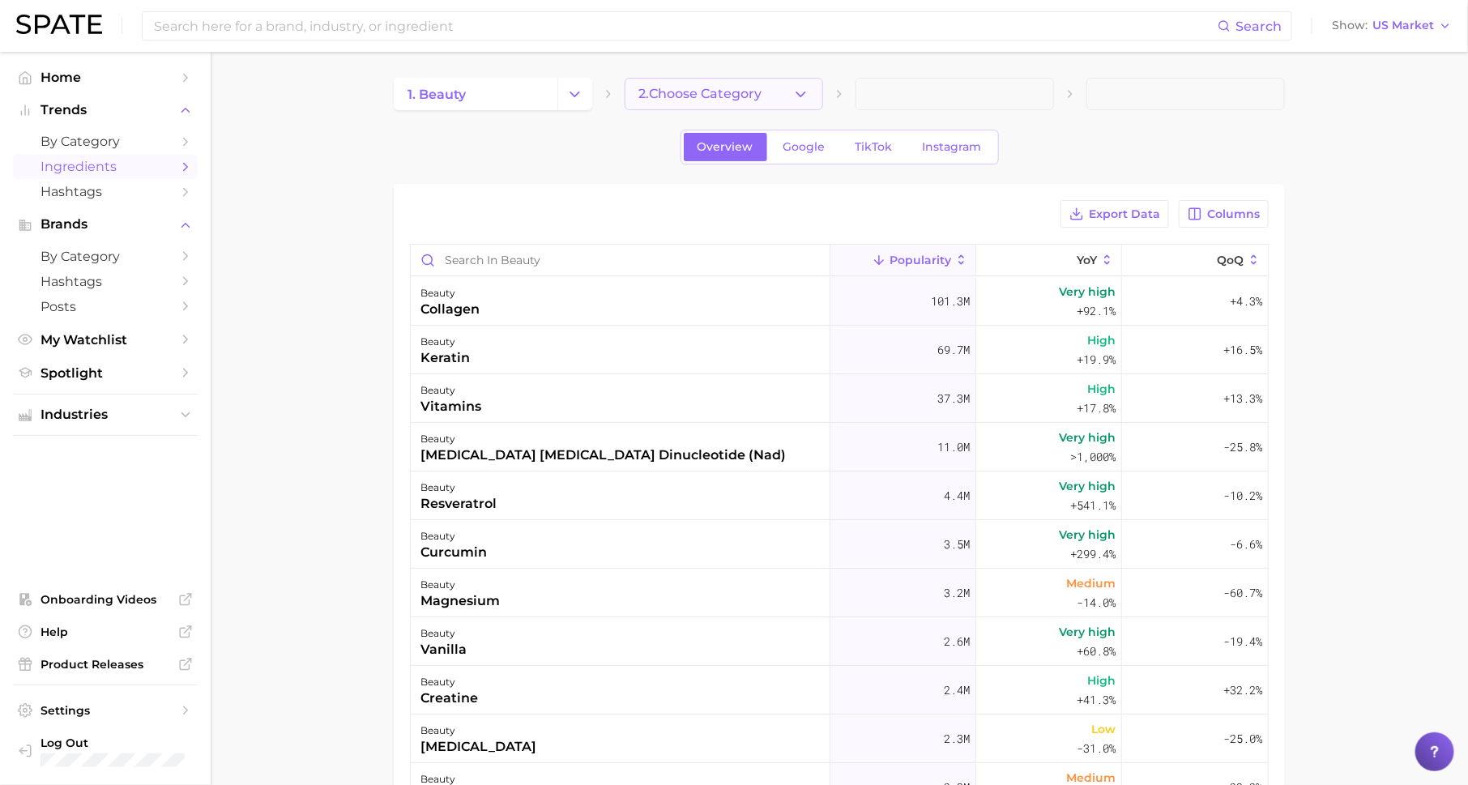
click at [678, 91] on span "2. Choose Category" at bounding box center [699, 94] width 123 height 15
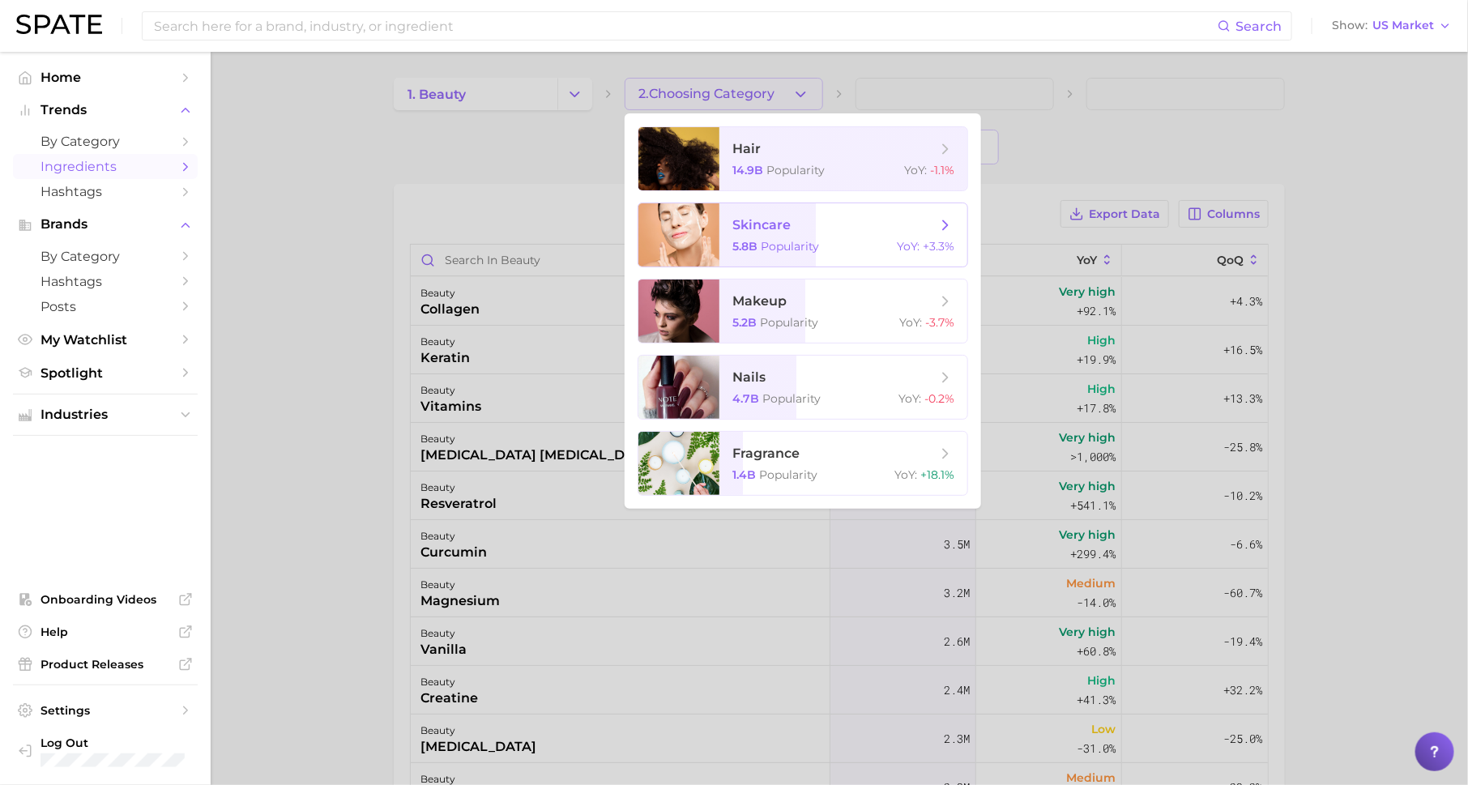
click at [822, 222] on span "skincare" at bounding box center [834, 225] width 204 height 18
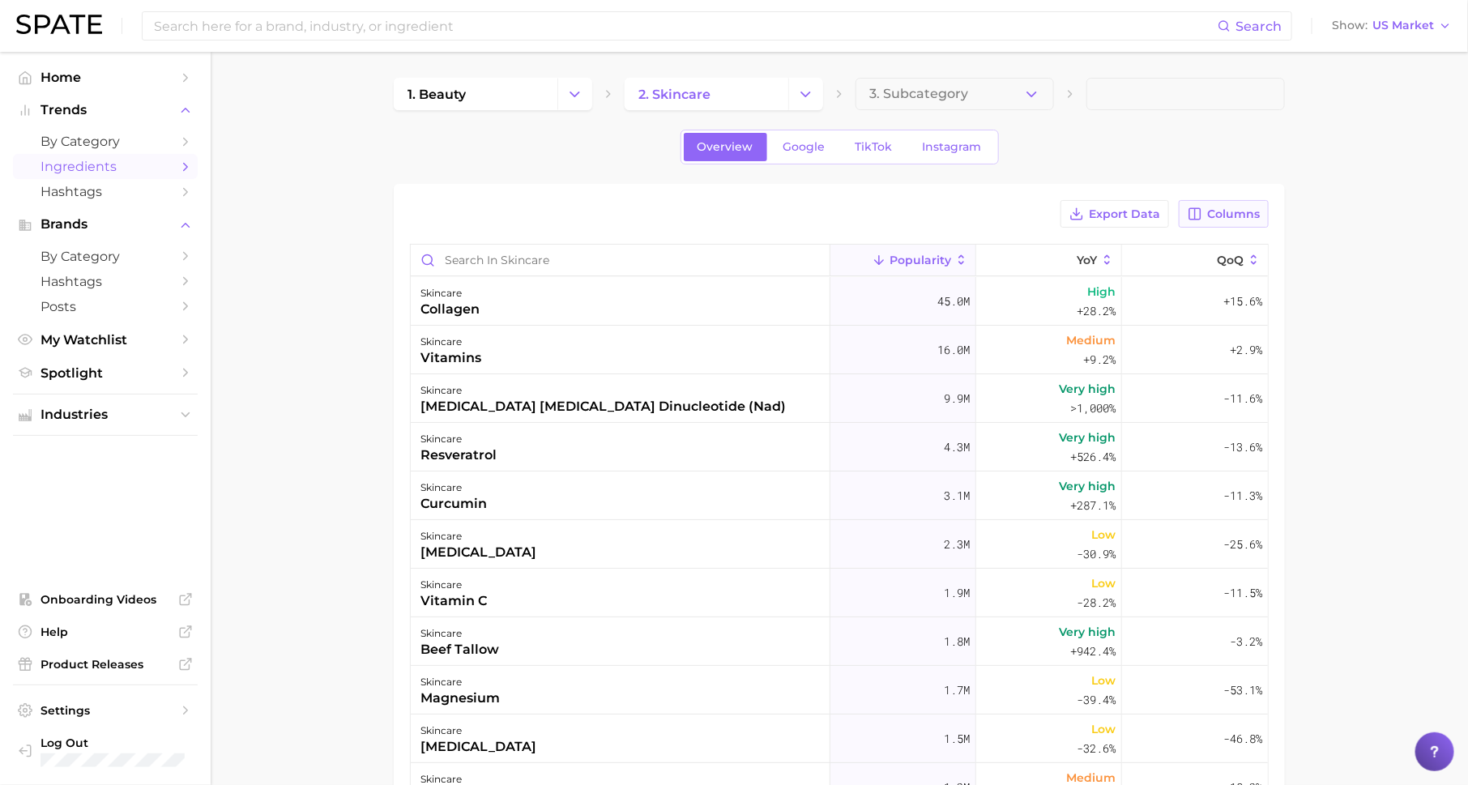
click at [1212, 219] on span "Columns" at bounding box center [1233, 214] width 53 height 14
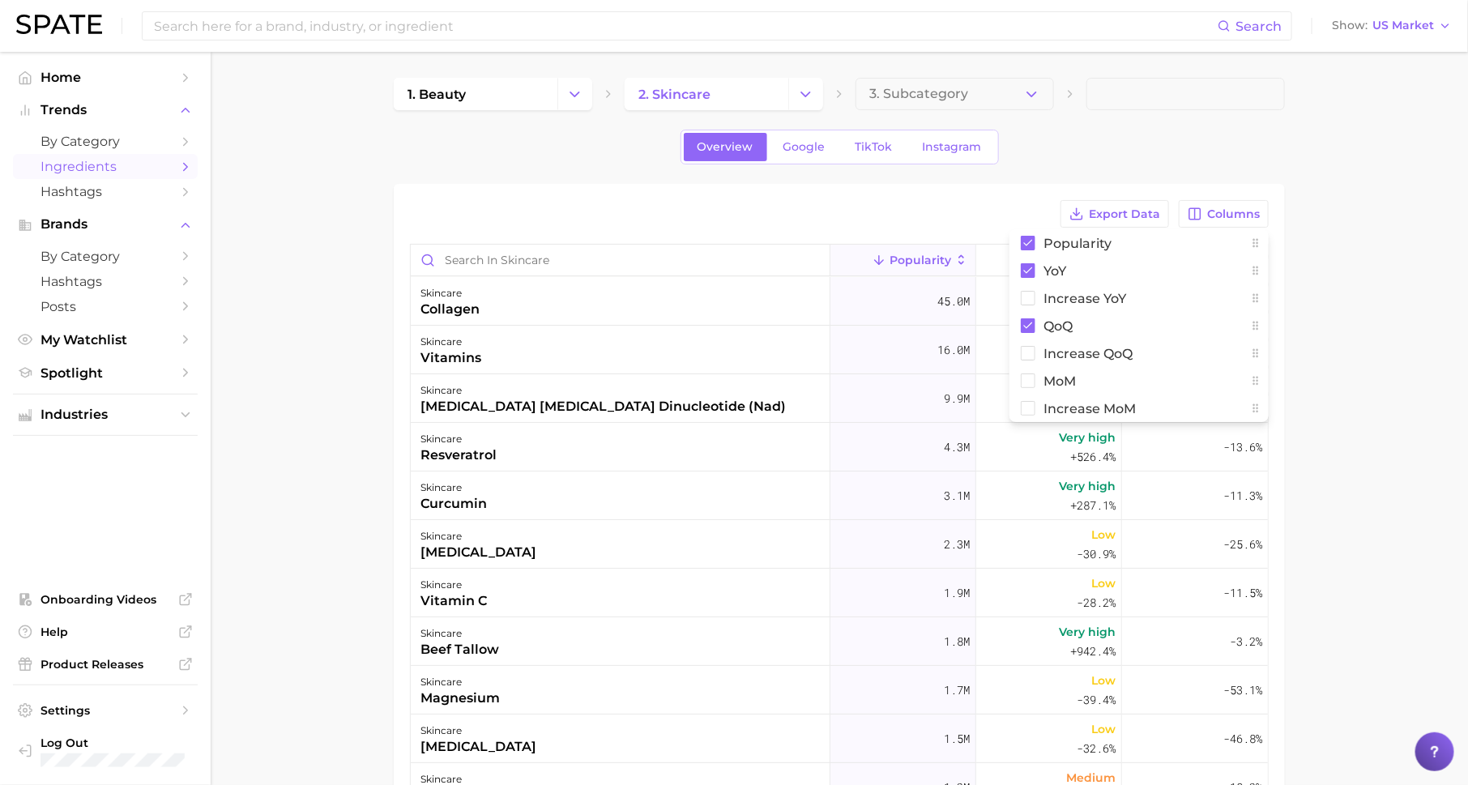
drag, startPoint x: 1385, startPoint y: 327, endPoint x: 1281, endPoint y: 328, distance: 104.5
click at [1385, 328] on main "1. beauty 2. skincare 3. Subcategory Overview Google TikTok Instagram Export Da…" at bounding box center [839, 589] width 1257 height 1074
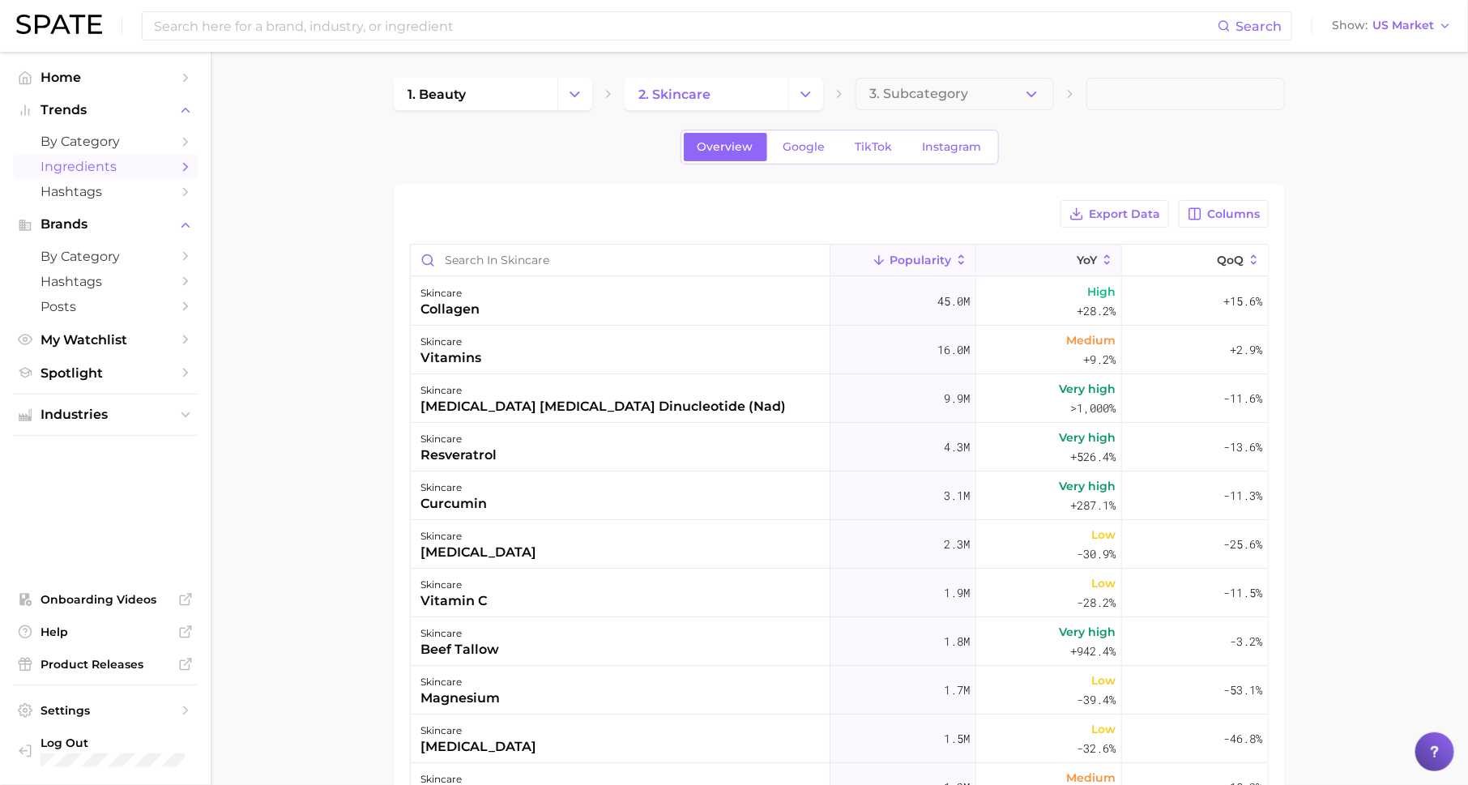
click at [1085, 247] on button "YoY" at bounding box center [1049, 261] width 146 height 32
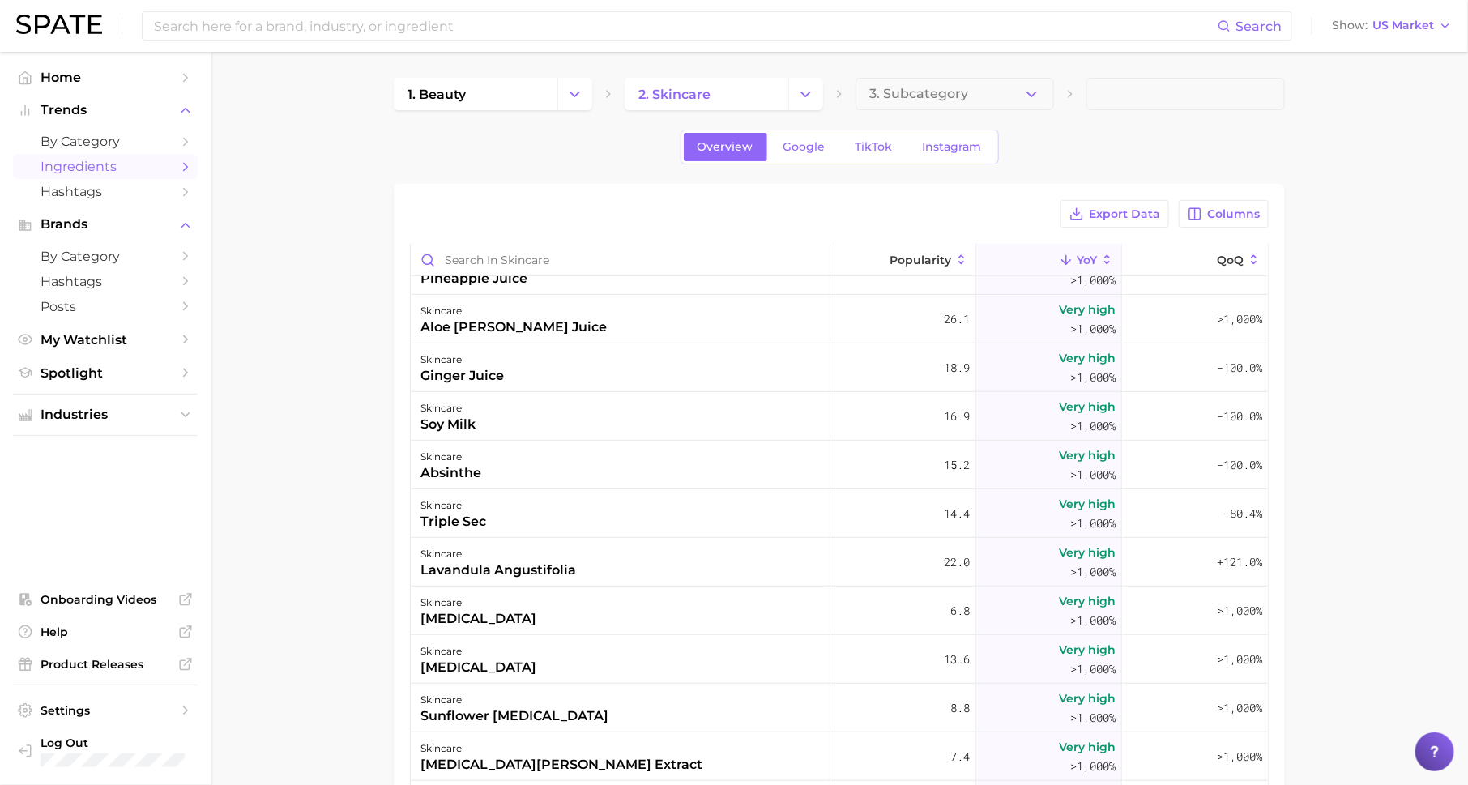
scroll to position [375, 0]
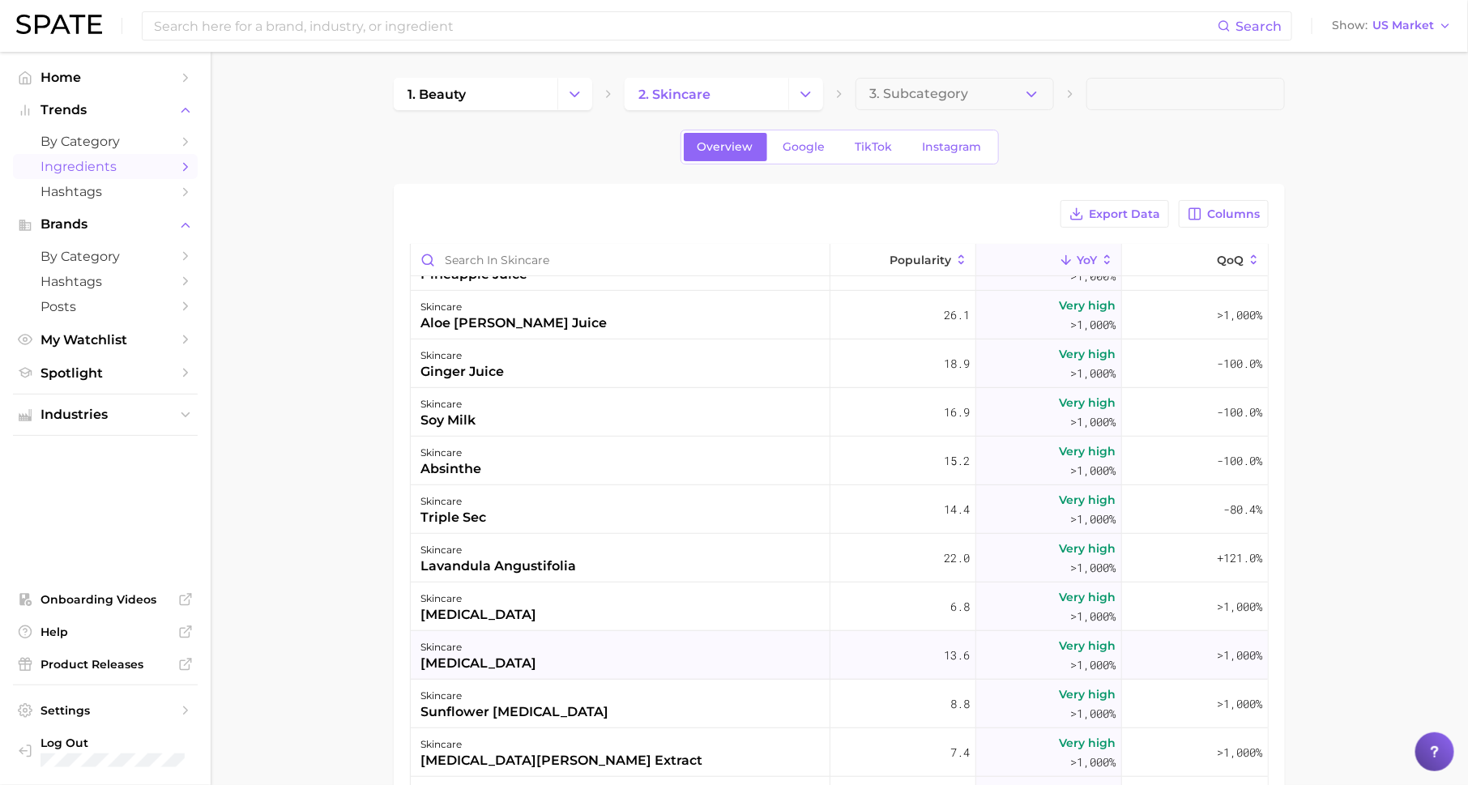
click at [555, 651] on div "skincare [MEDICAL_DATA]" at bounding box center [621, 655] width 420 height 49
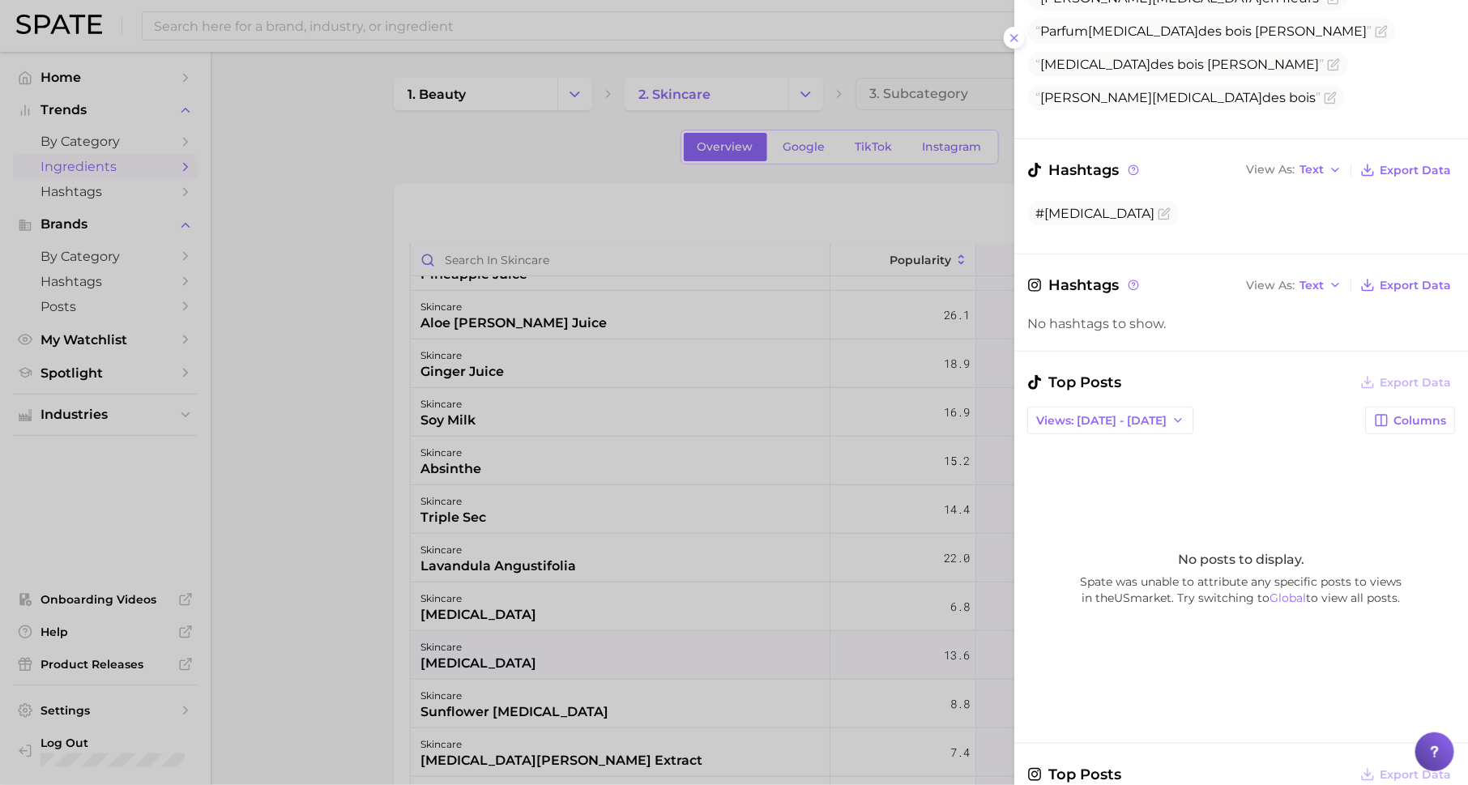
scroll to position [0, 0]
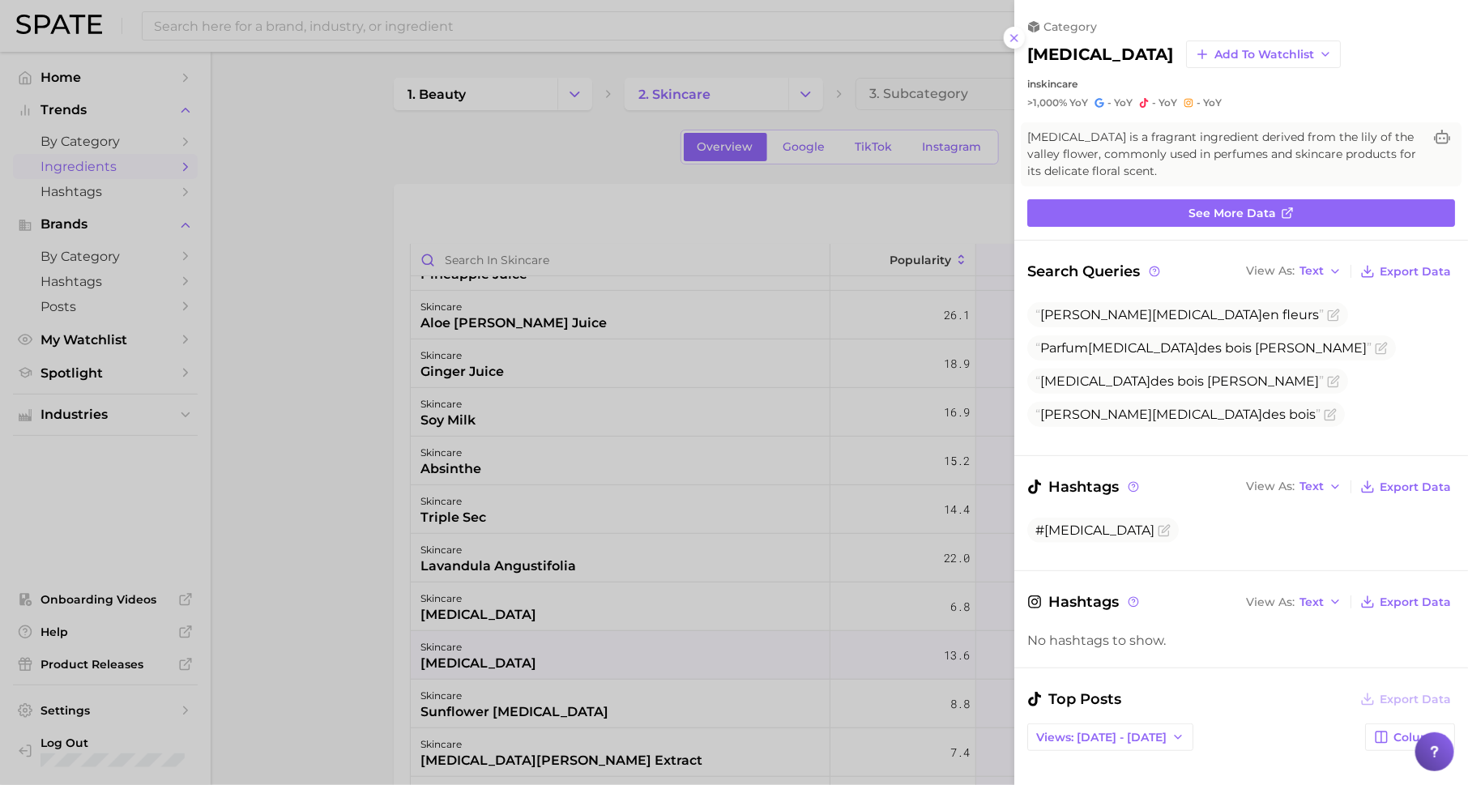
click at [881, 473] on div at bounding box center [734, 392] width 1468 height 785
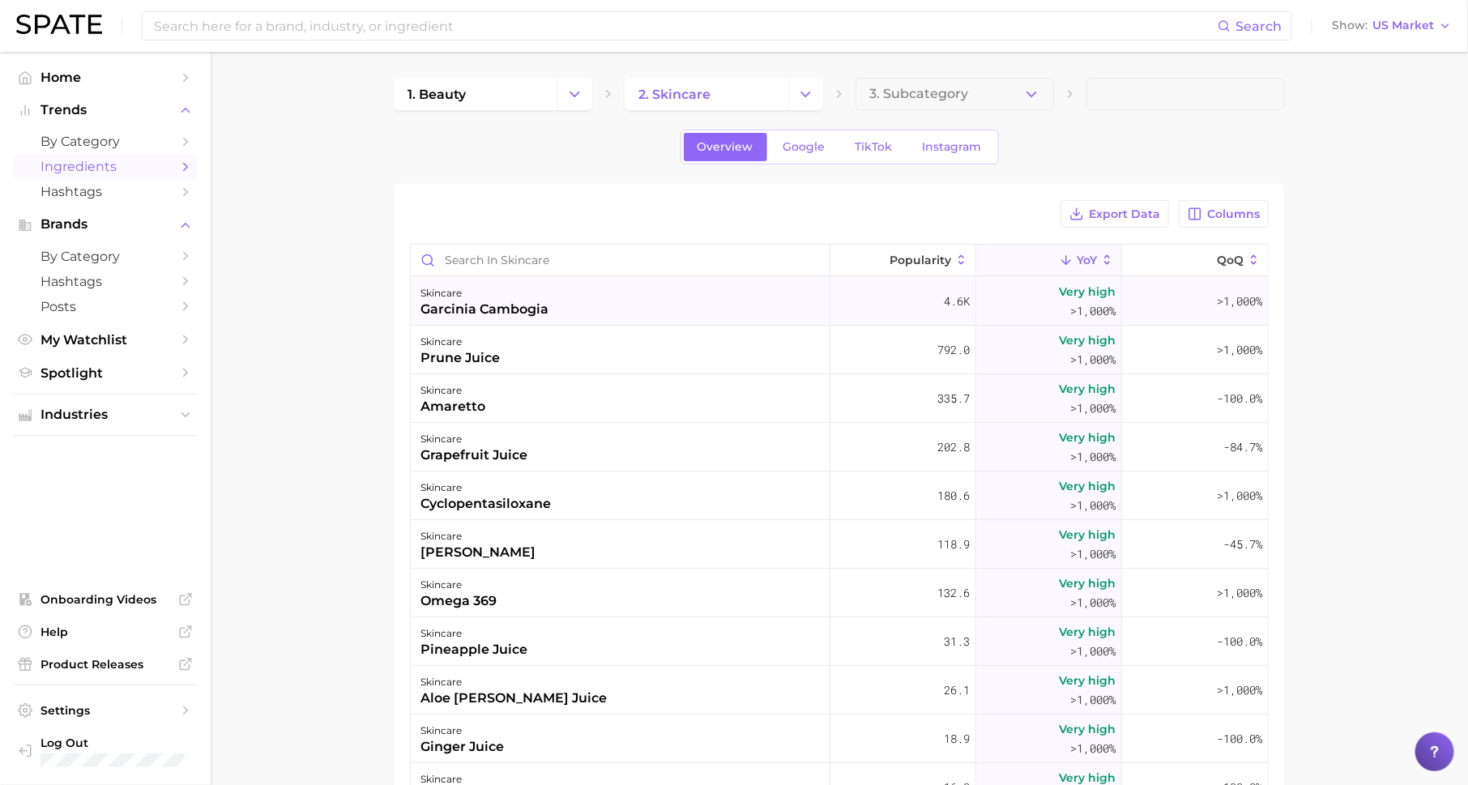
click at [571, 319] on div "skincare garcinia cambogia" at bounding box center [621, 301] width 420 height 49
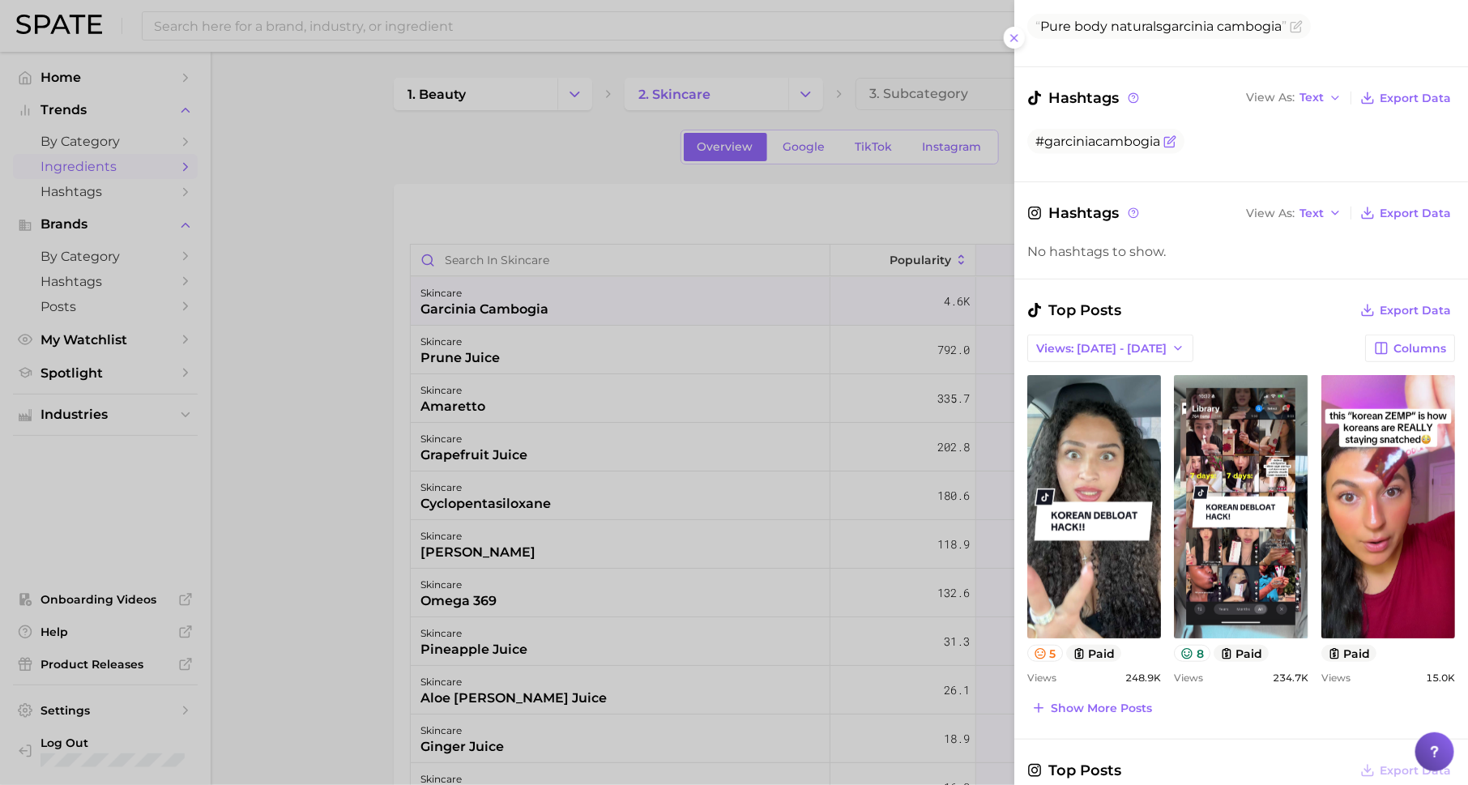
scroll to position [346, 0]
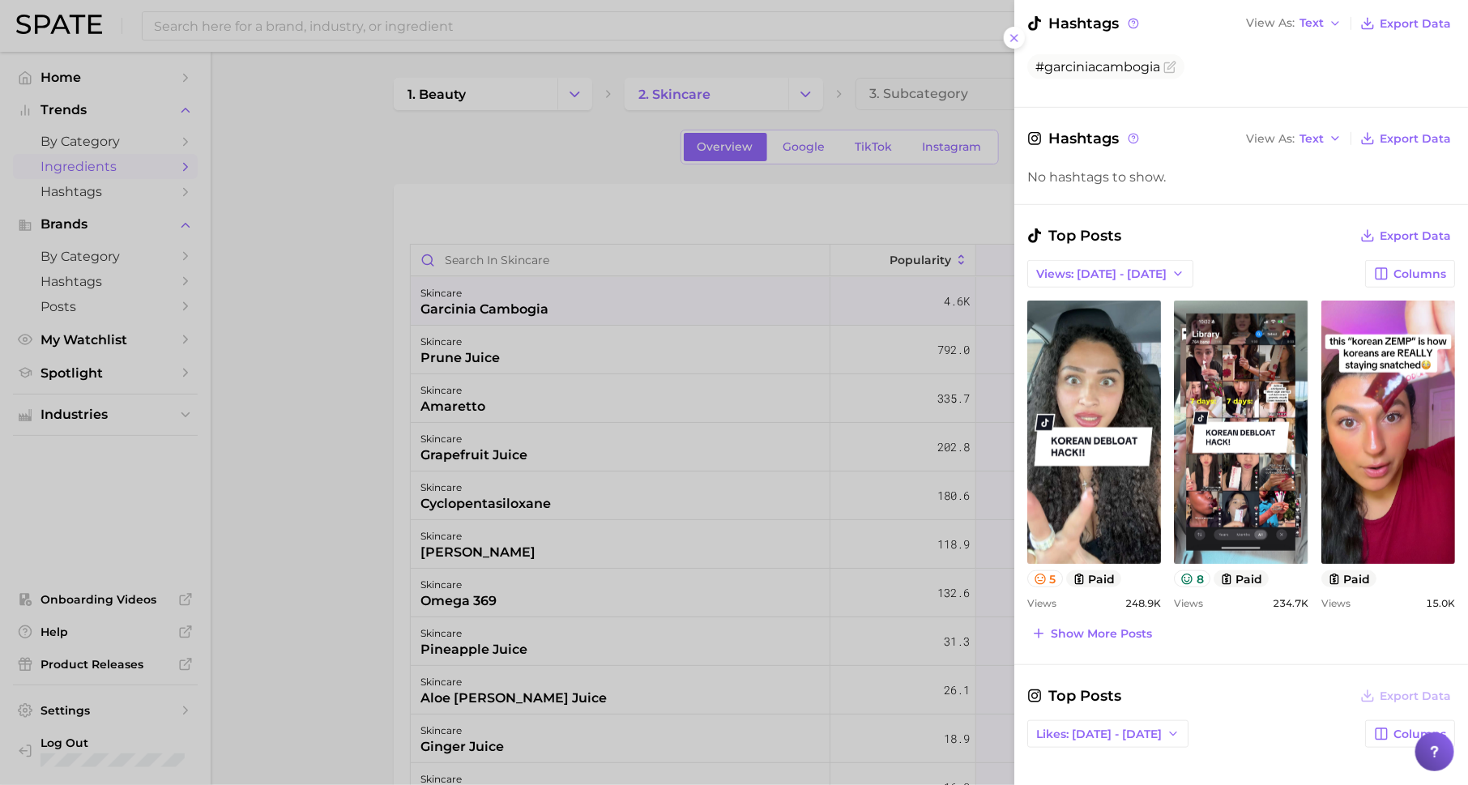
click at [722, 441] on div at bounding box center [734, 392] width 1468 height 785
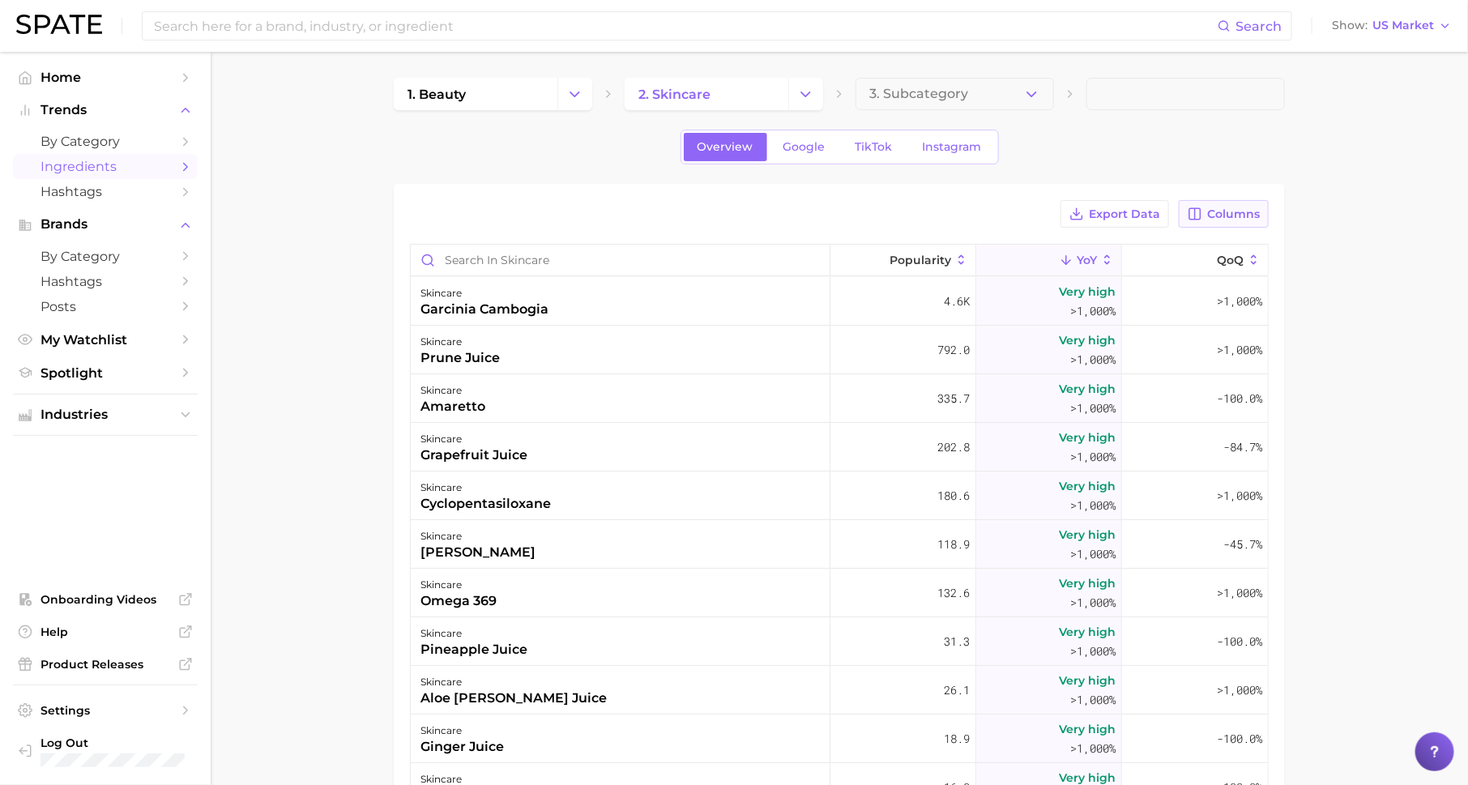
click at [1219, 216] on span "Columns" at bounding box center [1233, 214] width 53 height 14
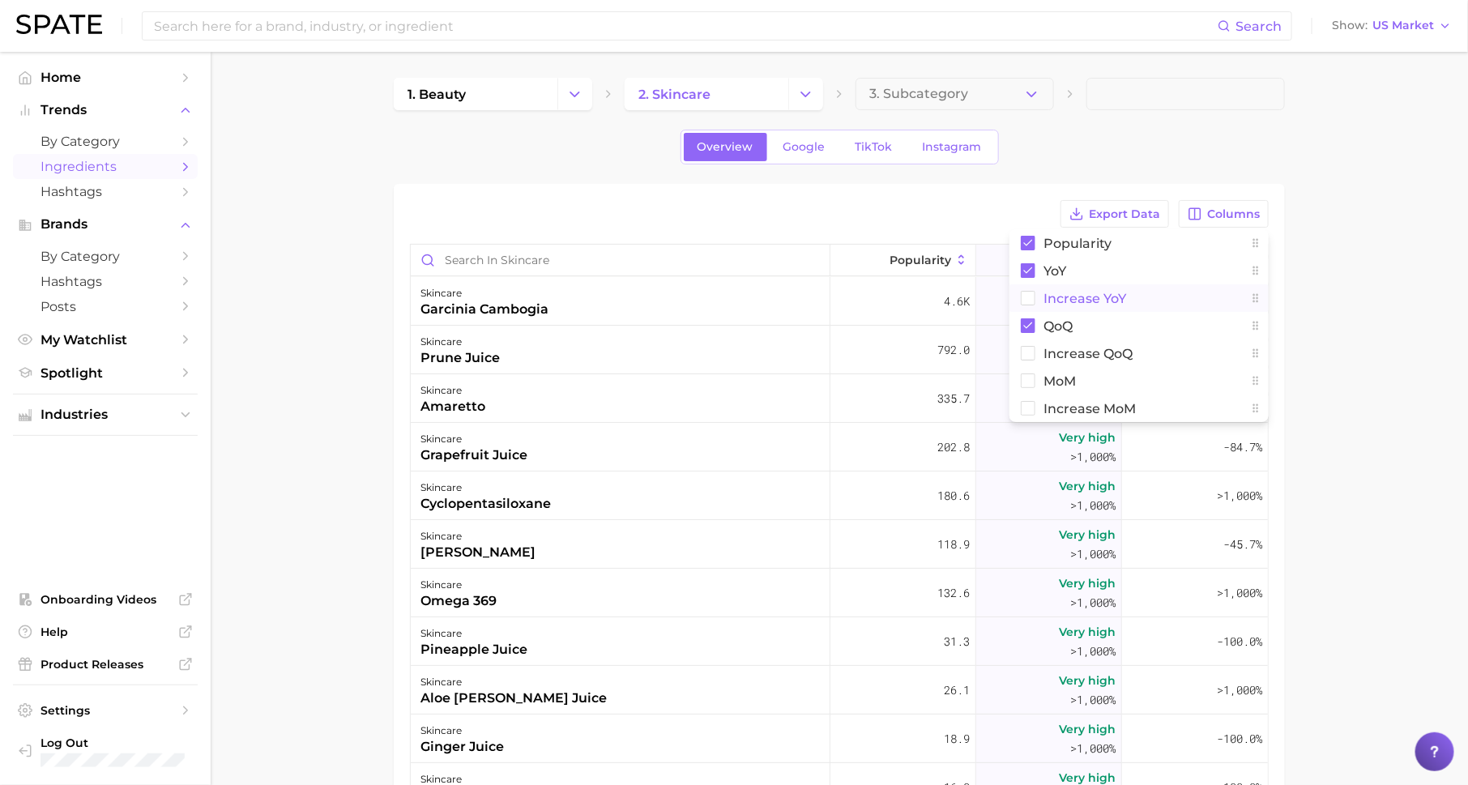
drag, startPoint x: 1138, startPoint y: 290, endPoint x: 1250, endPoint y: 290, distance: 112.6
click at [1138, 290] on button "Increase YoY" at bounding box center [1138, 298] width 259 height 28
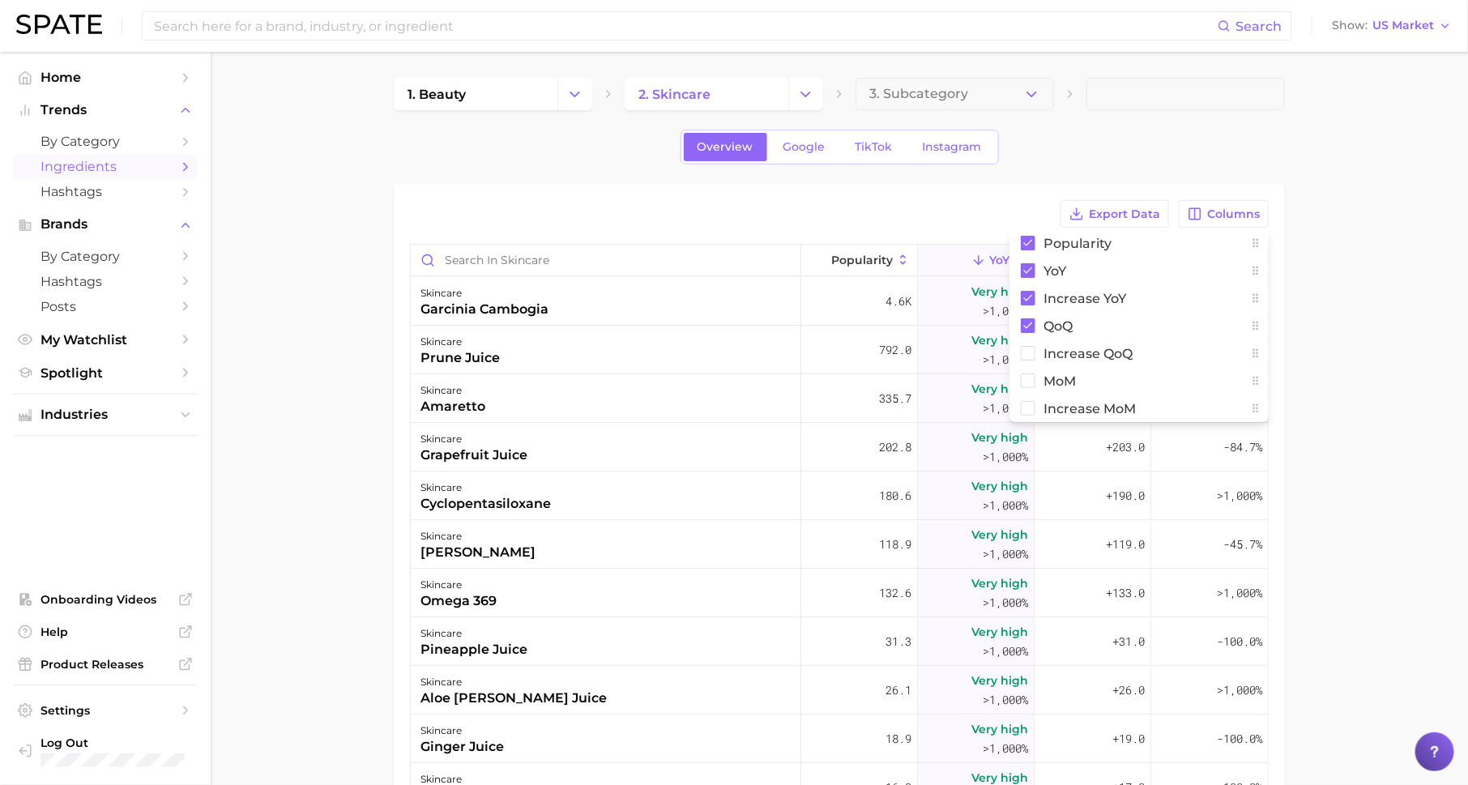
click at [1339, 290] on main "1. beauty 2. skincare 3. Subcategory Overview Google TikTok Instagram Export Da…" at bounding box center [839, 589] width 1257 height 1074
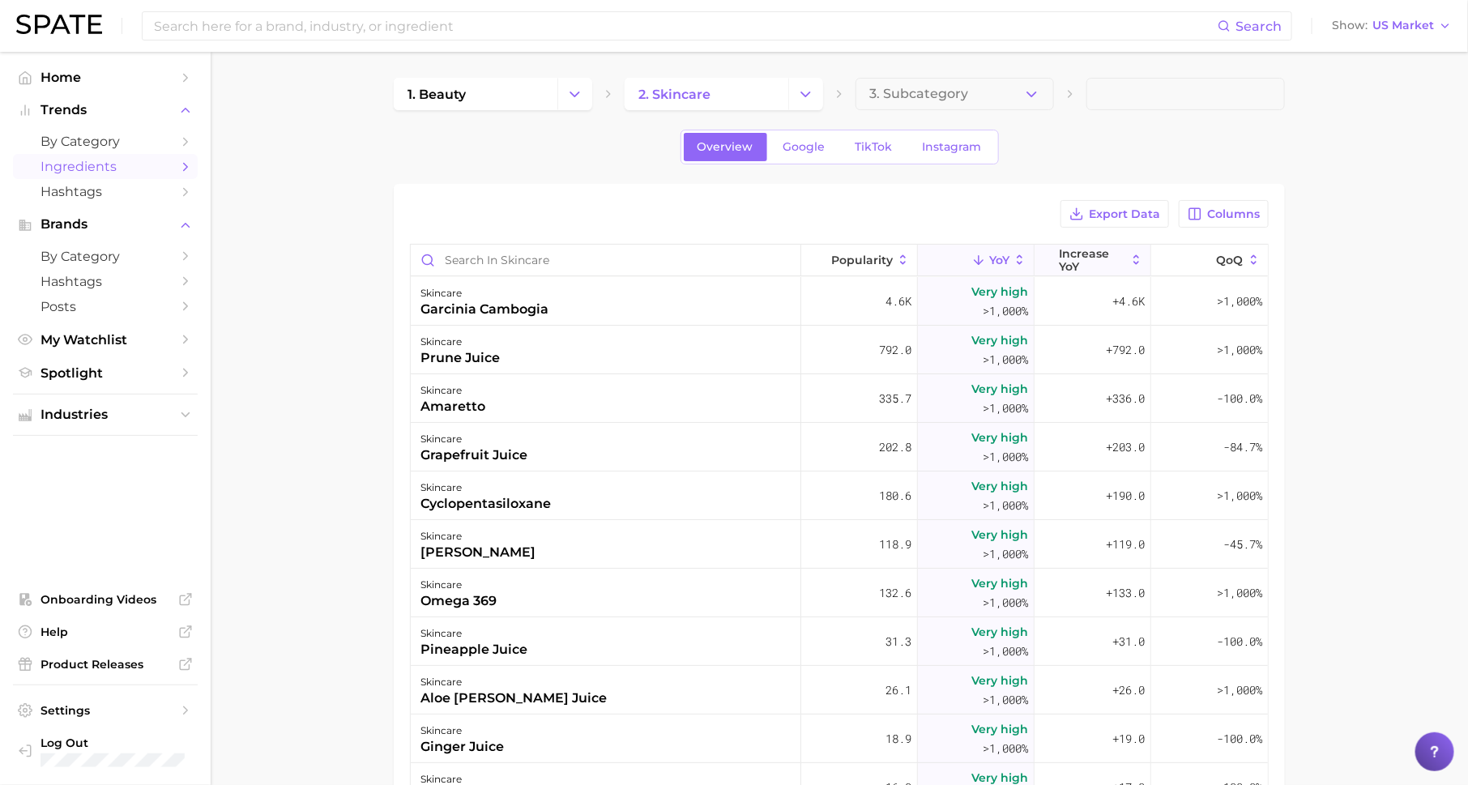
click at [1072, 254] on span "Increase YoY" at bounding box center [1092, 260] width 66 height 26
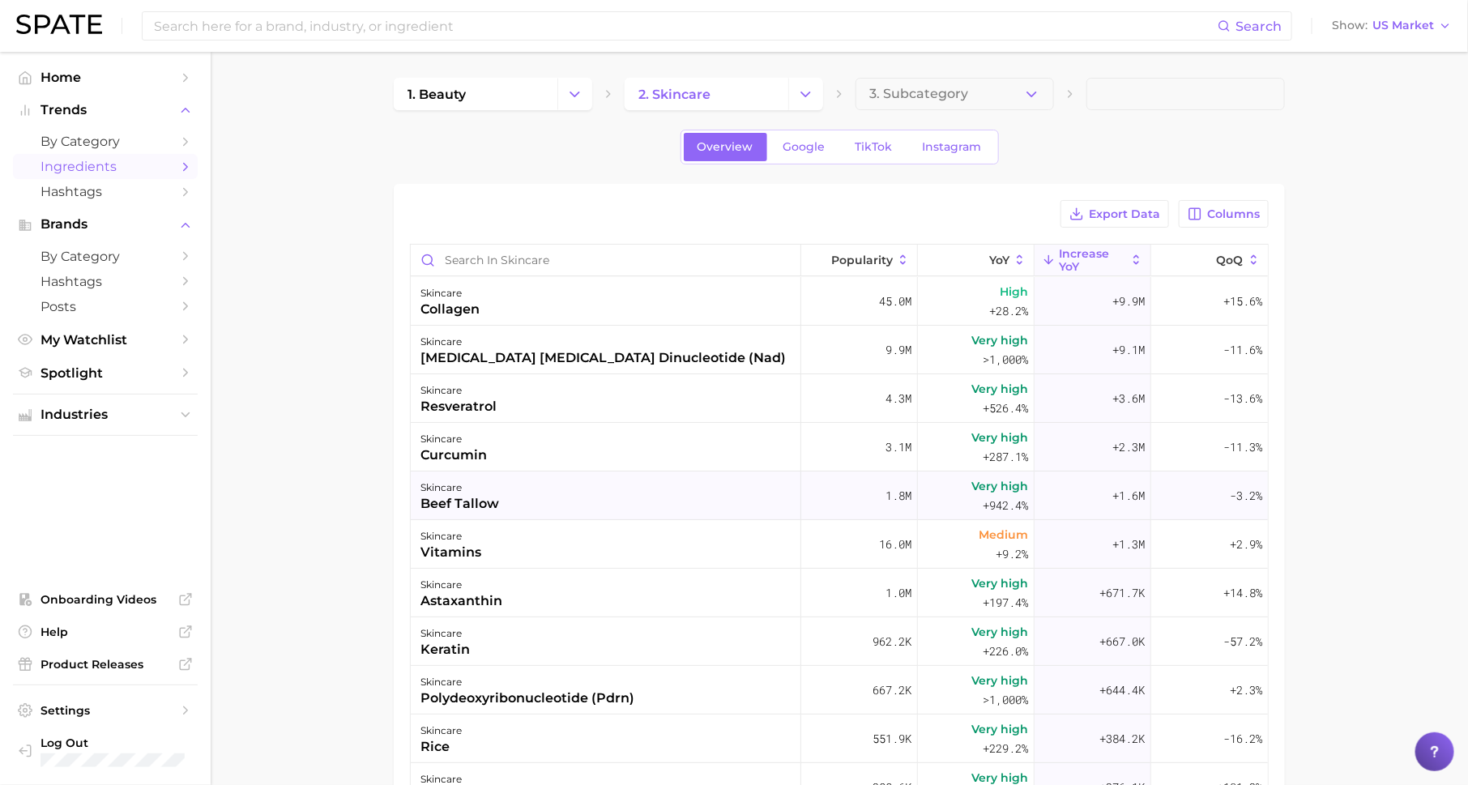
click at [499, 494] on div "skincare beef tallow" at bounding box center [606, 496] width 391 height 49
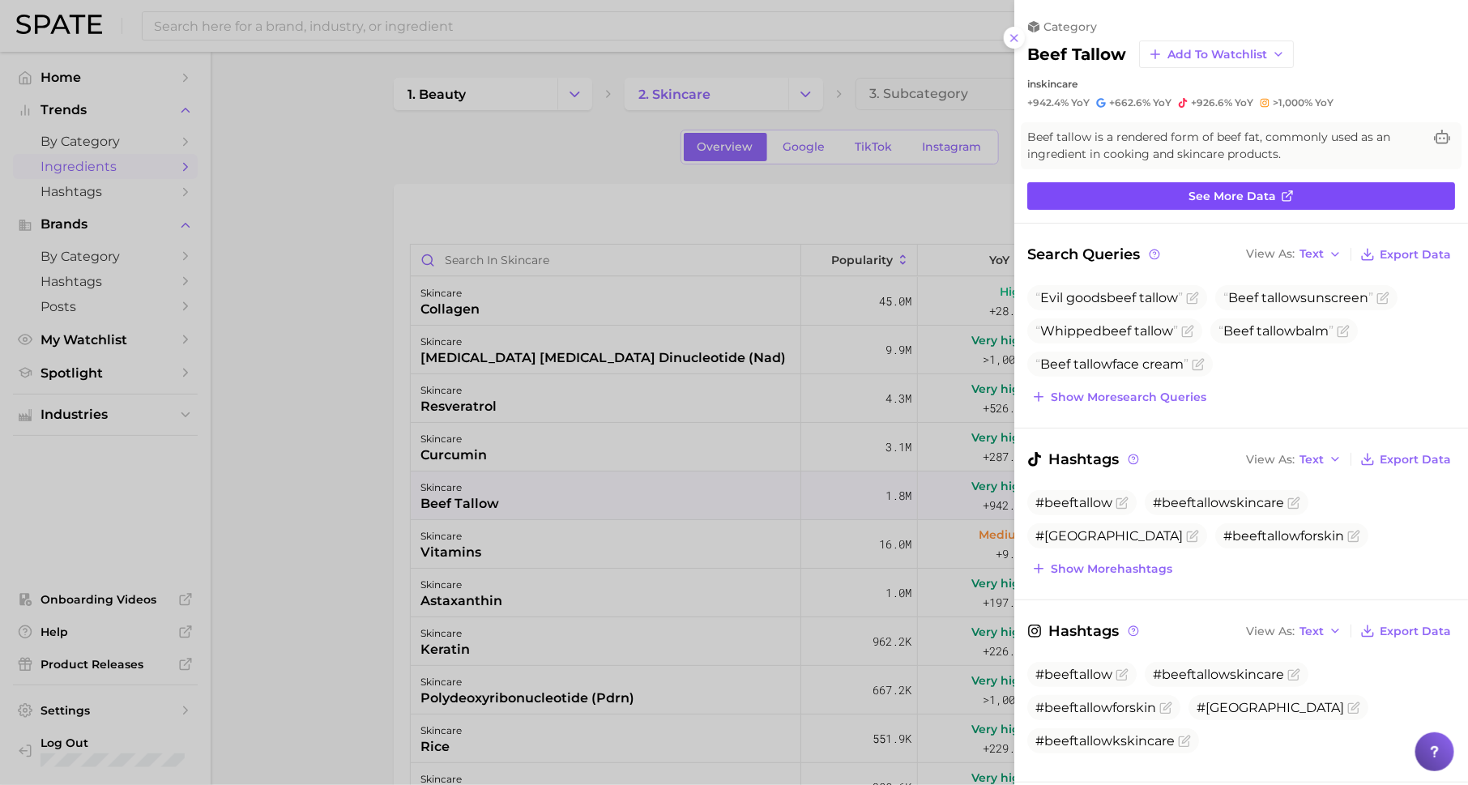
scroll to position [0, 0]
click at [826, 183] on div at bounding box center [734, 392] width 1468 height 785
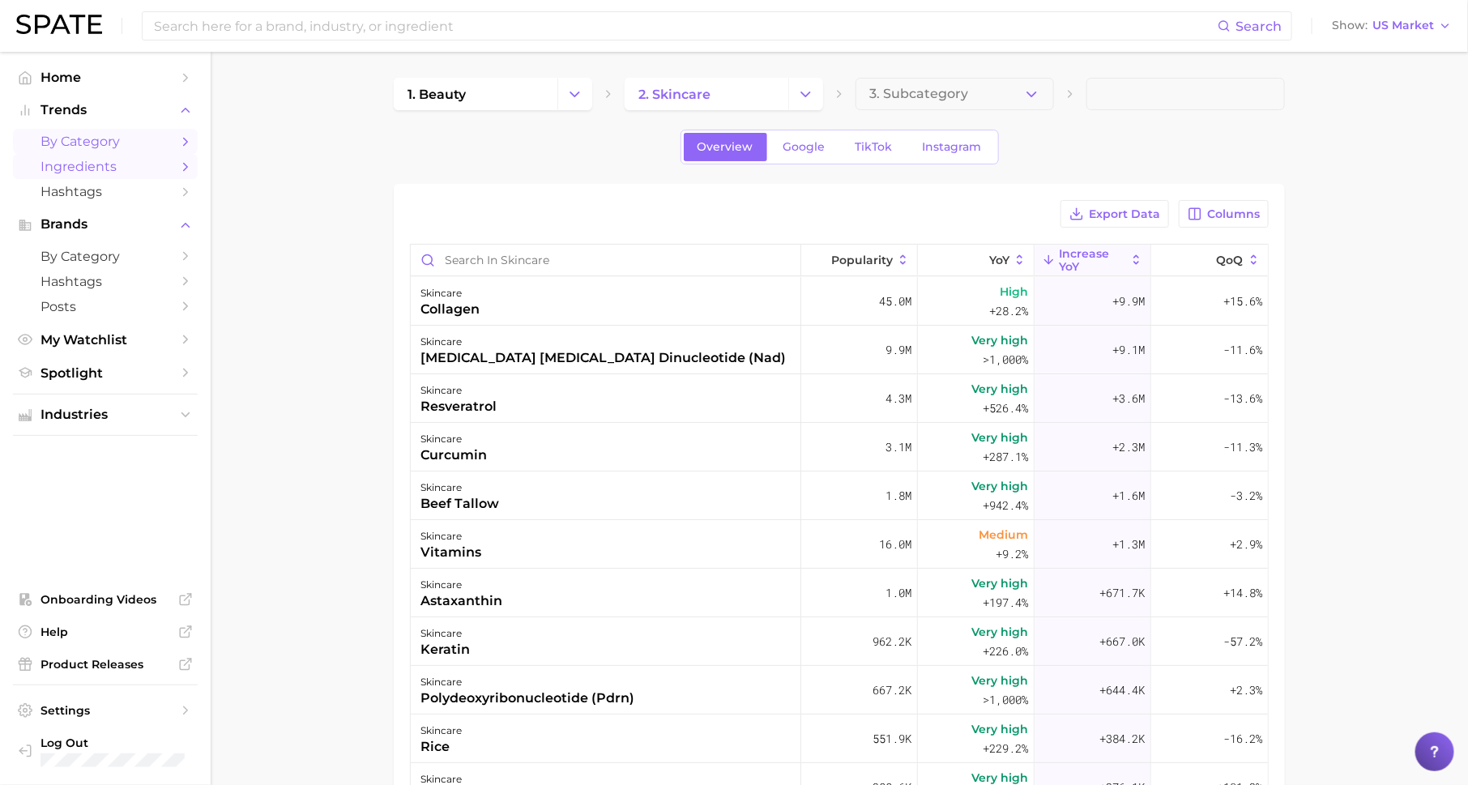
click at [165, 145] on span "by Category" at bounding box center [106, 141] width 130 height 15
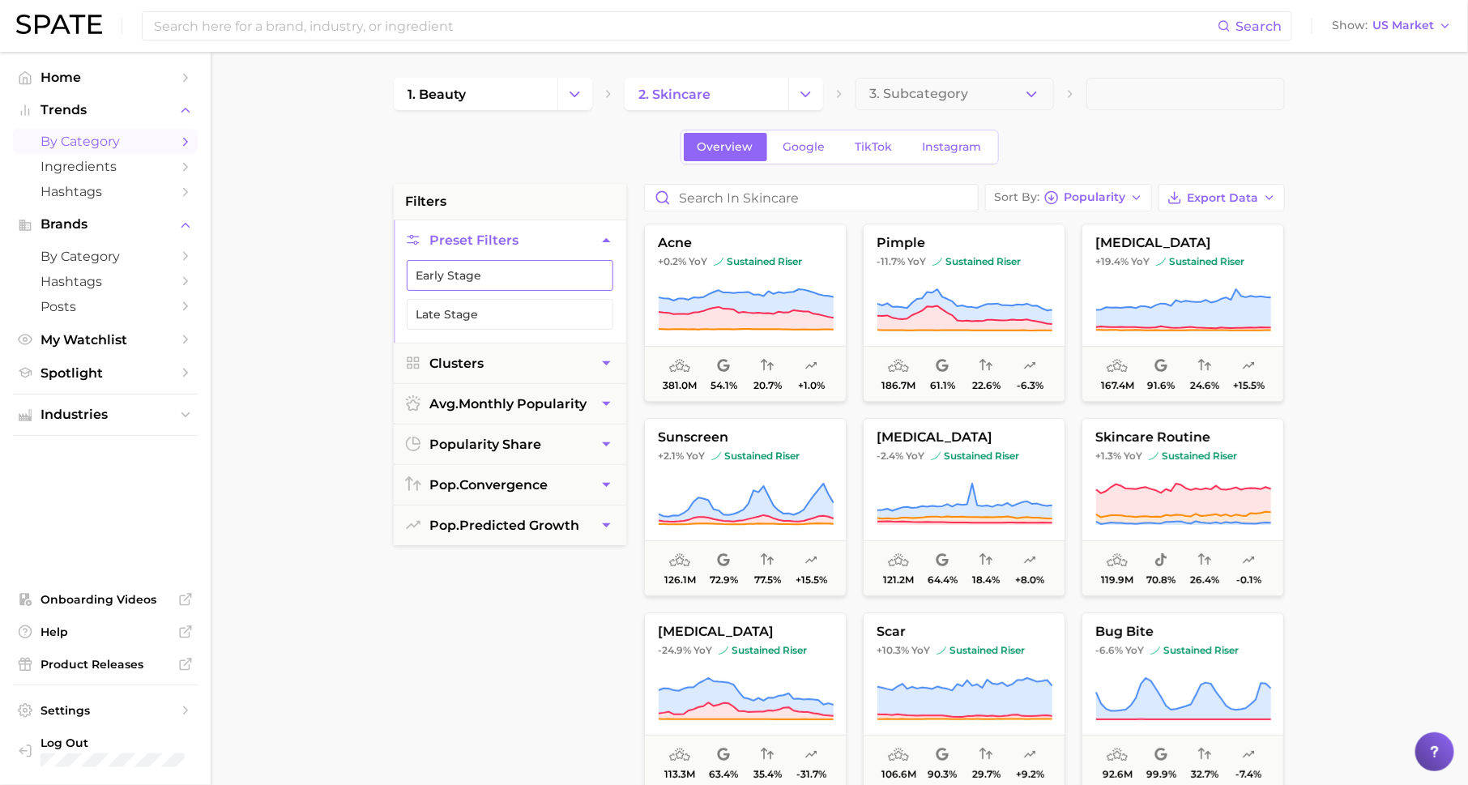
click at [580, 274] on button "Early Stage" at bounding box center [510, 275] width 207 height 31
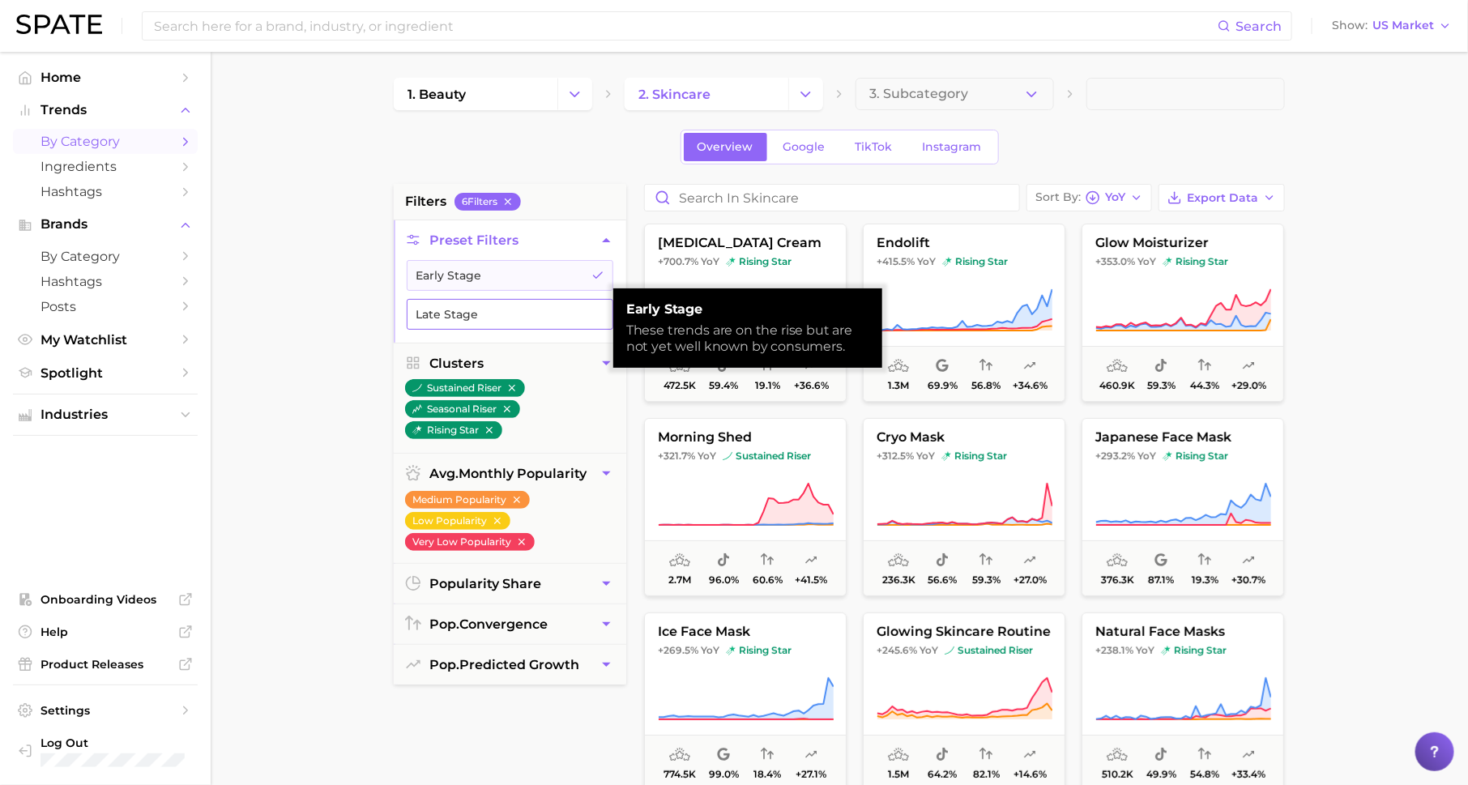
click at [582, 302] on button "Late Stage" at bounding box center [510, 314] width 207 height 31
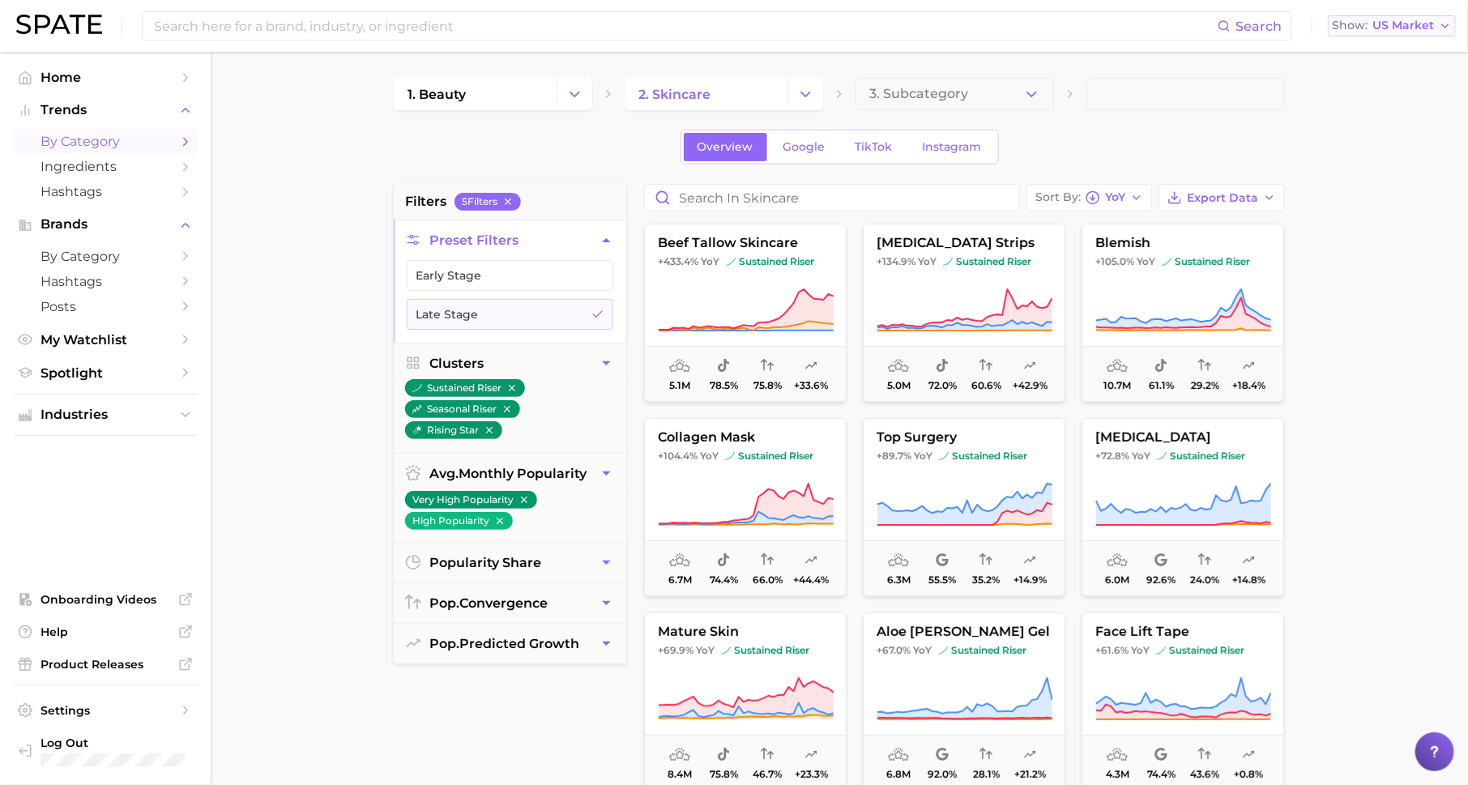
click at [1371, 32] on button "Show US Market" at bounding box center [1392, 25] width 128 height 21
click at [1255, 92] on span at bounding box center [1185, 94] width 198 height 32
click at [566, 265] on button "Early Stage" at bounding box center [510, 275] width 207 height 31
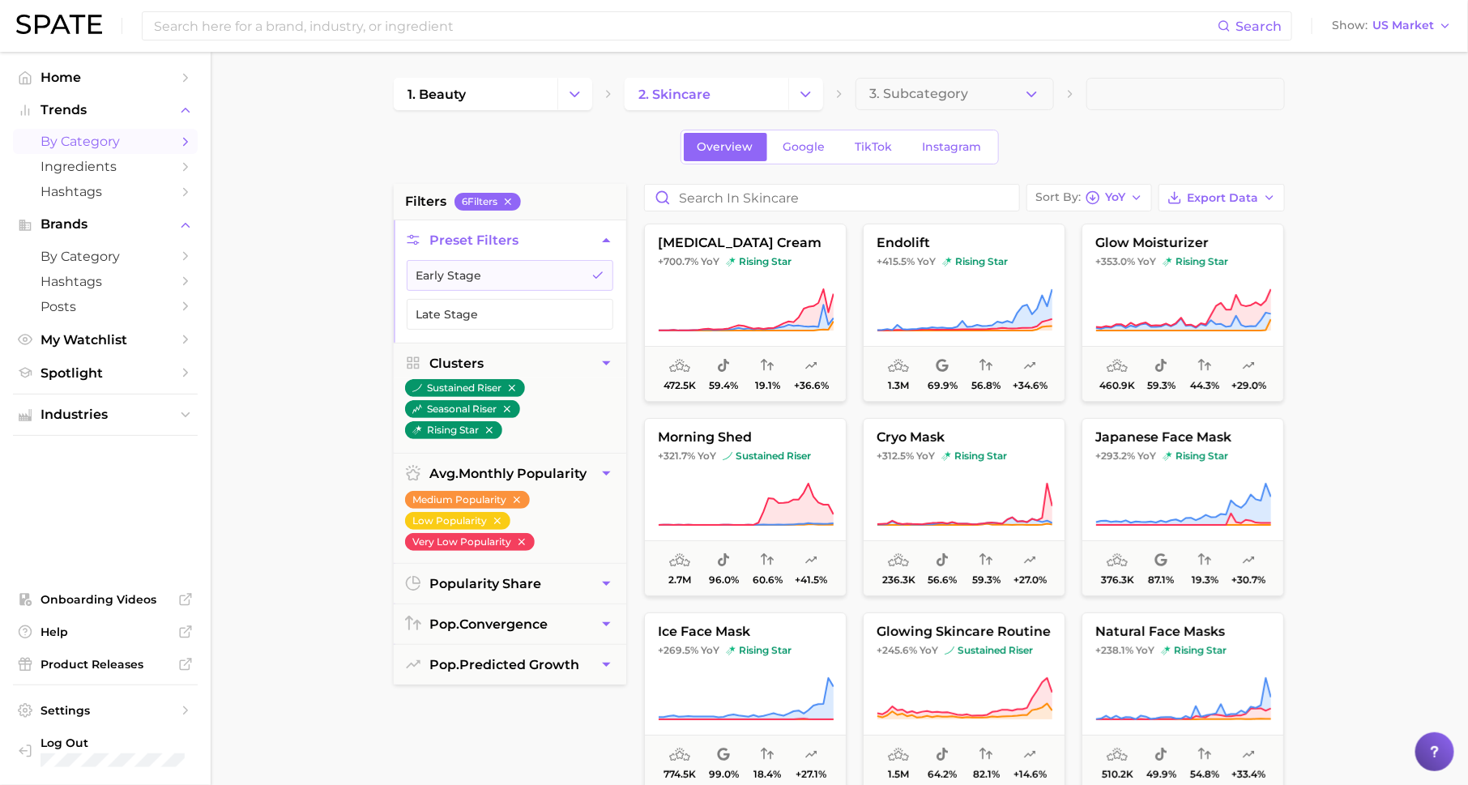
click at [593, 146] on div "Overview Google TikTok Instagram" at bounding box center [839, 147] width 891 height 35
click at [946, 100] on span "3. Subcategory" at bounding box center [918, 94] width 99 height 15
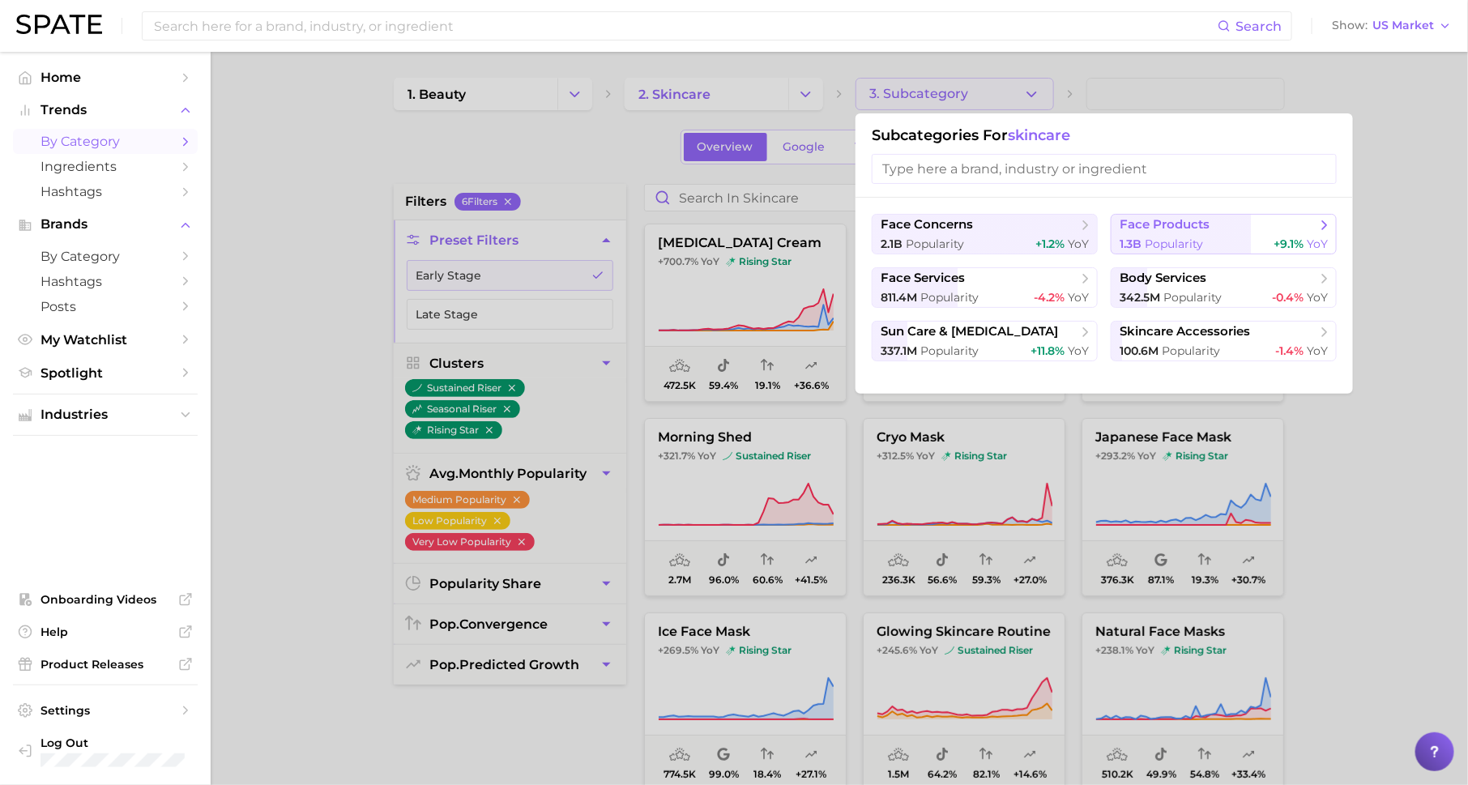
click at [1180, 241] on span "Popularity" at bounding box center [1174, 244] width 58 height 15
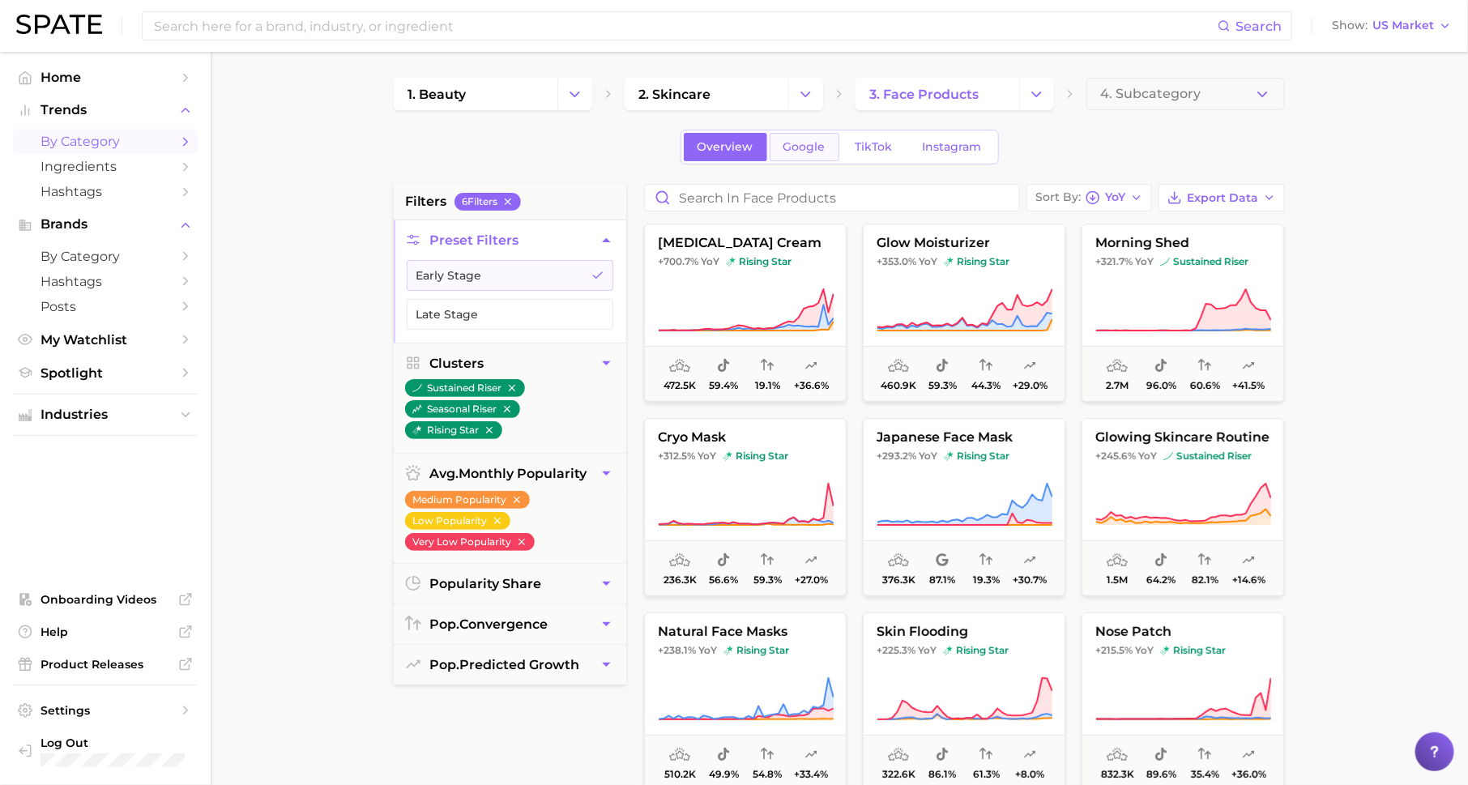
click at [804, 154] on link "Google" at bounding box center [805, 147] width 70 height 28
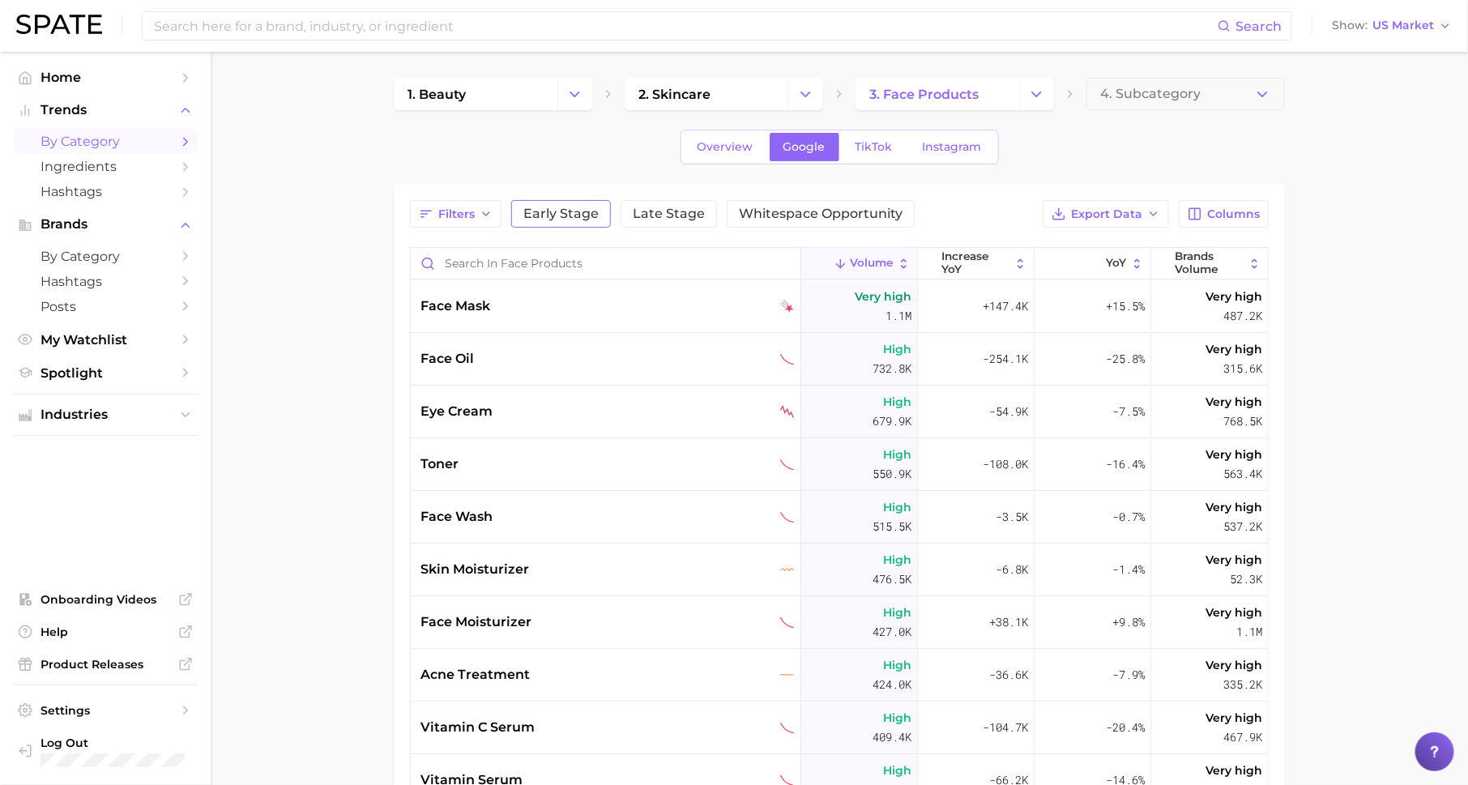
click at [563, 220] on button "Early Stage" at bounding box center [561, 214] width 100 height 28
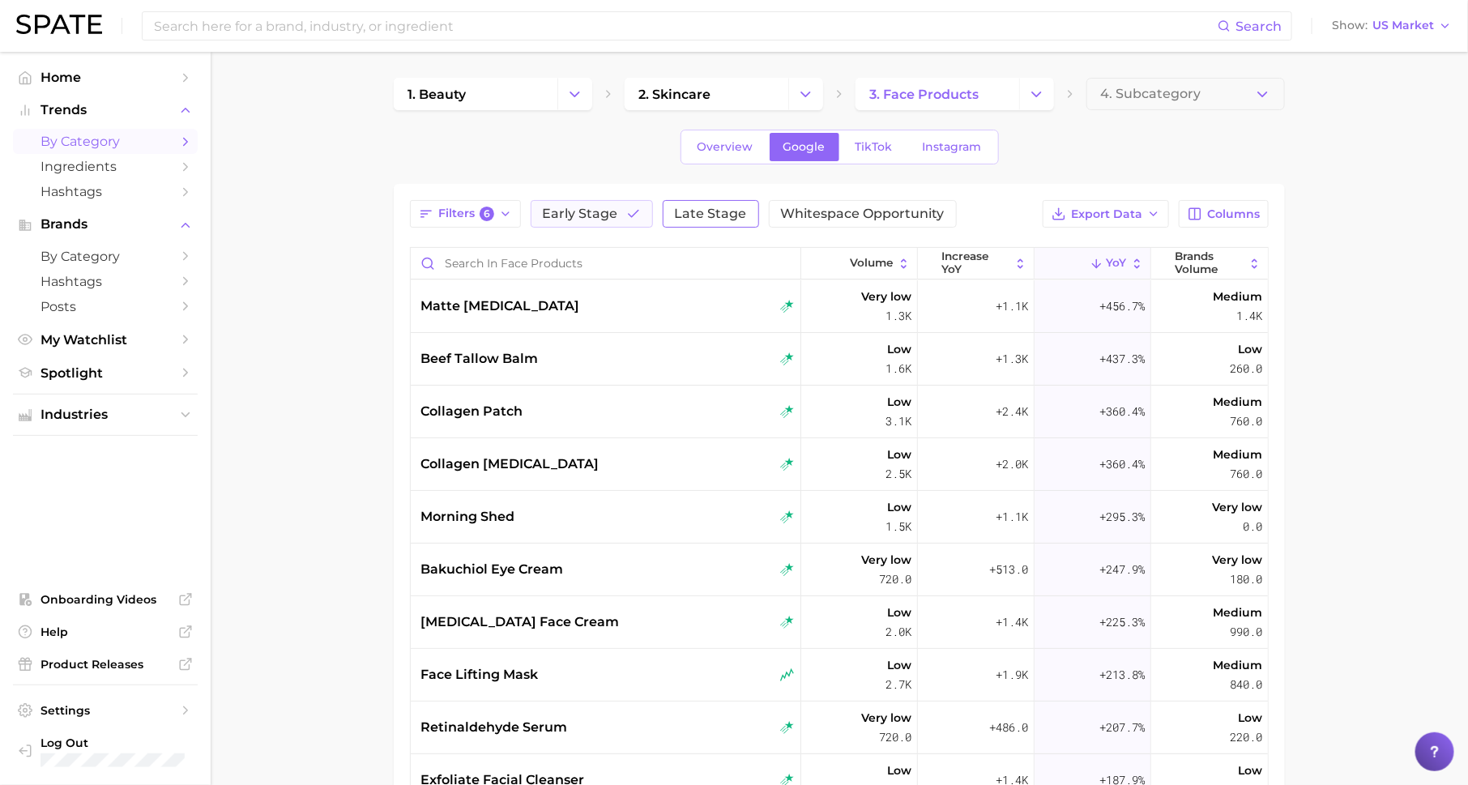
click at [711, 207] on span "Late Stage" at bounding box center [711, 213] width 72 height 13
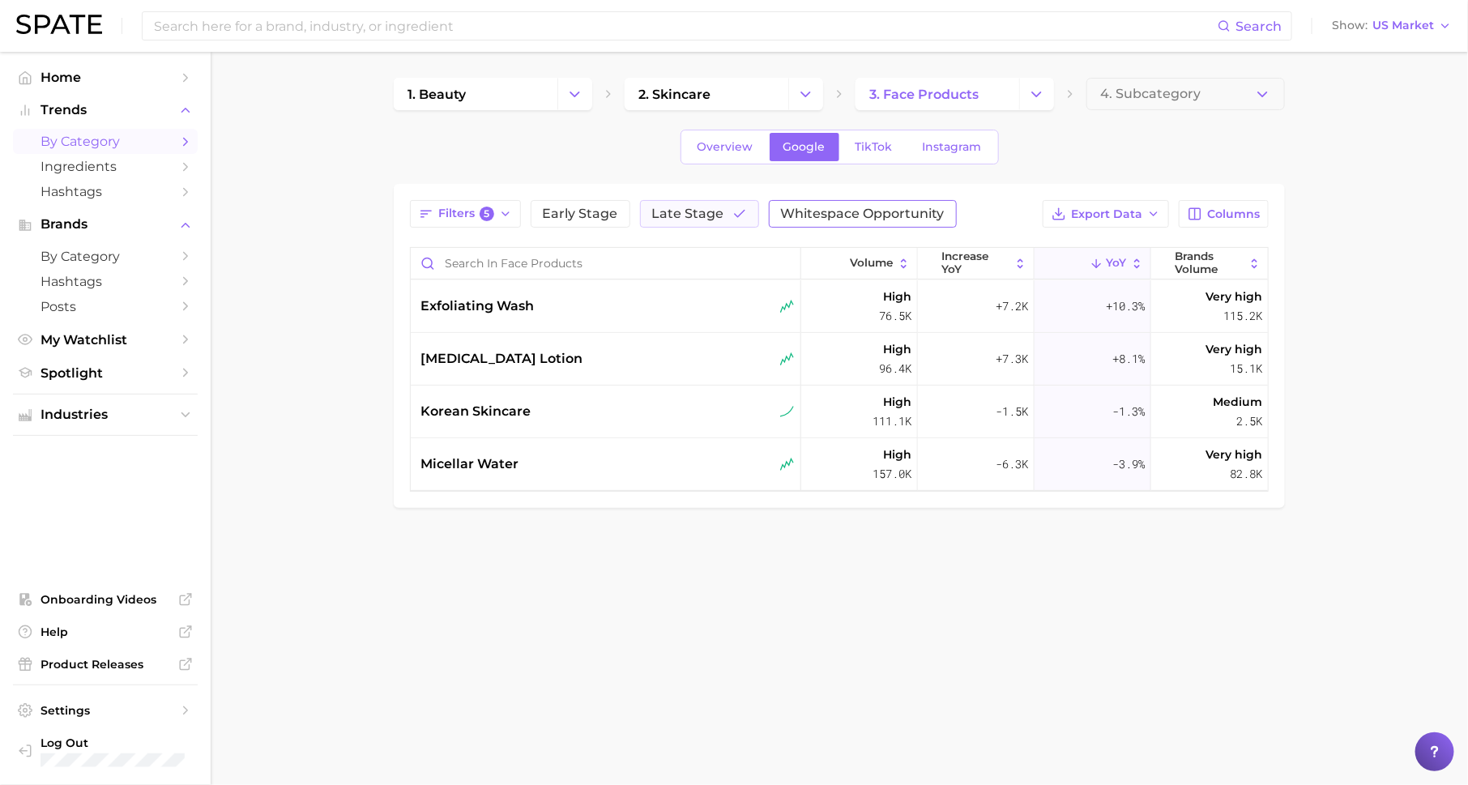
click at [831, 207] on span "Whitespace Opportunity" at bounding box center [863, 213] width 164 height 13
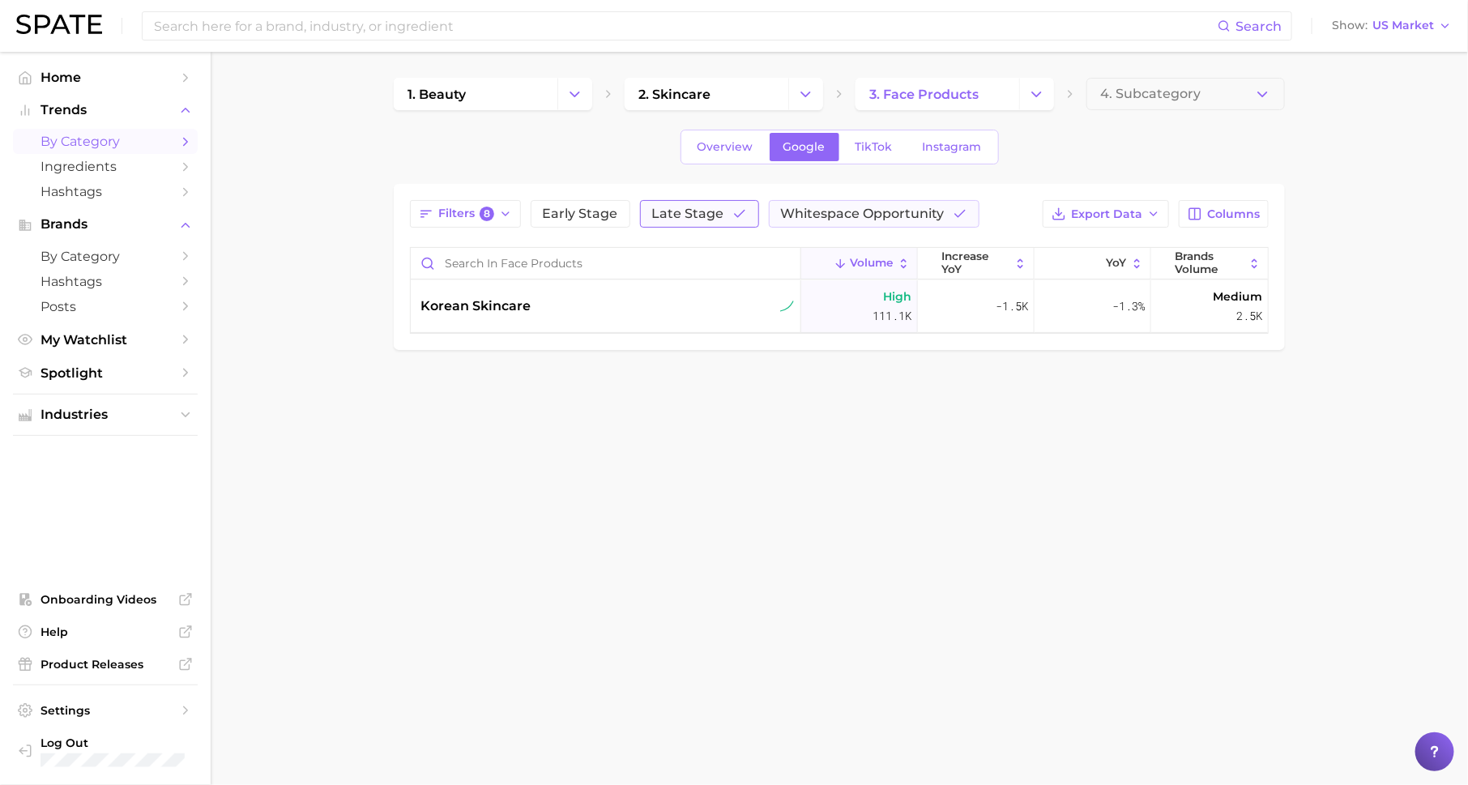
click at [706, 222] on button "Late Stage" at bounding box center [699, 214] width 119 height 28
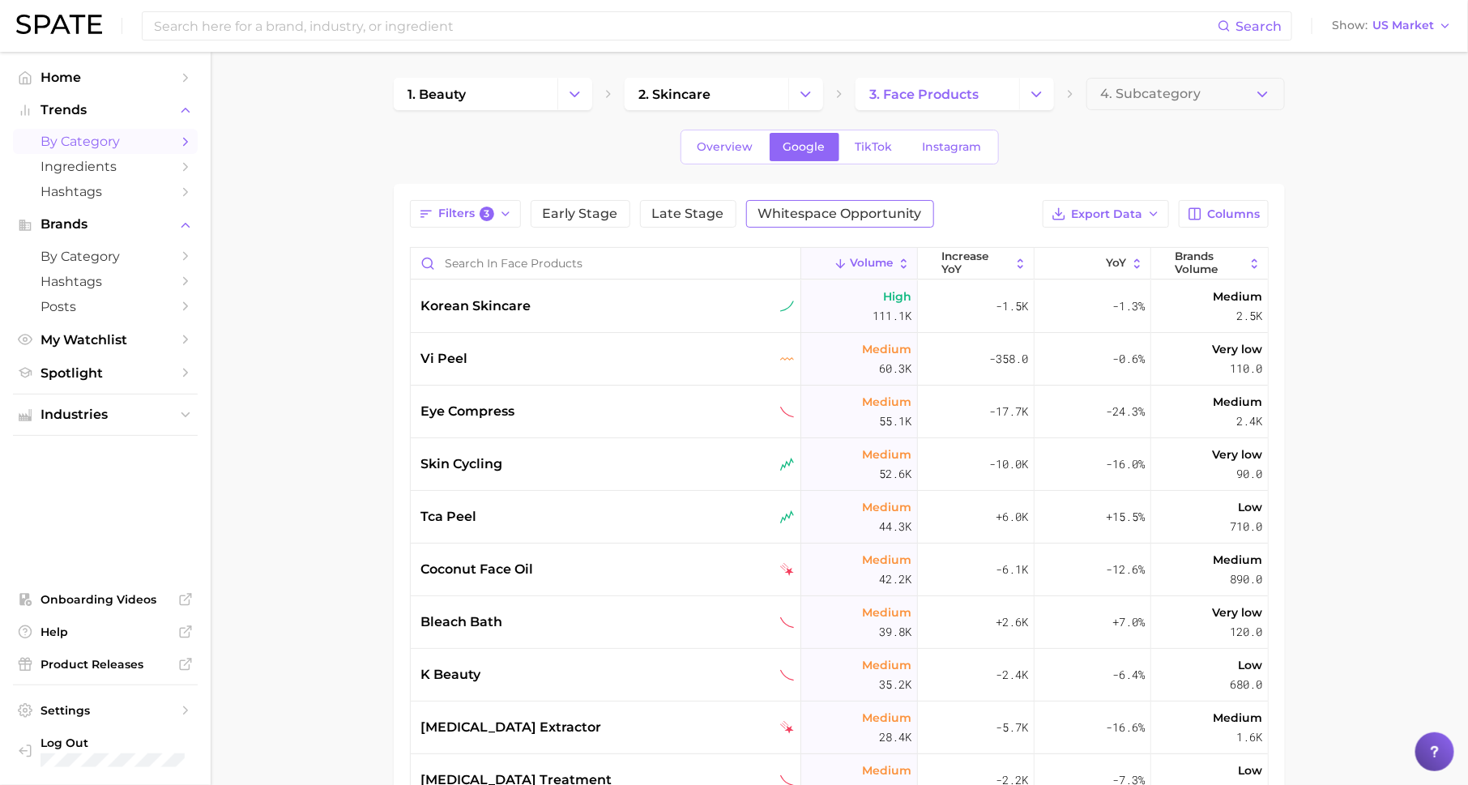
click at [830, 211] on span "Whitespace Opportunity" at bounding box center [840, 213] width 164 height 13
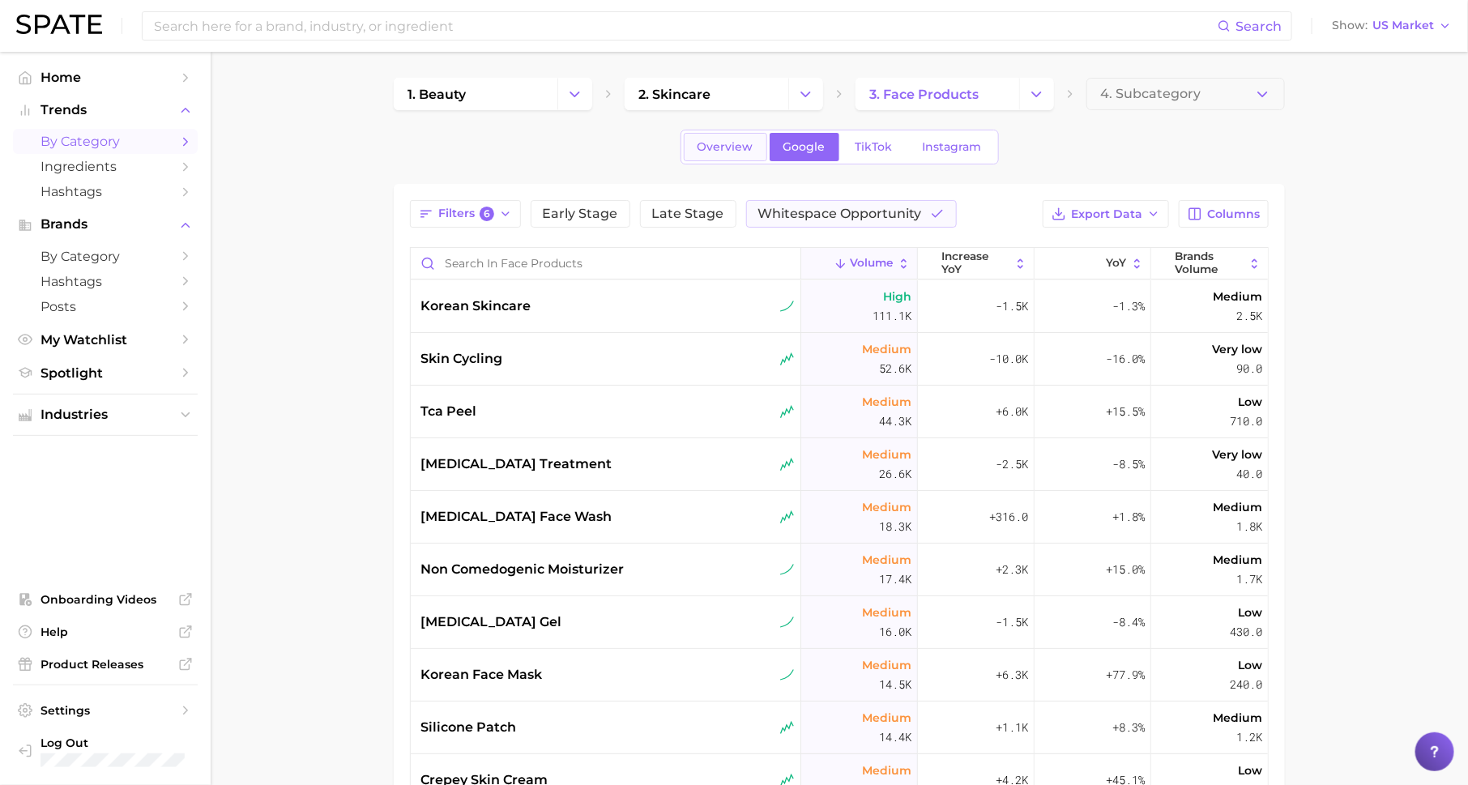
click at [709, 143] on span "Overview" at bounding box center [726, 147] width 56 height 14
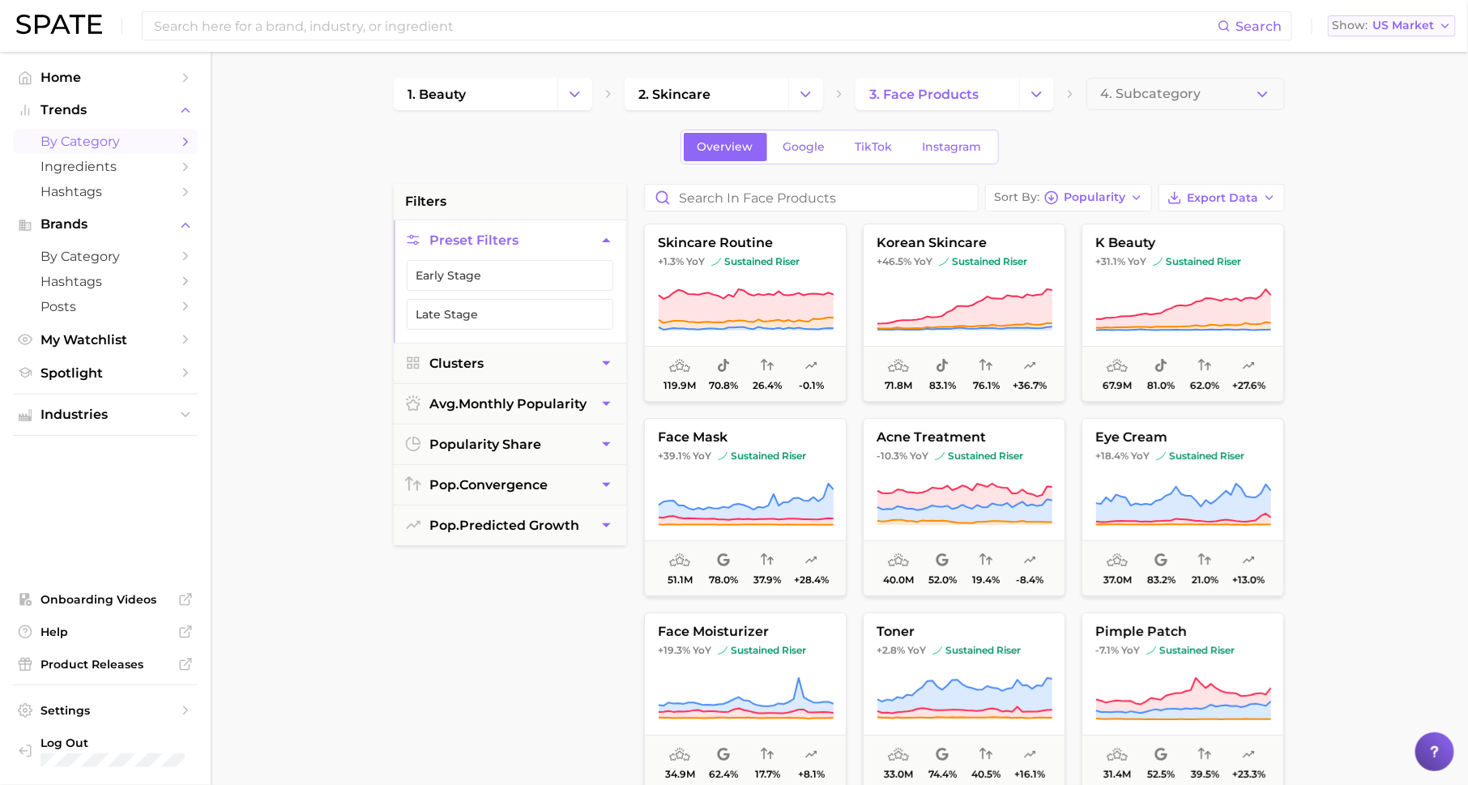
click at [1423, 27] on span "US Market" at bounding box center [1403, 25] width 62 height 9
click at [1385, 194] on button "Global" at bounding box center [1399, 198] width 142 height 29
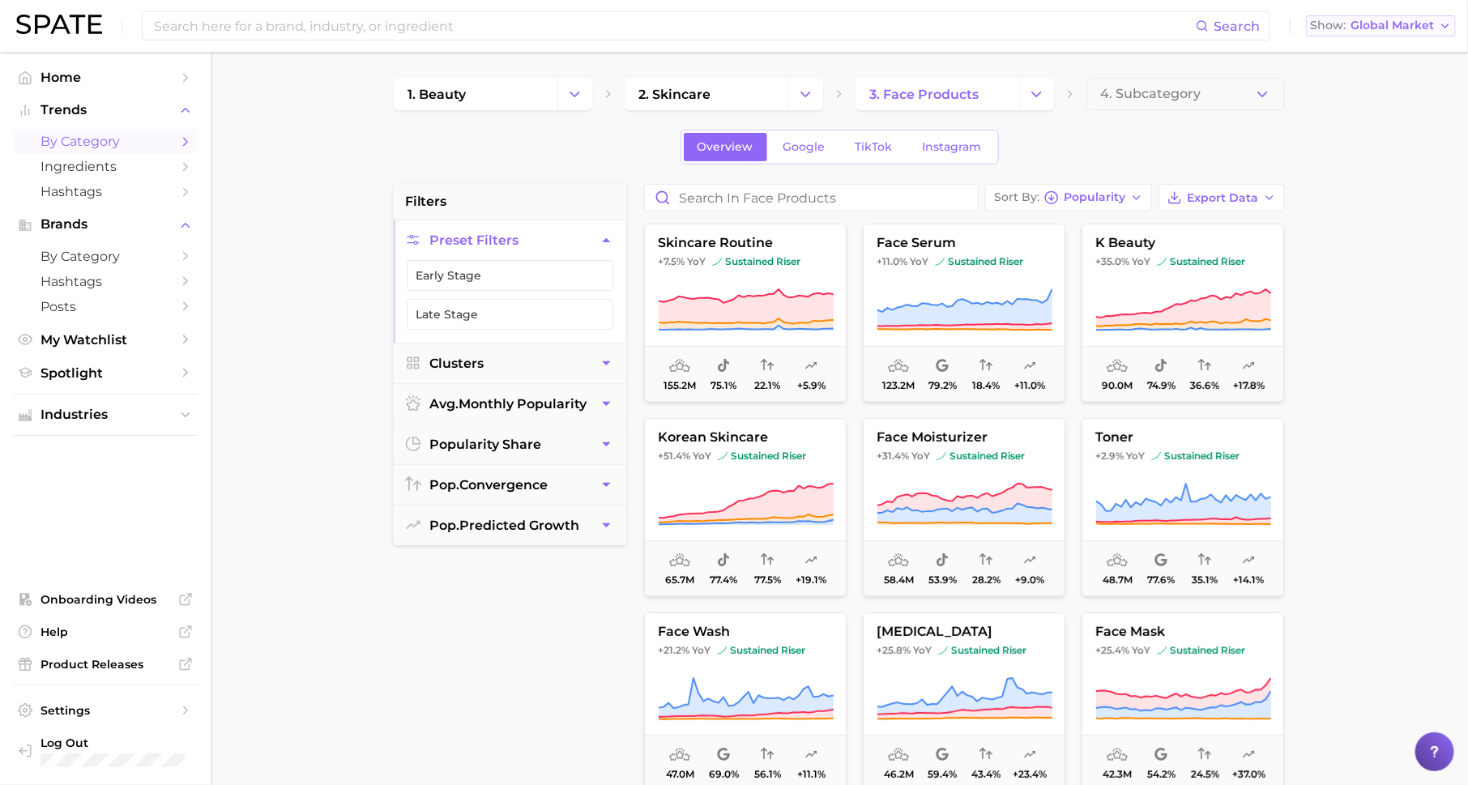
click at [1389, 28] on span "Global Market" at bounding box center [1392, 25] width 83 height 9
click at [557, 265] on button "Early Stage" at bounding box center [510, 275] width 207 height 31
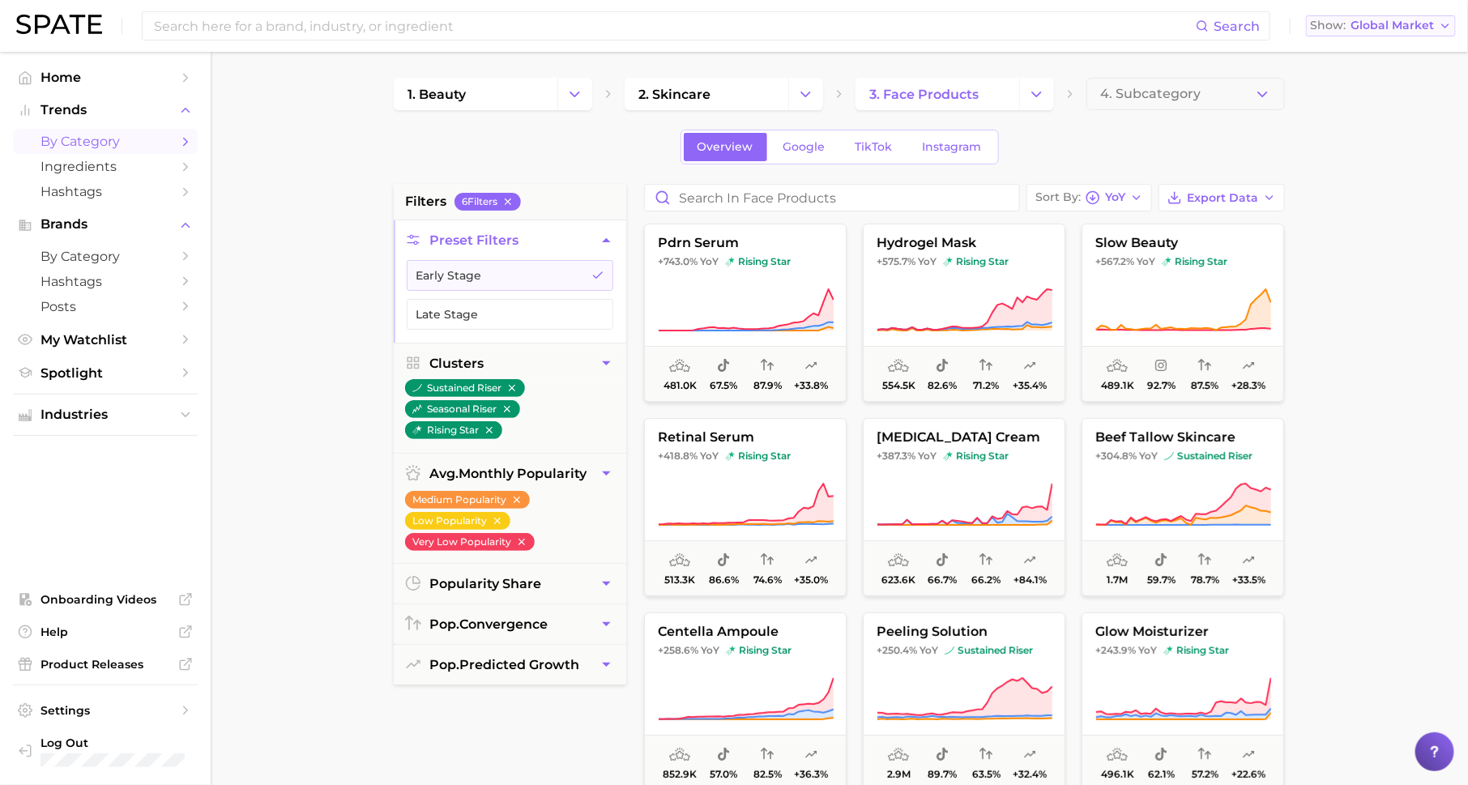
click at [1402, 32] on button "Show Global Market" at bounding box center [1381, 25] width 150 height 21
click at [1338, 439] on main "1. beauty 2. skincare 3. face products 4. Subcategory Overview Google TikTok In…" at bounding box center [839, 666] width 1257 height 1229
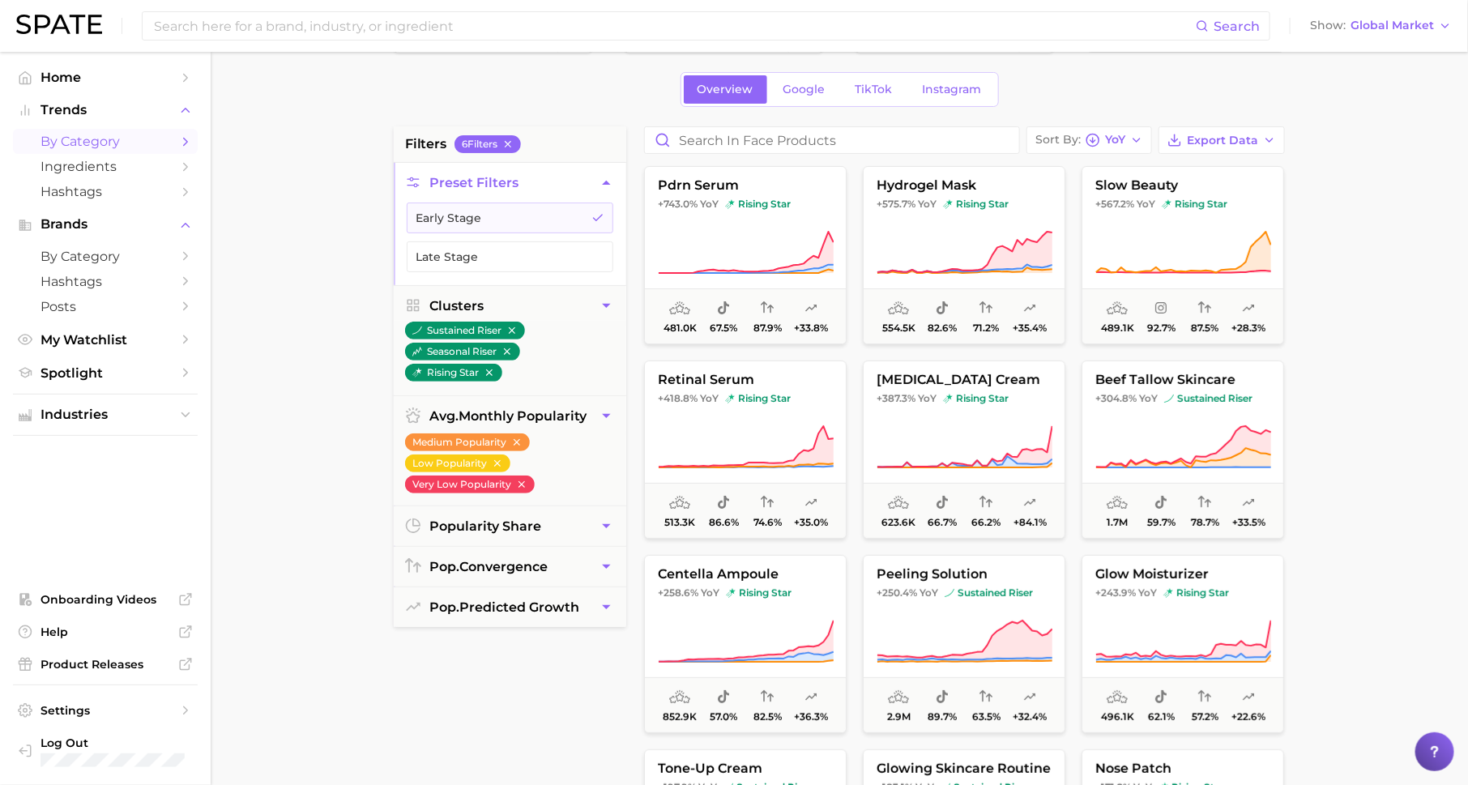
scroll to position [62, 0]
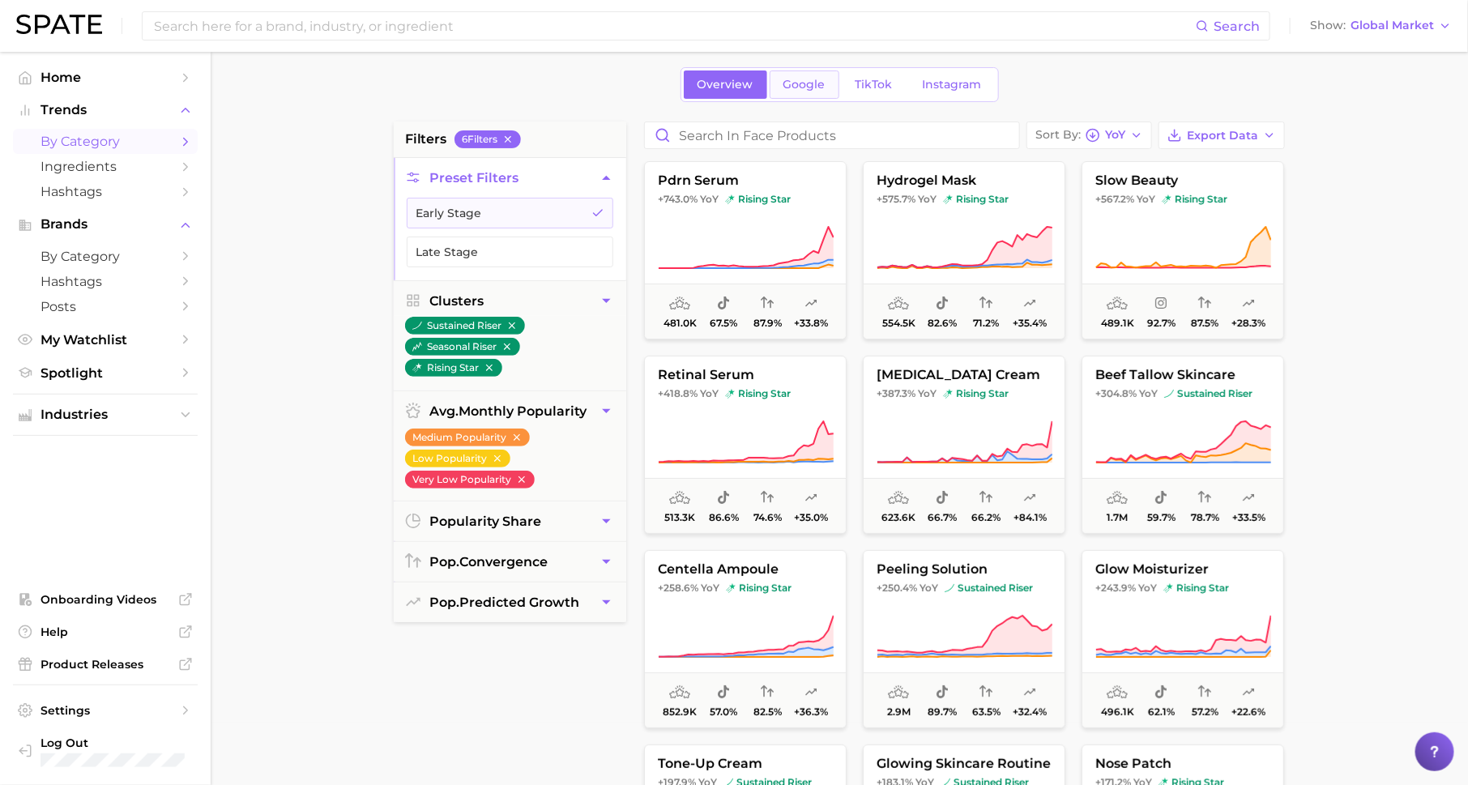
click at [813, 91] on link "Google" at bounding box center [805, 84] width 70 height 28
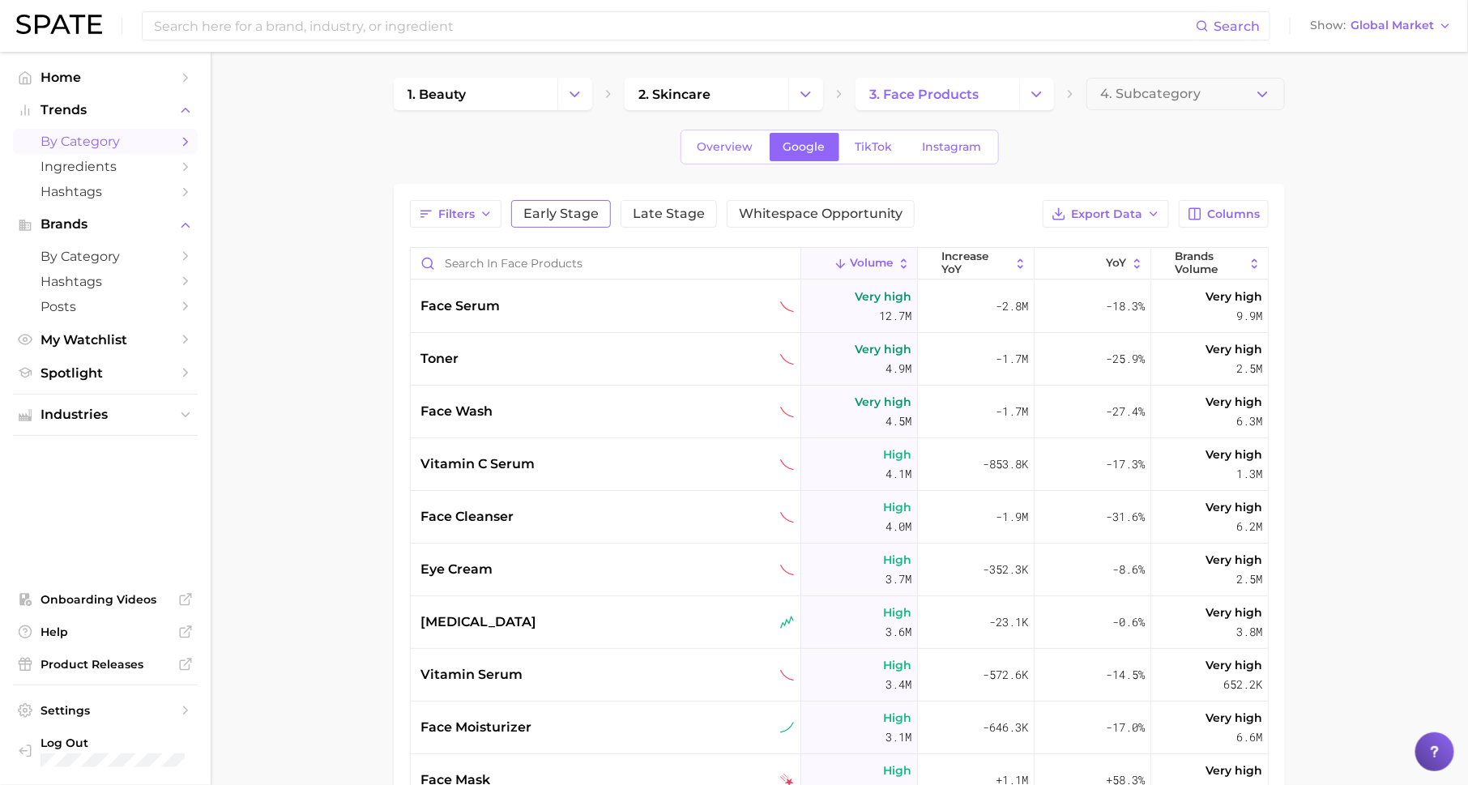
click at [562, 211] on span "Early Stage" at bounding box center [560, 213] width 75 height 13
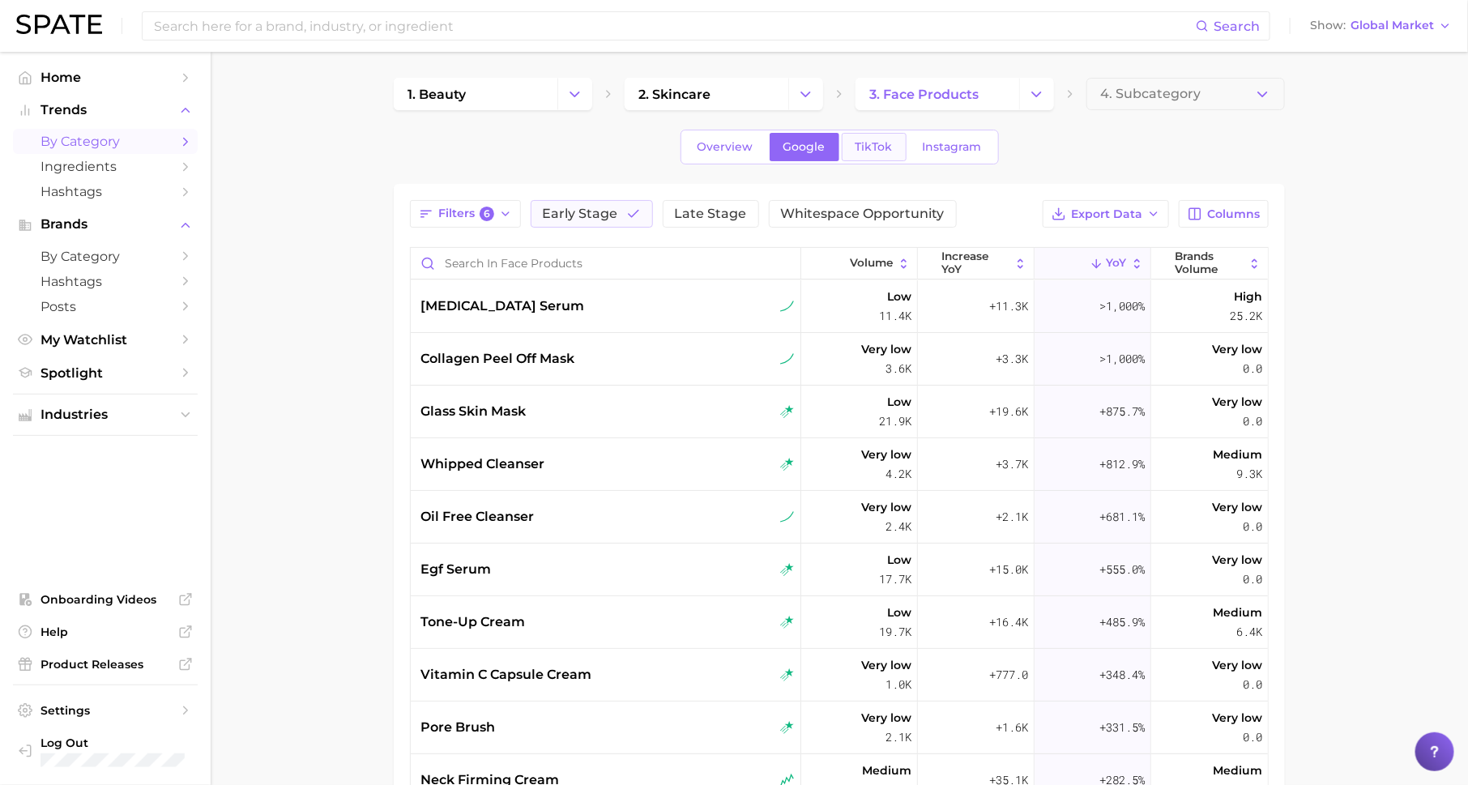
click at [869, 151] on span "TikTok" at bounding box center [874, 147] width 37 height 14
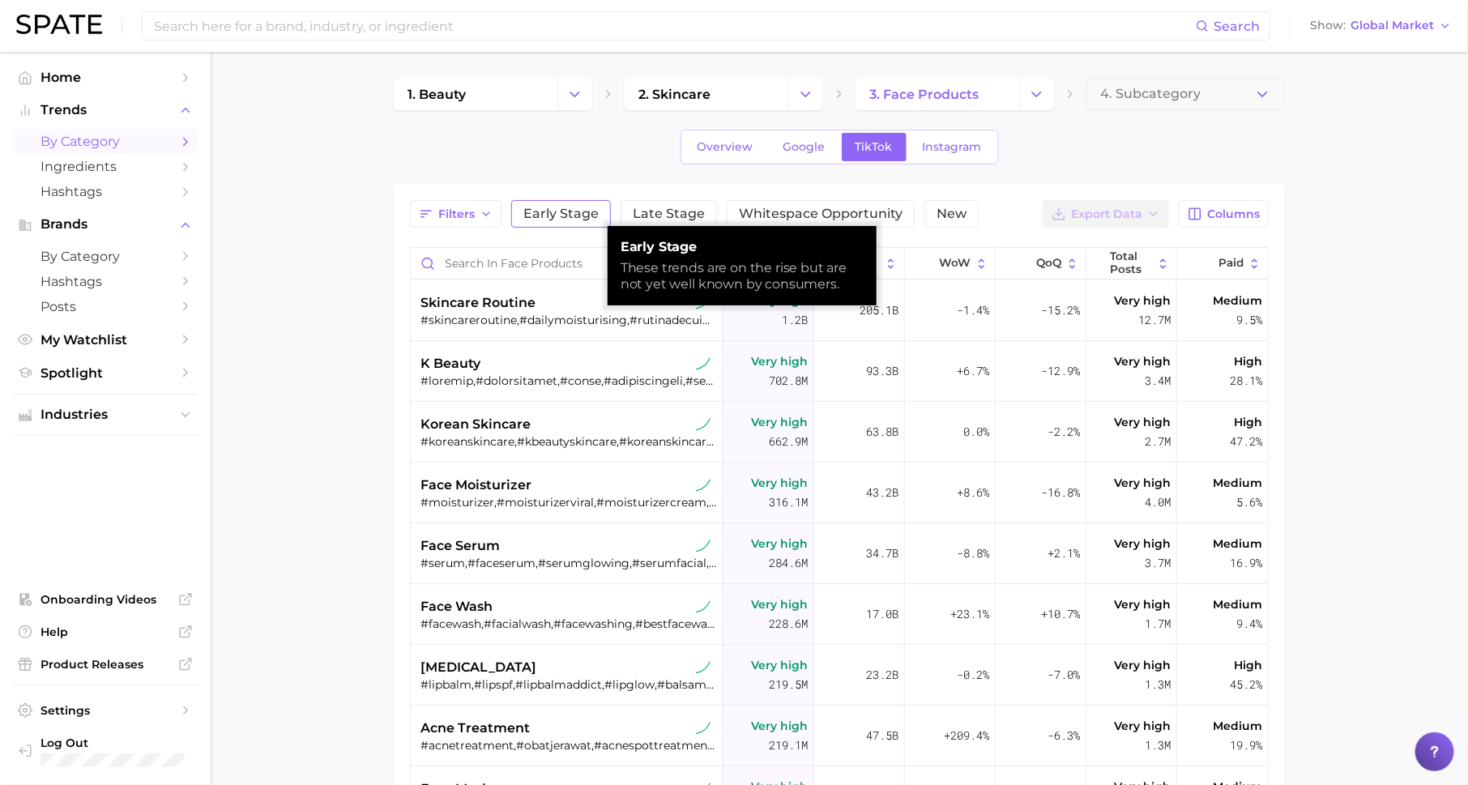
click at [578, 211] on span "Early Stage" at bounding box center [560, 213] width 75 height 13
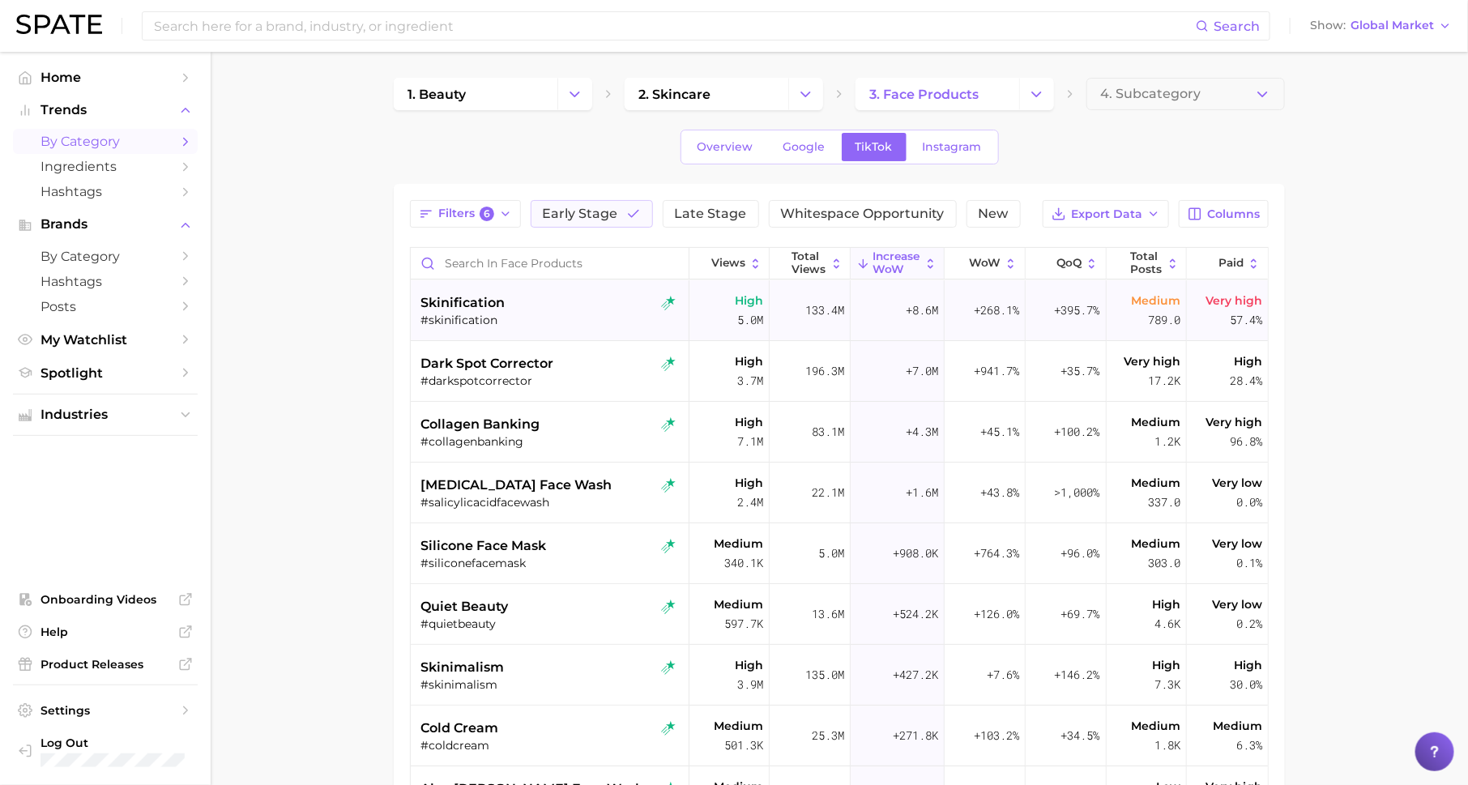
click at [595, 321] on div "#skinification" at bounding box center [551, 320] width 262 height 15
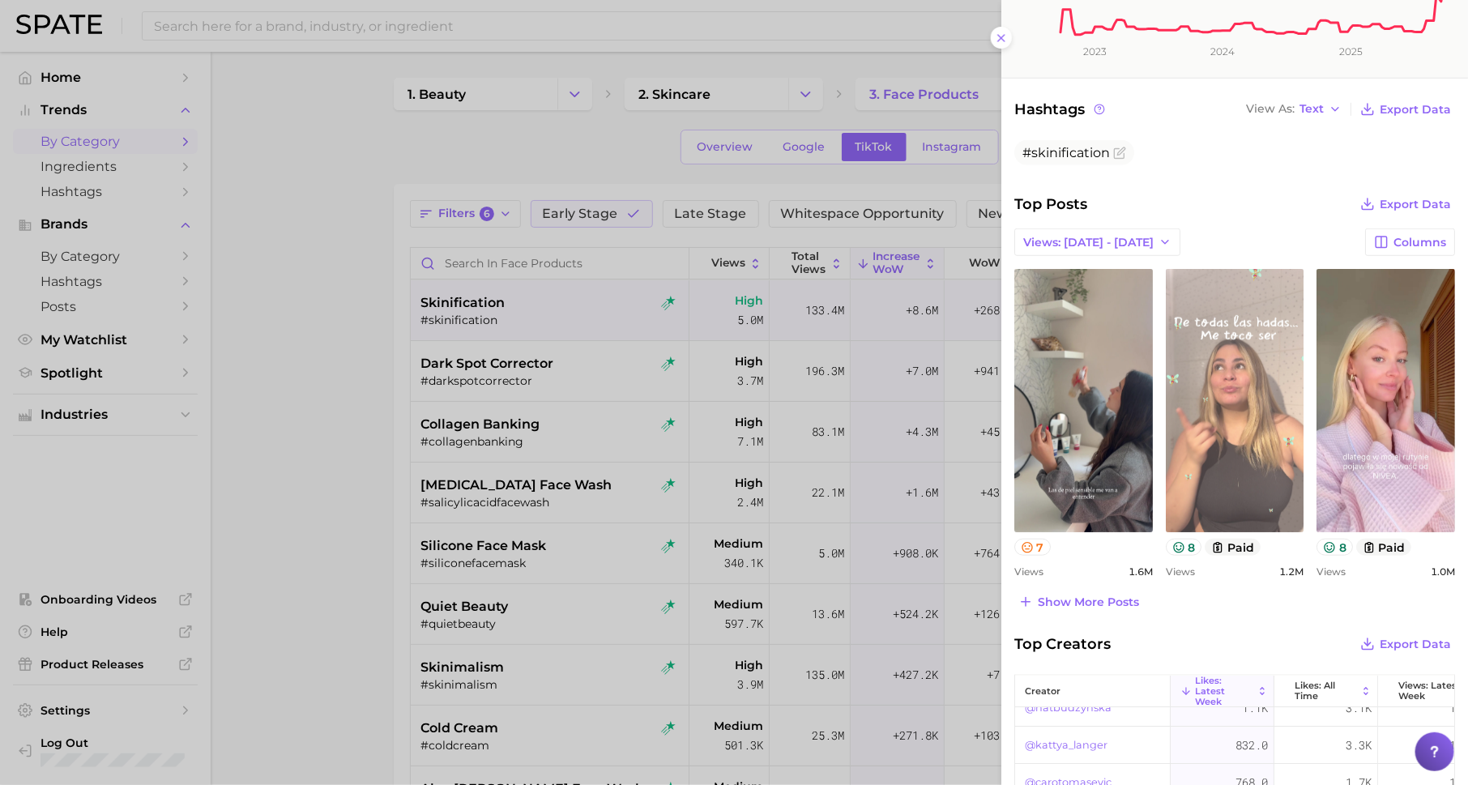
scroll to position [20, 0]
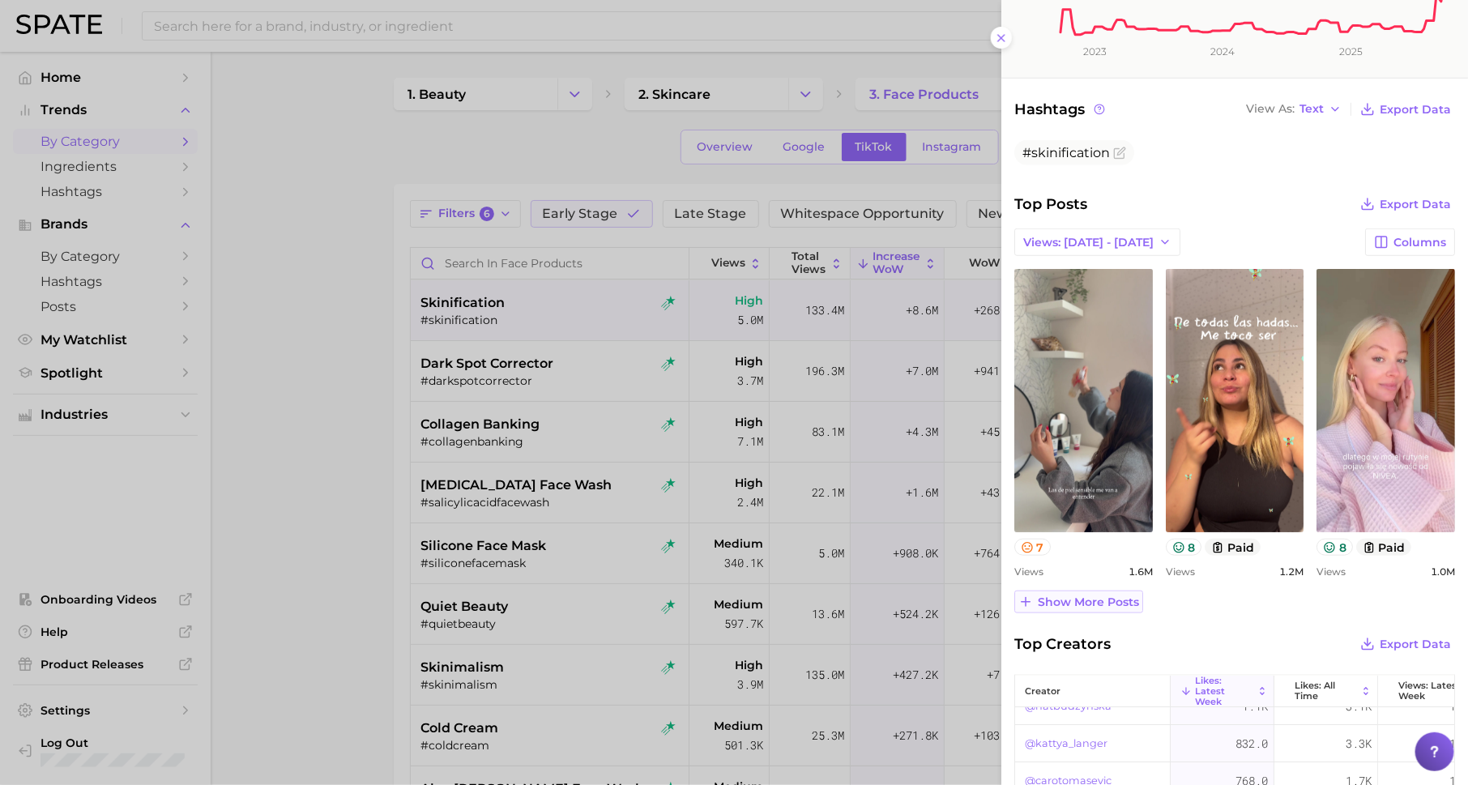
click at [1056, 600] on span "Show more posts" at bounding box center [1088, 602] width 101 height 14
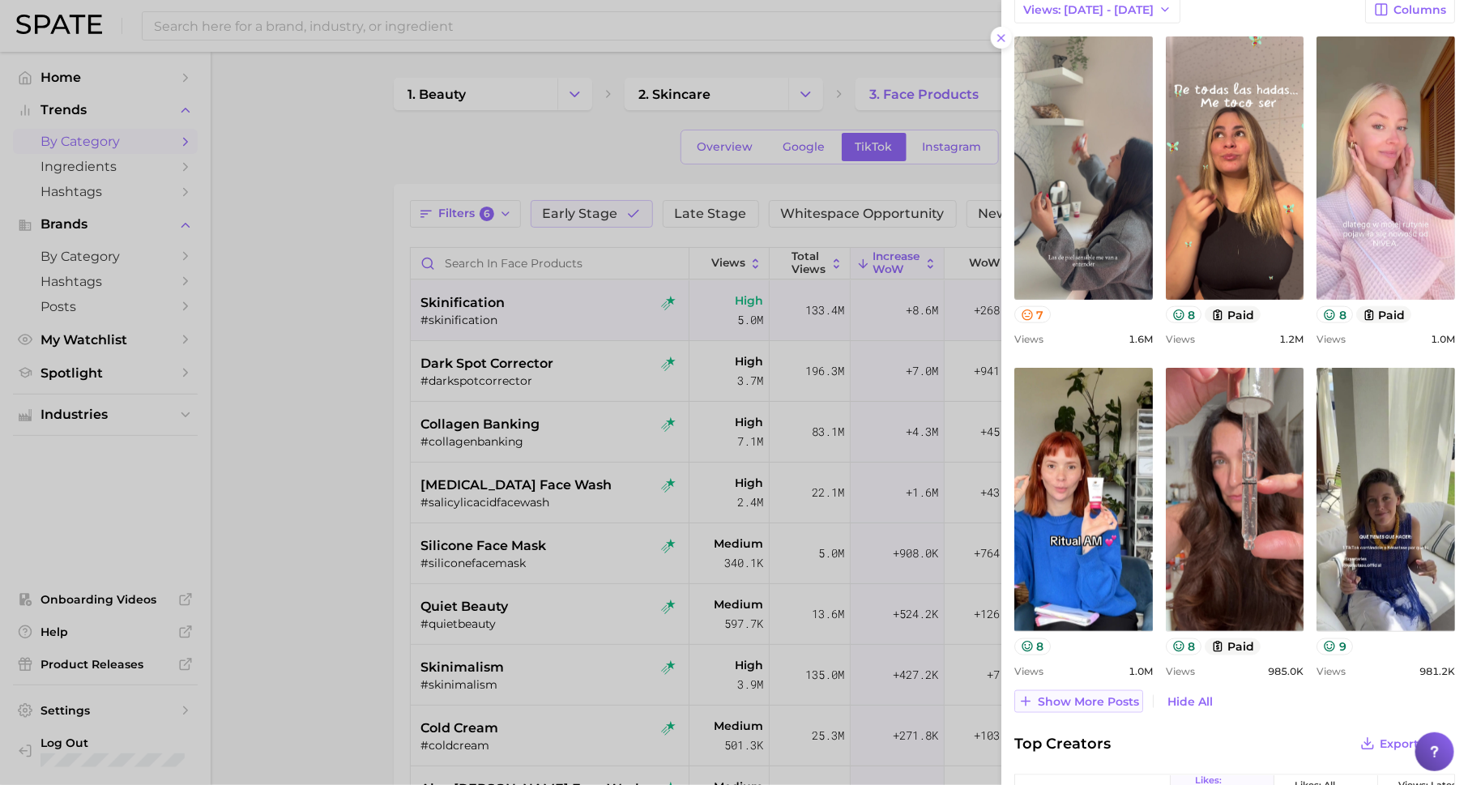
scroll to position [662, 0]
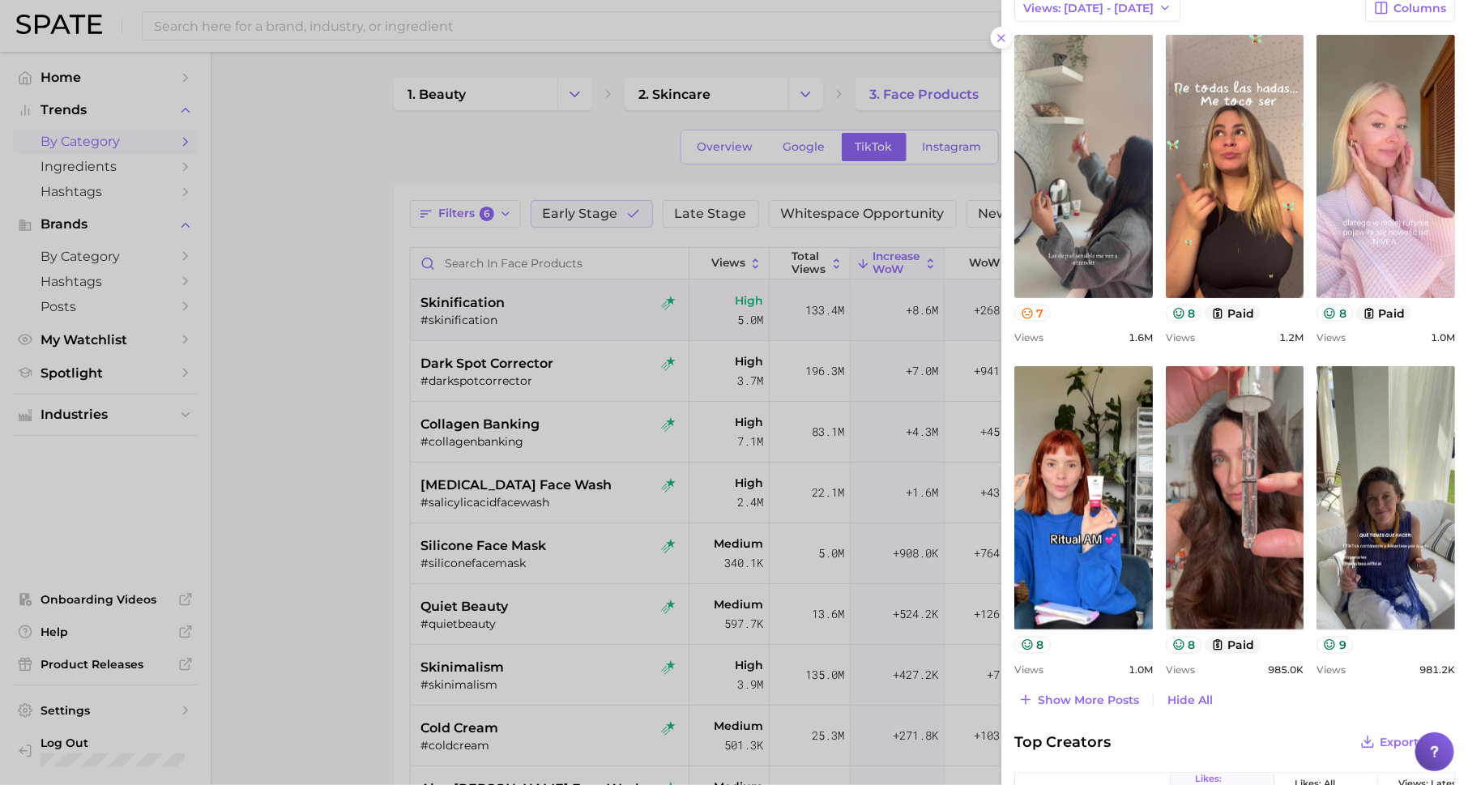
click at [754, 531] on div at bounding box center [734, 392] width 1468 height 785
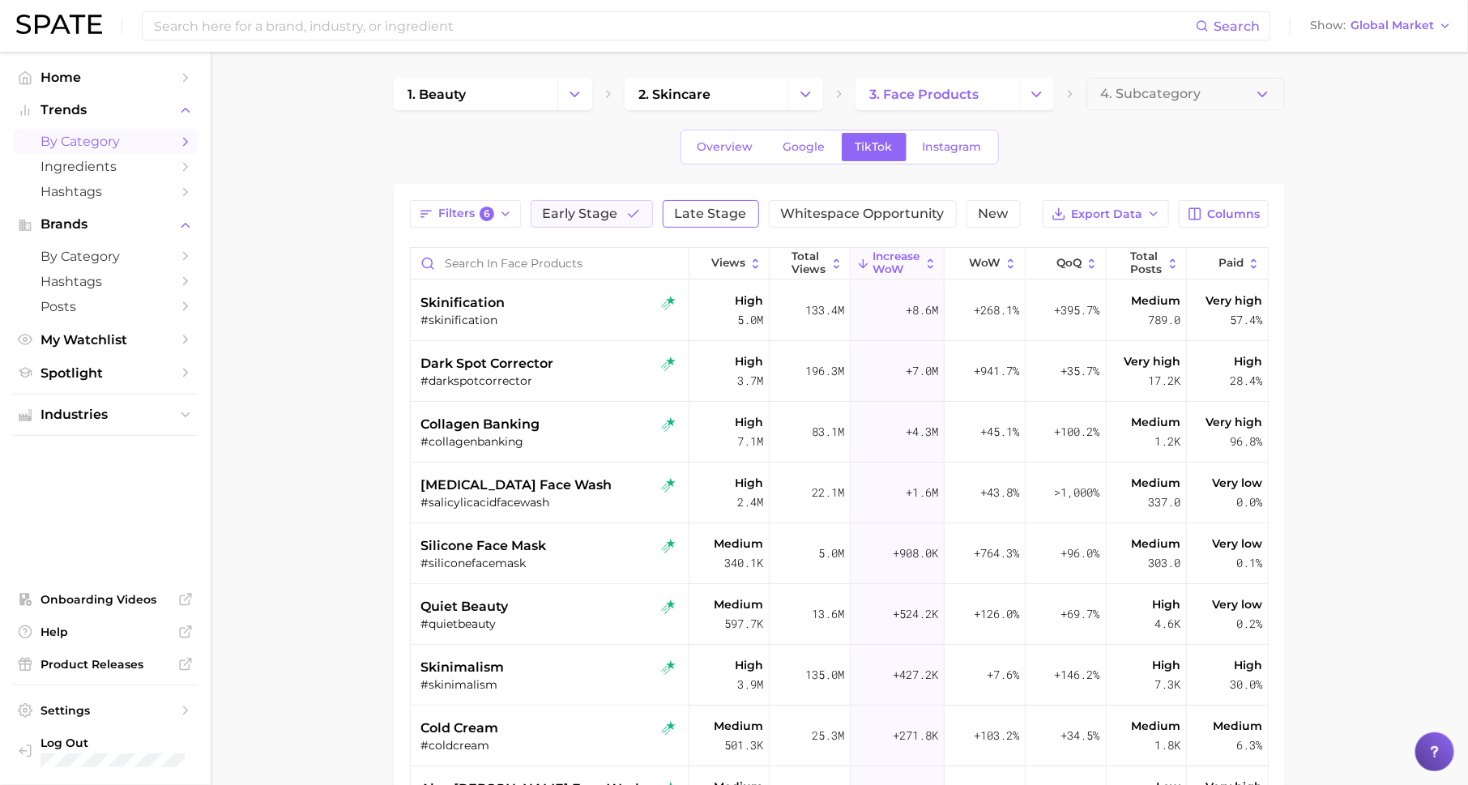
click at [712, 203] on button "Late Stage" at bounding box center [711, 214] width 96 height 28
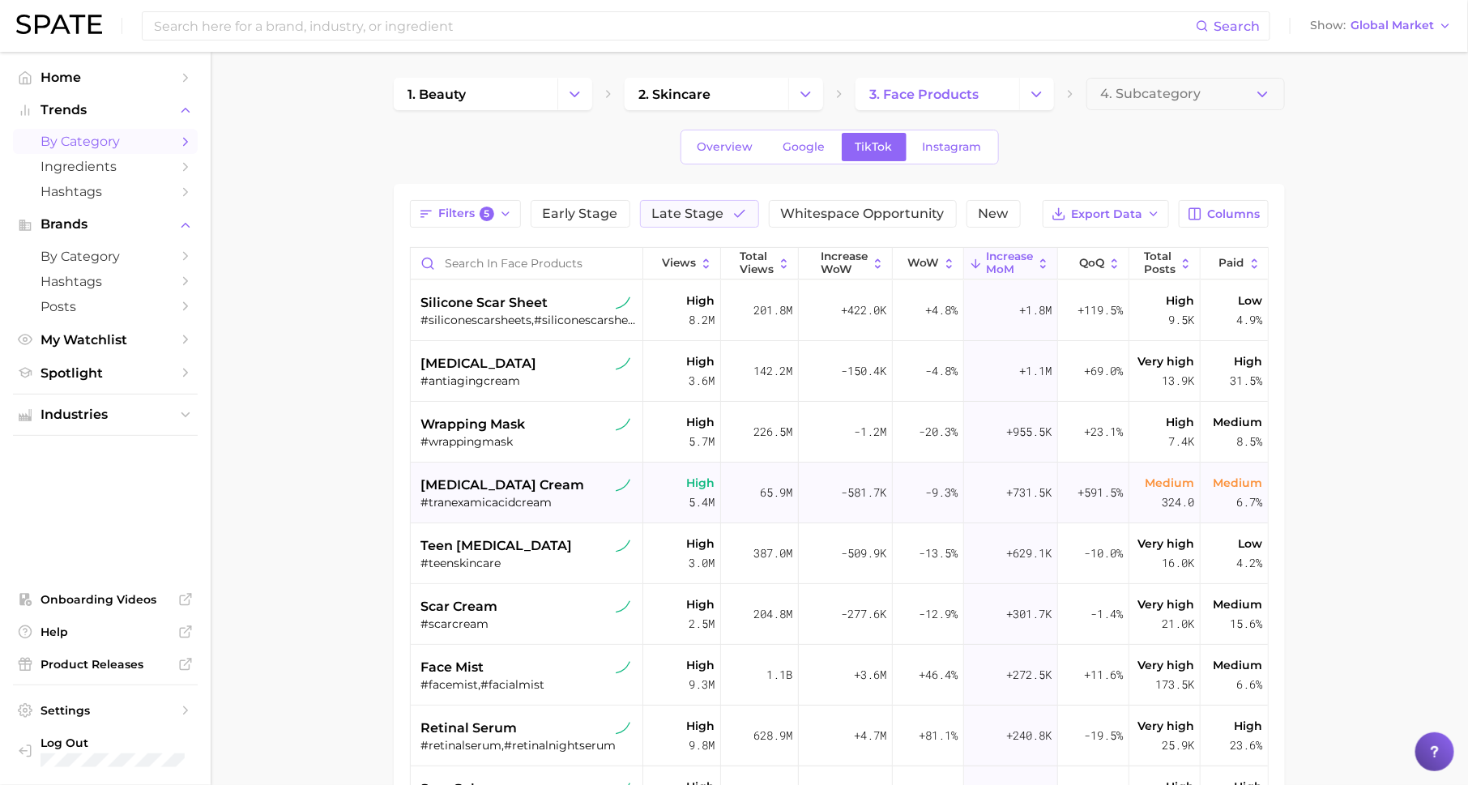
click at [553, 489] on span "[MEDICAL_DATA] cream" at bounding box center [502, 485] width 164 height 19
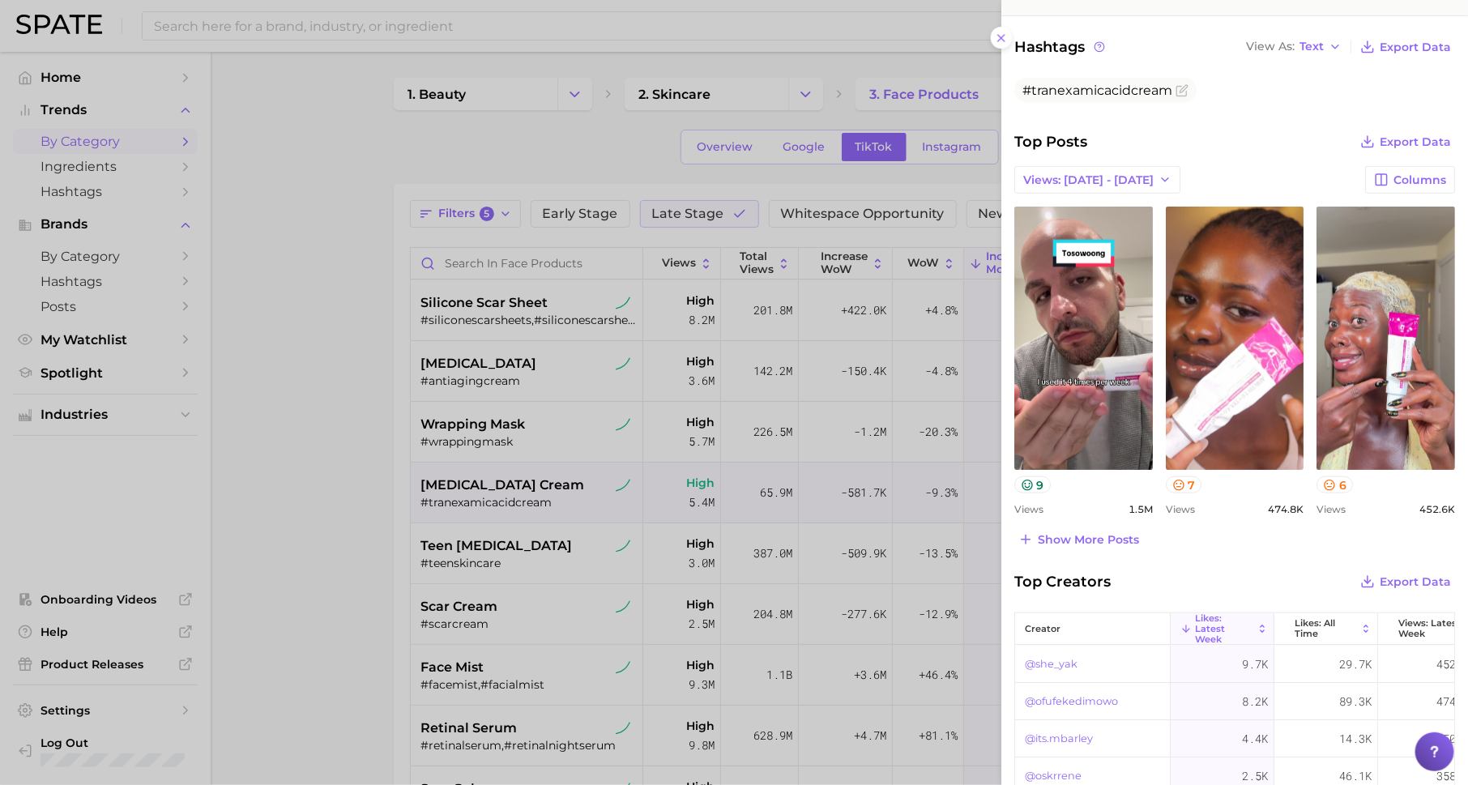
scroll to position [645, 0]
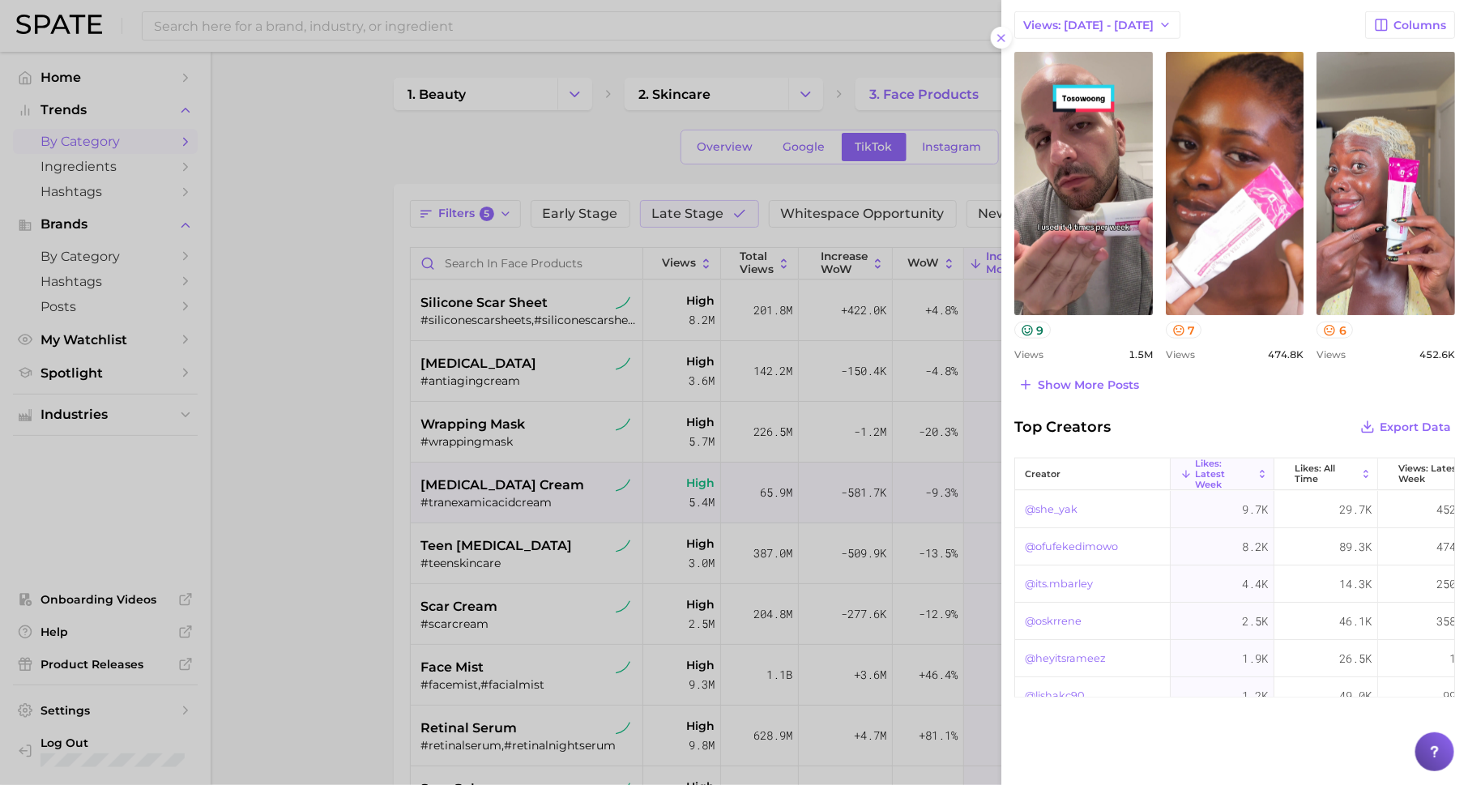
click at [730, 578] on div at bounding box center [734, 392] width 1468 height 785
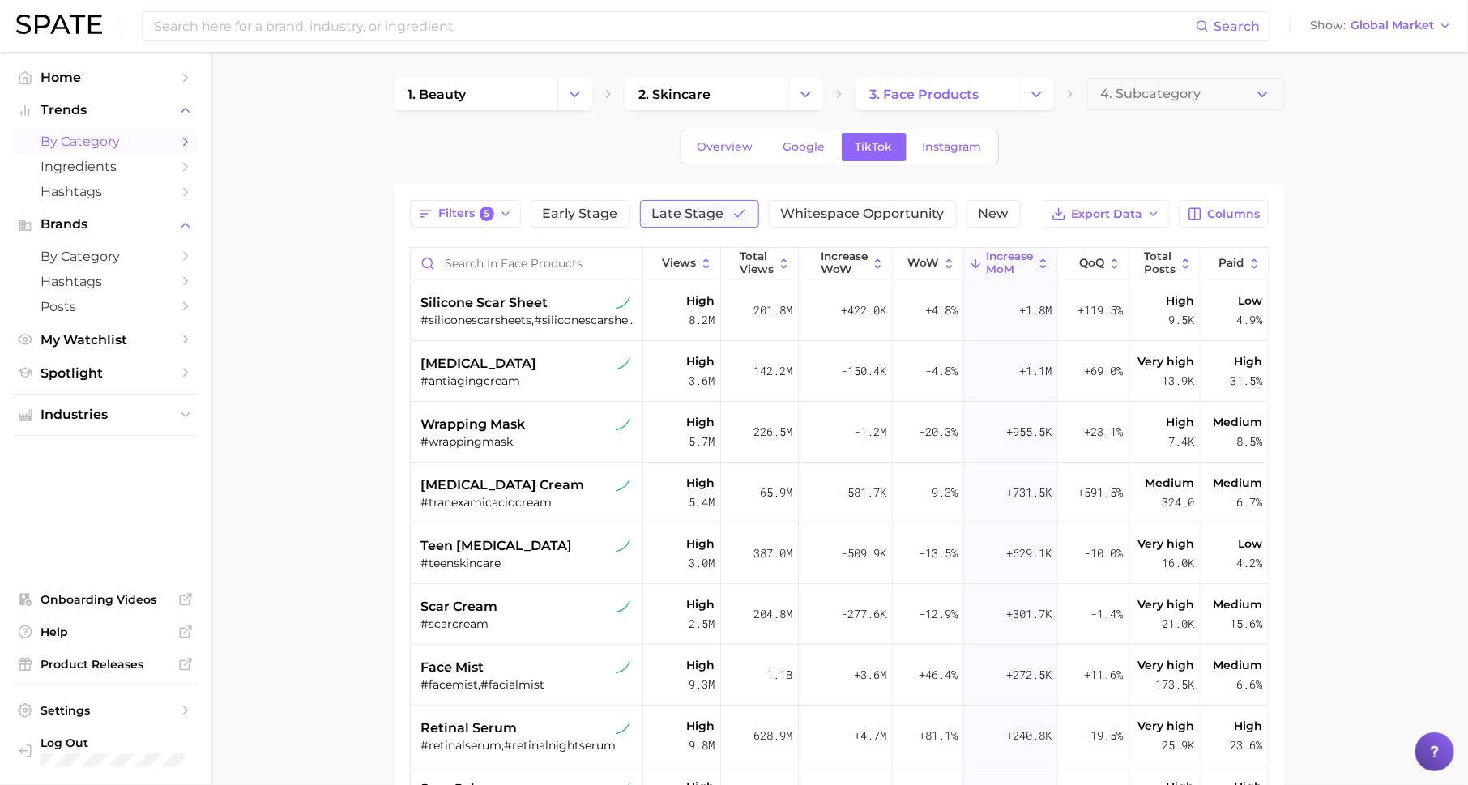
click at [707, 220] on span "Late Stage" at bounding box center [688, 213] width 72 height 13
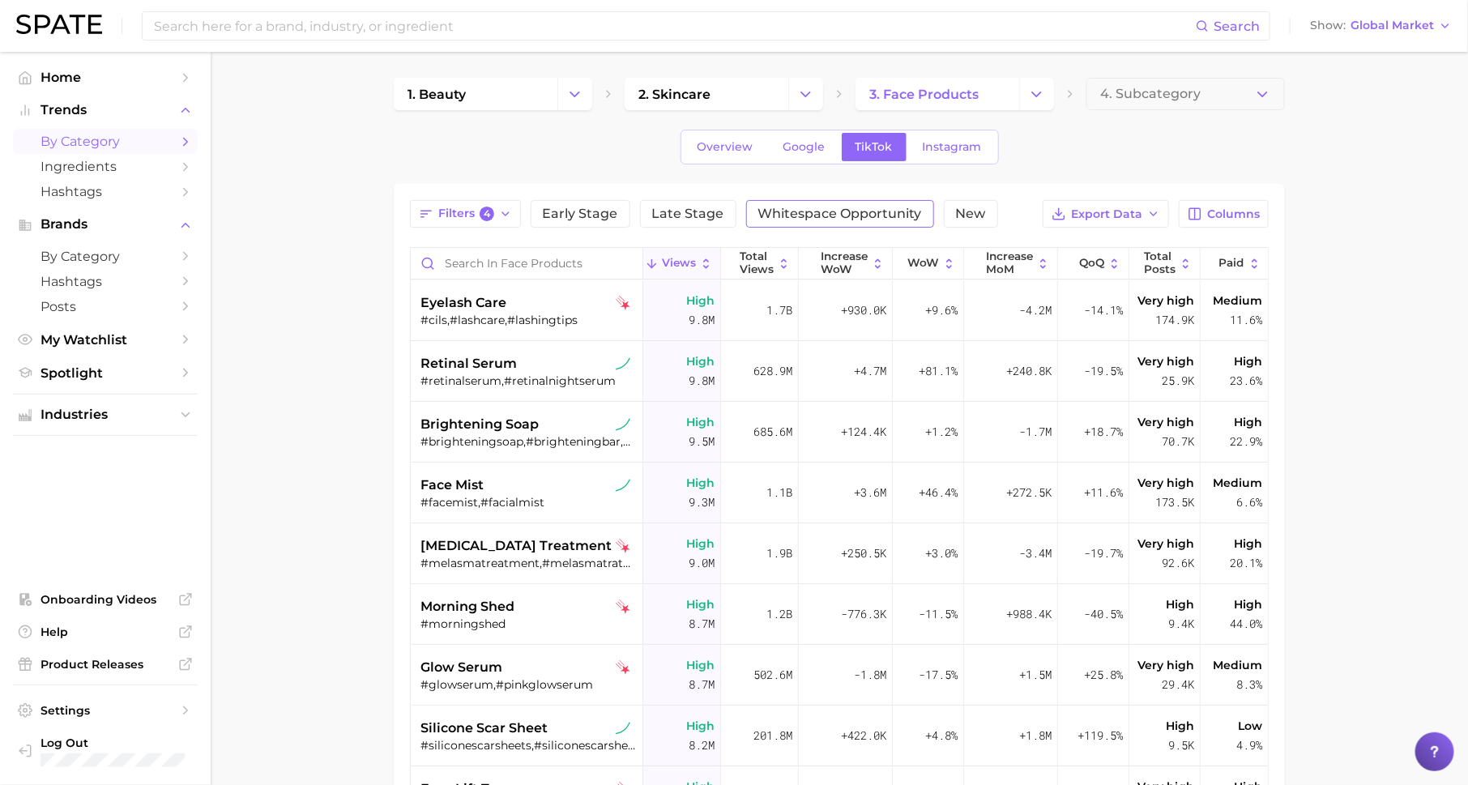
click at [784, 200] on button "Whitespace Opportunity" at bounding box center [840, 214] width 188 height 28
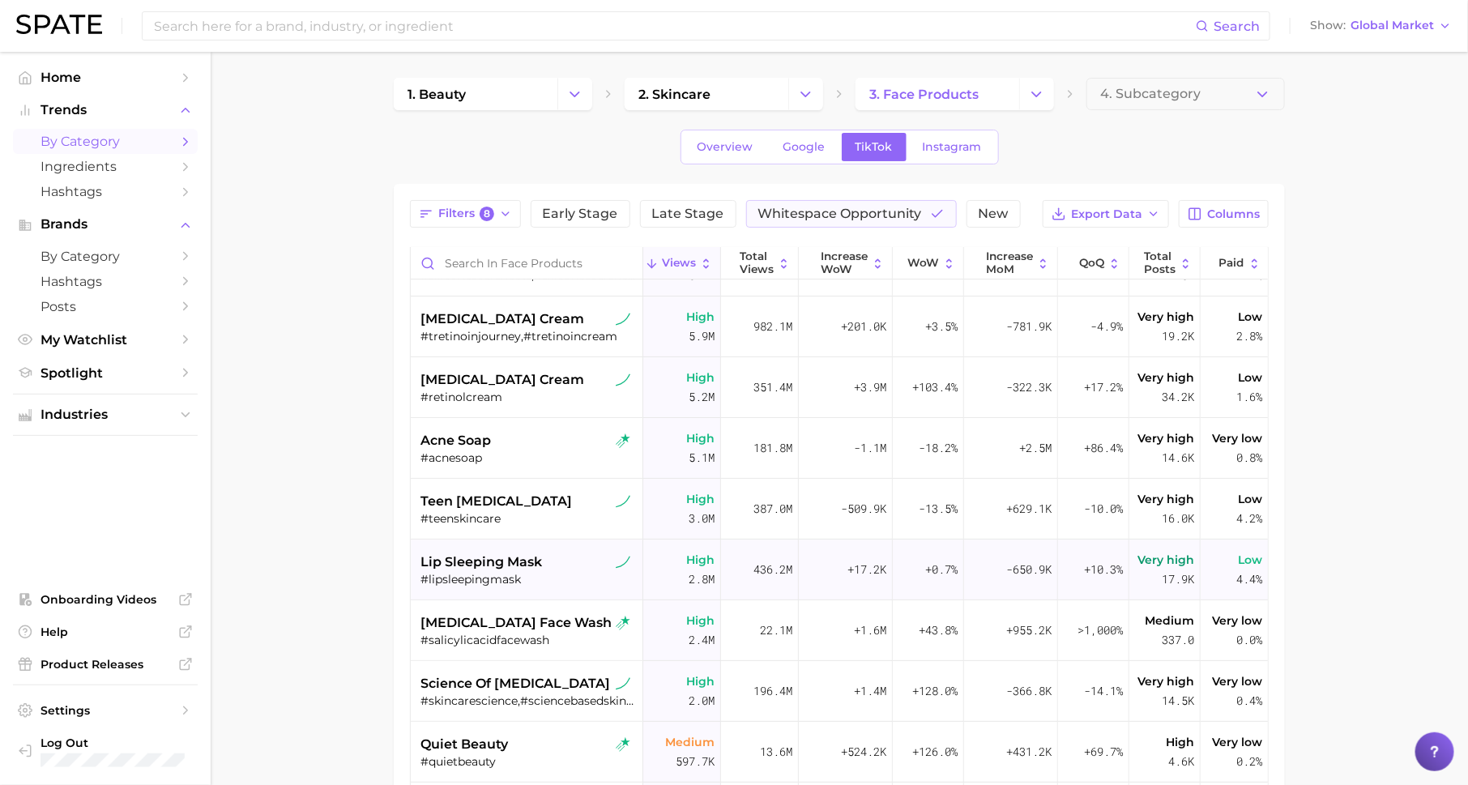
scroll to position [53, 0]
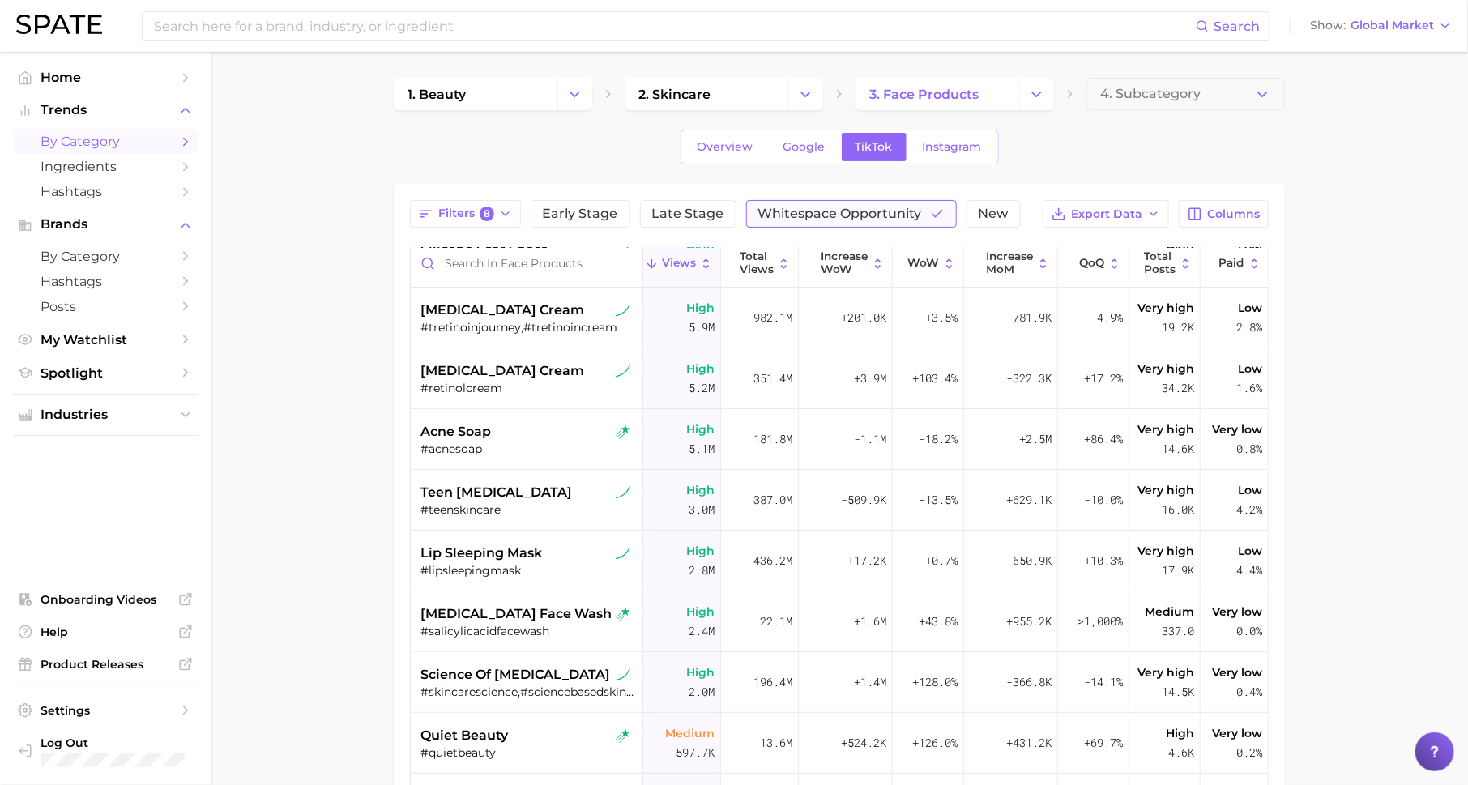
click at [930, 214] on icon "button" at bounding box center [937, 214] width 15 height 15
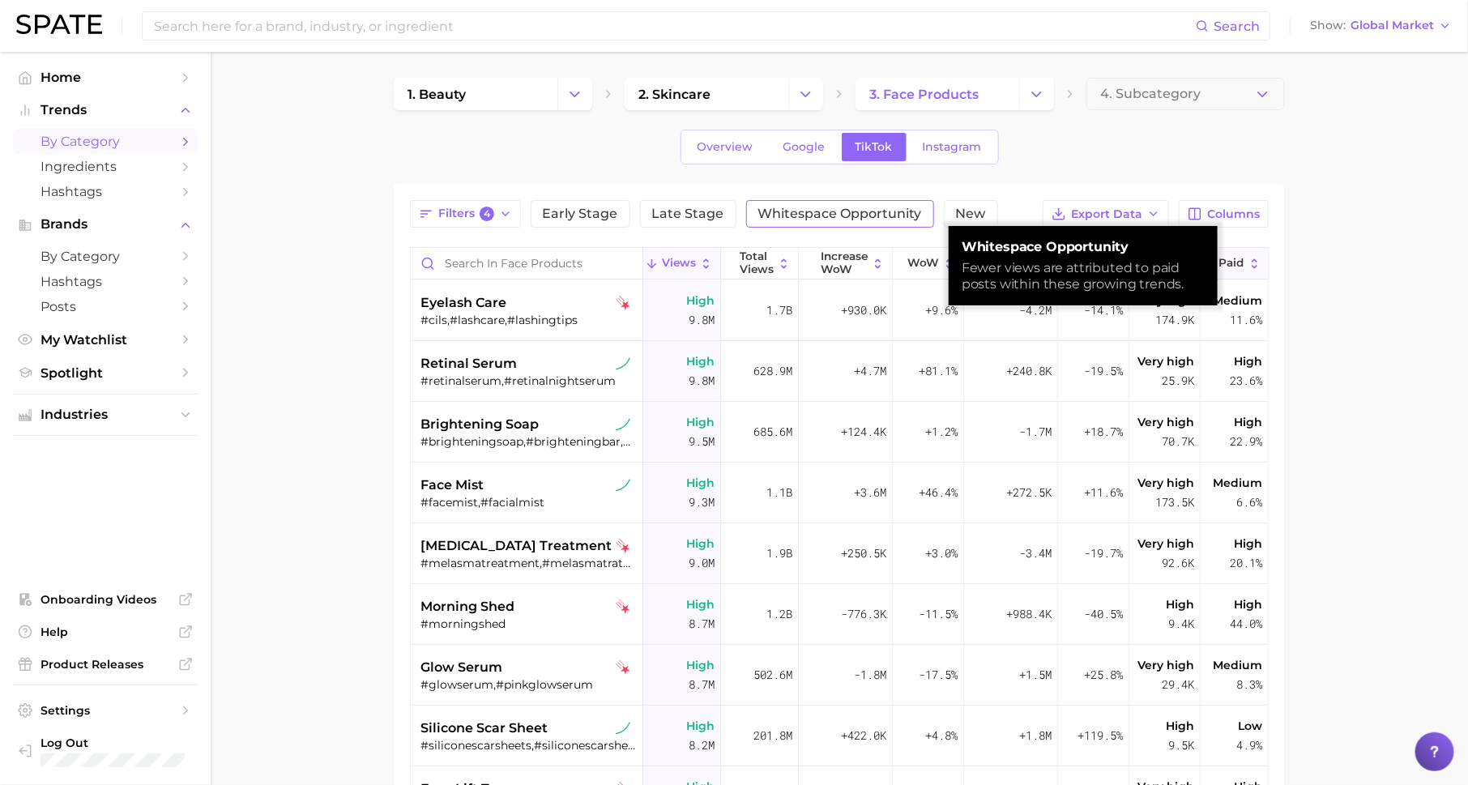
click at [1231, 259] on span "Paid" at bounding box center [1231, 263] width 25 height 13
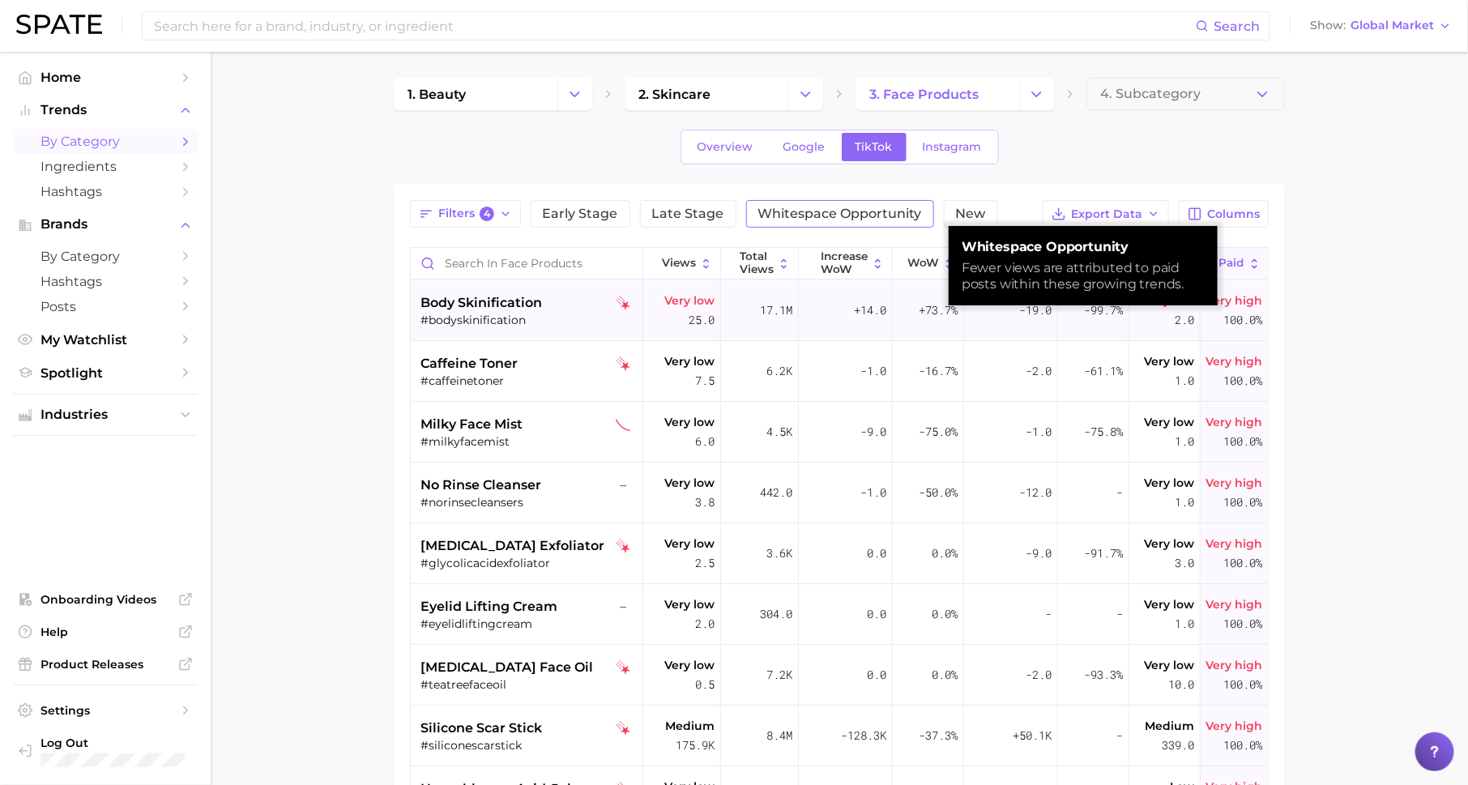
click at [1238, 322] on span "100.0%" at bounding box center [1242, 319] width 39 height 19
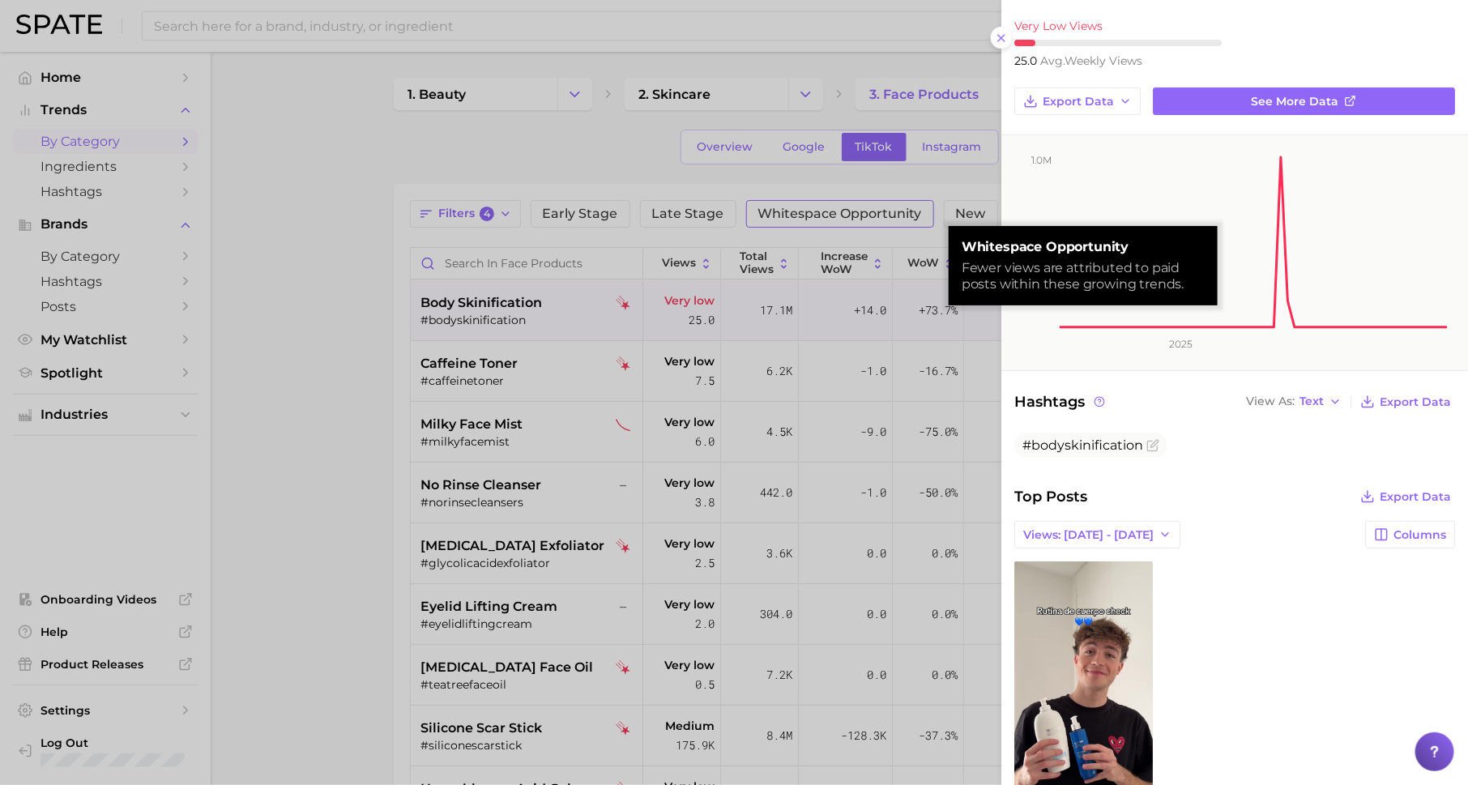
scroll to position [83, 0]
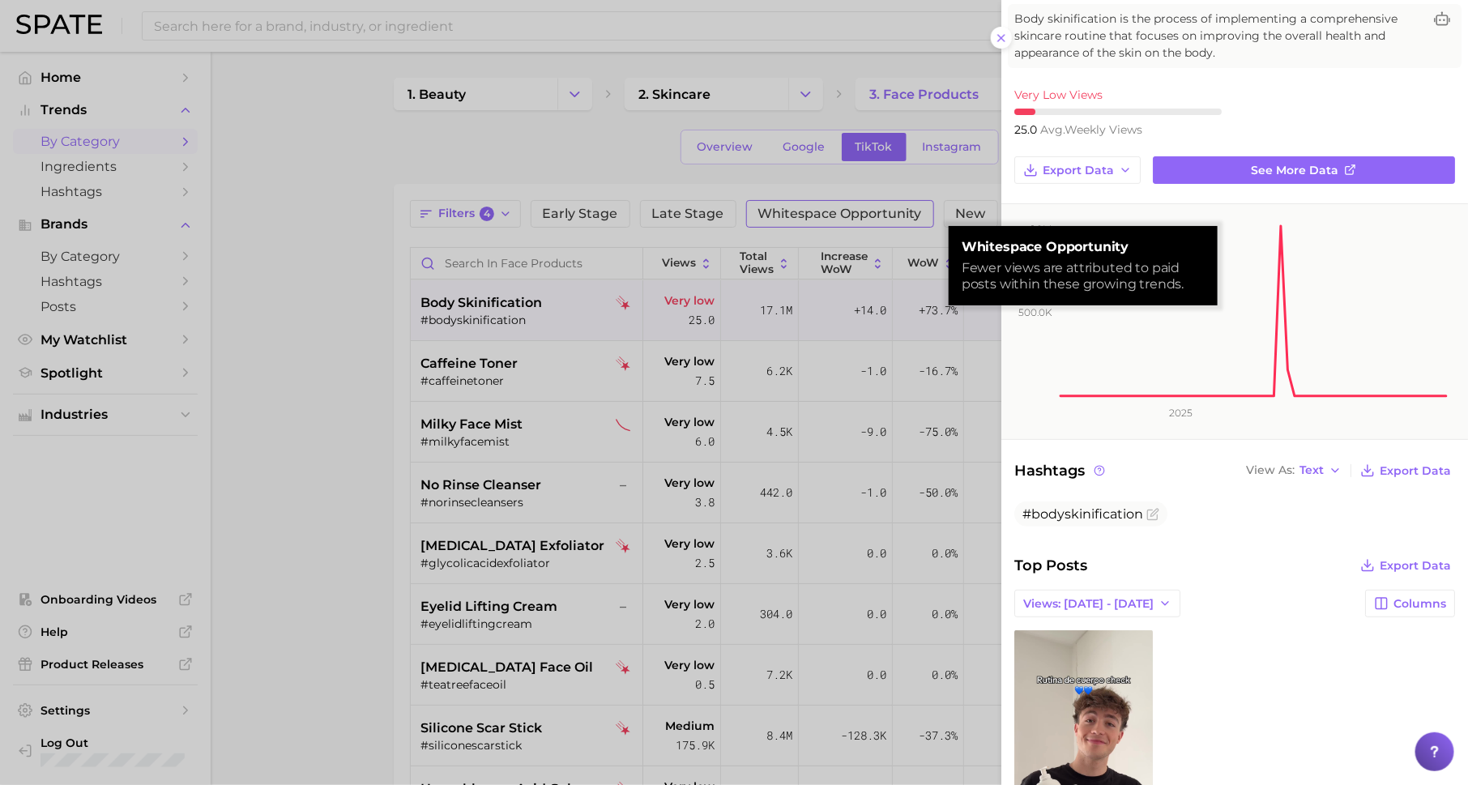
click at [845, 451] on div at bounding box center [734, 392] width 1468 height 785
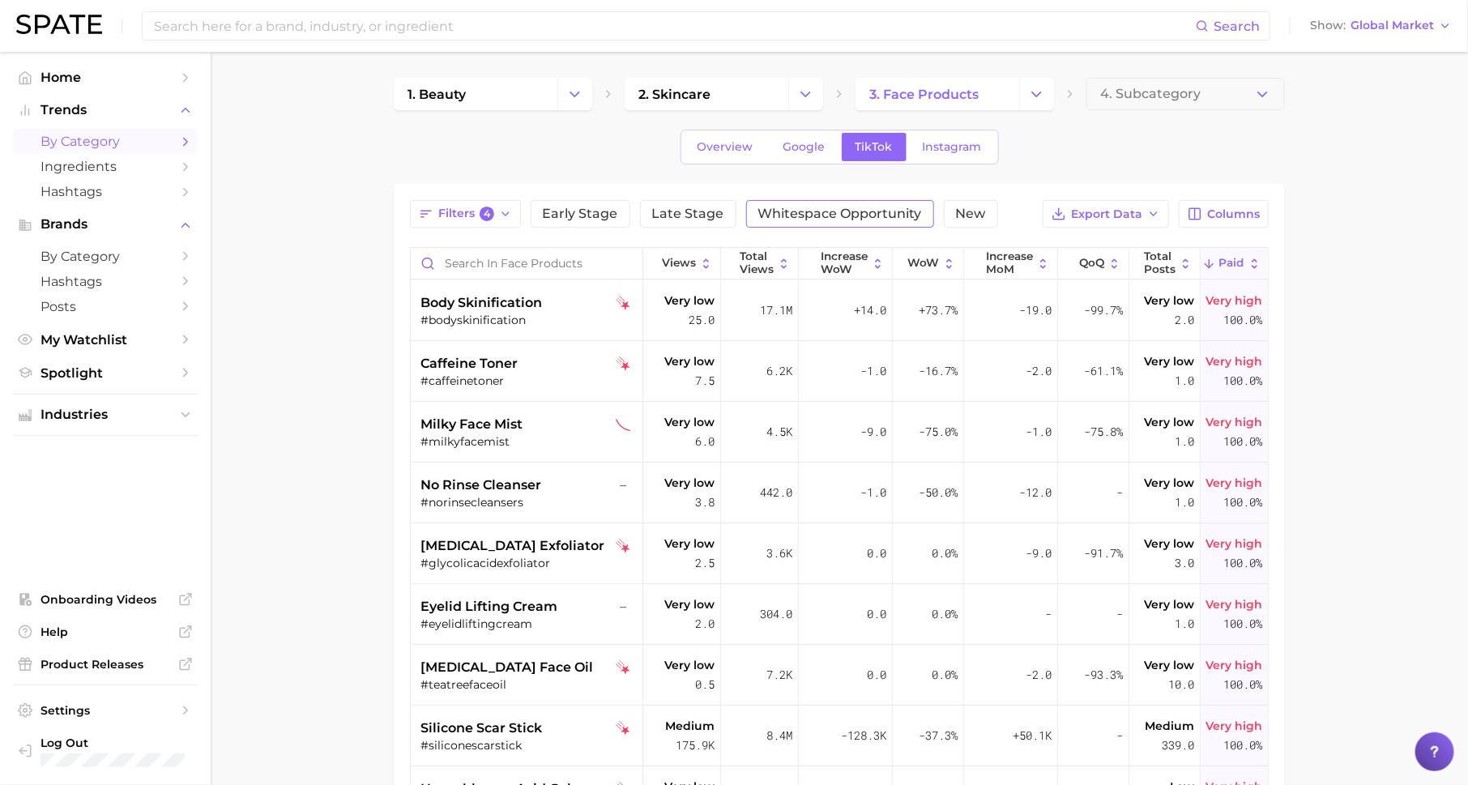
click at [1234, 257] on span "Paid" at bounding box center [1231, 263] width 25 height 13
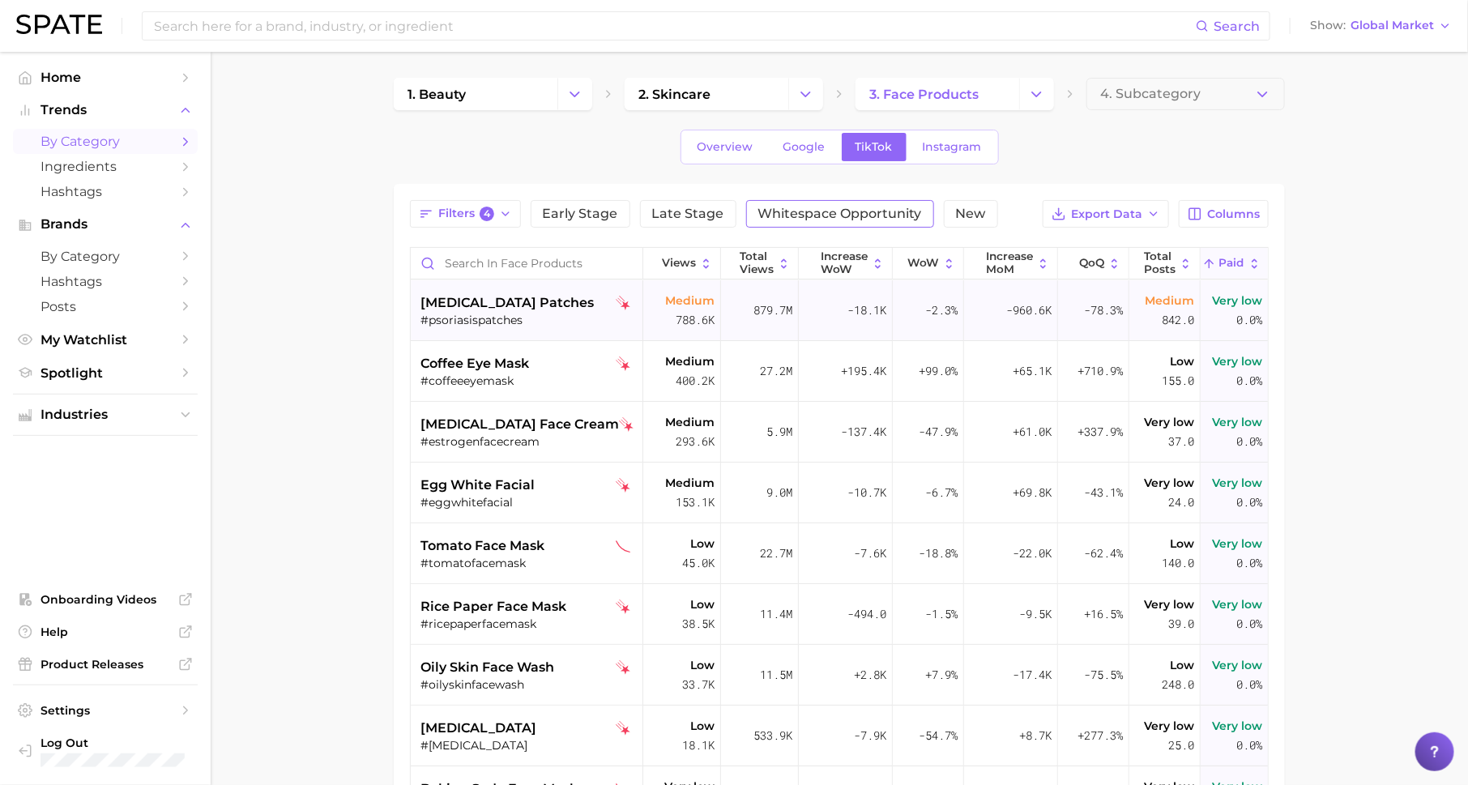
click at [519, 322] on div "#psoriasispatches" at bounding box center [528, 320] width 216 height 15
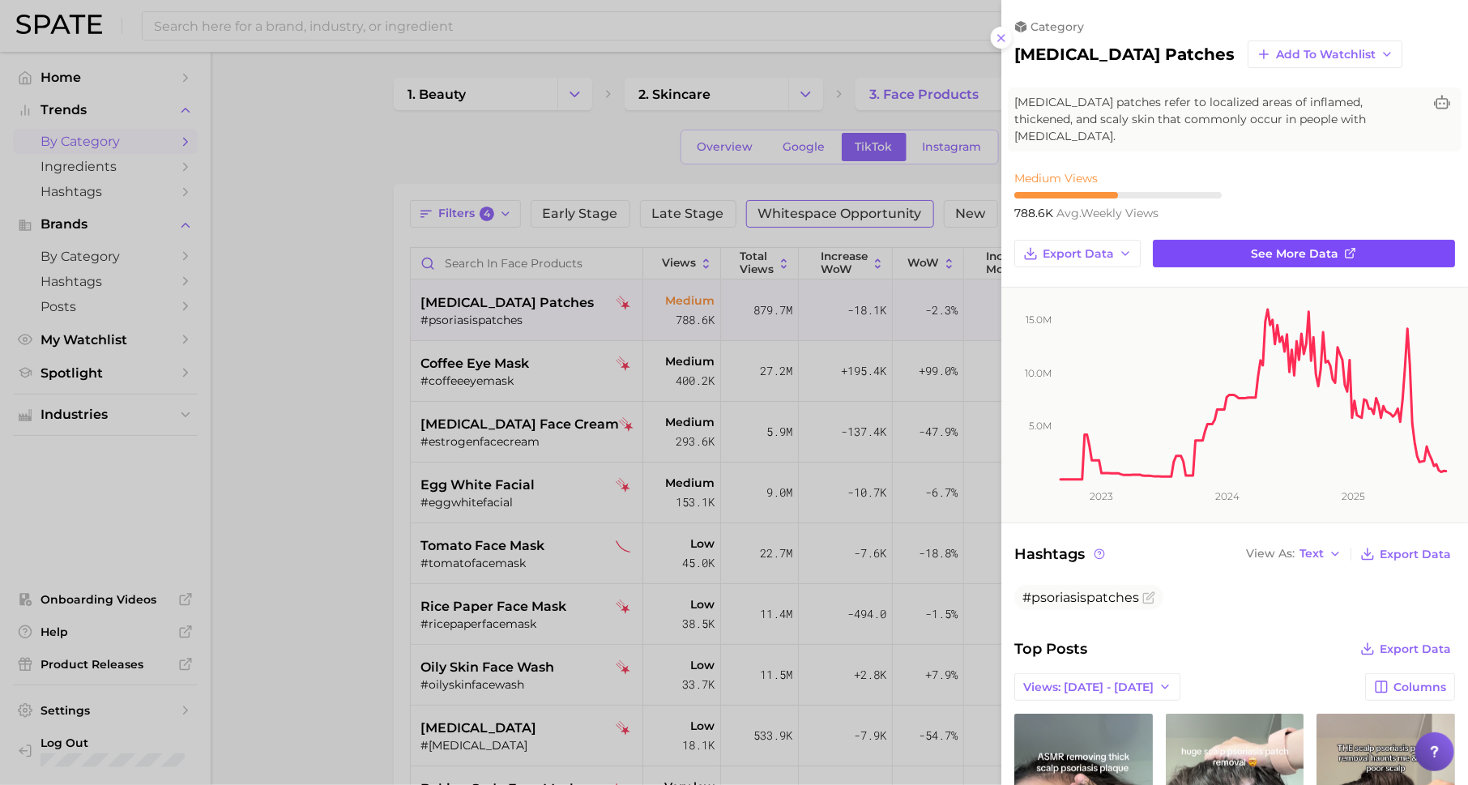
click at [1239, 240] on link "See more data" at bounding box center [1304, 254] width 302 height 28
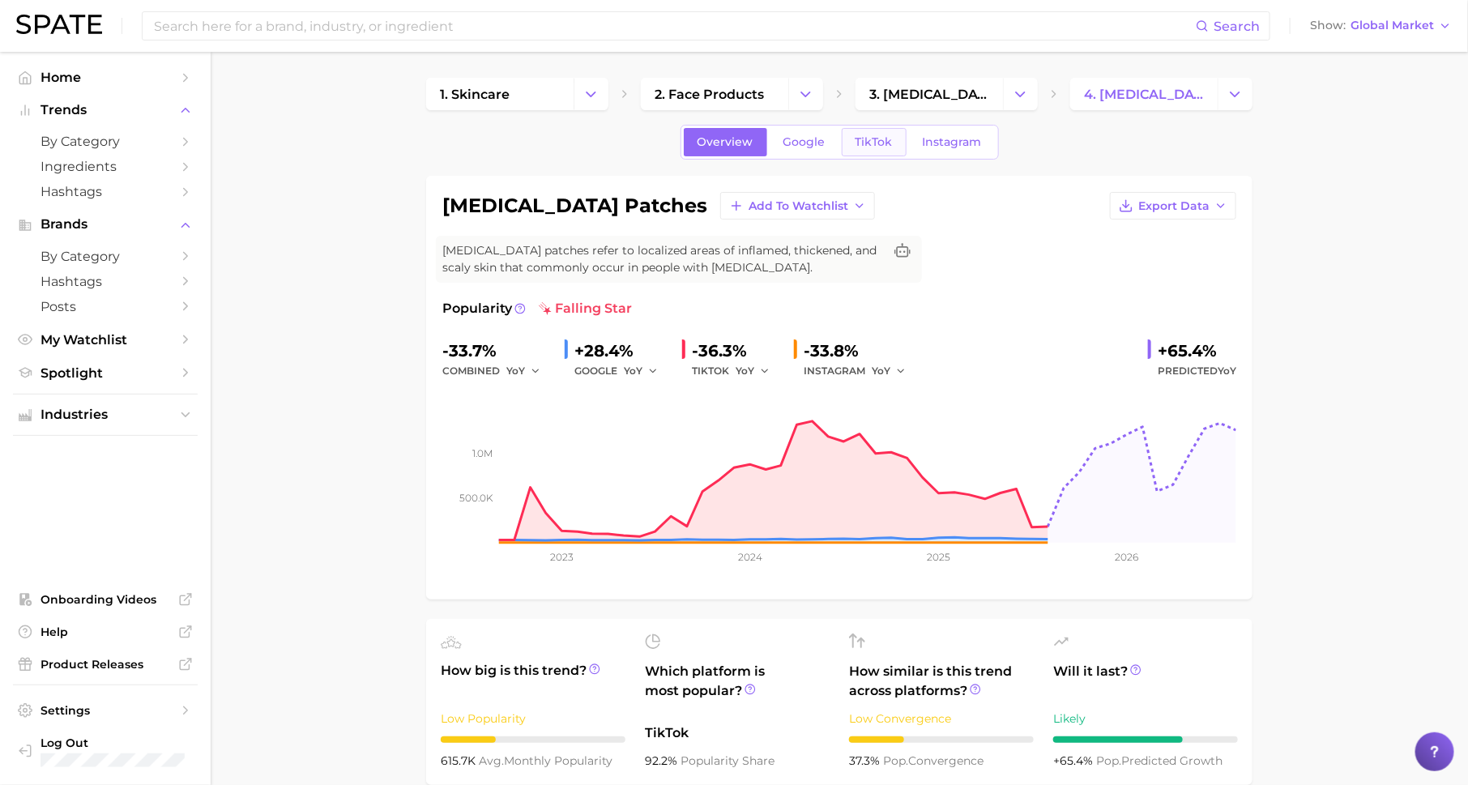
click at [864, 140] on span "TikTok" at bounding box center [874, 142] width 37 height 14
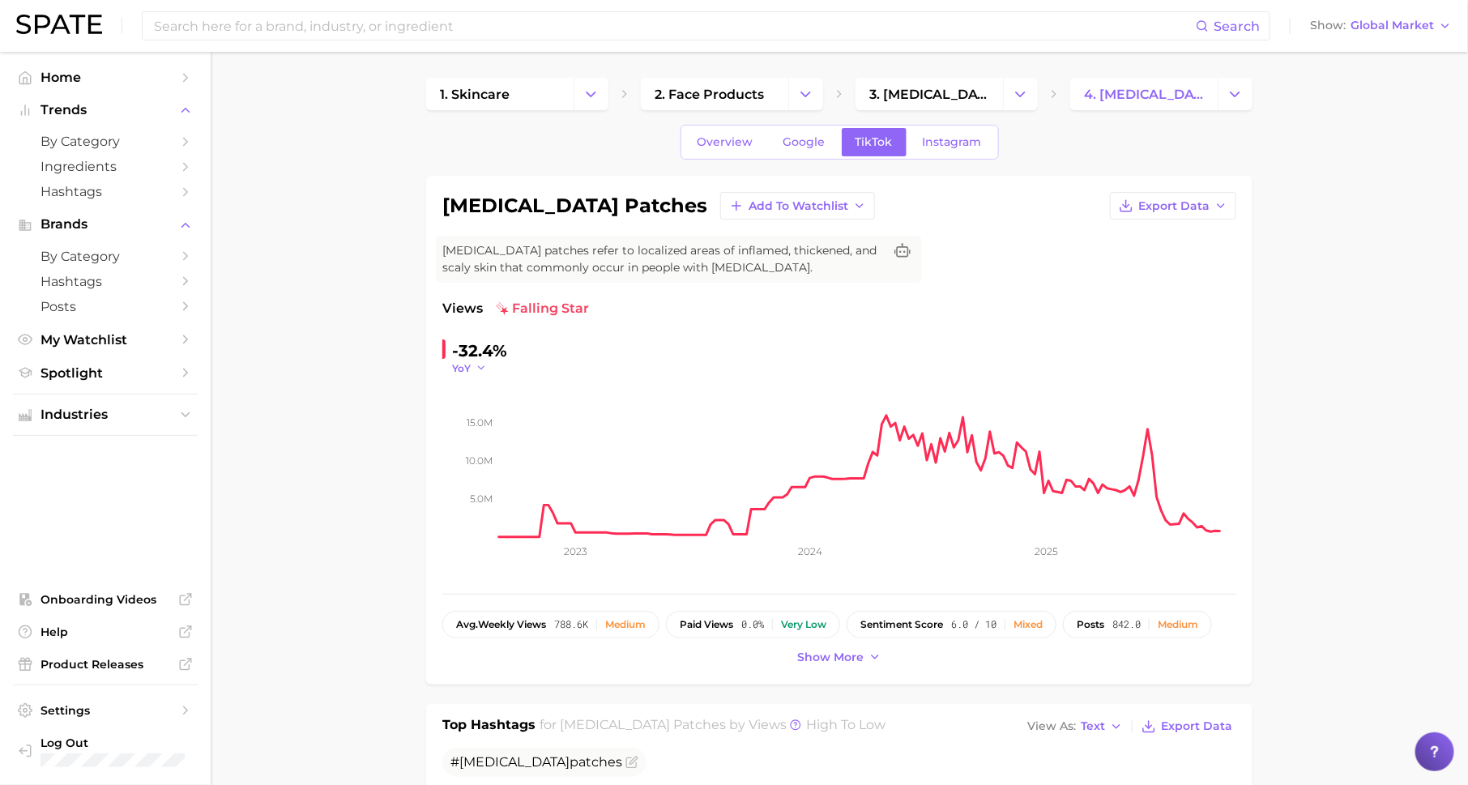
click at [457, 366] on span "YoY" at bounding box center [461, 368] width 19 height 14
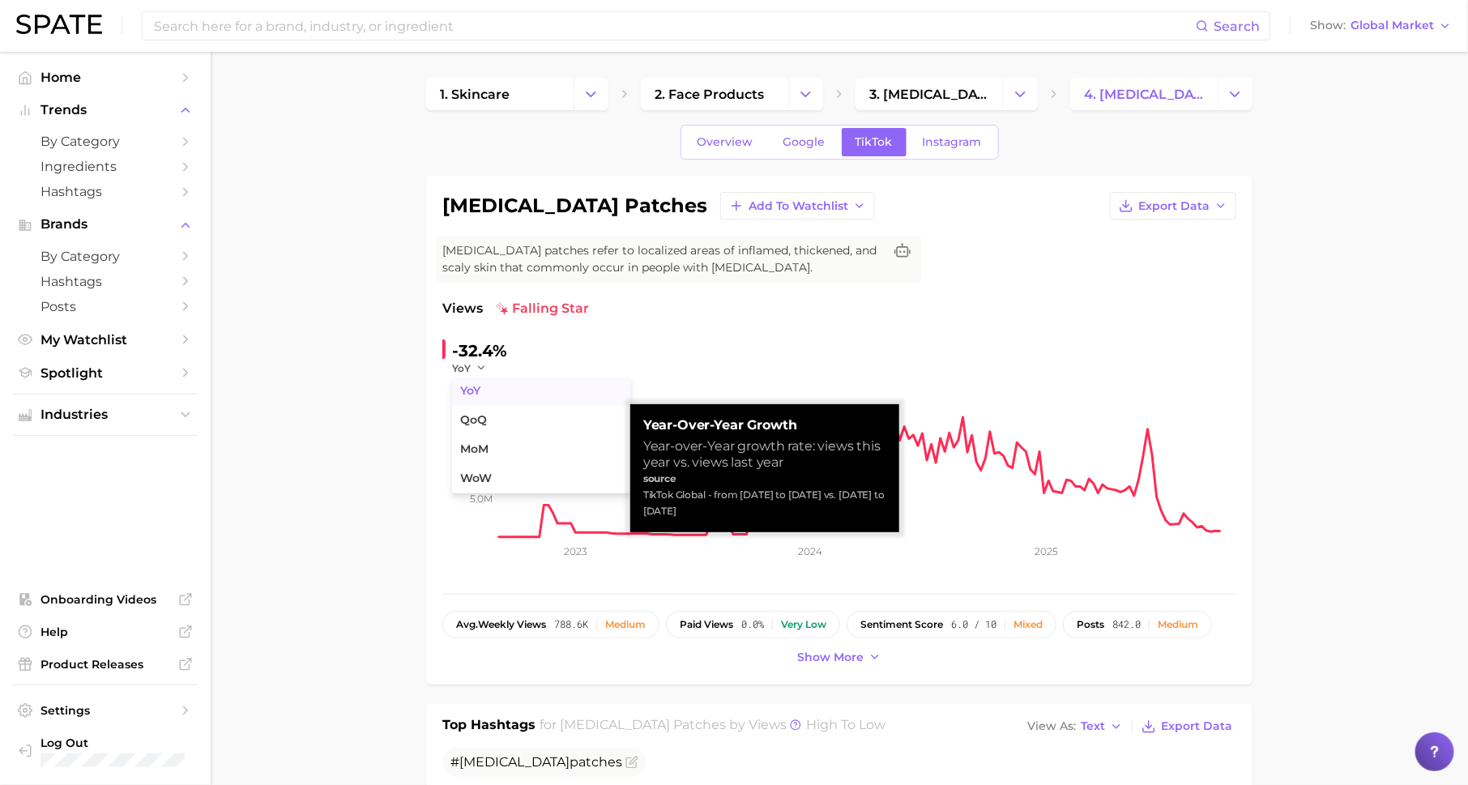
click at [480, 384] on span "YoY" at bounding box center [470, 391] width 20 height 14
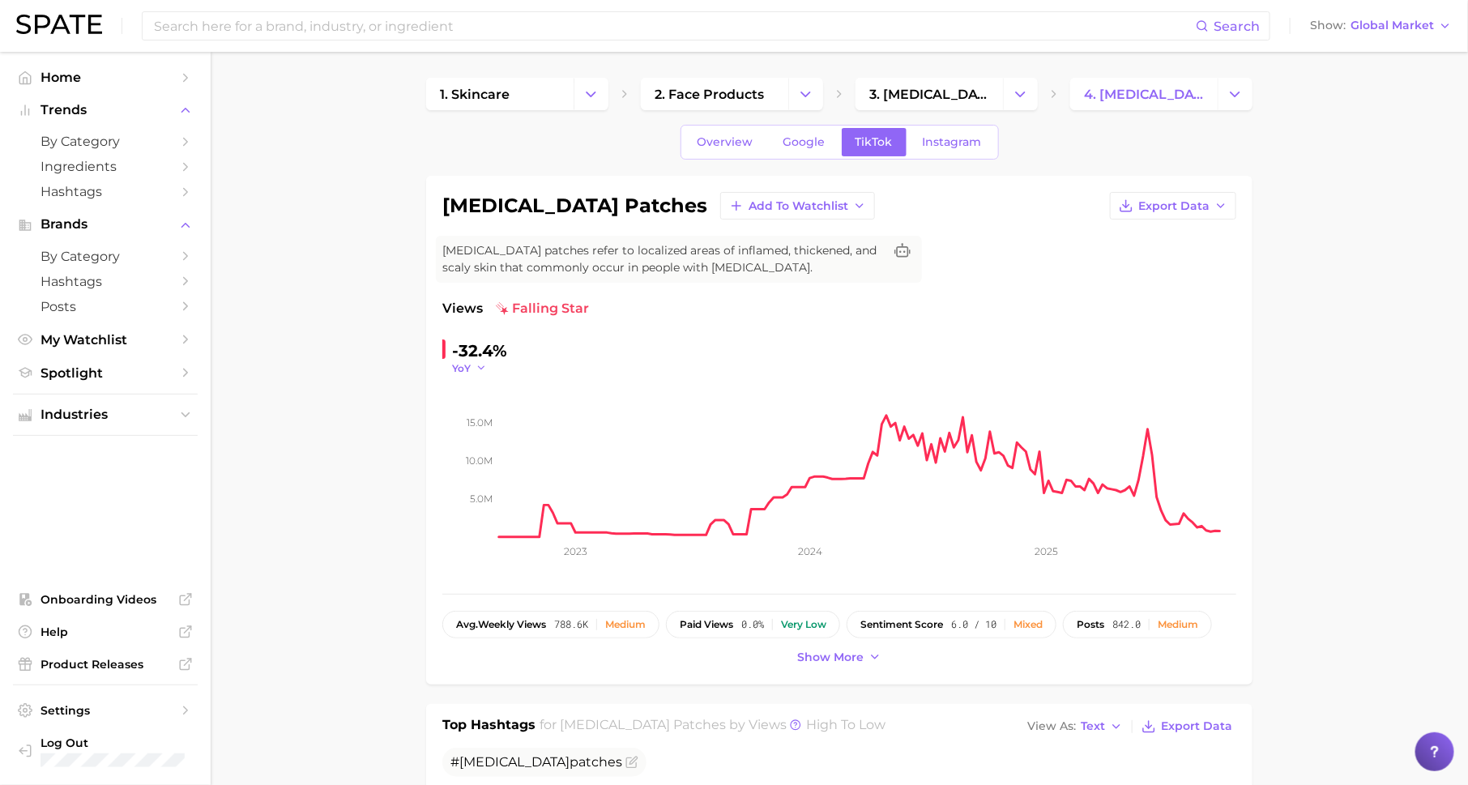
click at [453, 366] on span "YoY" at bounding box center [461, 368] width 19 height 14
click at [474, 416] on span "QoQ" at bounding box center [473, 420] width 27 height 14
click at [468, 365] on span "QoQ" at bounding box center [463, 368] width 23 height 14
click at [490, 446] on button "MoM" at bounding box center [541, 449] width 178 height 29
click at [465, 346] on div "-54.9%" at bounding box center [480, 351] width 57 height 26
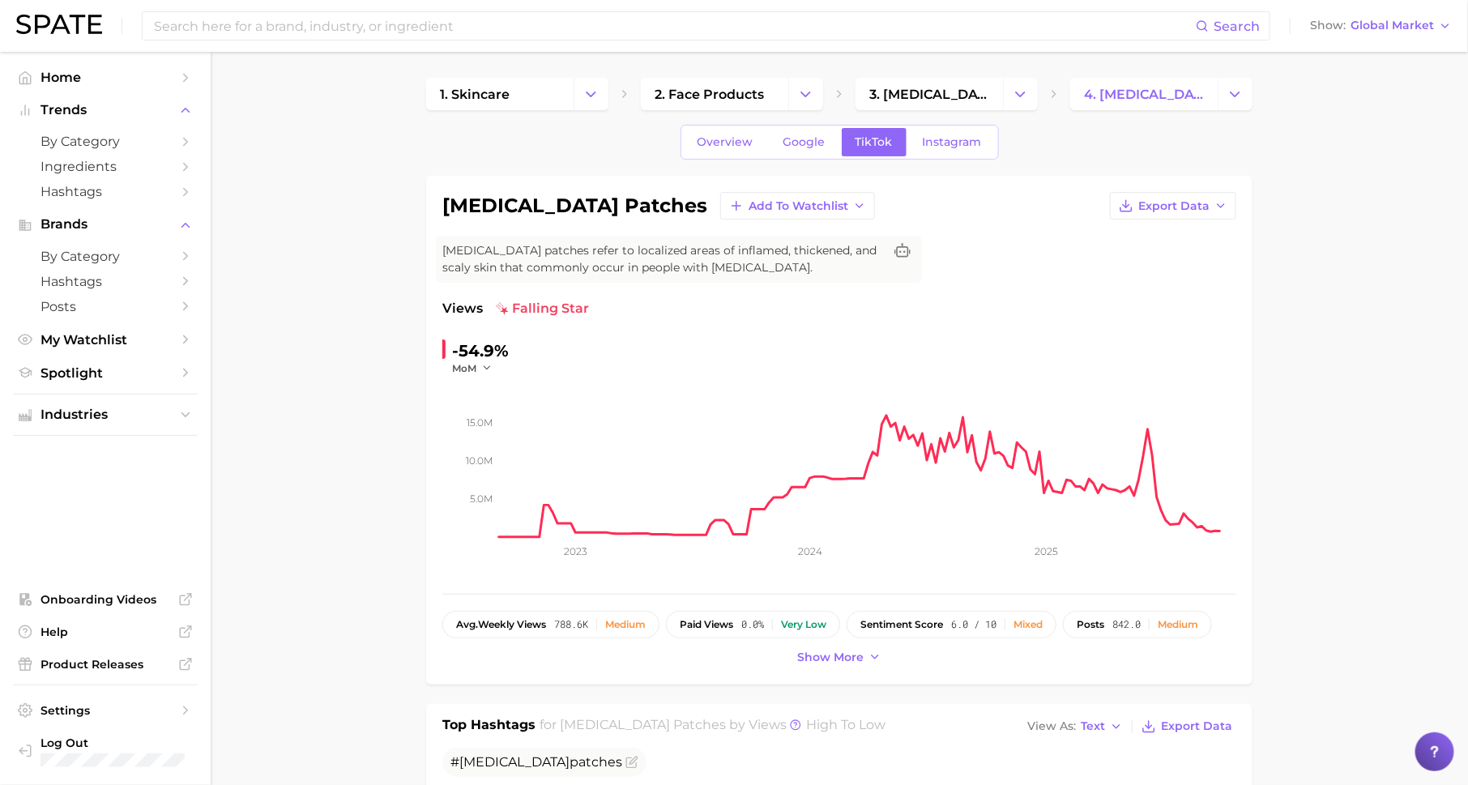
click at [465, 354] on div "-54.9%" at bounding box center [480, 351] width 57 height 26
click at [469, 371] on span "MoM" at bounding box center [464, 368] width 24 height 14
click at [500, 470] on button "WoW" at bounding box center [541, 478] width 178 height 29
click at [1197, 199] on span "Export Data" at bounding box center [1173, 206] width 71 height 14
click at [136, 429] on ul "Industries" at bounding box center [105, 415] width 185 height 42
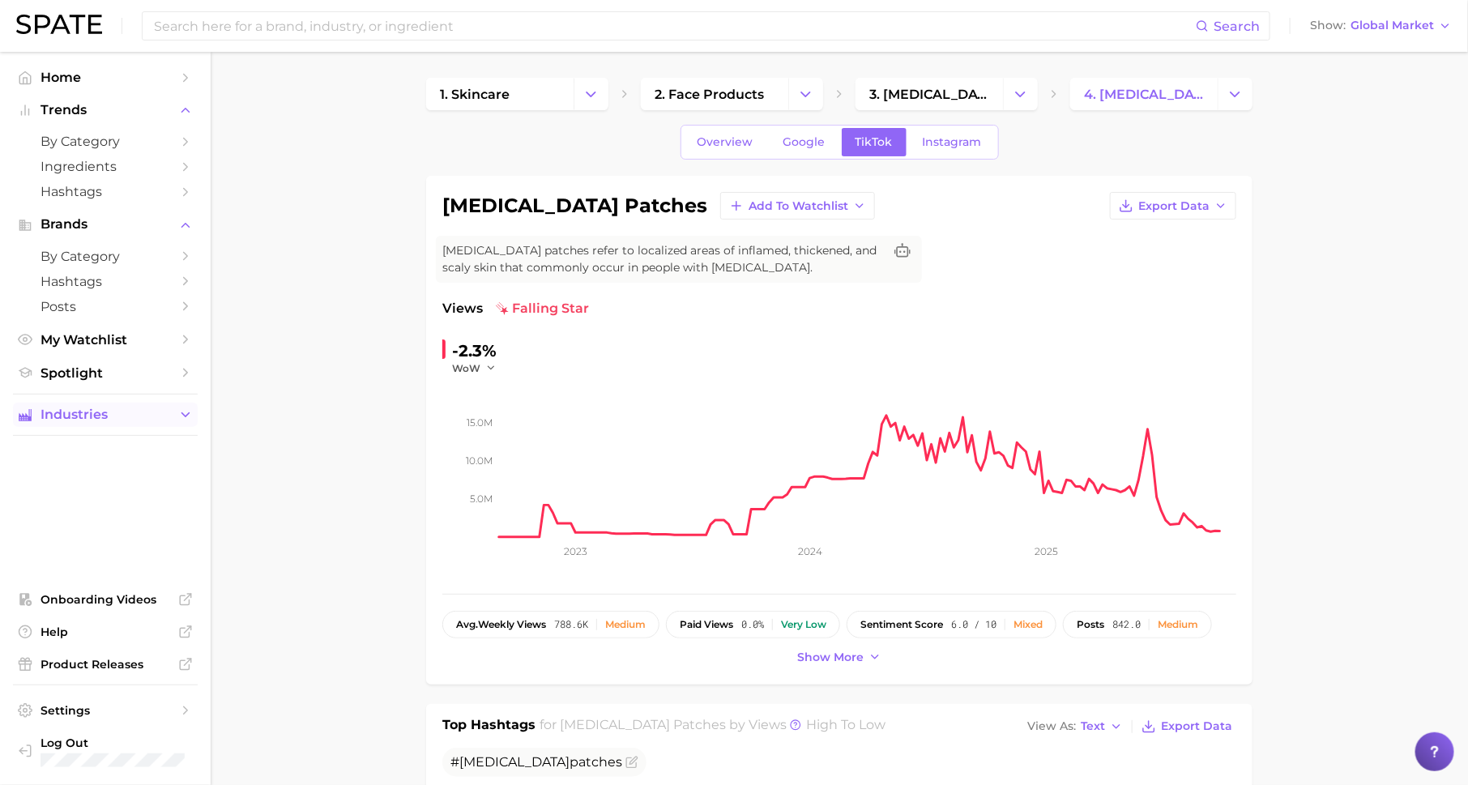
click at [134, 417] on span "Industries" at bounding box center [106, 415] width 130 height 15
click at [1355, 25] on span "Global Market" at bounding box center [1392, 25] width 83 height 9
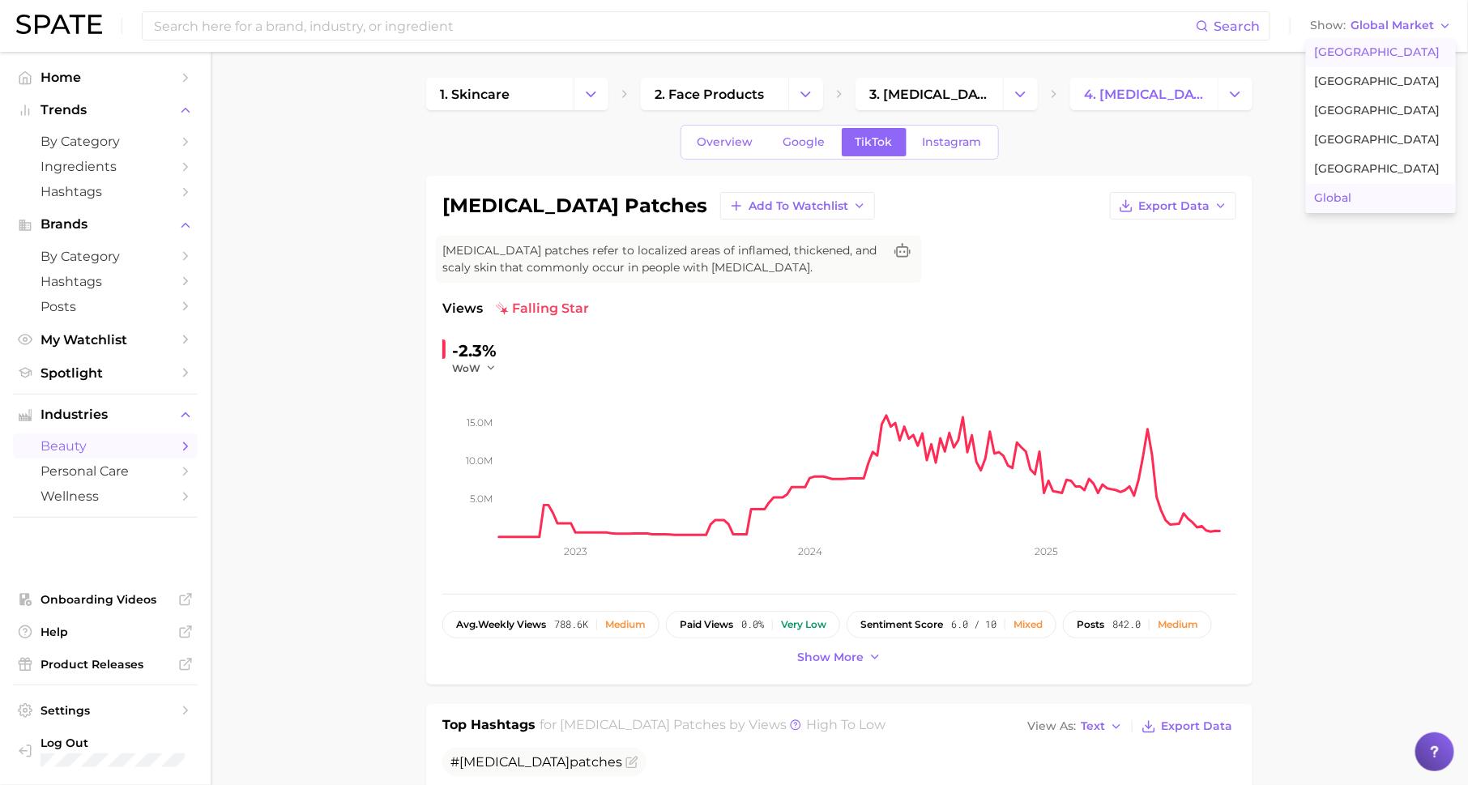
click at [1351, 42] on button "[GEOGRAPHIC_DATA]" at bounding box center [1381, 52] width 150 height 29
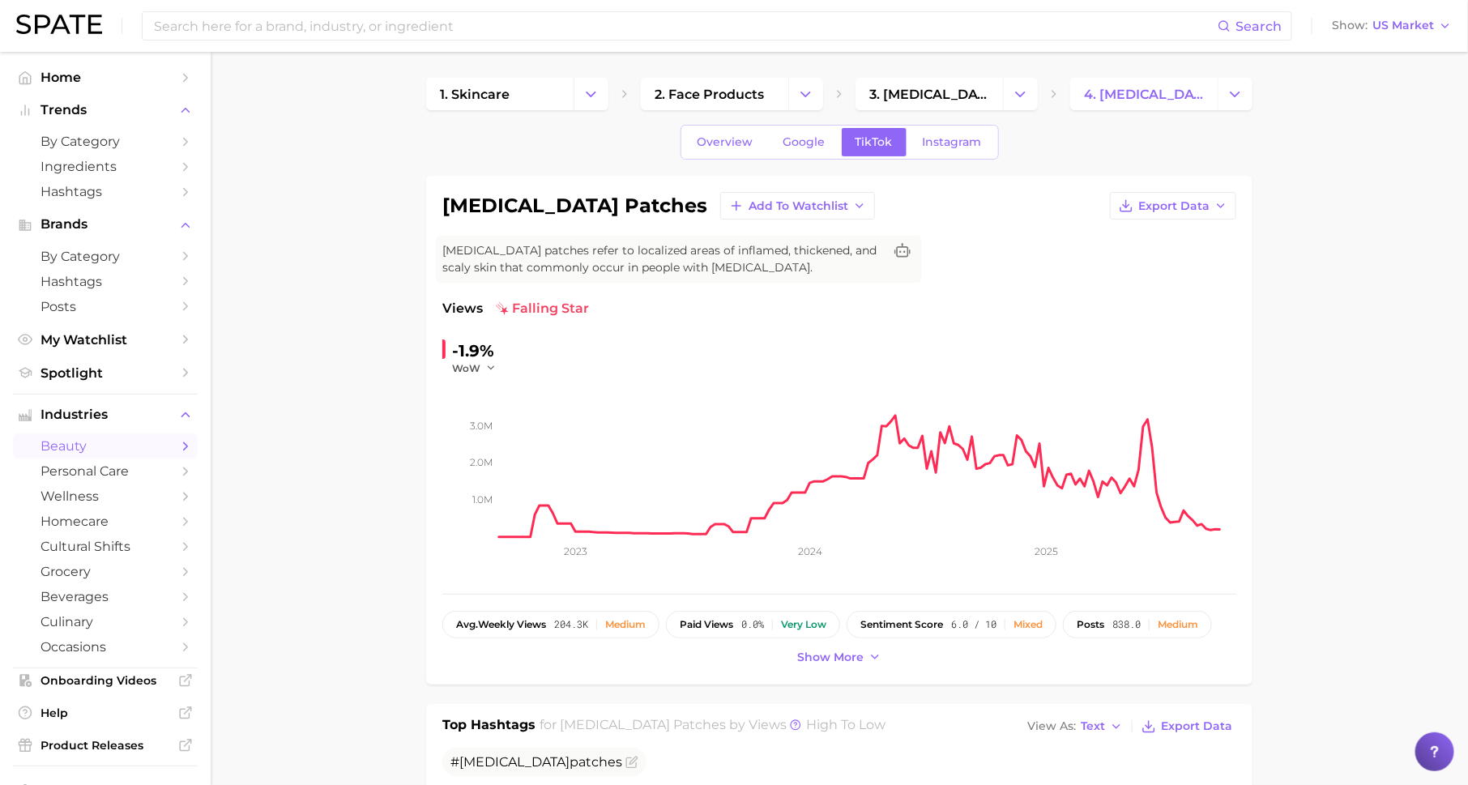
click at [117, 449] on span "beauty" at bounding box center [106, 445] width 130 height 15
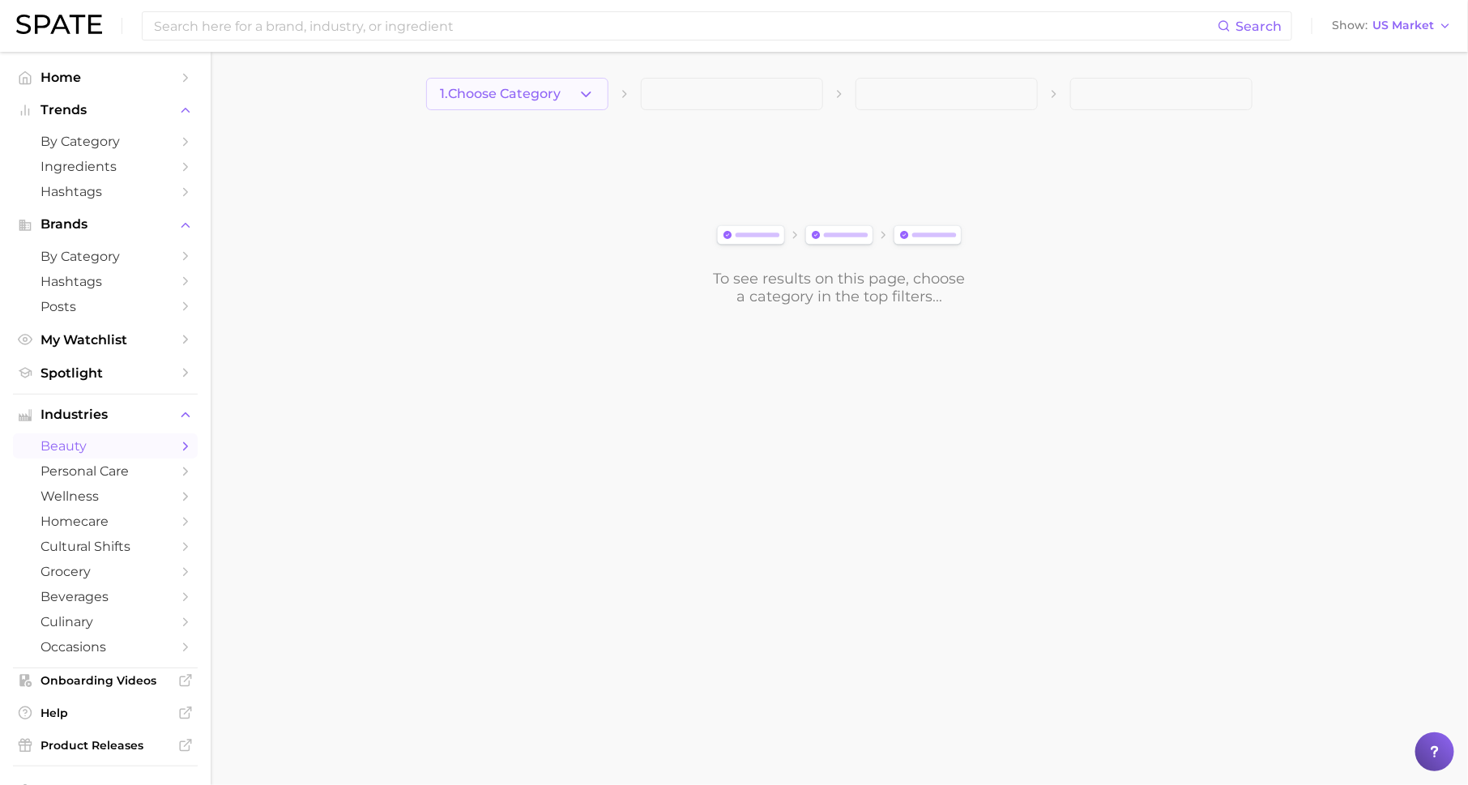
click at [561, 105] on button "1. Choose Category" at bounding box center [517, 94] width 182 height 32
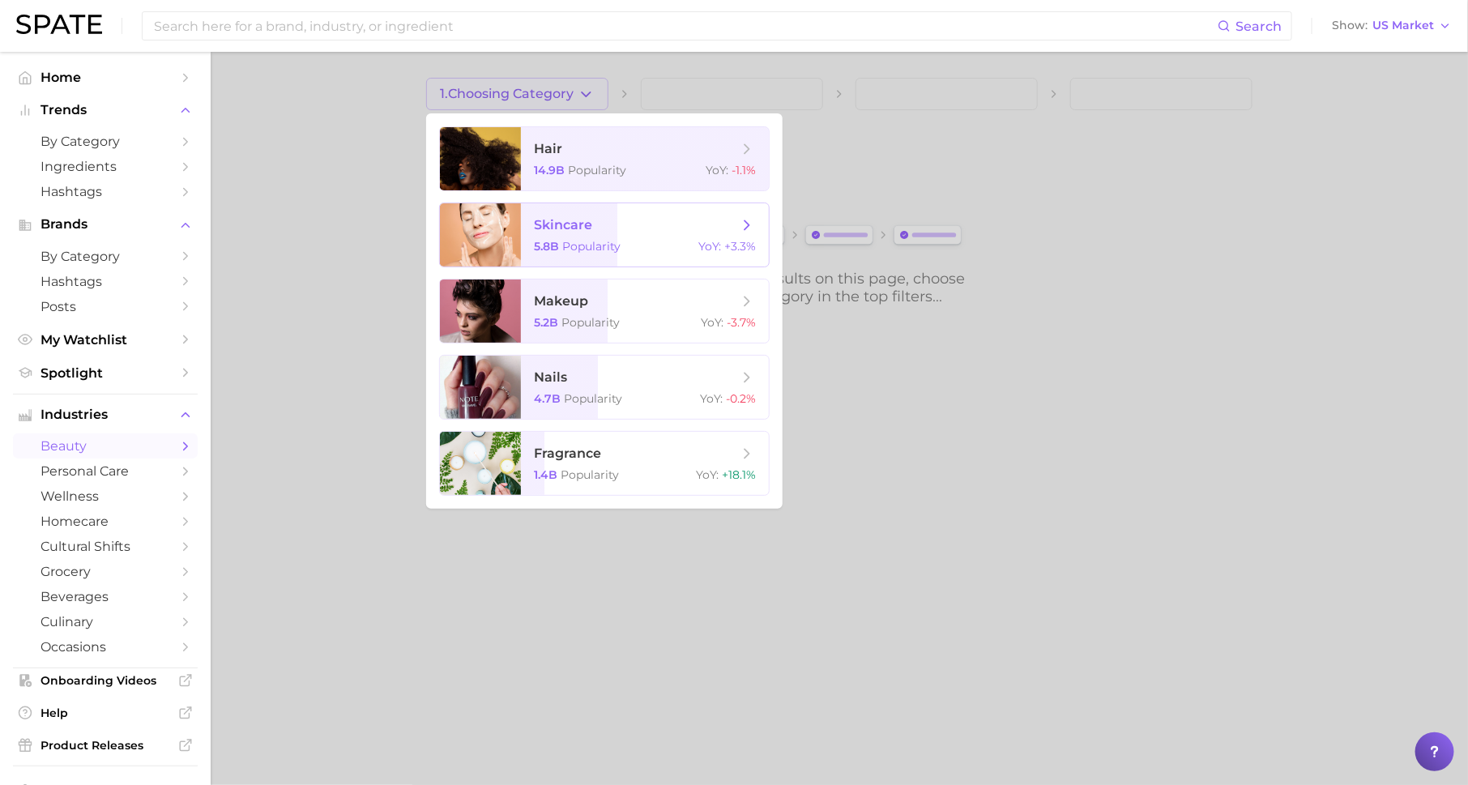
click at [597, 224] on span "skincare" at bounding box center [636, 225] width 204 height 18
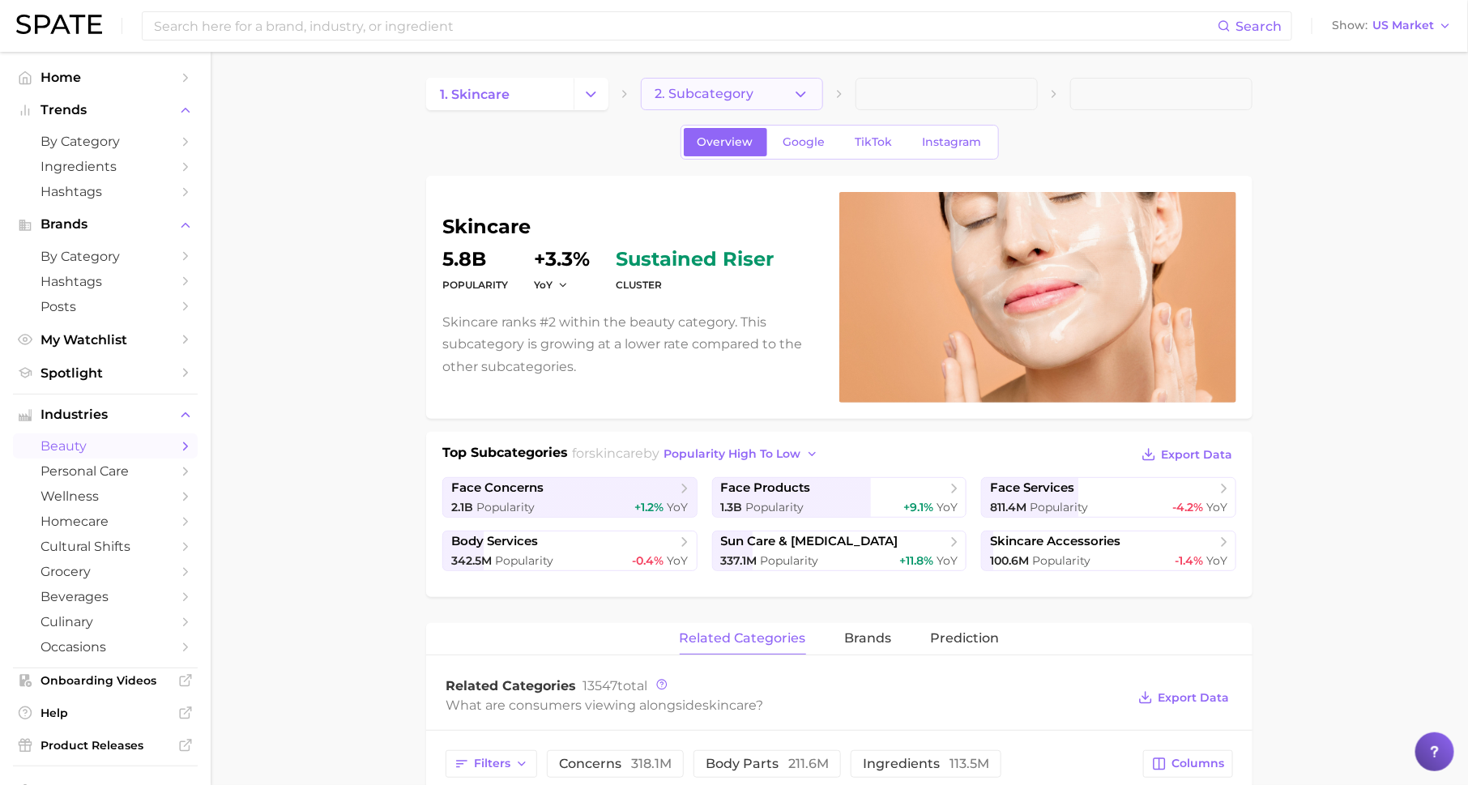
click at [677, 92] on span "2. Subcategory" at bounding box center [704, 94] width 99 height 15
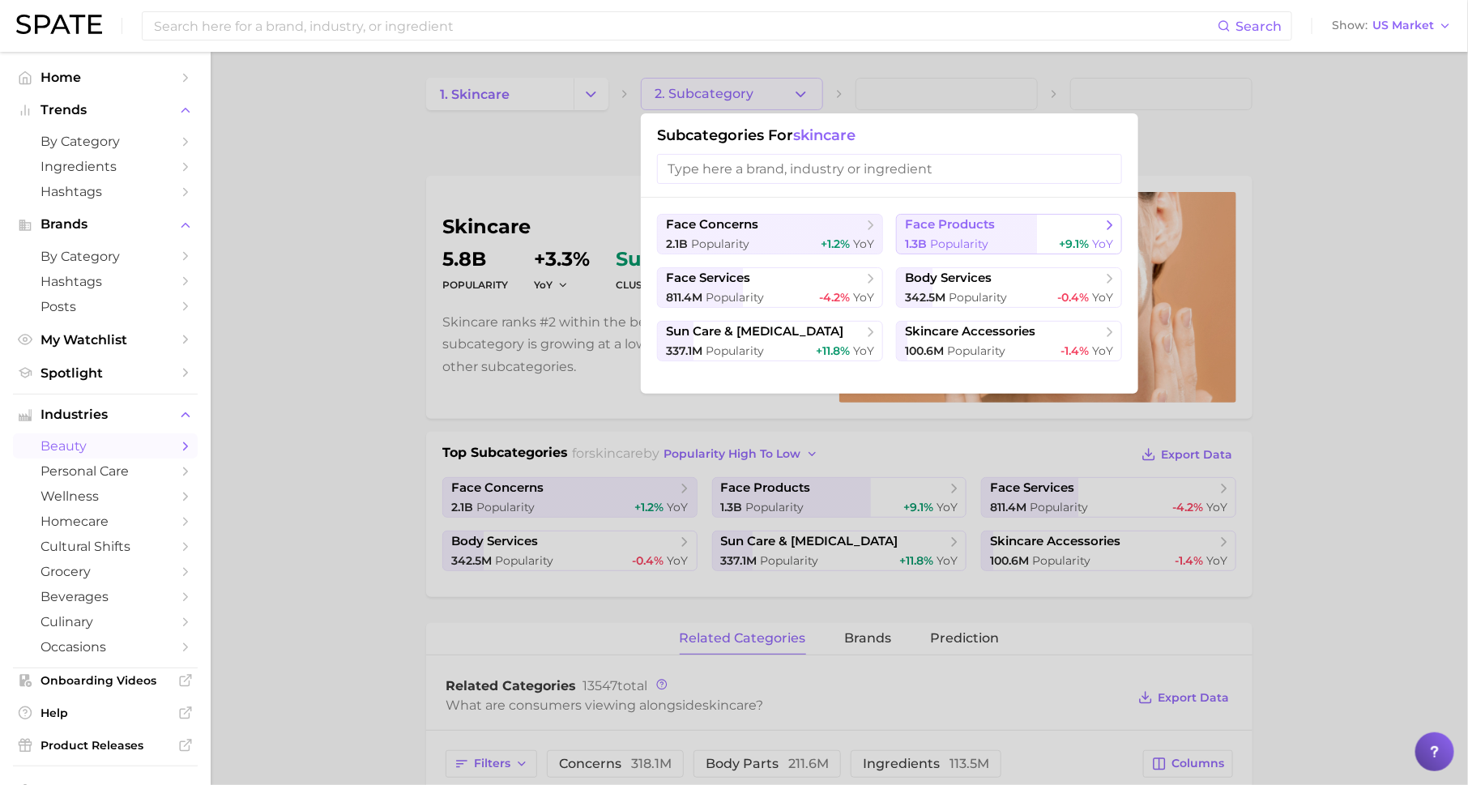
click at [1005, 224] on span "face products" at bounding box center [1003, 225] width 197 height 16
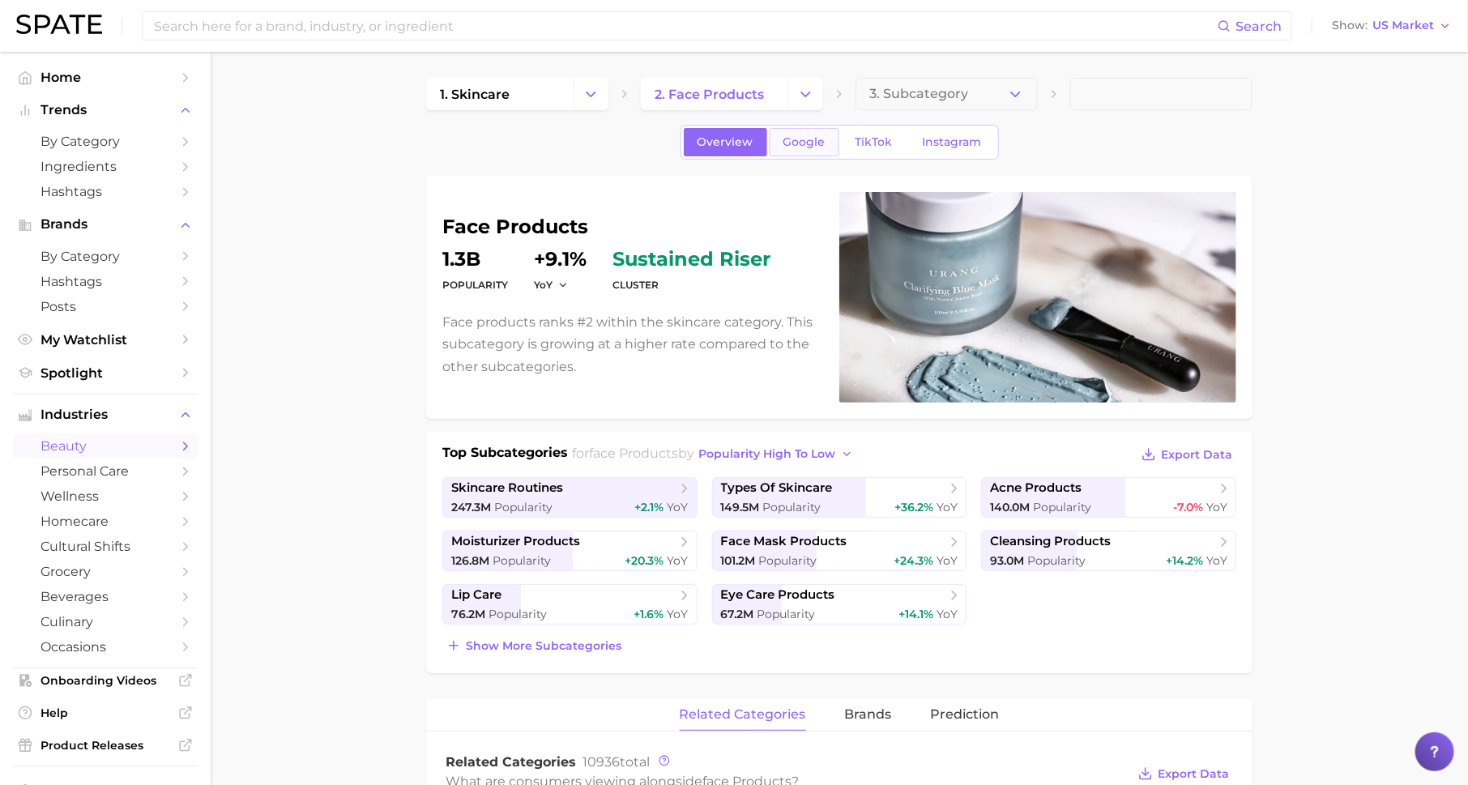
click at [805, 138] on span "Google" at bounding box center [804, 142] width 42 height 14
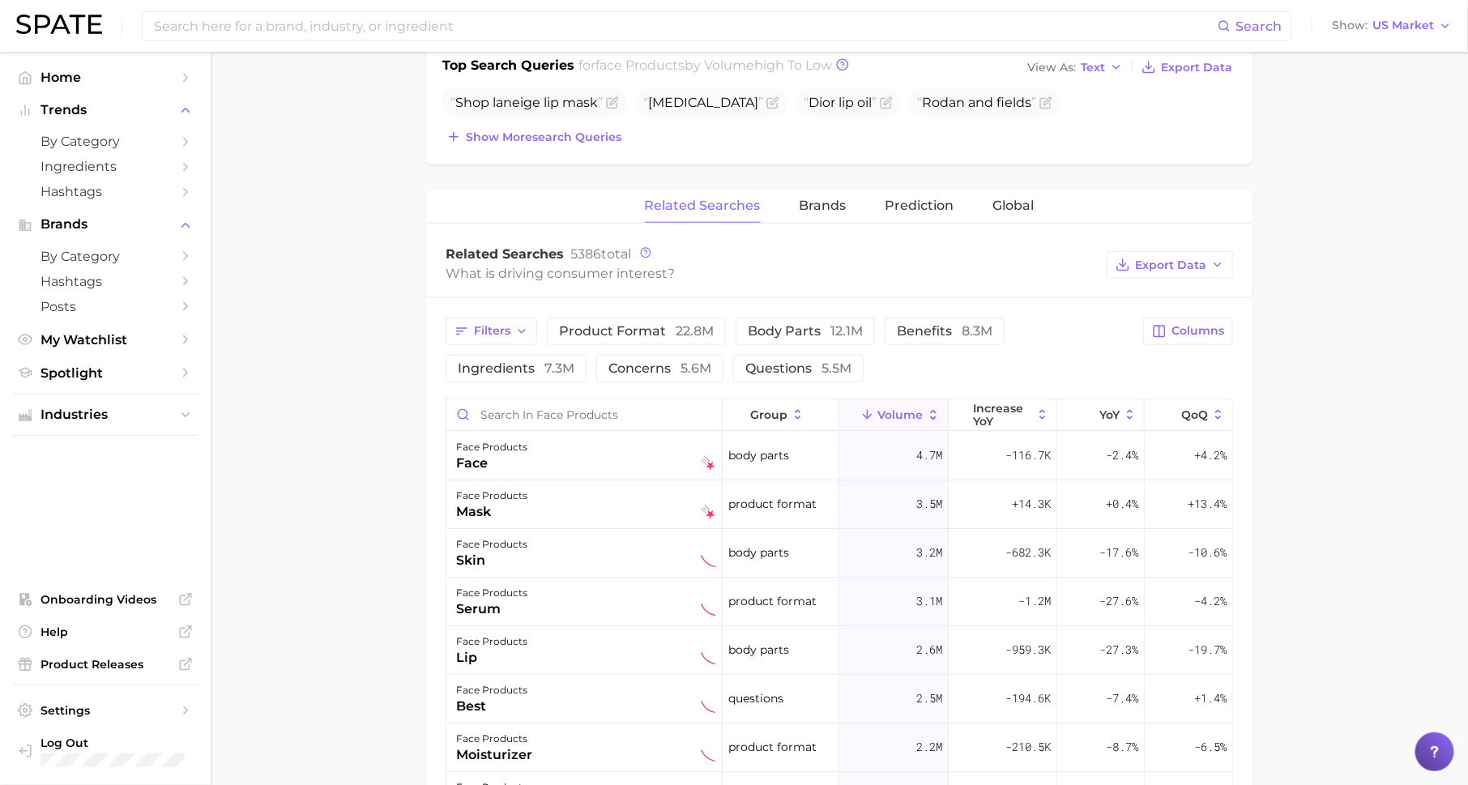
scroll to position [648, 0]
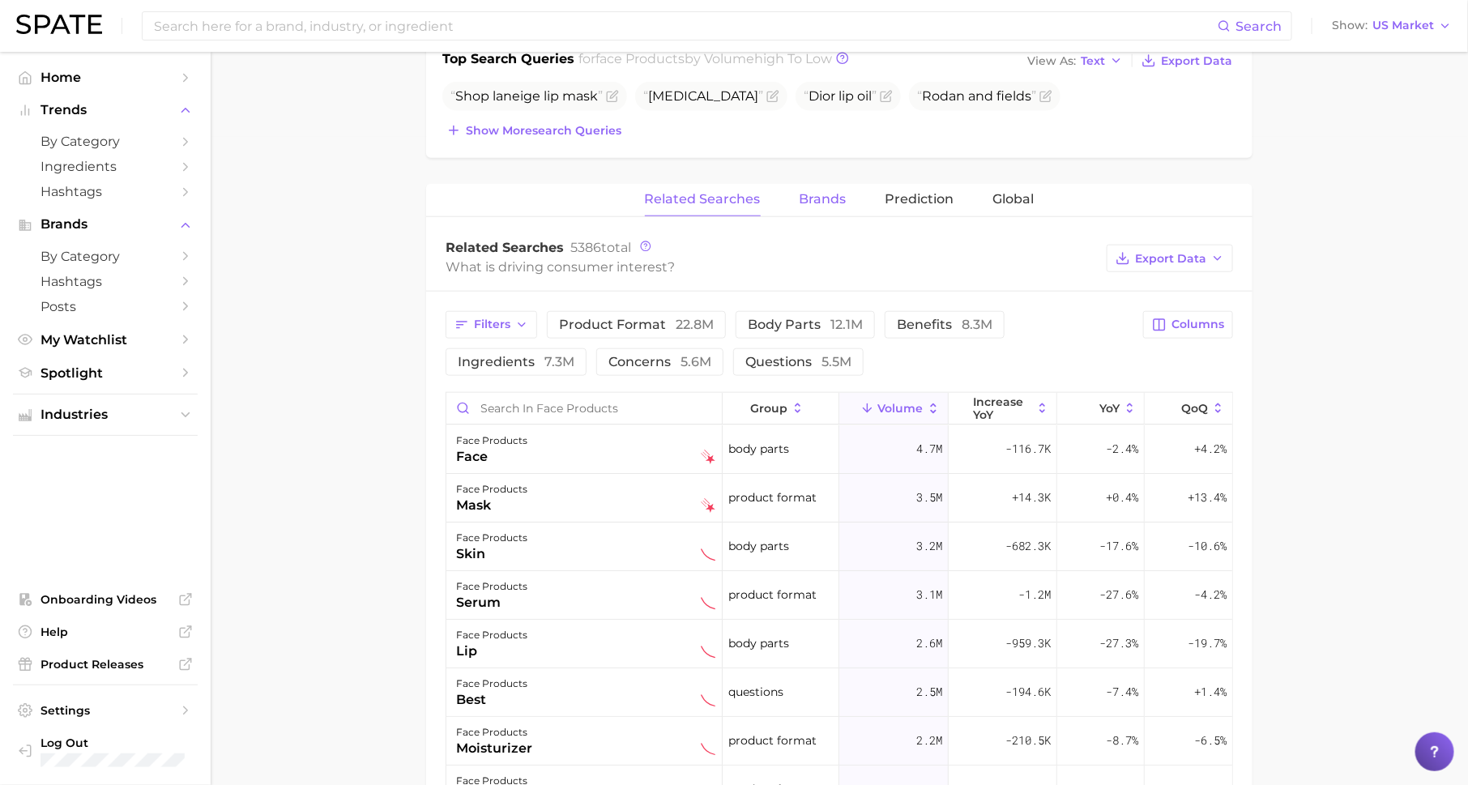
click at [819, 192] on span "Brands" at bounding box center [823, 199] width 47 height 15
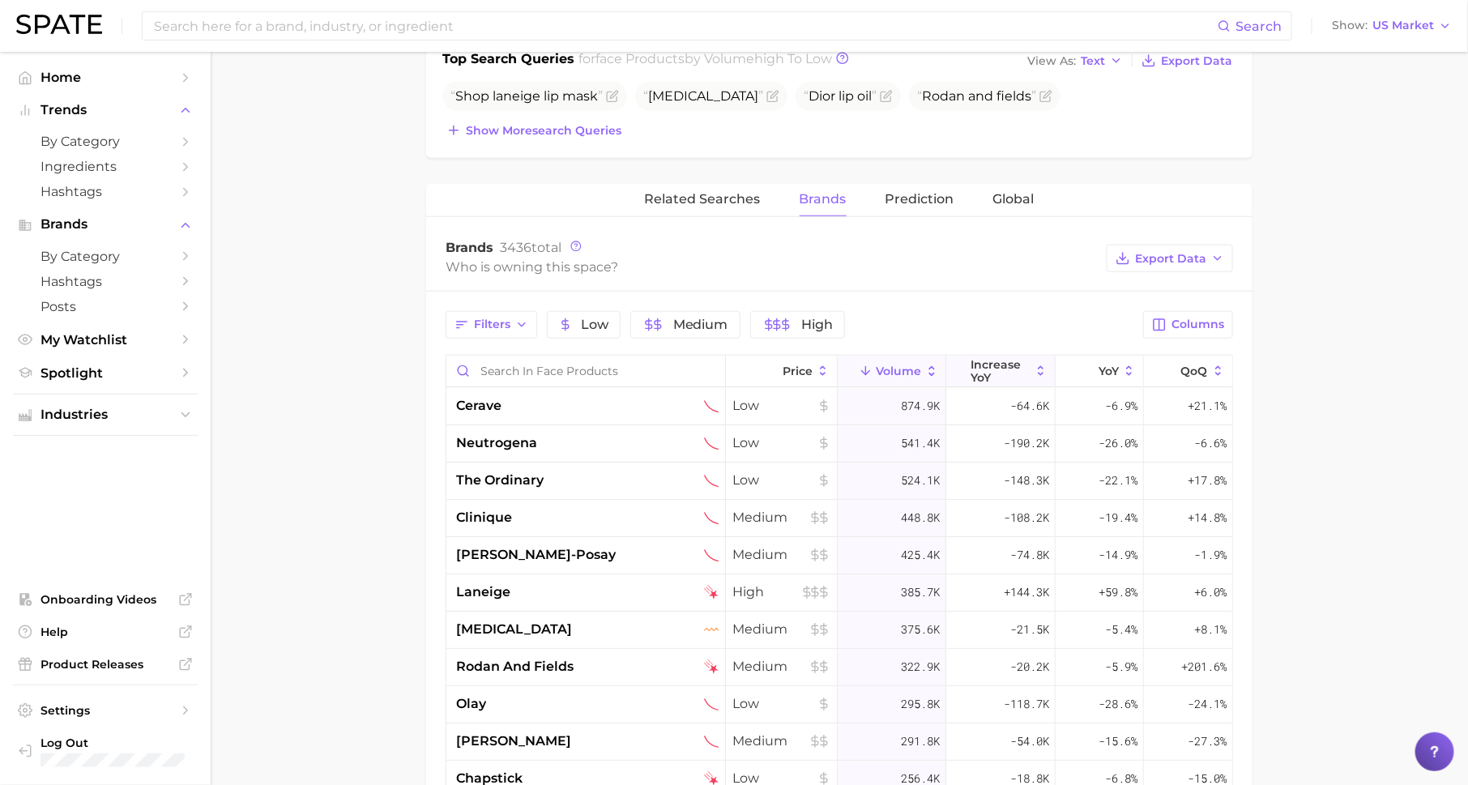
click at [998, 356] on button "increase YoY" at bounding box center [1000, 372] width 109 height 32
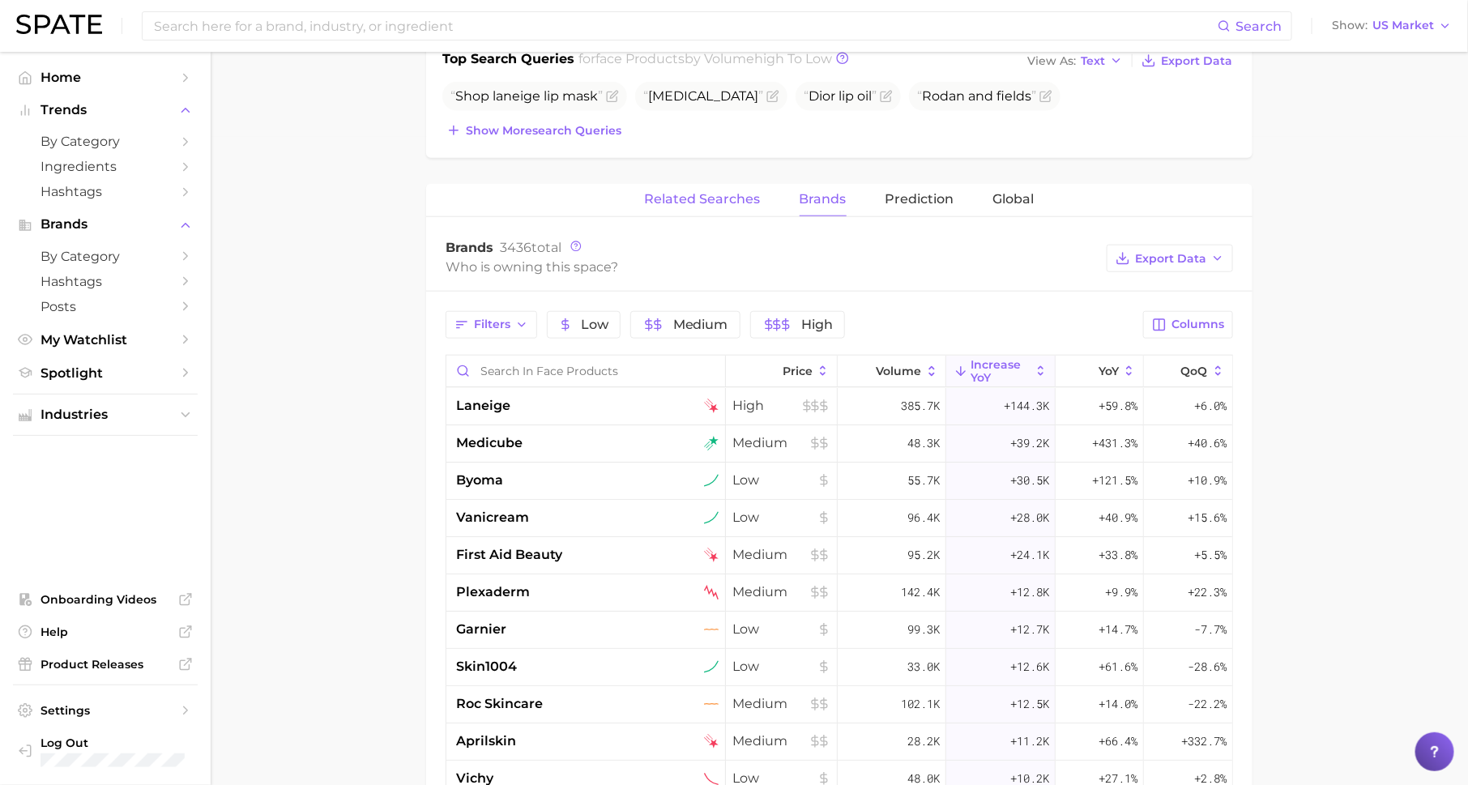
click at [719, 192] on span "Related Searches" at bounding box center [703, 199] width 116 height 15
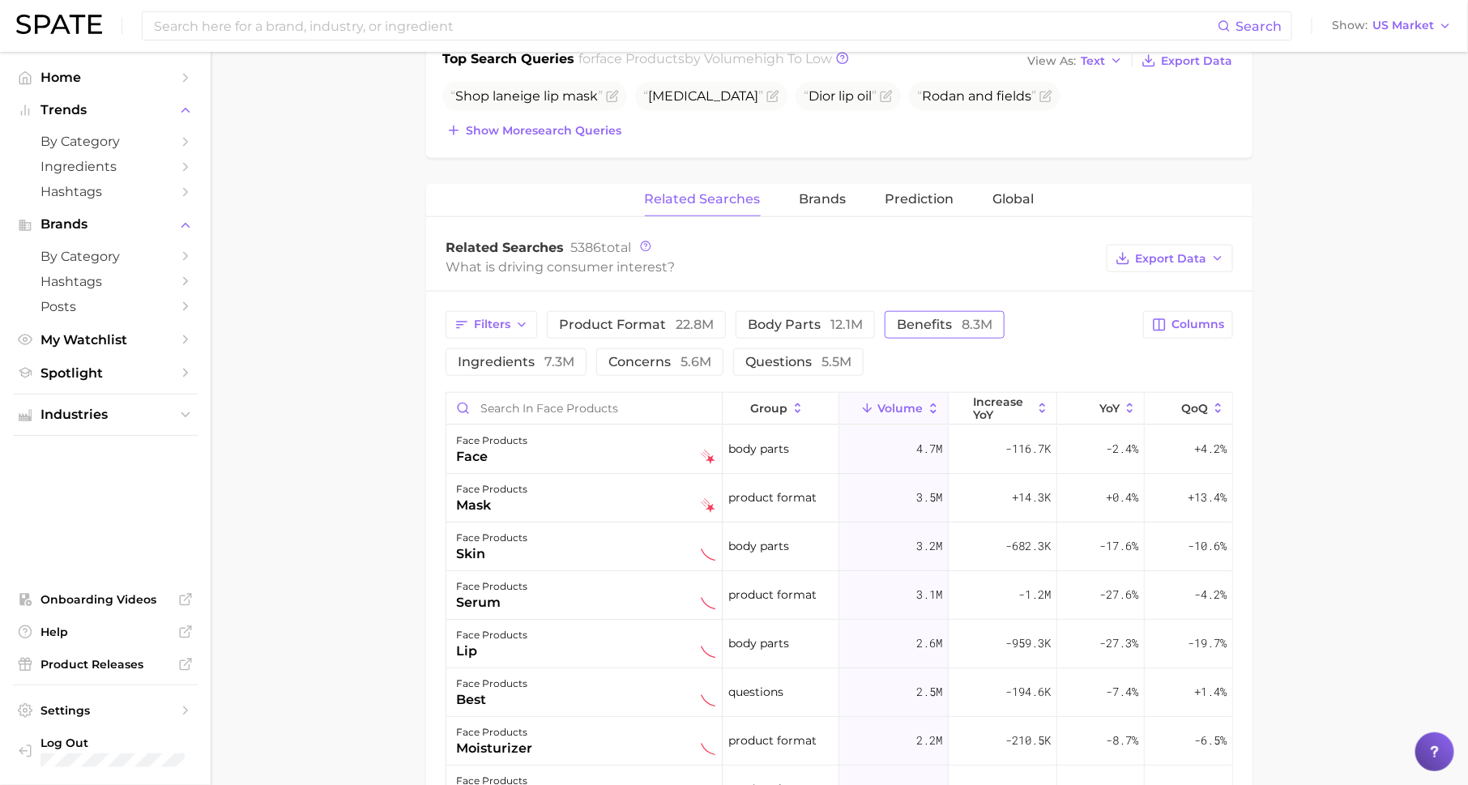
click at [921, 317] on span "benefits 8.3m" at bounding box center [945, 324] width 96 height 15
click at [991, 400] on span "increase YoY" at bounding box center [1002, 408] width 59 height 26
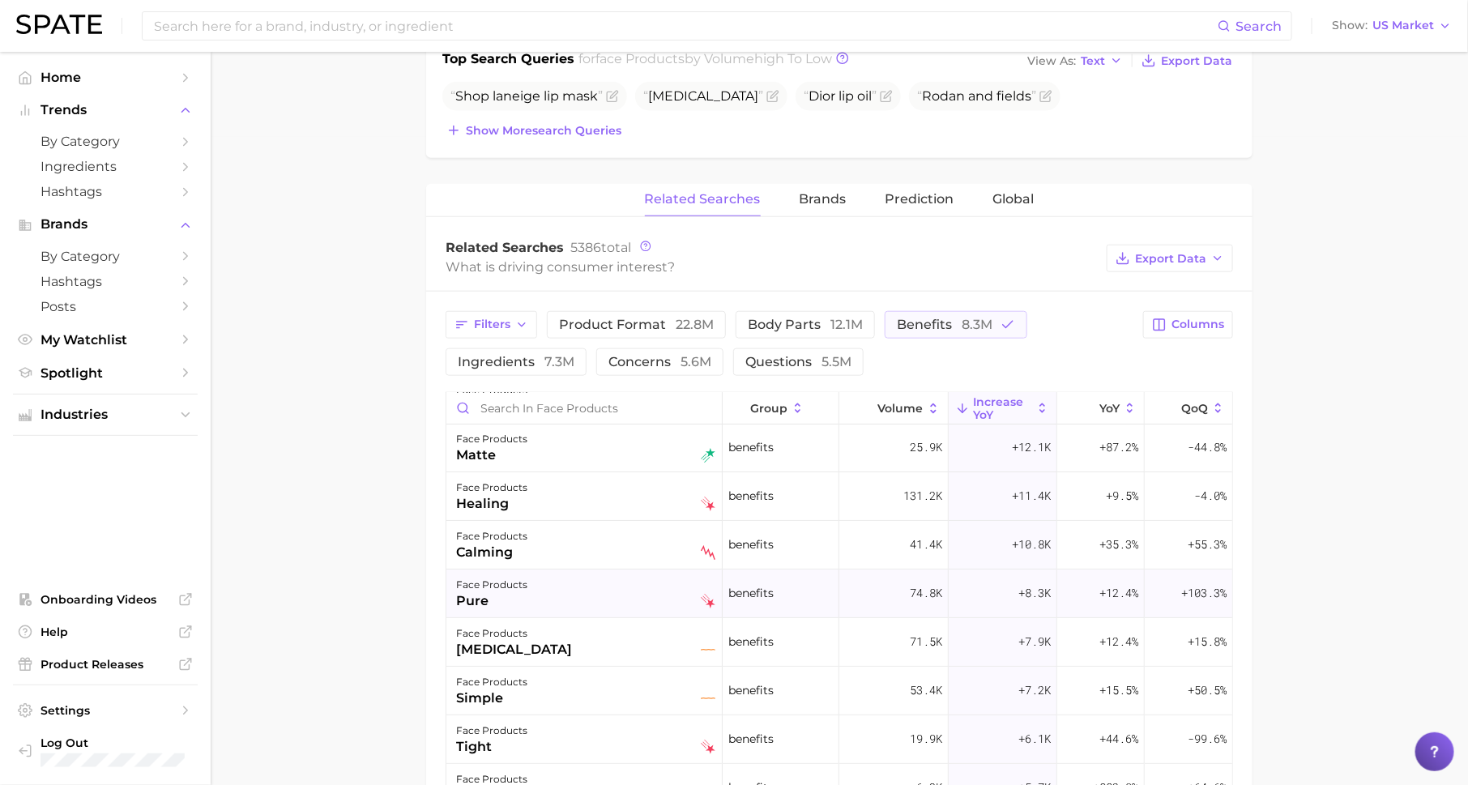
scroll to position [0, 0]
click at [501, 447] on div "instant" at bounding box center [491, 456] width 71 height 19
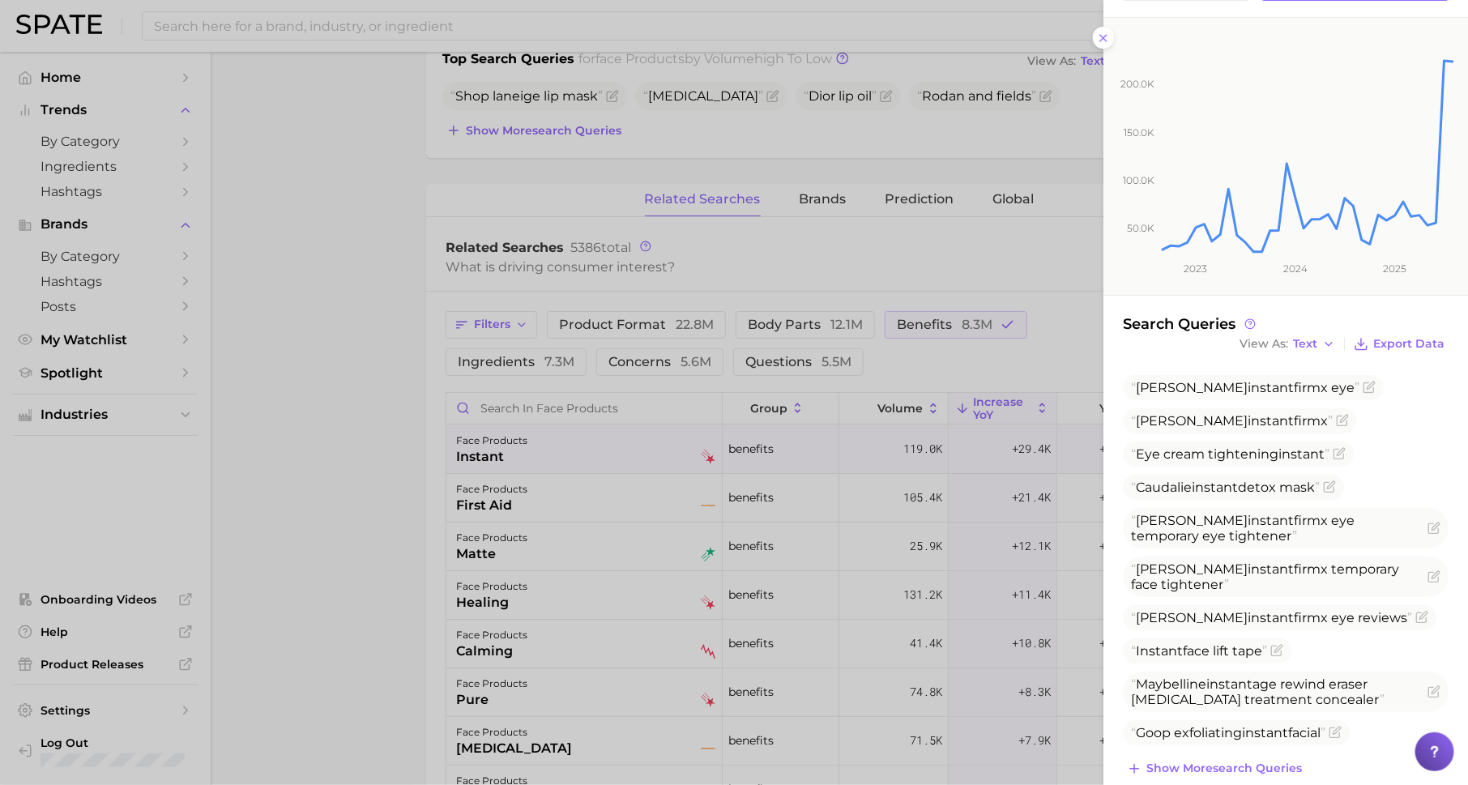
scroll to position [196, 0]
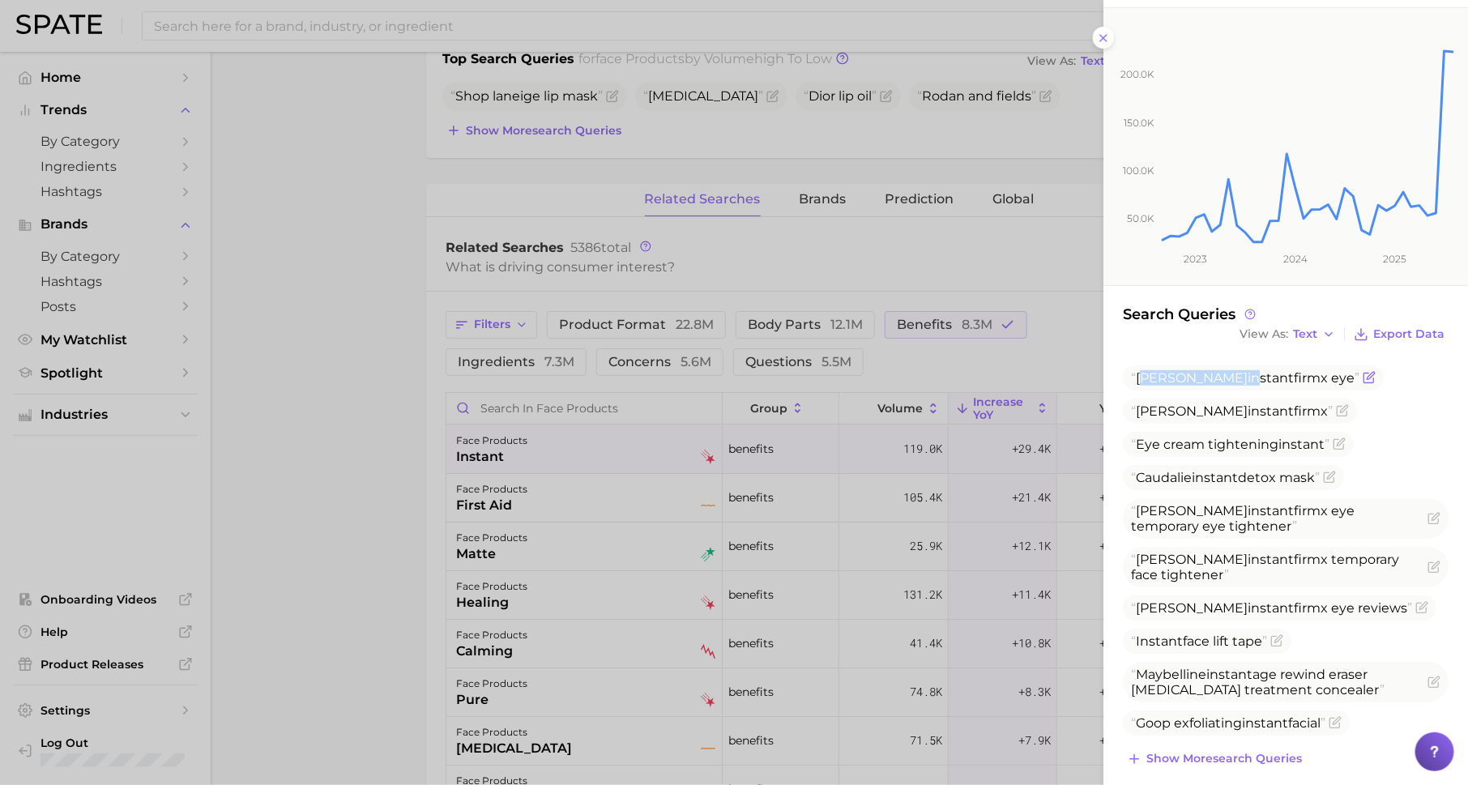
drag, startPoint x: 1143, startPoint y: 374, endPoint x: 1271, endPoint y: 371, distance: 128.1
click at [1272, 371] on span "[PERSON_NAME] instant firmx eye" at bounding box center [1245, 377] width 228 height 15
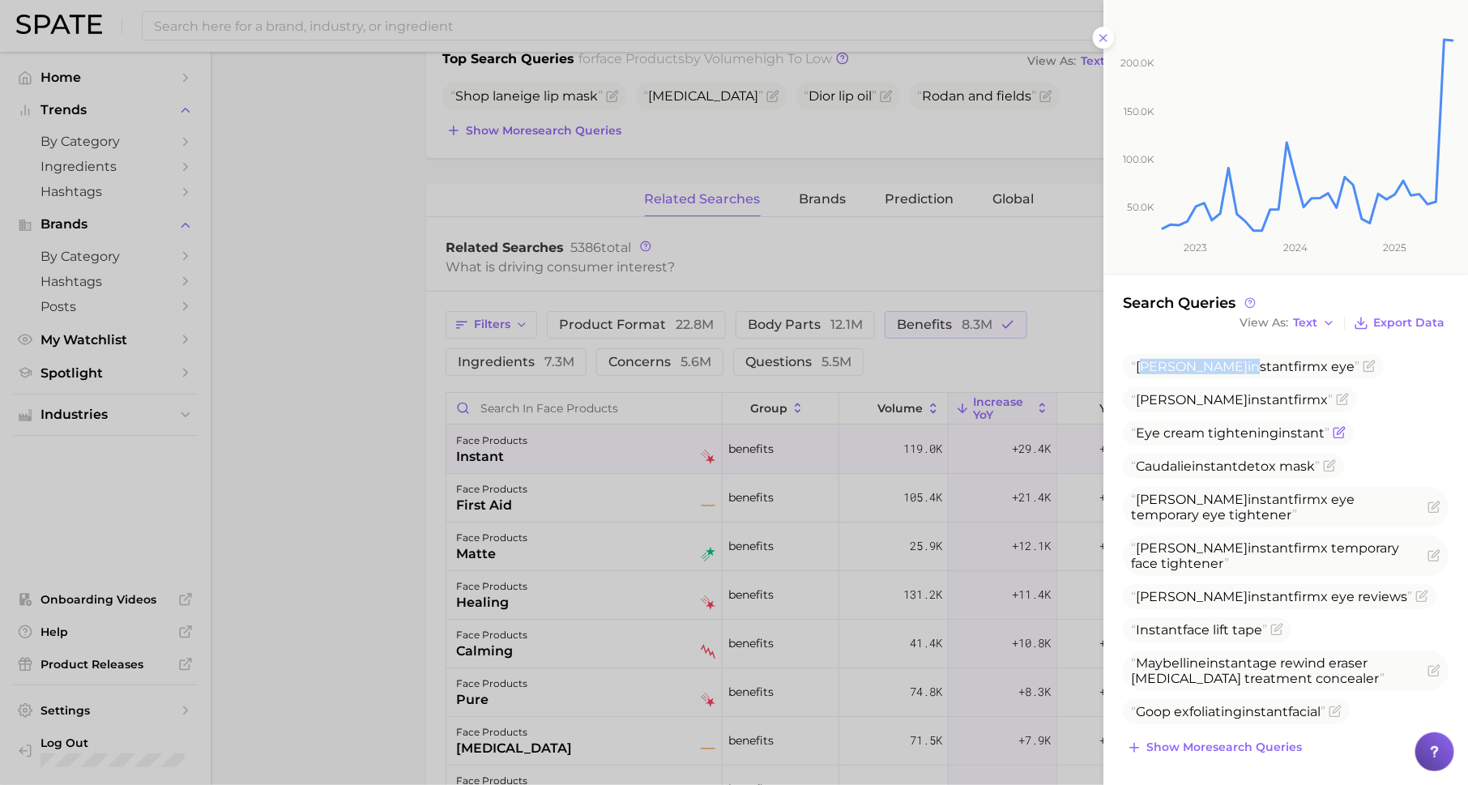
scroll to position [205, 0]
drag, startPoint x: 1150, startPoint y: 471, endPoint x: 1230, endPoint y: 471, distance: 79.4
click at [1230, 471] on span "Caudalie instant detox mask" at bounding box center [1225, 468] width 189 height 15
click at [307, 536] on div at bounding box center [734, 392] width 1468 height 785
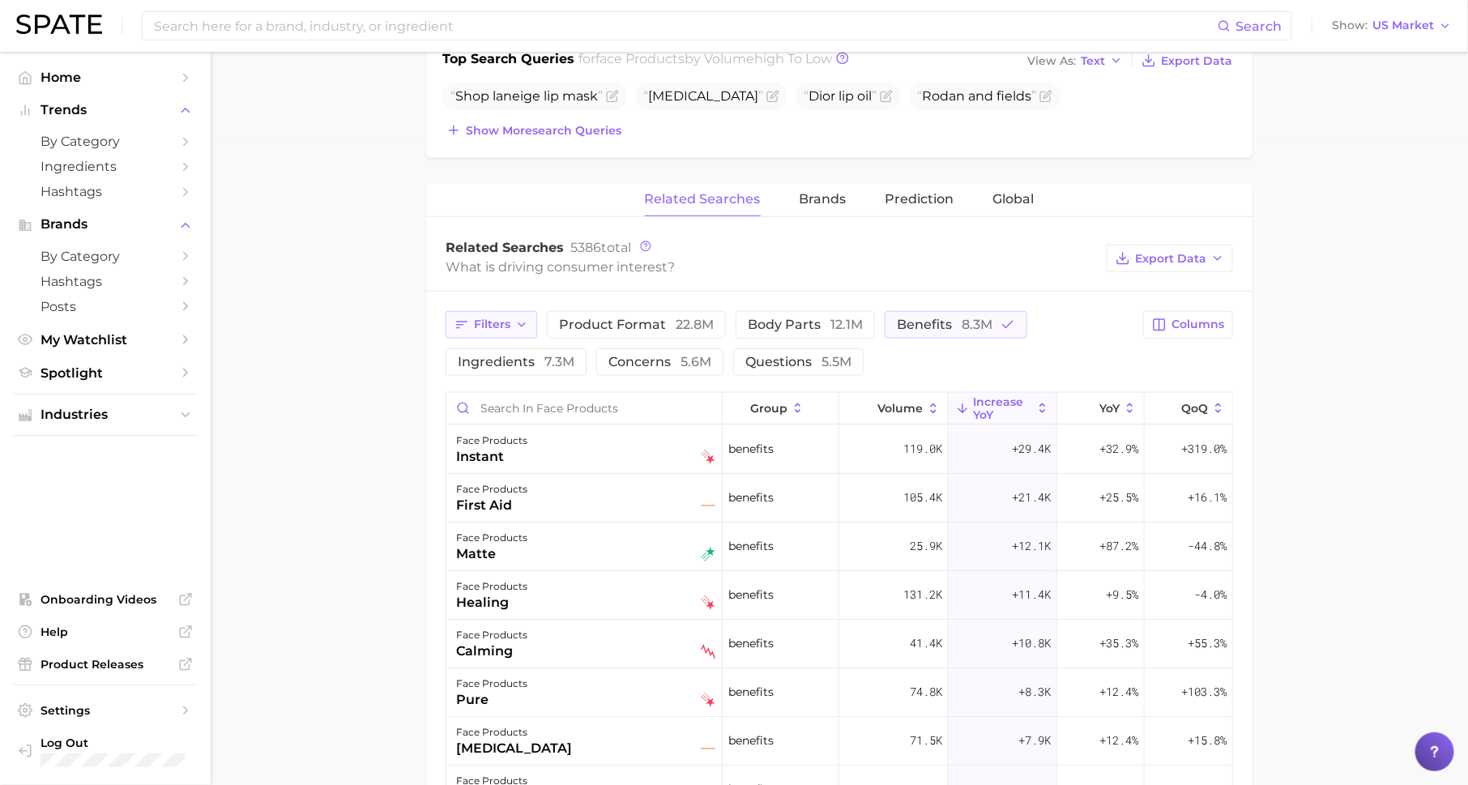
click at [485, 320] on span "Filters" at bounding box center [492, 325] width 36 height 14
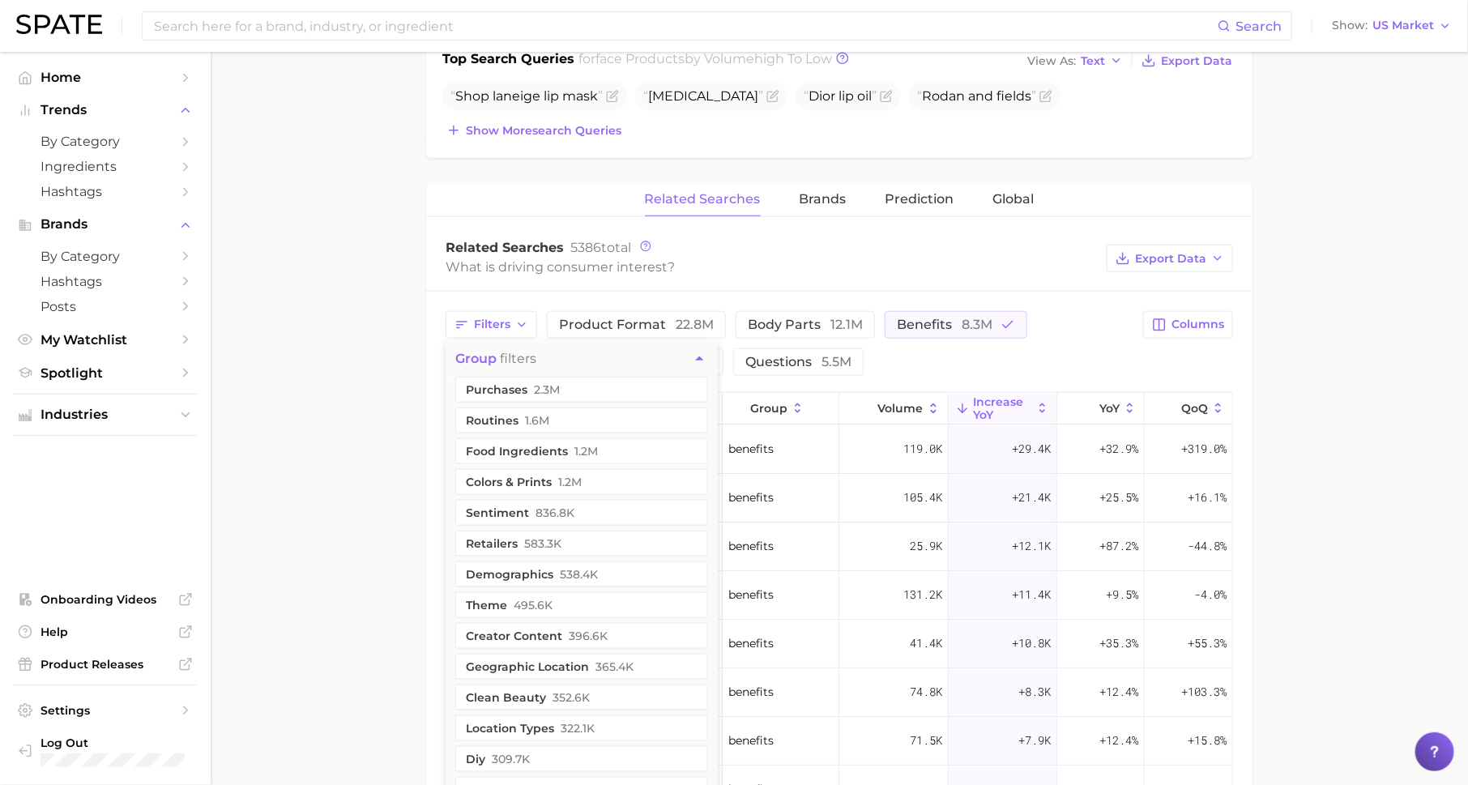
click at [314, 438] on main "1. skincare 2. face products 3. Subcategory Overview Google TikTok Instagram fa…" at bounding box center [839, 341] width 1257 height 1874
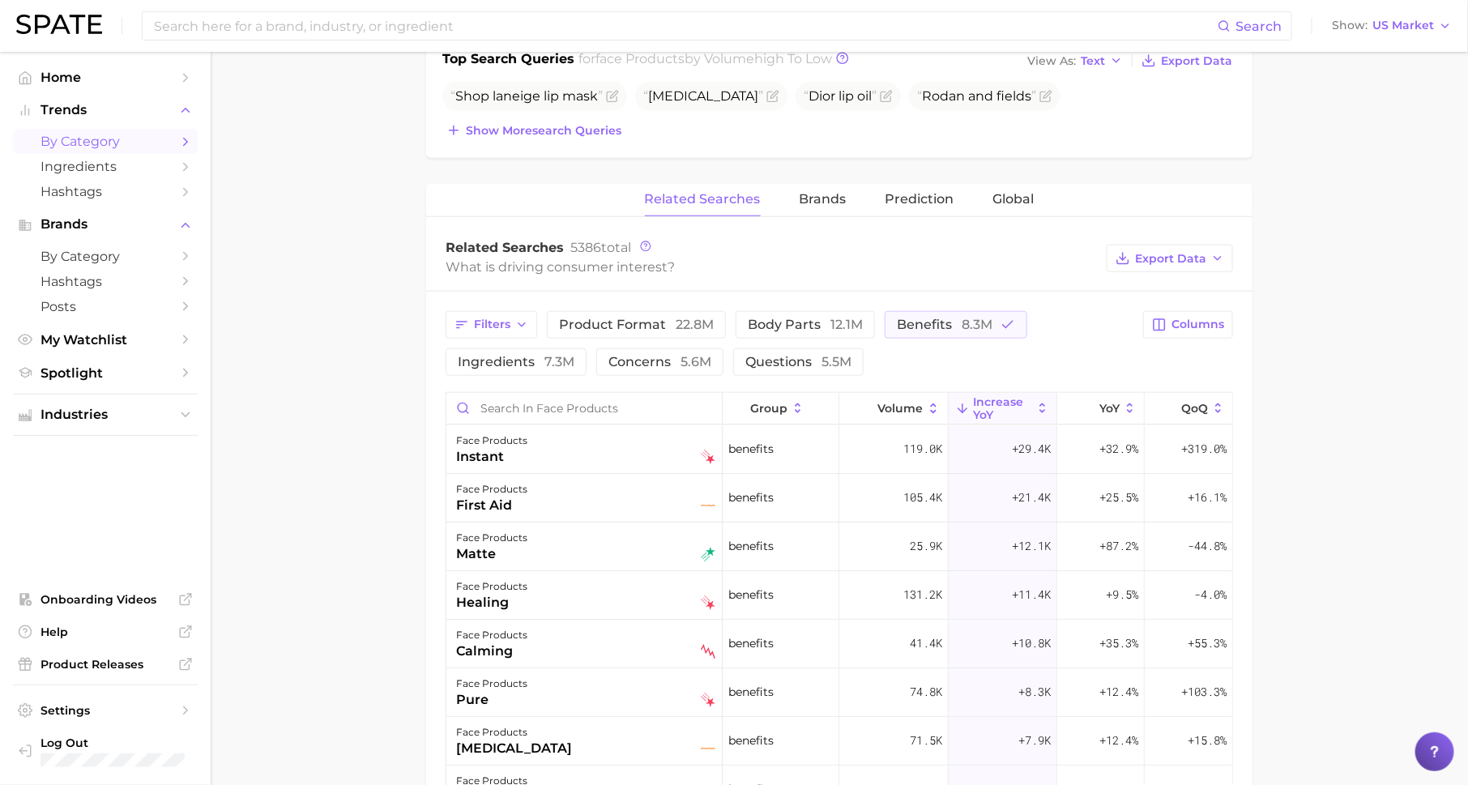
click at [167, 142] on span "by Category" at bounding box center [106, 141] width 130 height 15
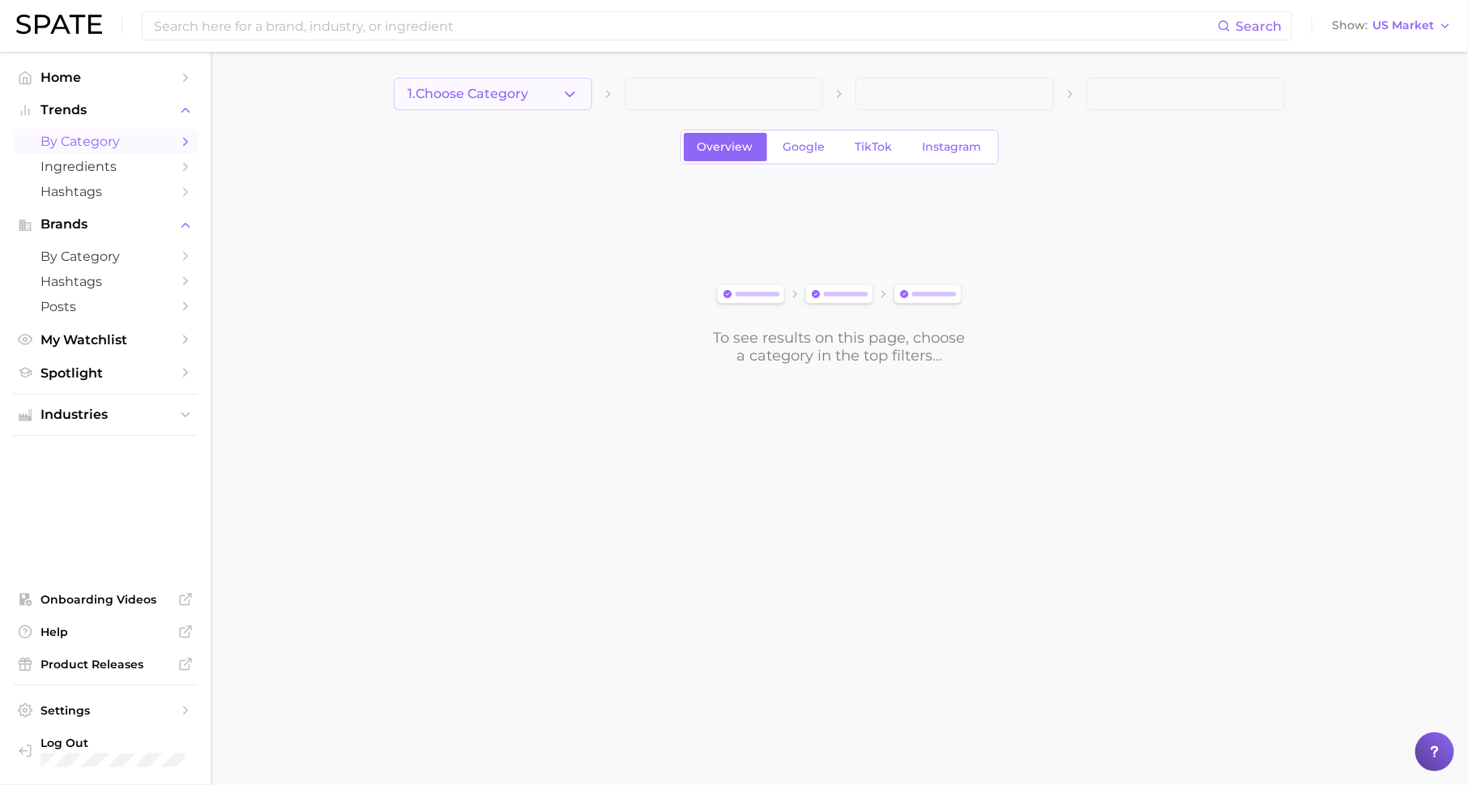
click at [496, 90] on span "1. Choose Category" at bounding box center [468, 94] width 121 height 15
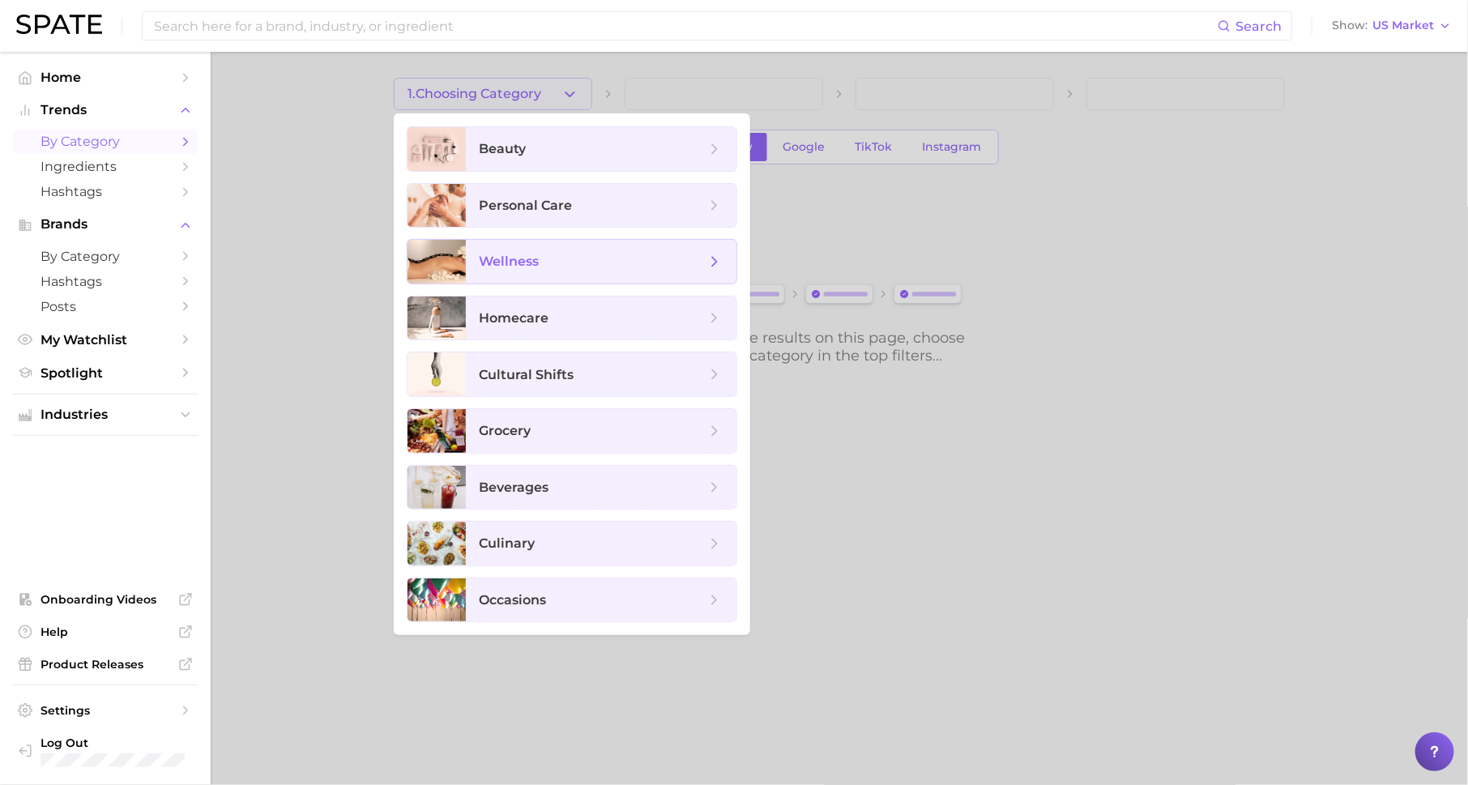
click at [561, 253] on span "wellness" at bounding box center [592, 262] width 227 height 18
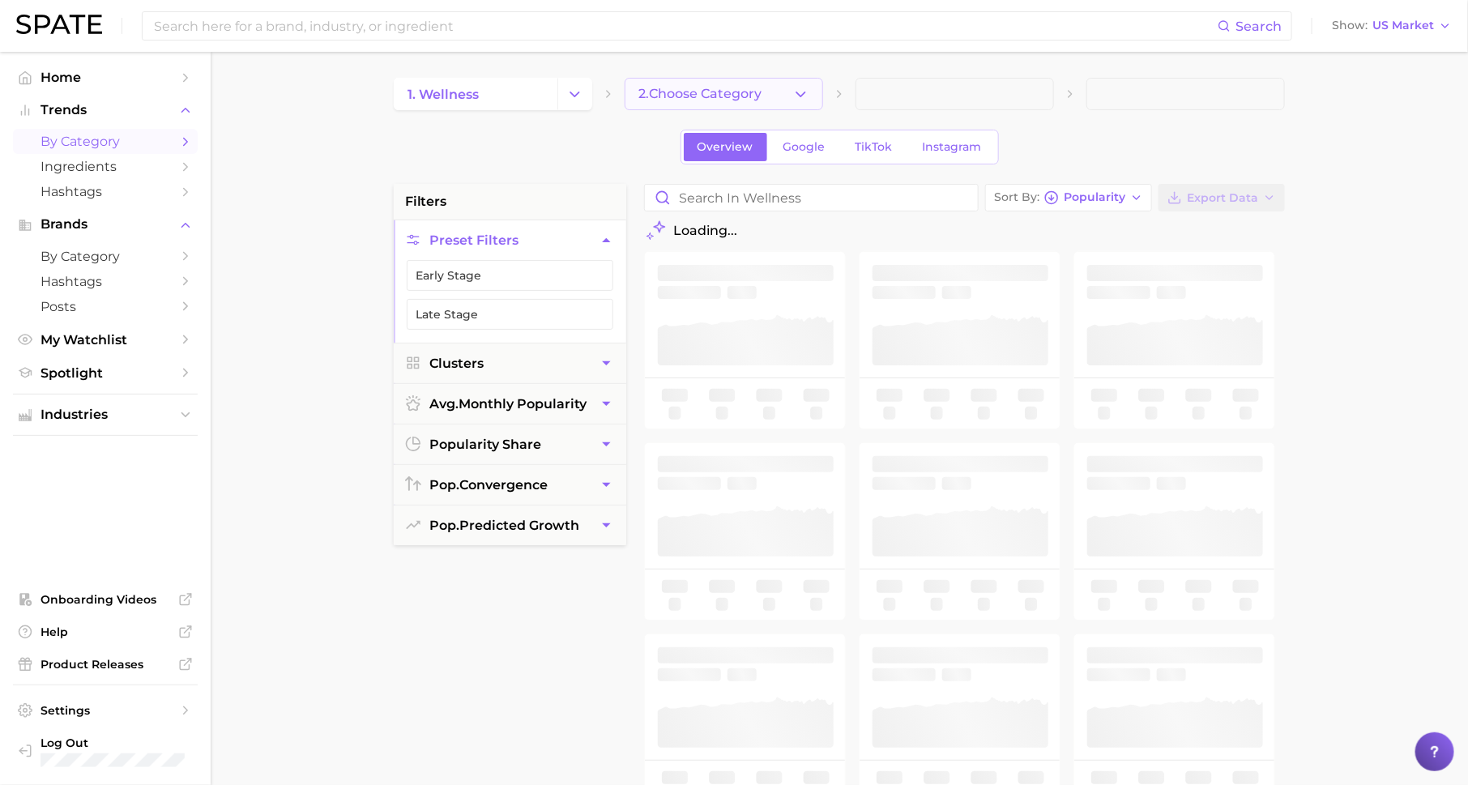
click at [674, 95] on span "2. Choose Category" at bounding box center [699, 94] width 123 height 15
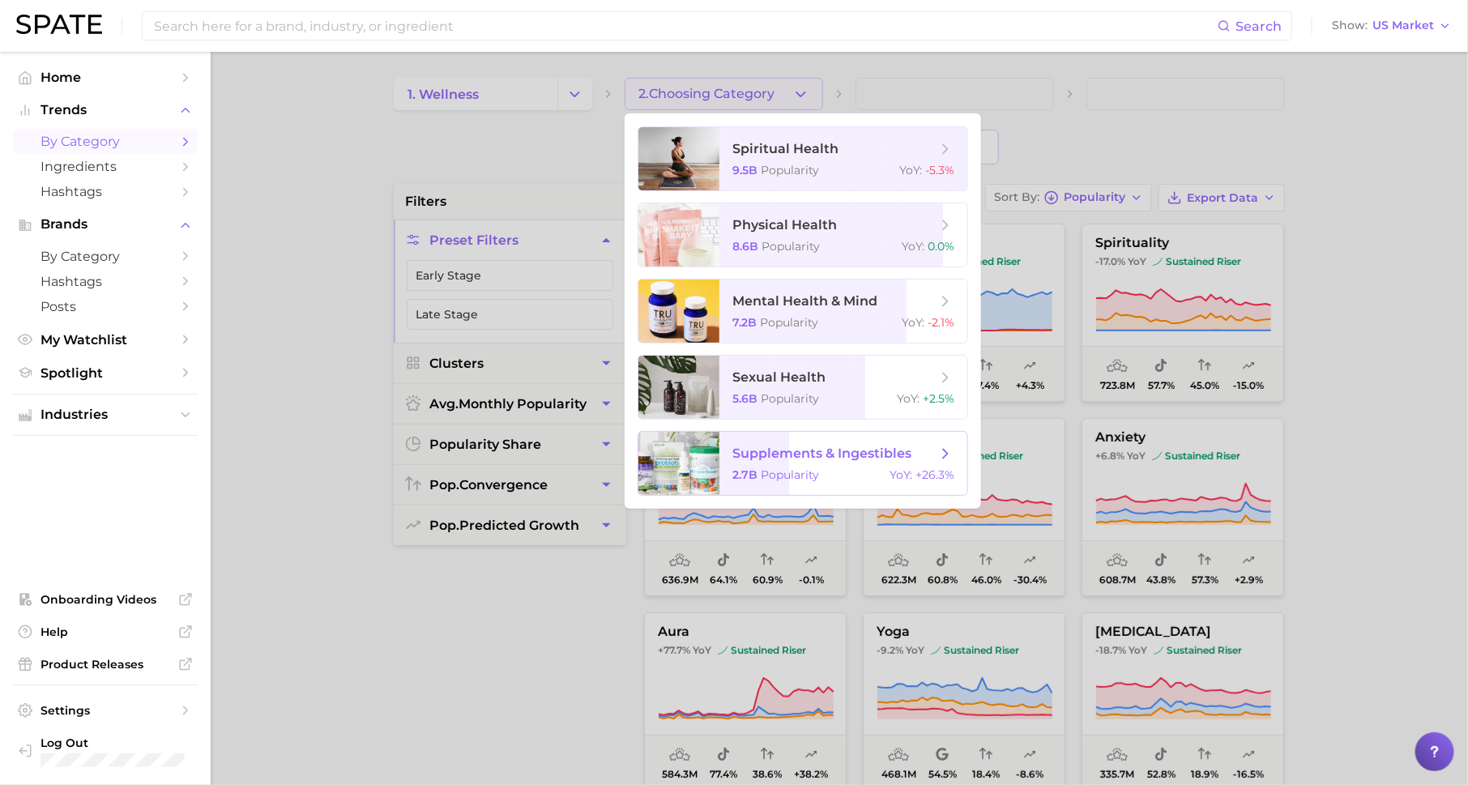
click at [803, 454] on span "supplements & ingestibles" at bounding box center [821, 453] width 179 height 15
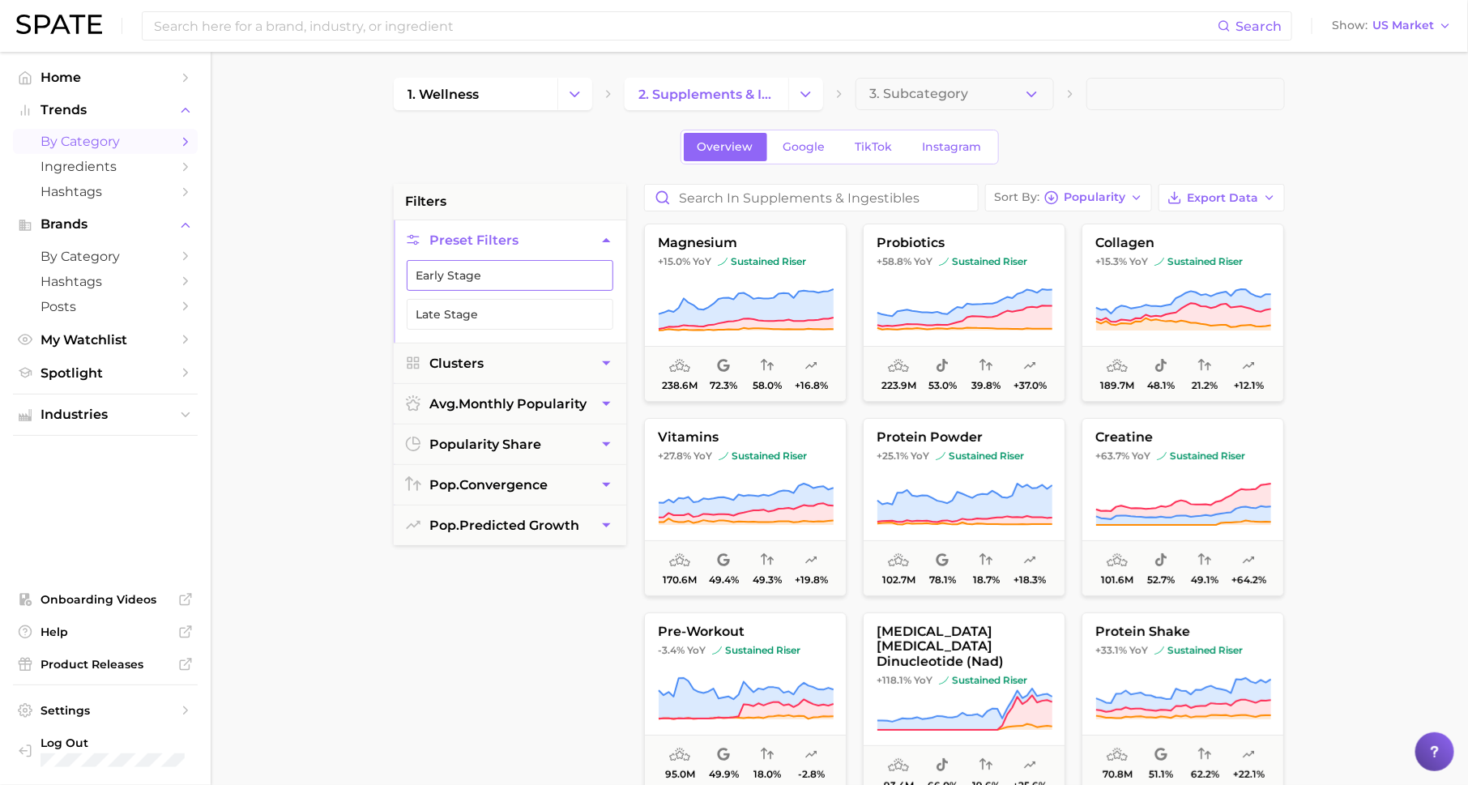
click at [574, 267] on button "Early Stage" at bounding box center [510, 275] width 207 height 31
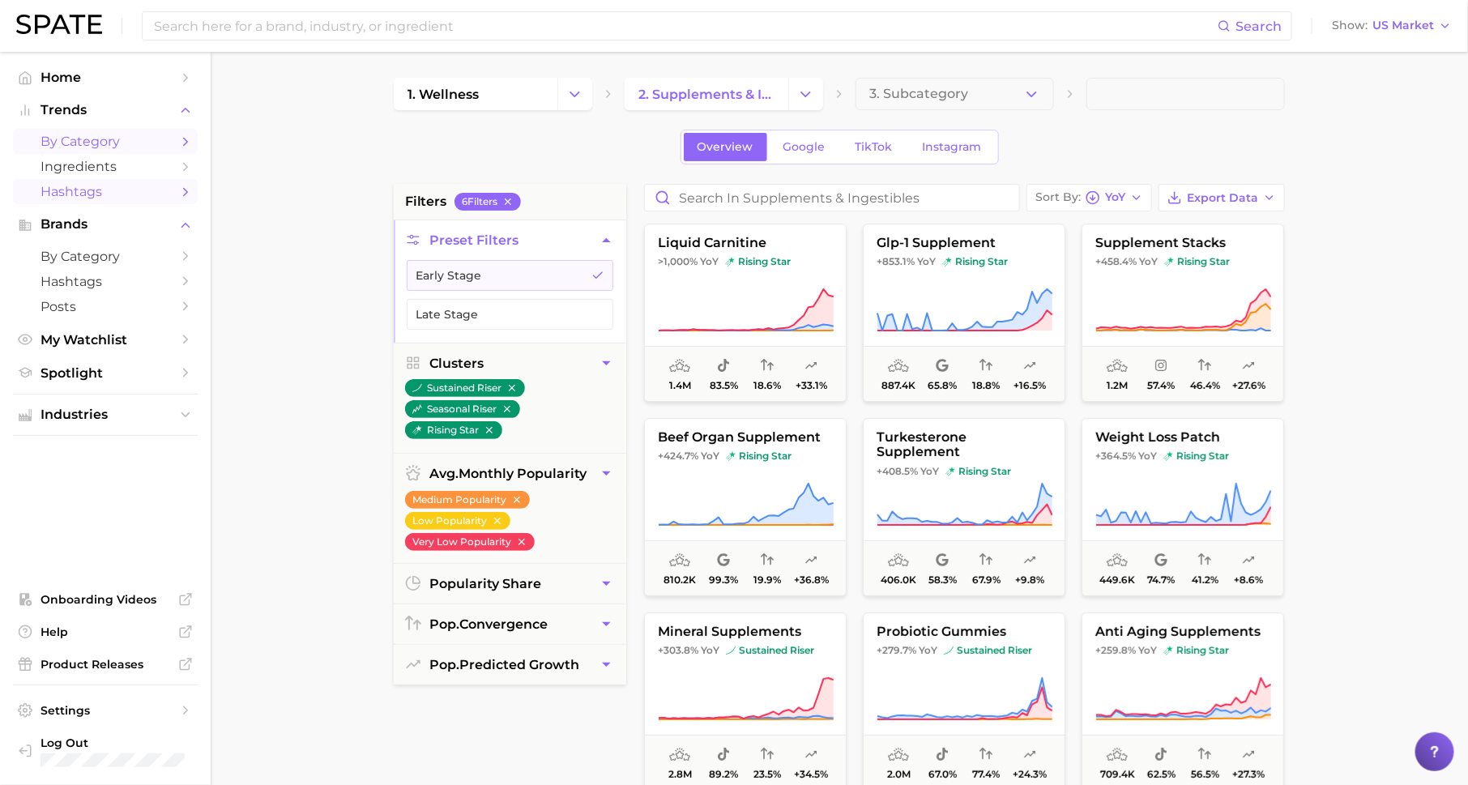
click at [96, 197] on span "Hashtags" at bounding box center [106, 191] width 130 height 15
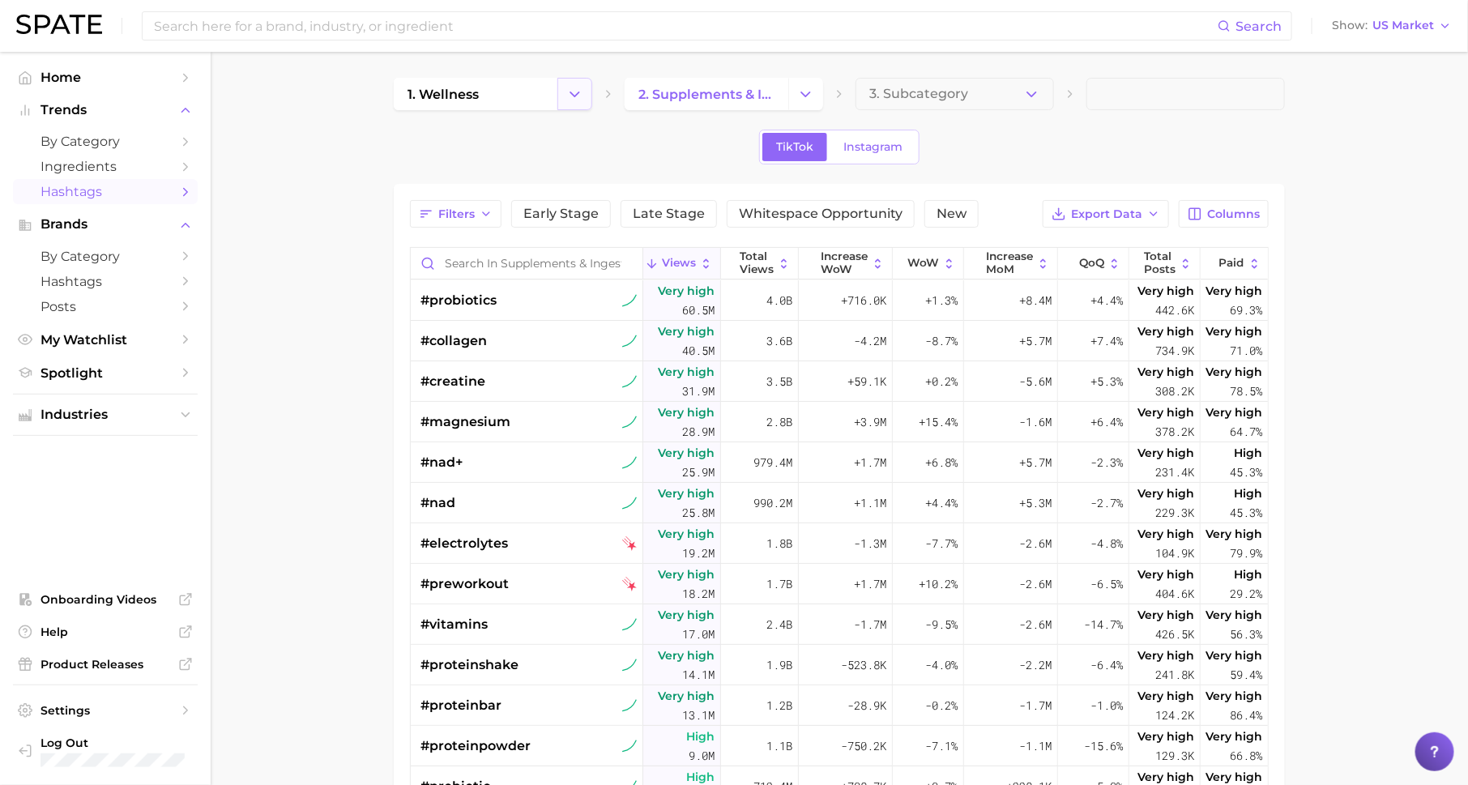
click at [568, 96] on icon "Change Category" at bounding box center [574, 94] width 17 height 17
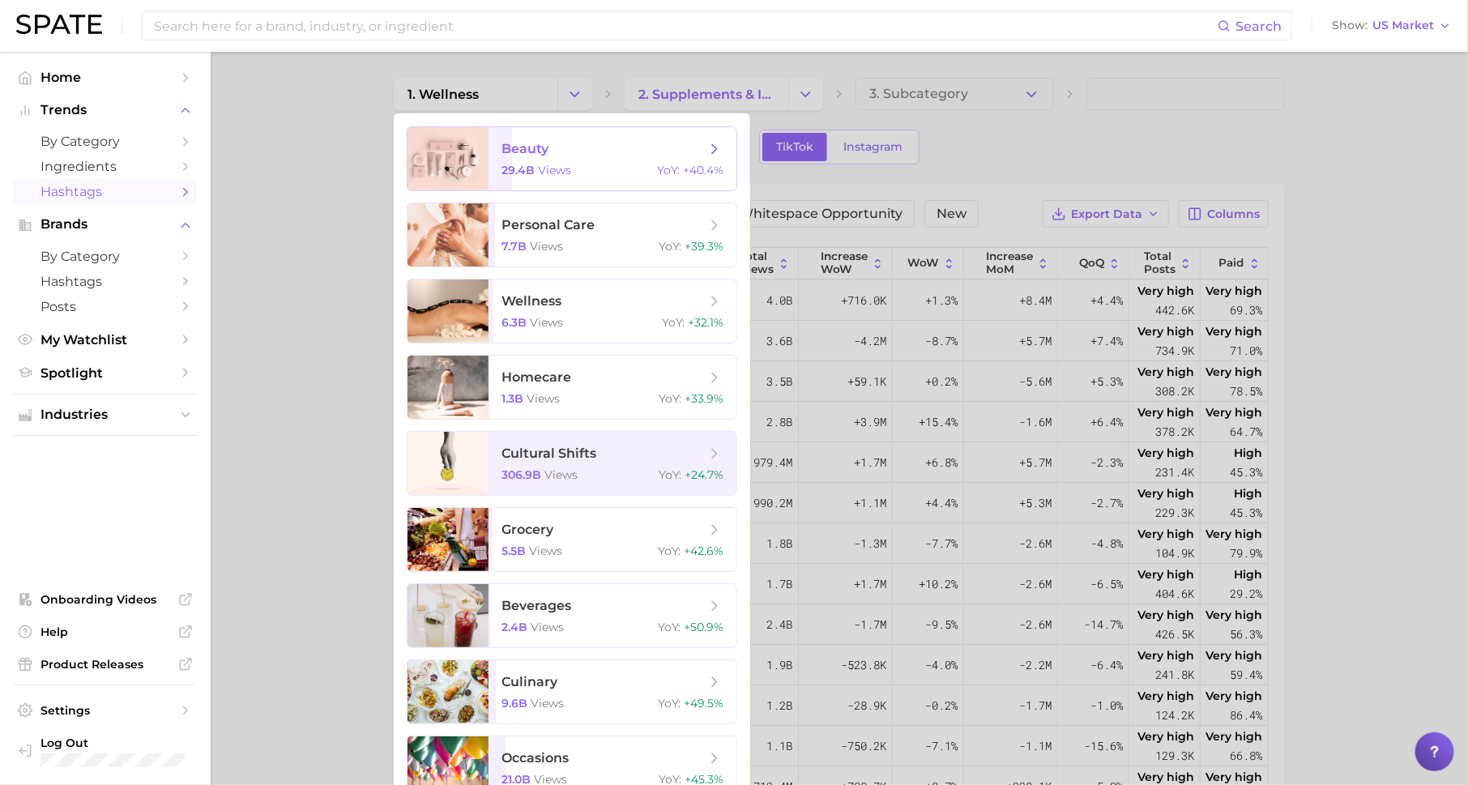
click at [572, 162] on span "beauty 29.4b views YoY : +40.4%" at bounding box center [613, 158] width 248 height 63
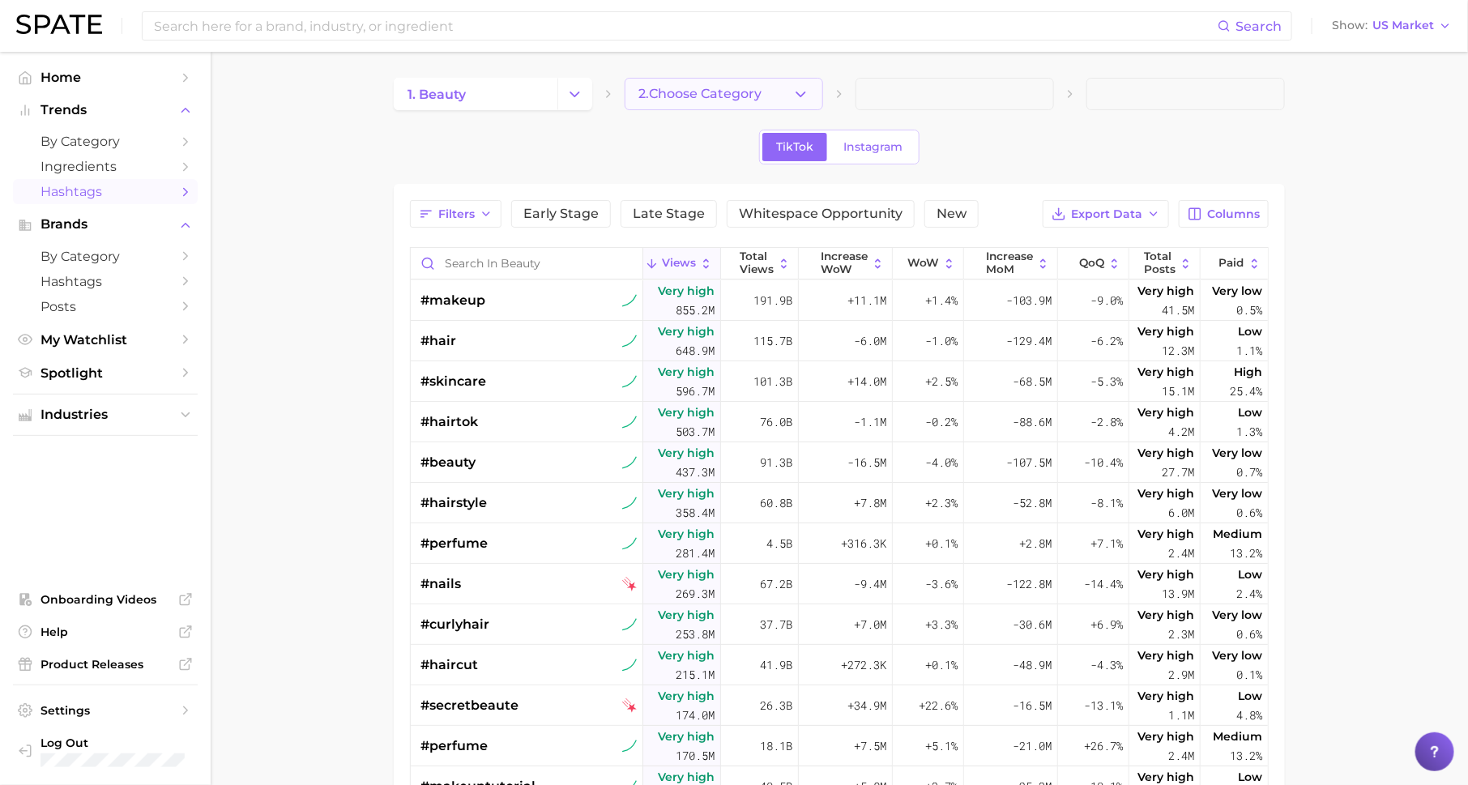
click at [720, 105] on button "2. Choose Category" at bounding box center [724, 94] width 198 height 32
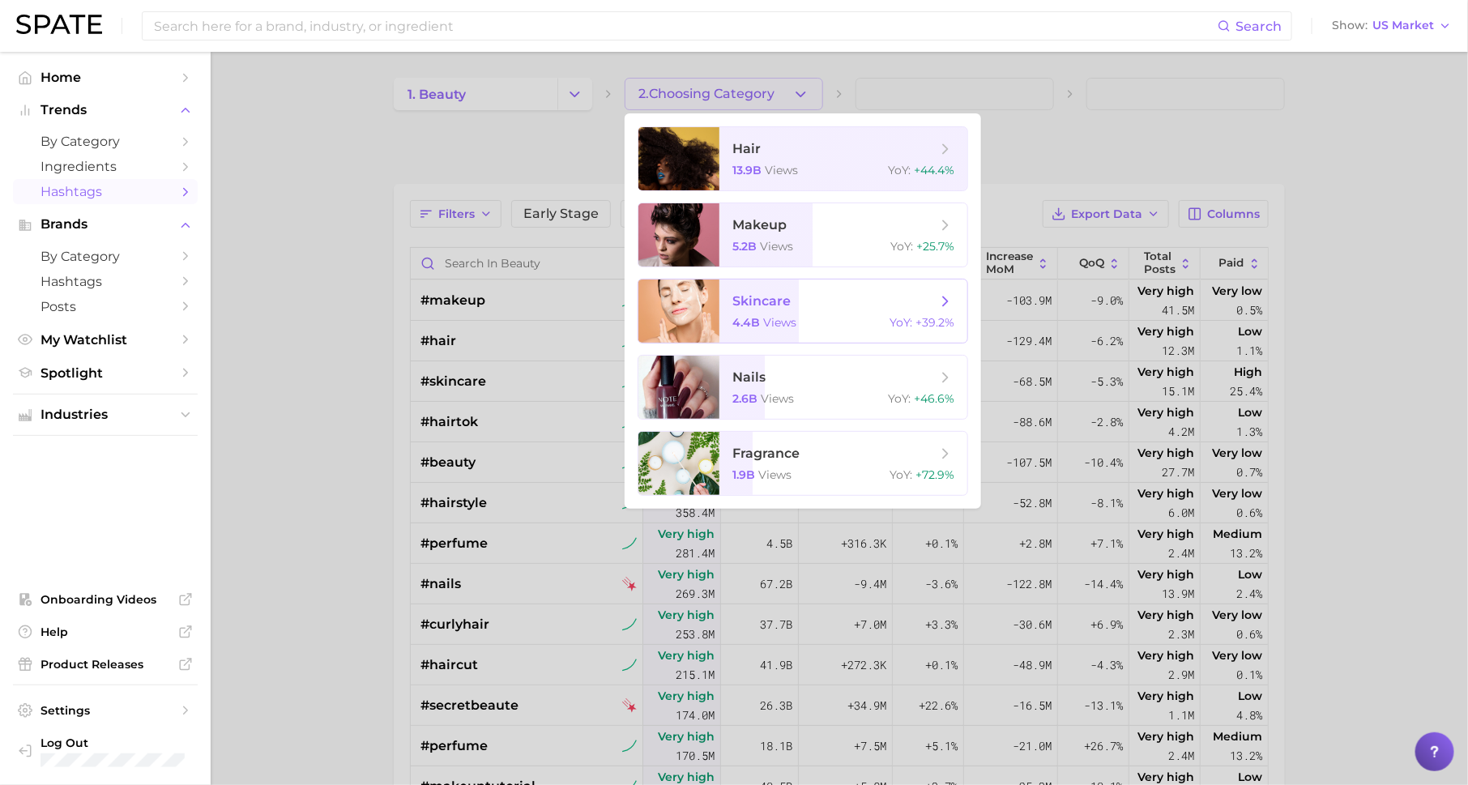
click at [792, 299] on span "skincare" at bounding box center [834, 301] width 204 height 18
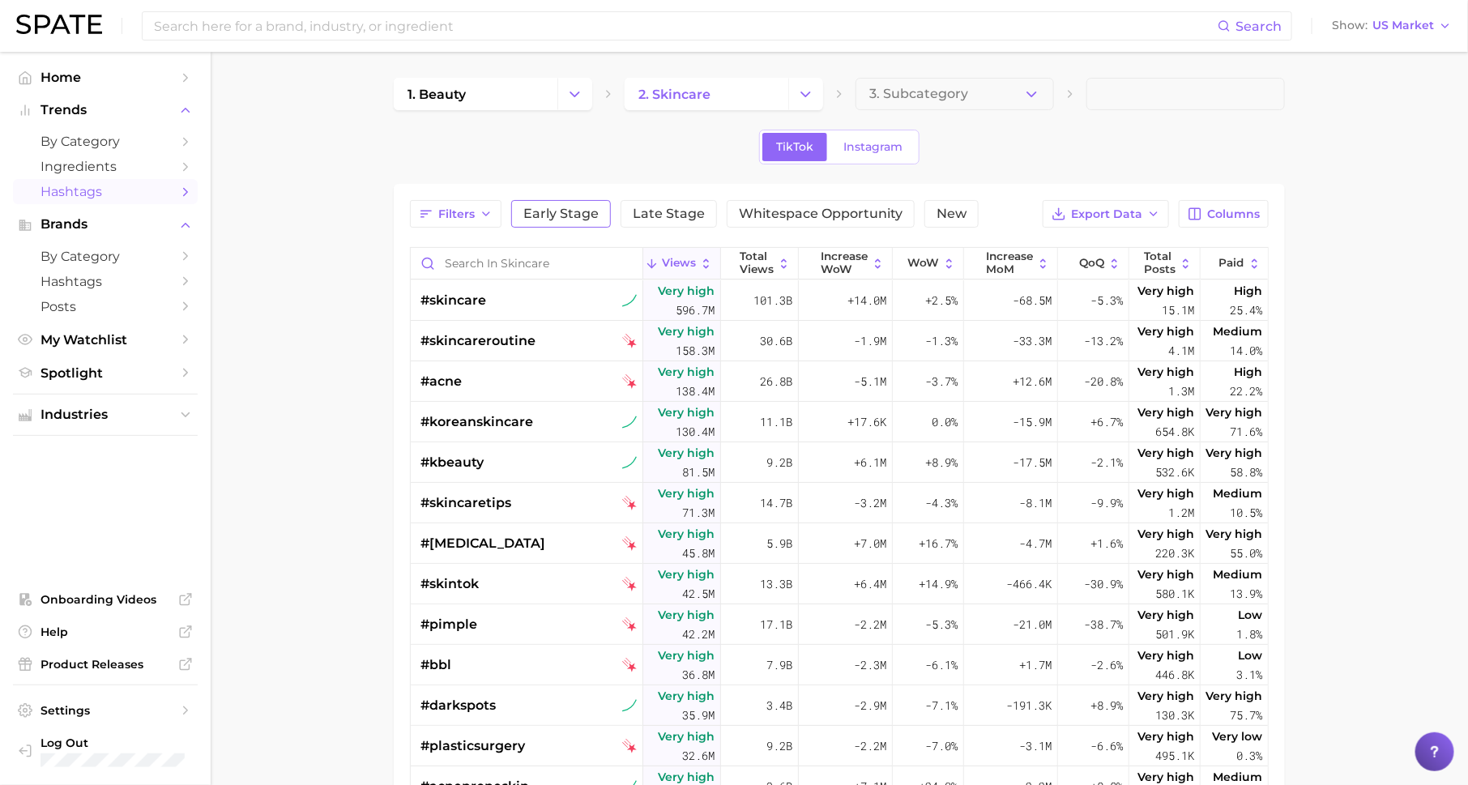
click at [559, 211] on span "Early Stage" at bounding box center [560, 213] width 75 height 13
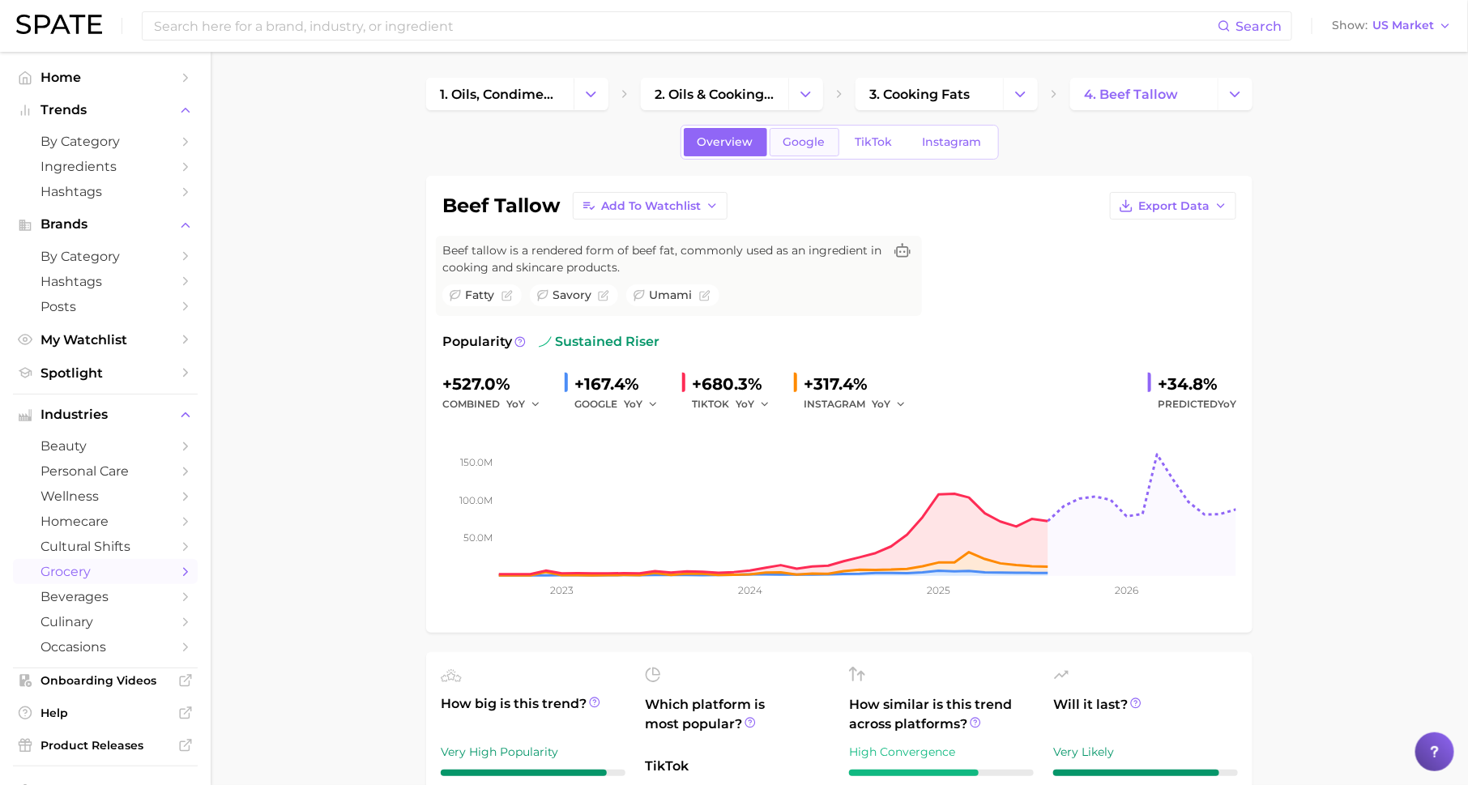
click at [796, 141] on span "Google" at bounding box center [804, 142] width 42 height 14
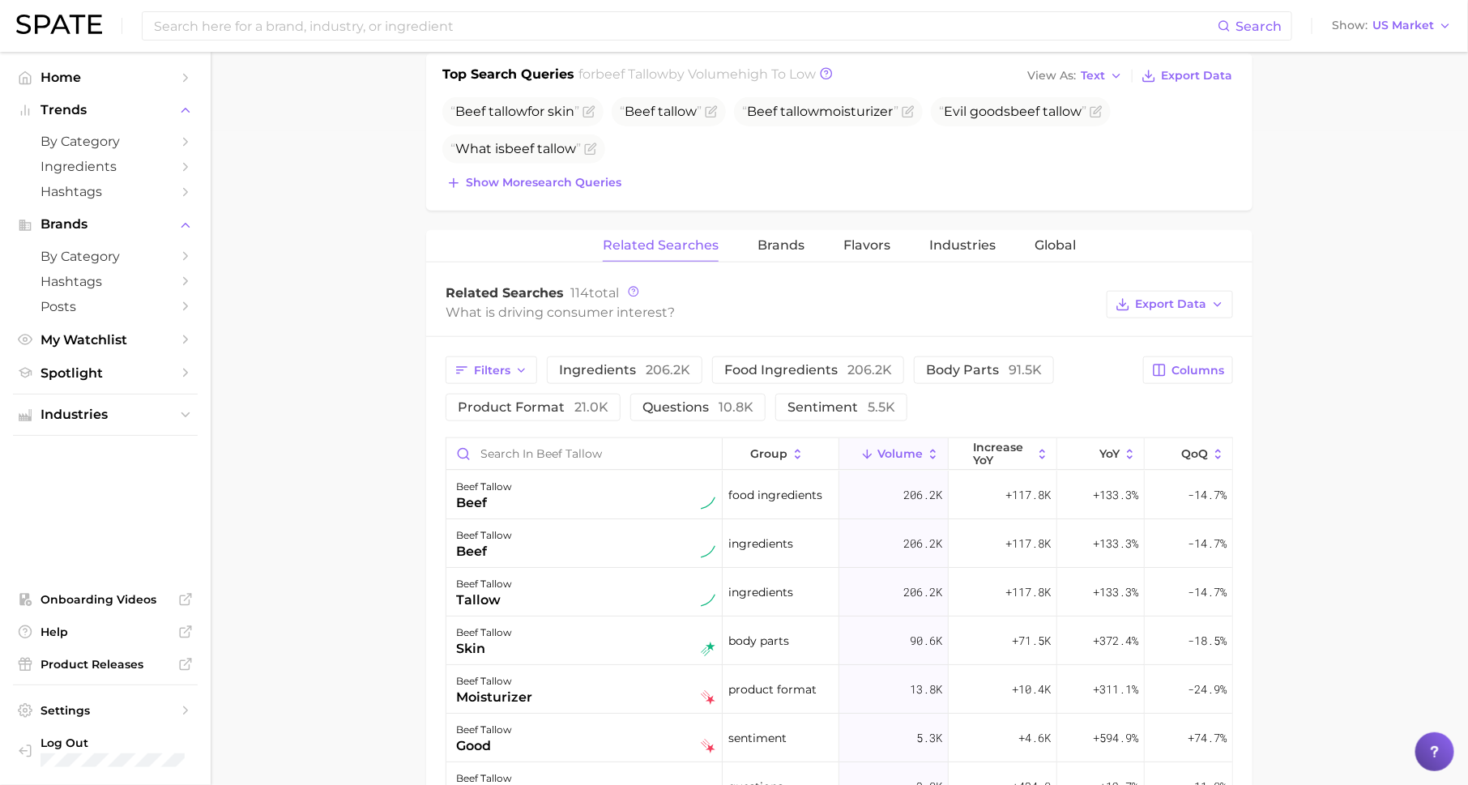
scroll to position [768, 0]
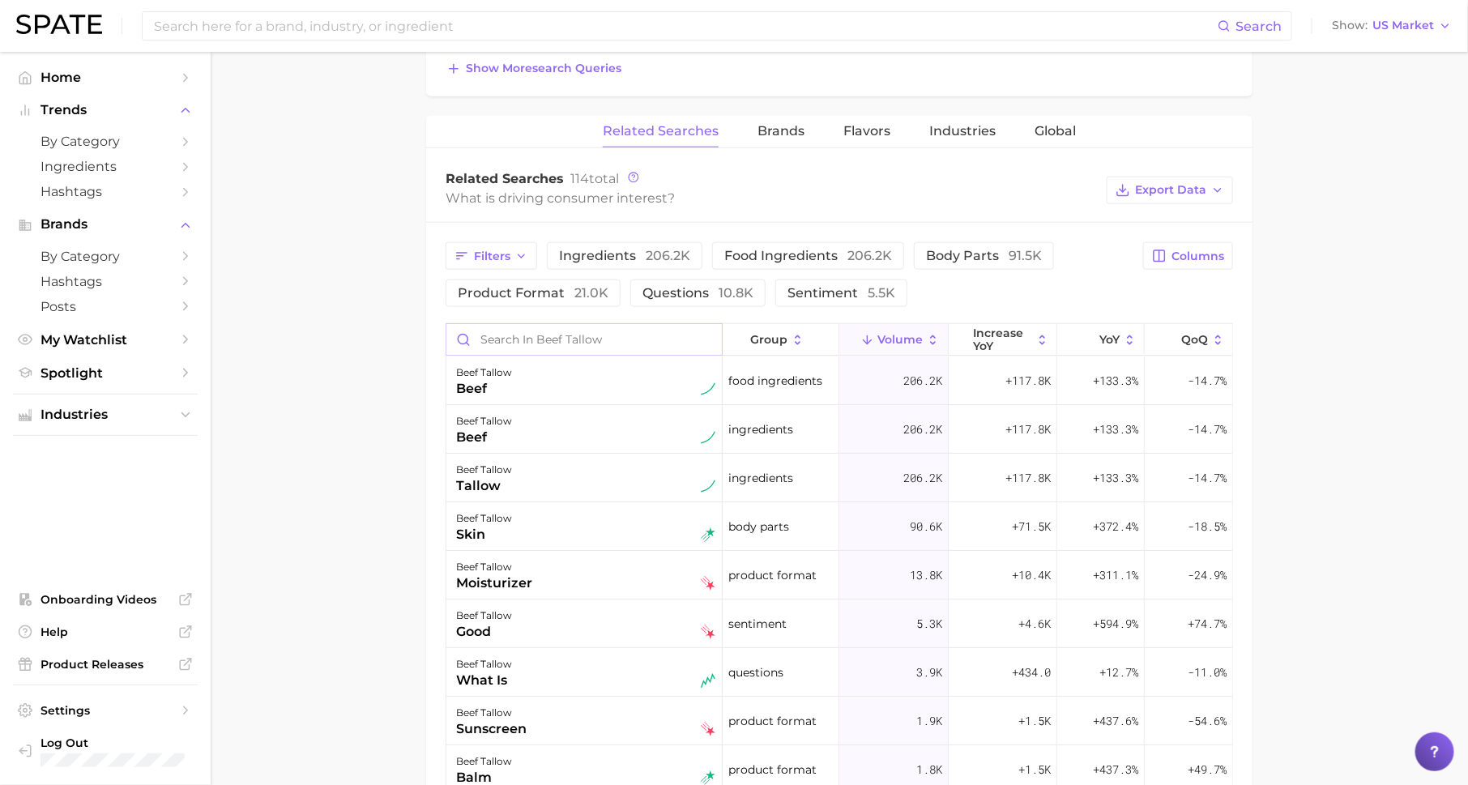
click at [681, 337] on input "Search in beef tallow" at bounding box center [583, 339] width 275 height 31
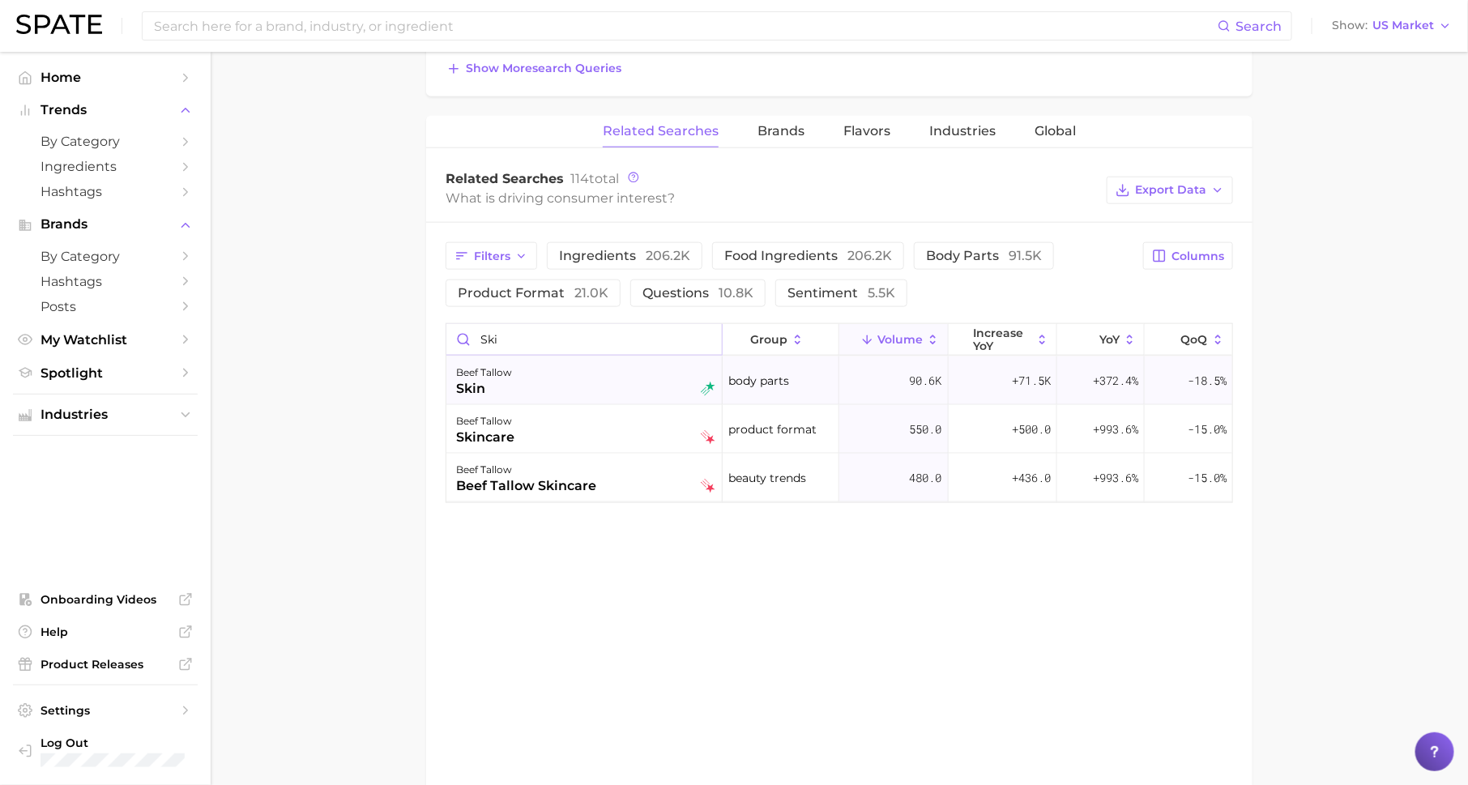
type input "ski"
click at [1025, 381] on span "+71.5k" at bounding box center [1031, 380] width 39 height 19
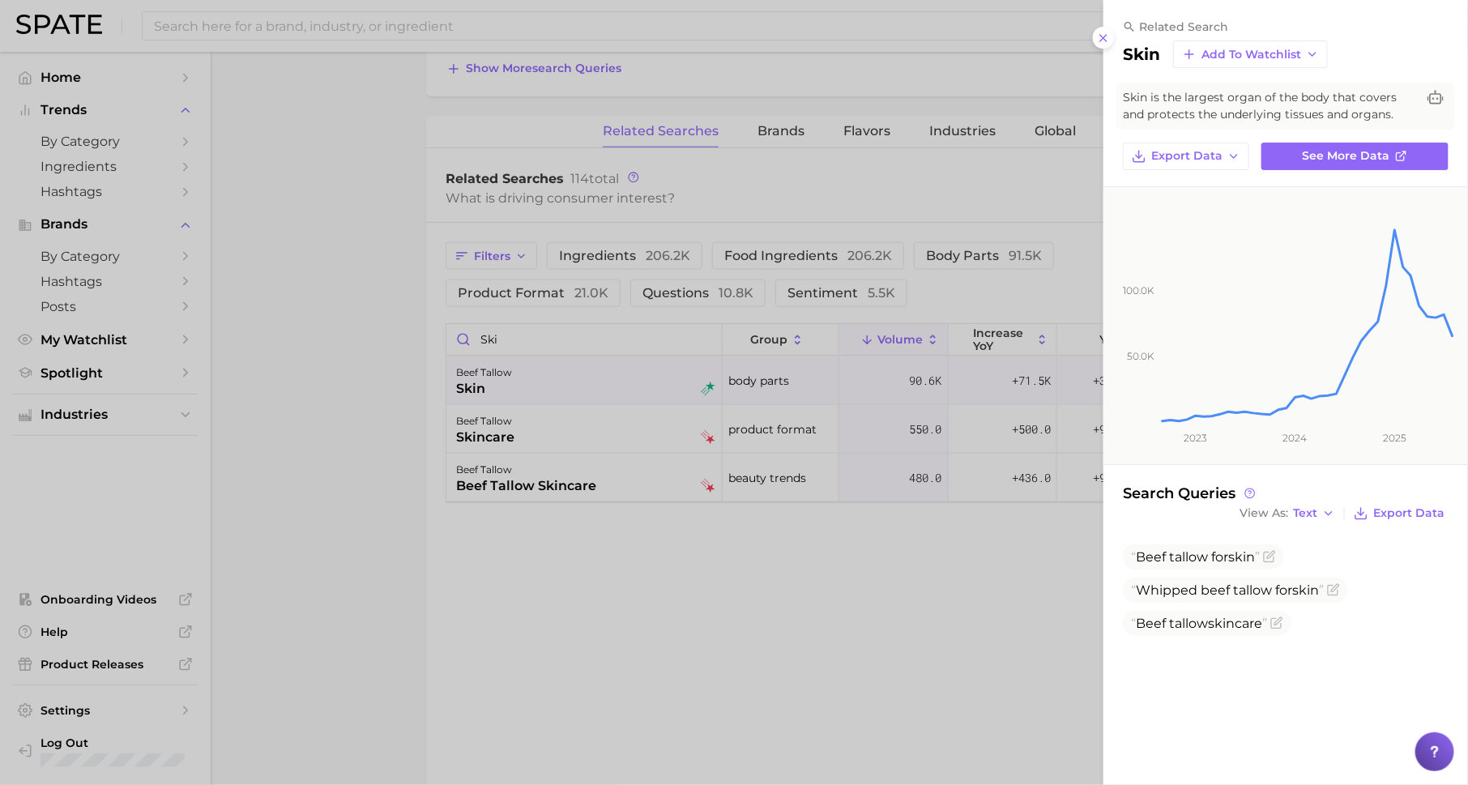
click at [910, 461] on div at bounding box center [734, 392] width 1468 height 785
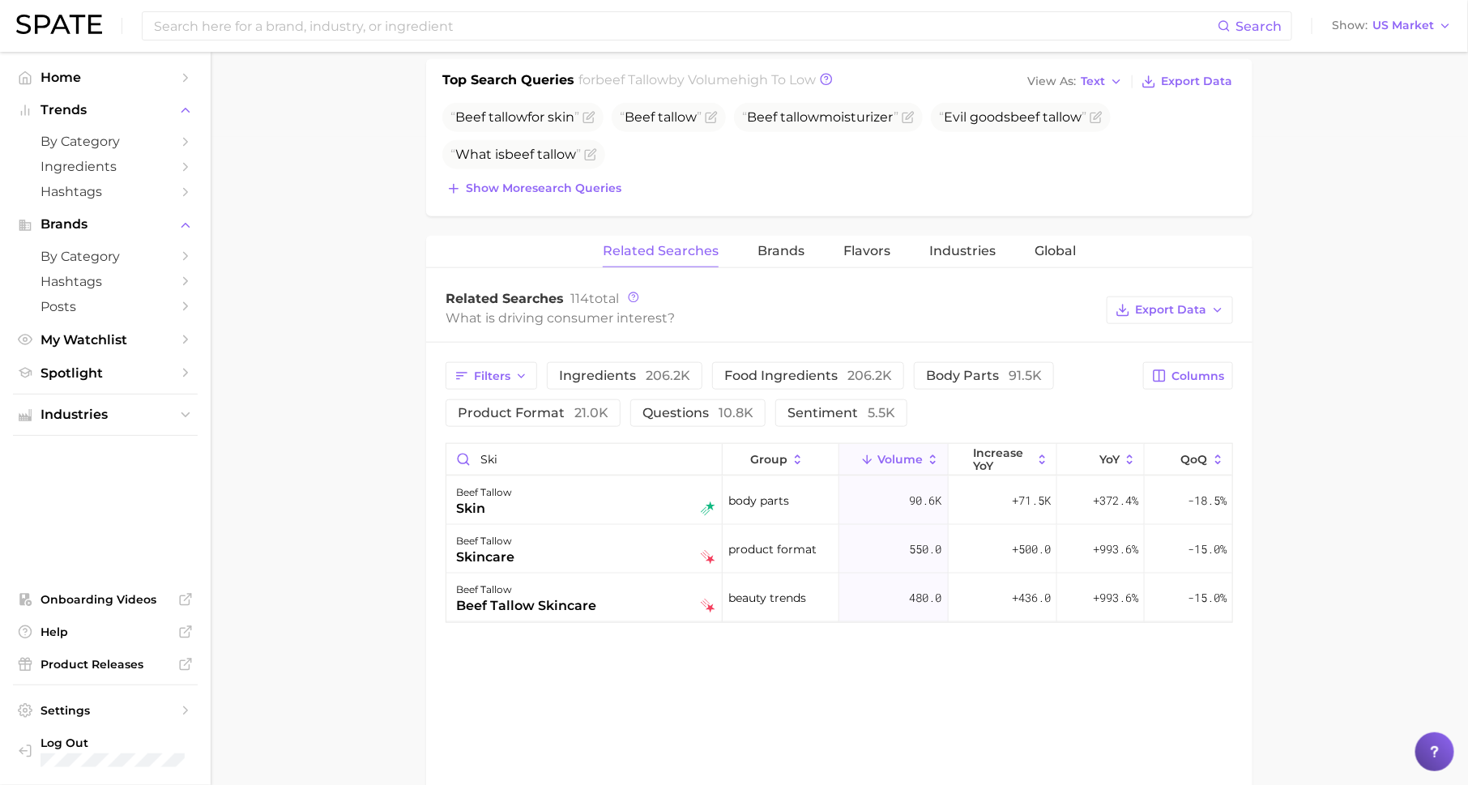
scroll to position [632, 0]
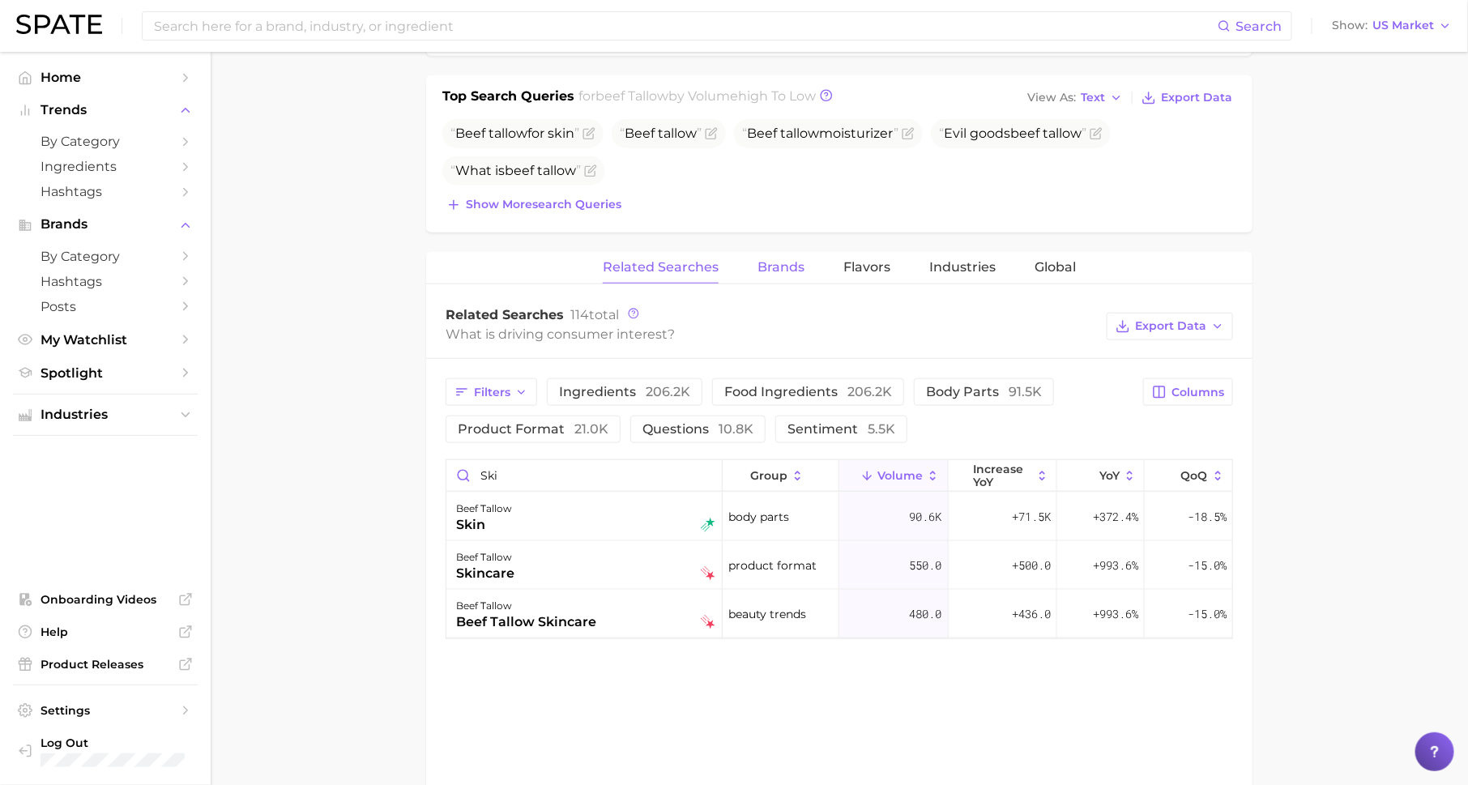
click at [773, 271] on span "Brands" at bounding box center [781, 267] width 47 height 15
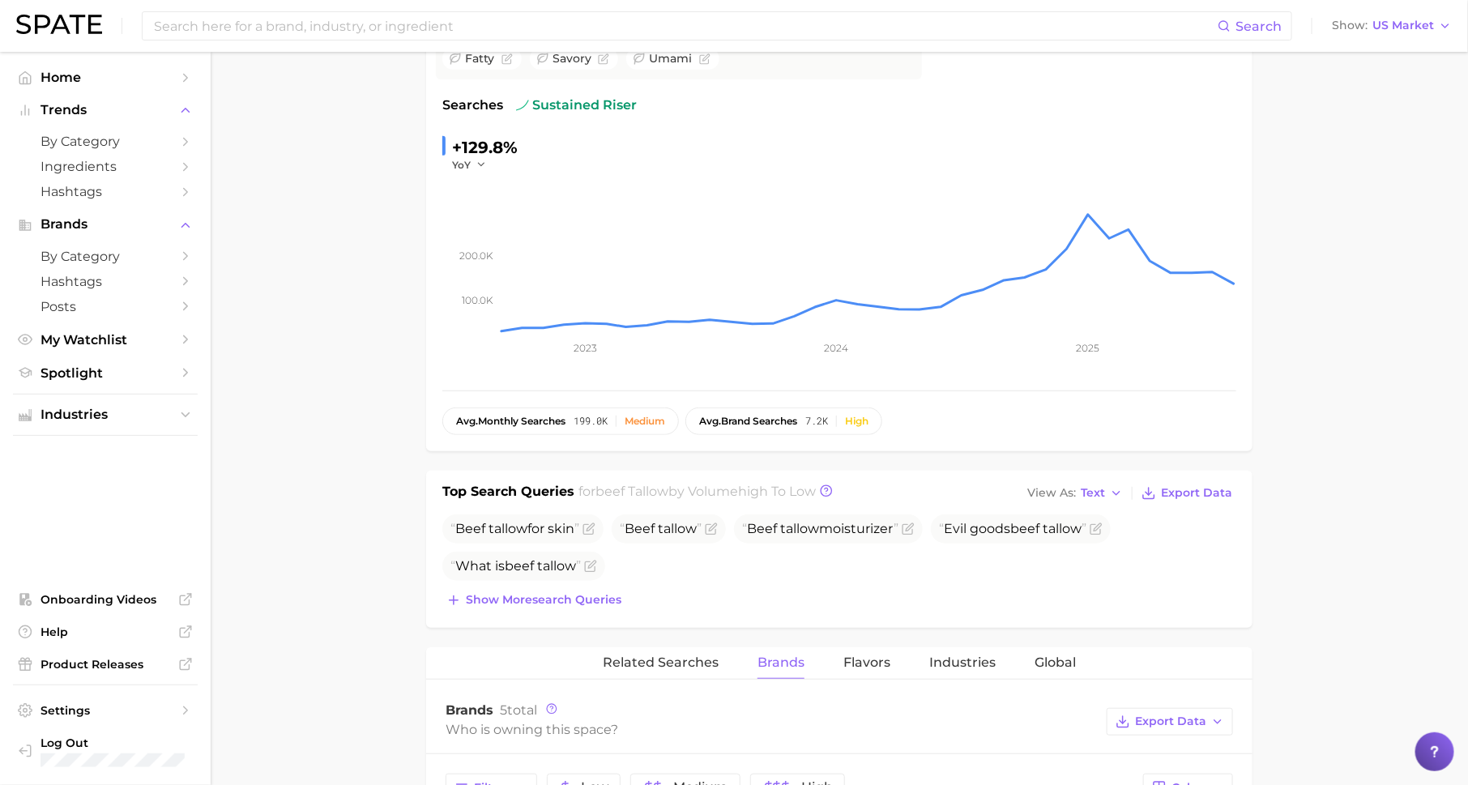
scroll to position [0, 0]
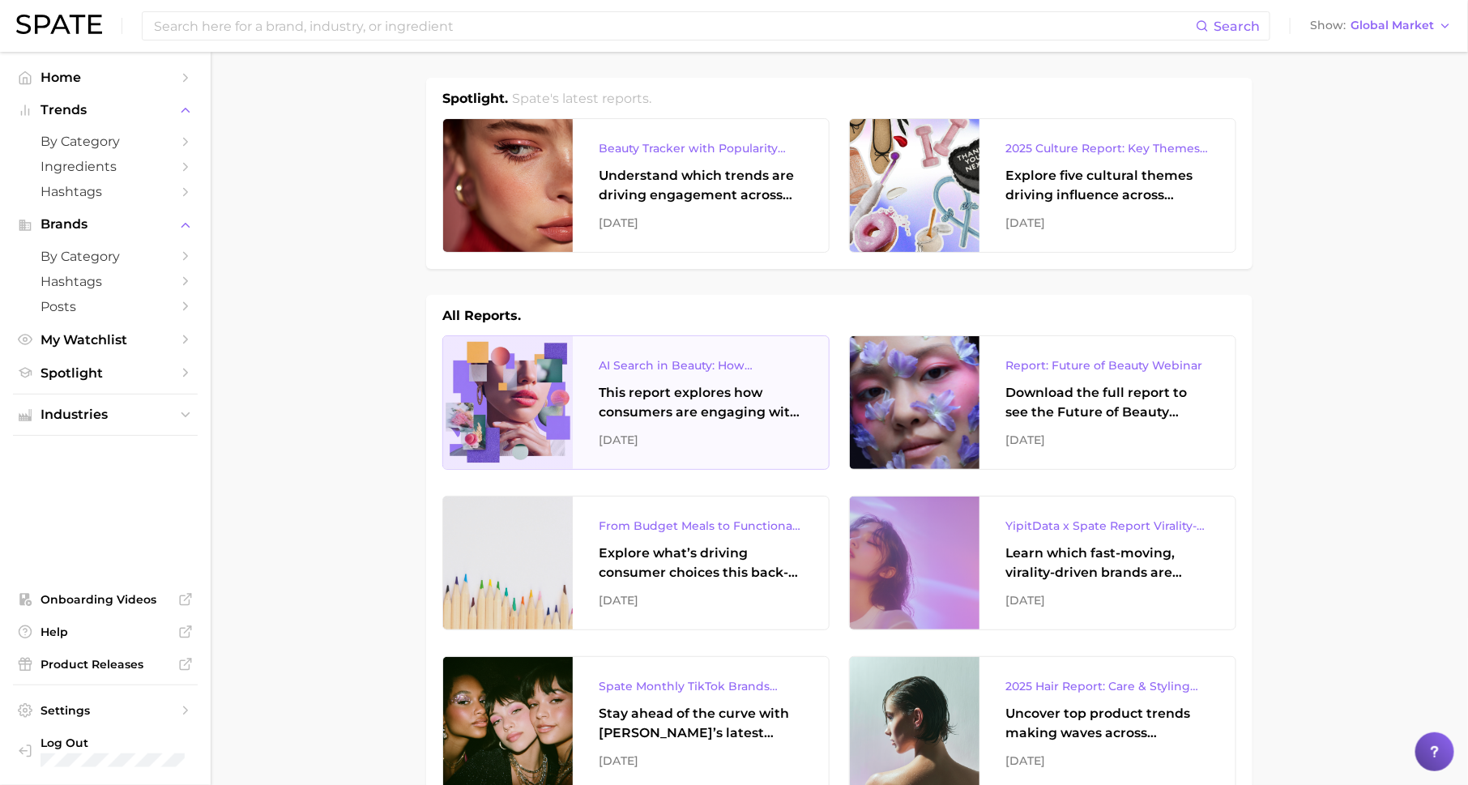
click at [733, 416] on div "This report explores how consumers are engaging with AI-powered search tools — …" at bounding box center [701, 402] width 204 height 39
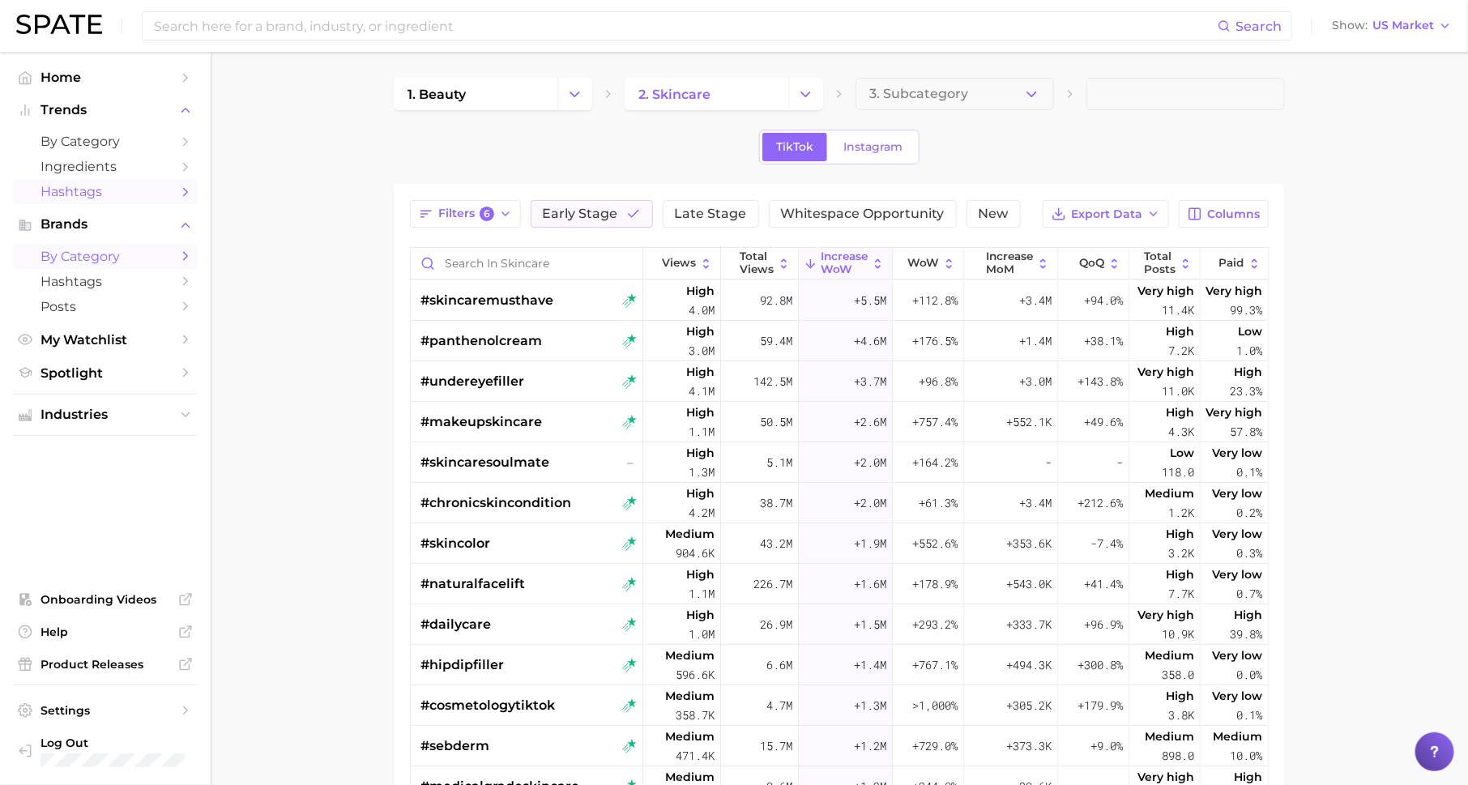
click at [164, 259] on span "by Category" at bounding box center [106, 256] width 130 height 15
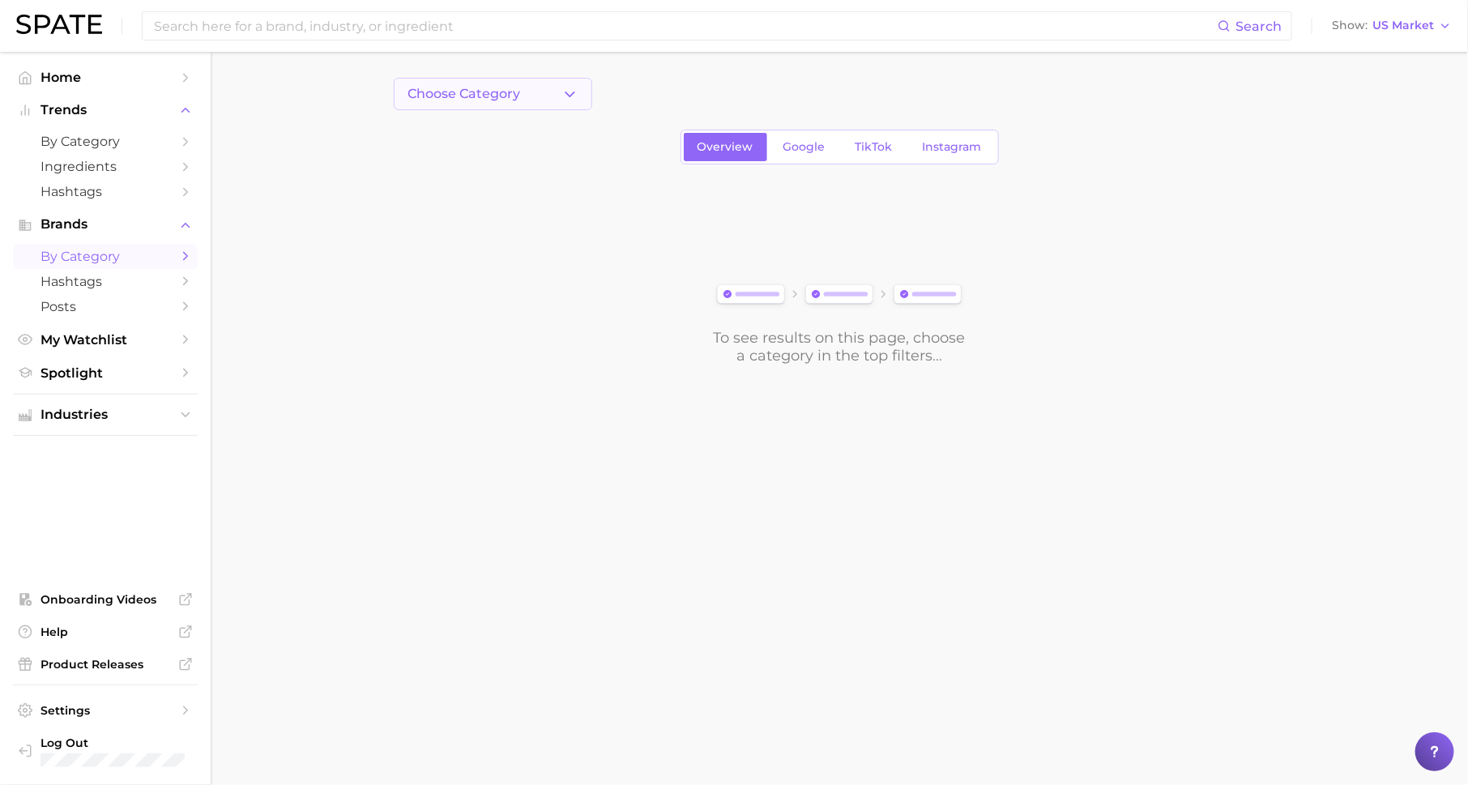
click at [510, 82] on button "Choose Category" at bounding box center [493, 94] width 198 height 32
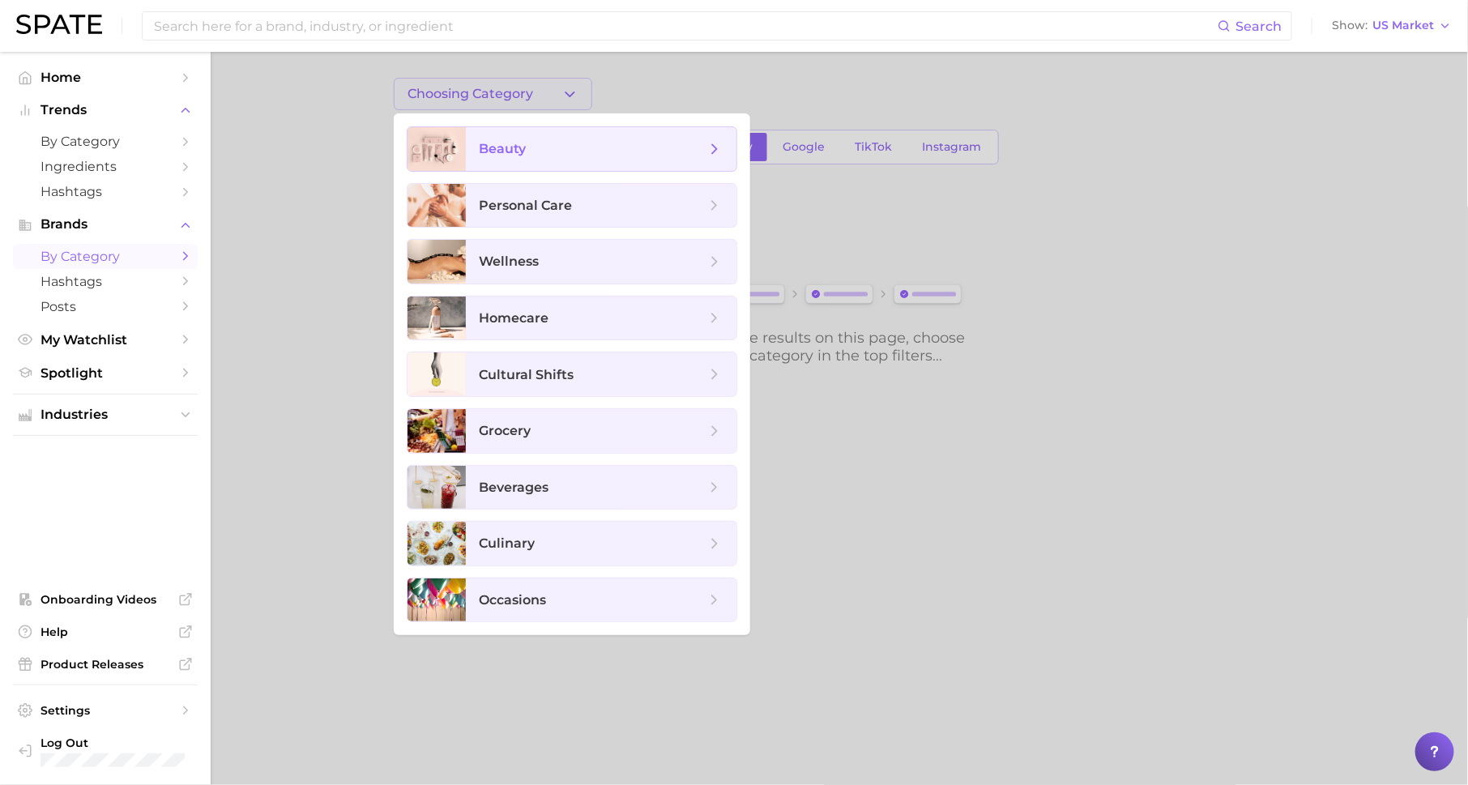
click at [536, 146] on span "beauty" at bounding box center [592, 149] width 227 height 18
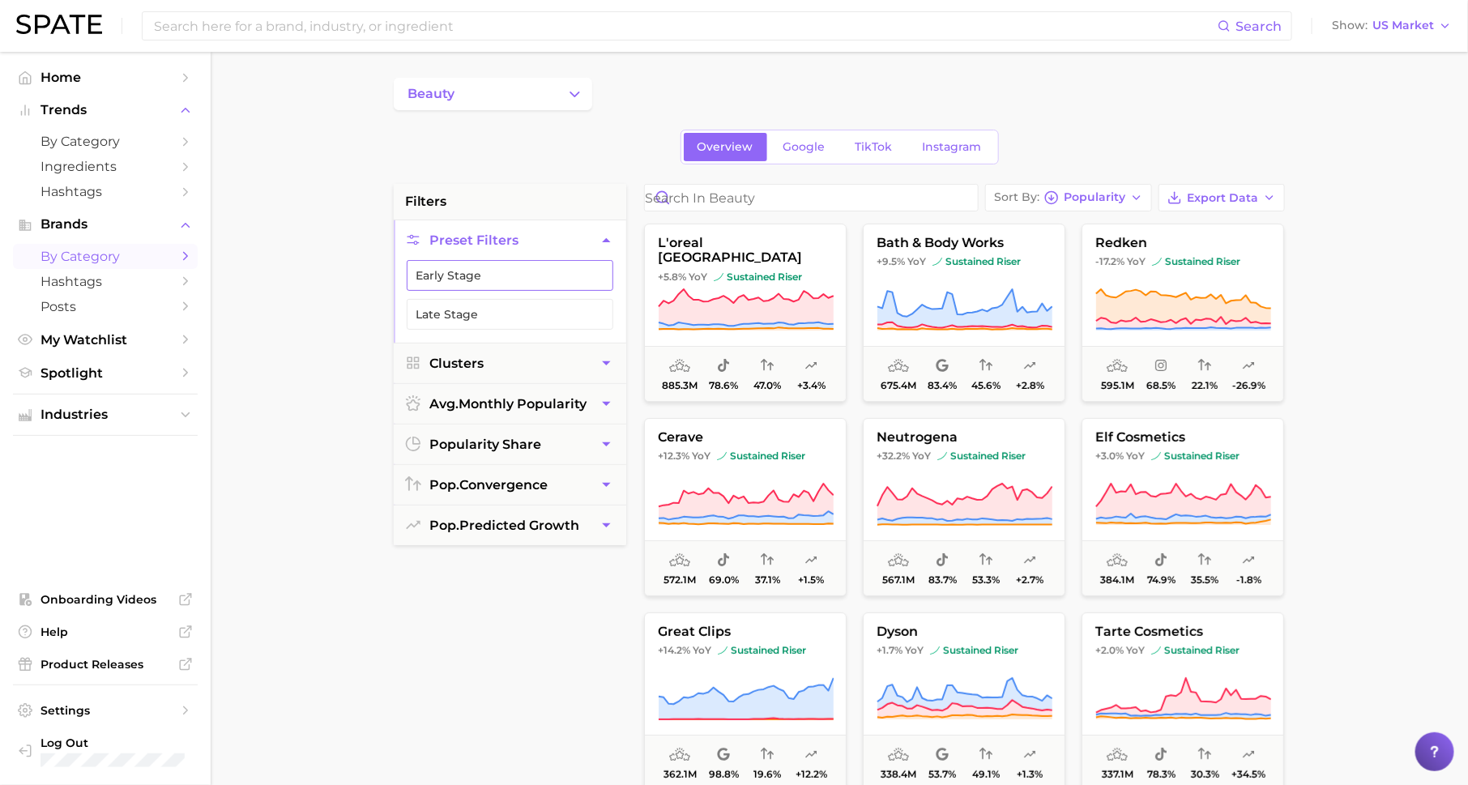
click at [578, 275] on button "Early Stage" at bounding box center [510, 275] width 207 height 31
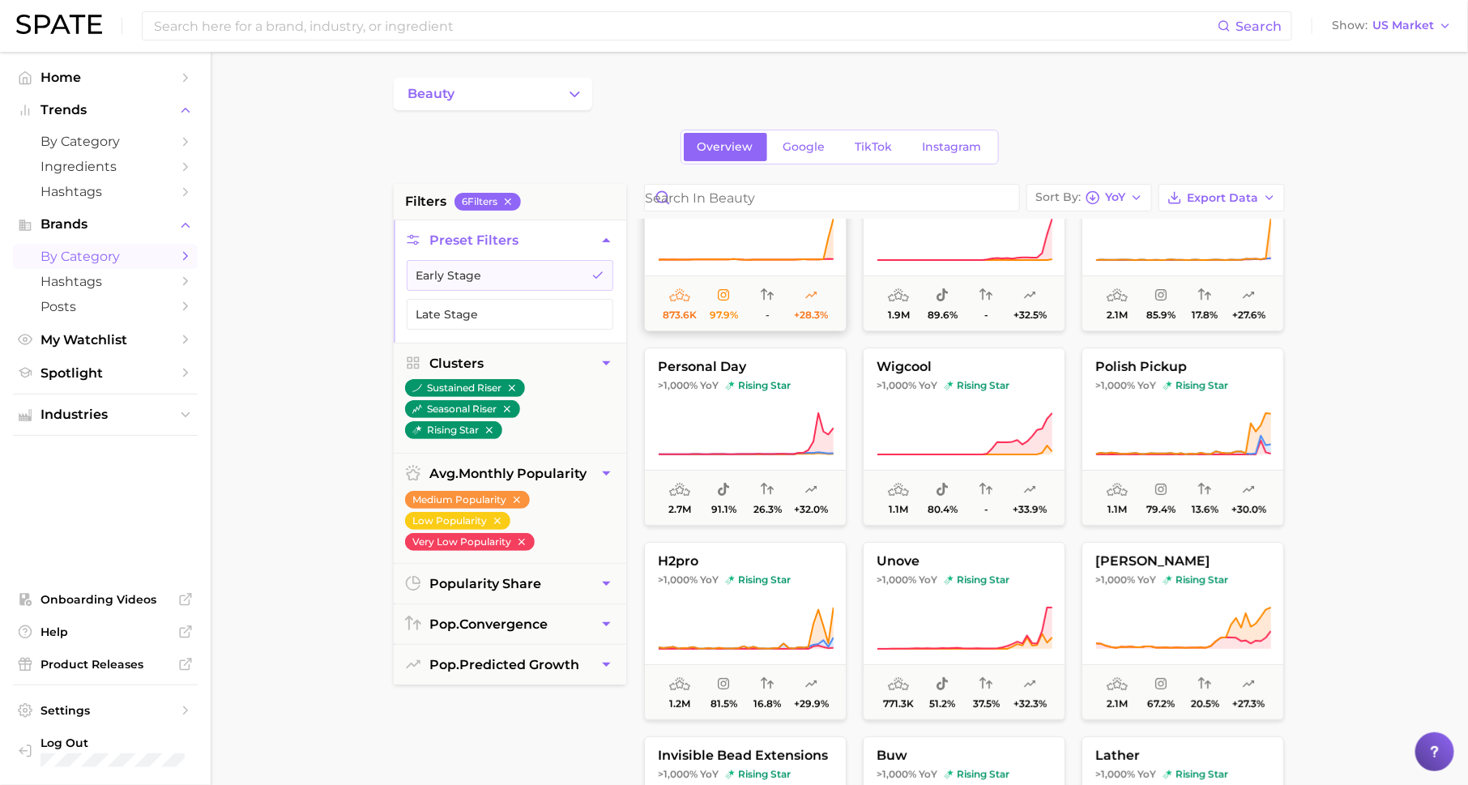
scroll to position [70, 0]
click at [599, 303] on button "Late Stage" at bounding box center [510, 314] width 207 height 31
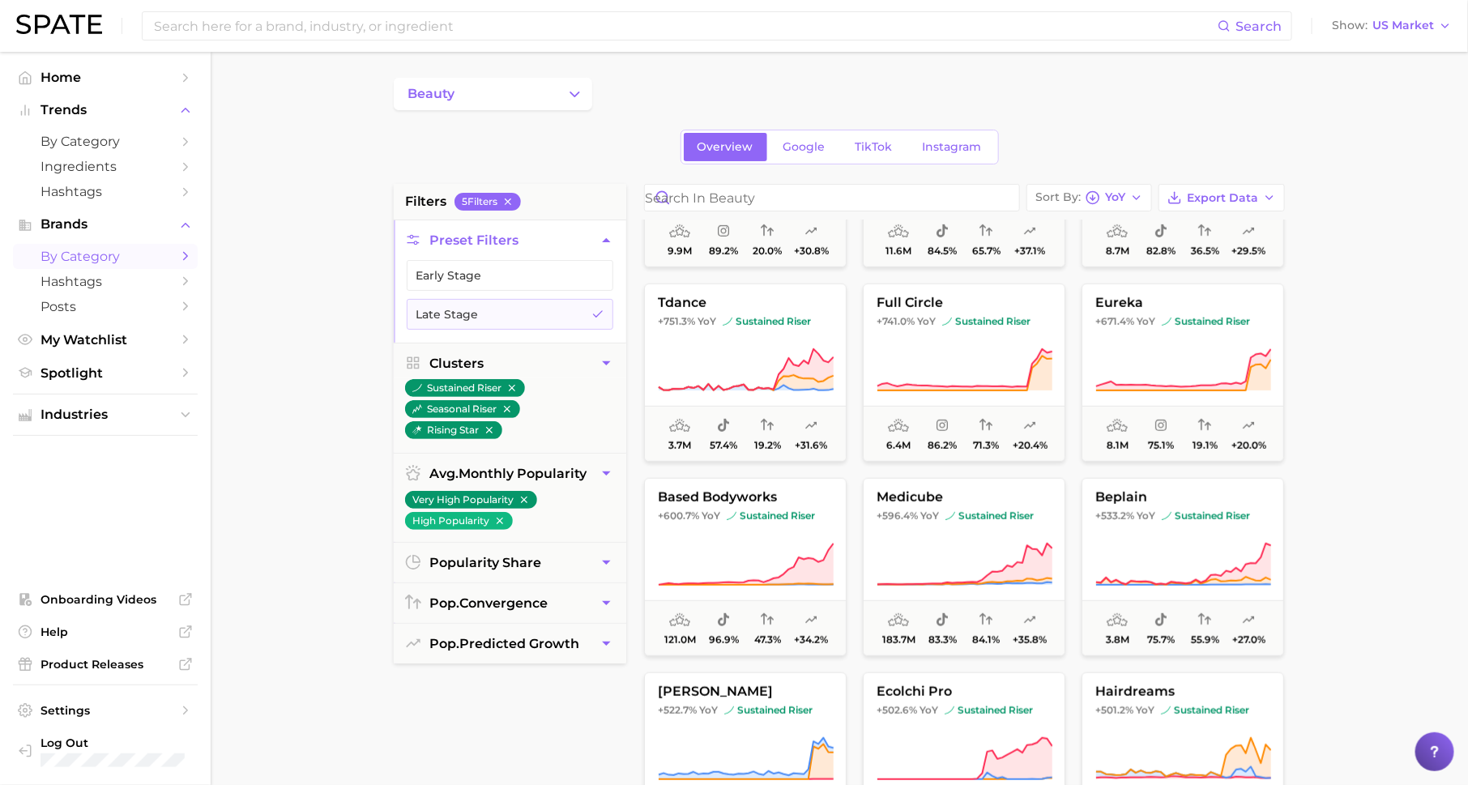
scroll to position [527, 0]
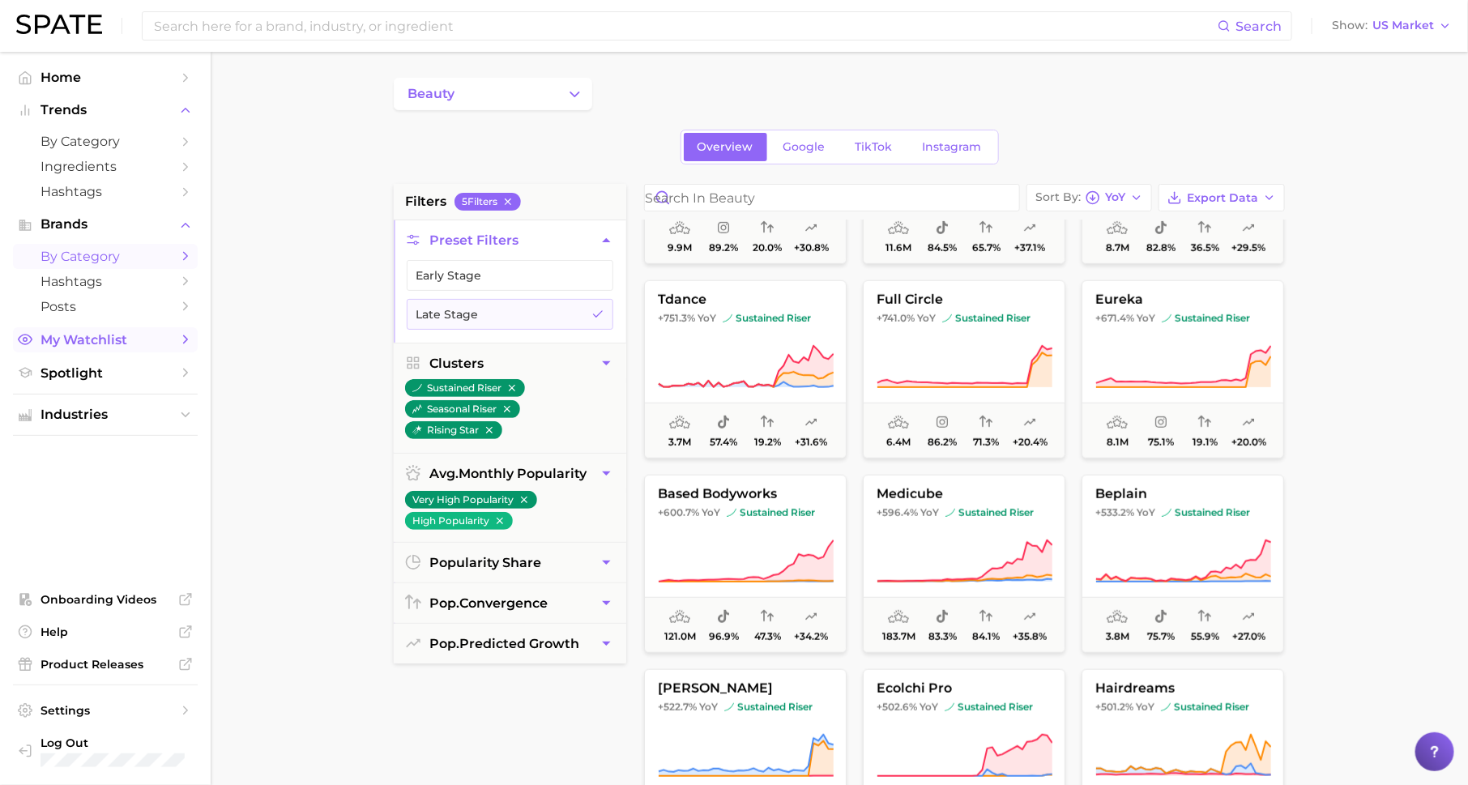
click at [157, 343] on span "My Watchlist" at bounding box center [106, 339] width 130 height 15
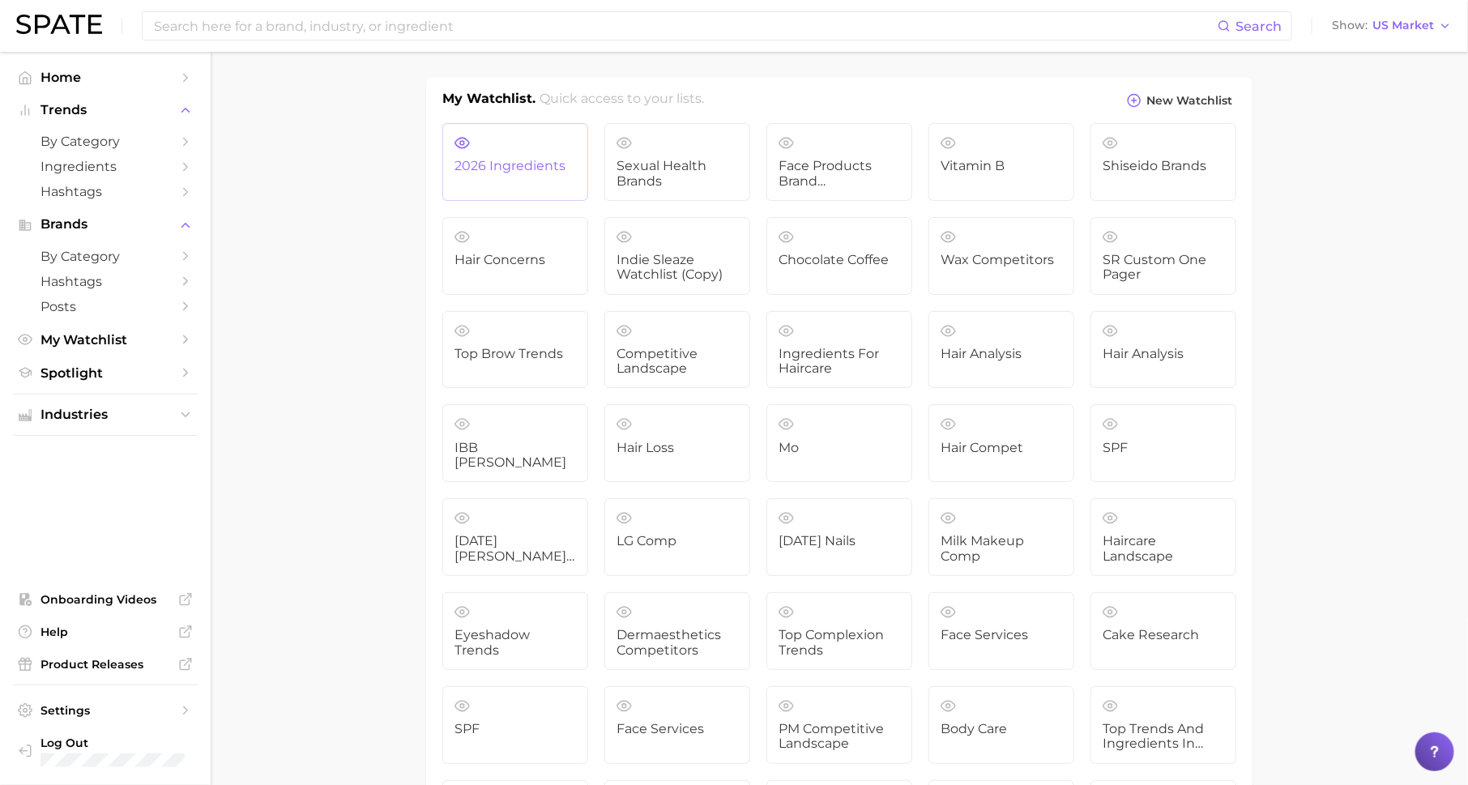
click at [510, 178] on link "2026 ingredients" at bounding box center [515, 162] width 146 height 78
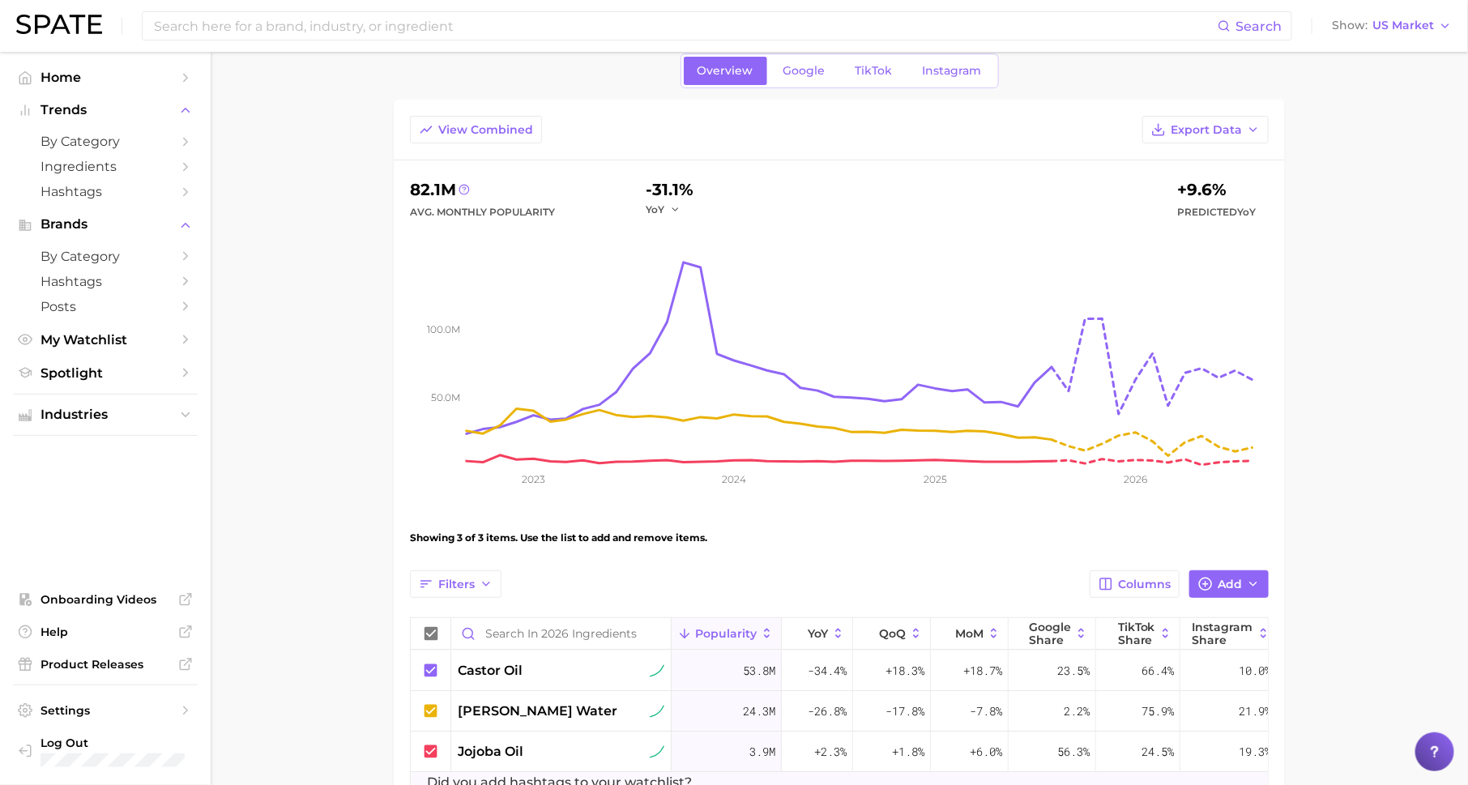
scroll to position [64, 0]
click at [155, 383] on link "Spotlight" at bounding box center [105, 373] width 185 height 25
